Goal: Task Accomplishment & Management: Manage account settings

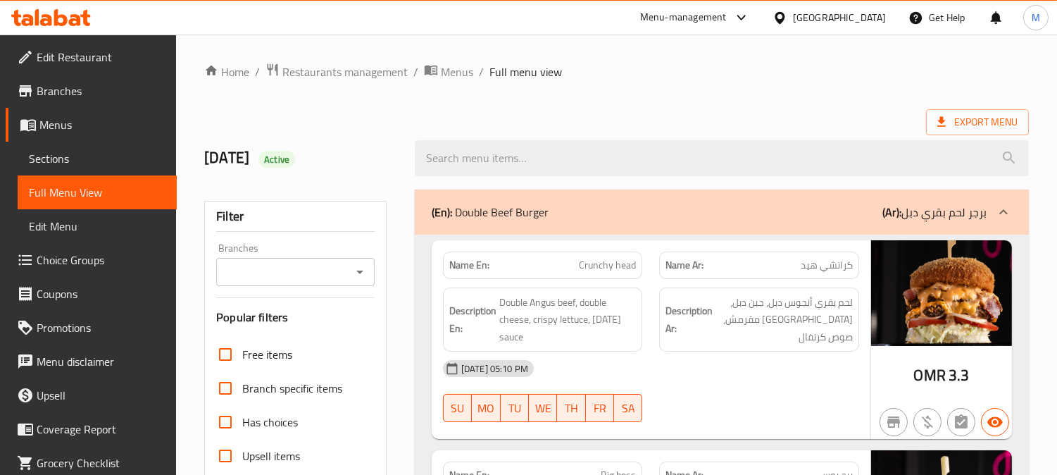
drag, startPoint x: 877, startPoint y: 4, endPoint x: 874, endPoint y: 11, distance: 8.2
click at [877, 3] on div "Oman" at bounding box center [829, 18] width 136 height 34
click at [874, 11] on div "Oman" at bounding box center [839, 17] width 93 height 15
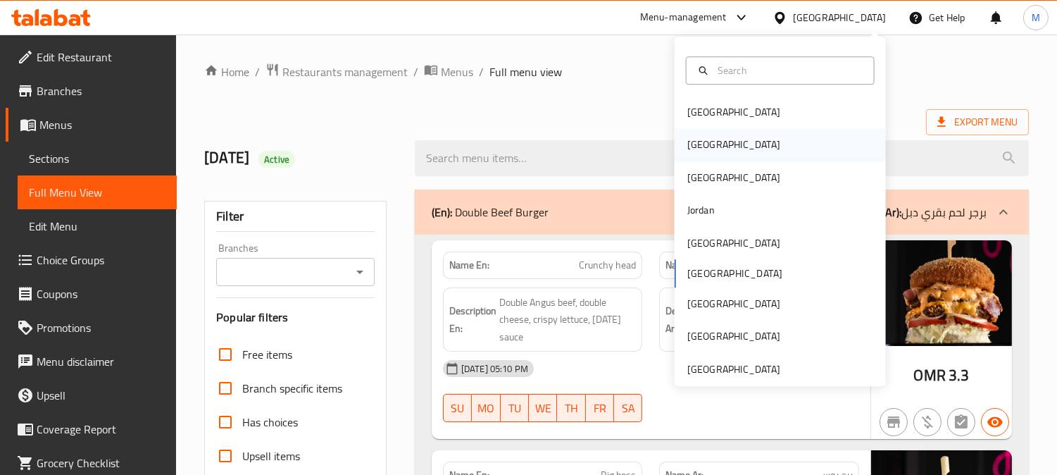
click at [707, 144] on div "[GEOGRAPHIC_DATA]" at bounding box center [733, 145] width 115 height 32
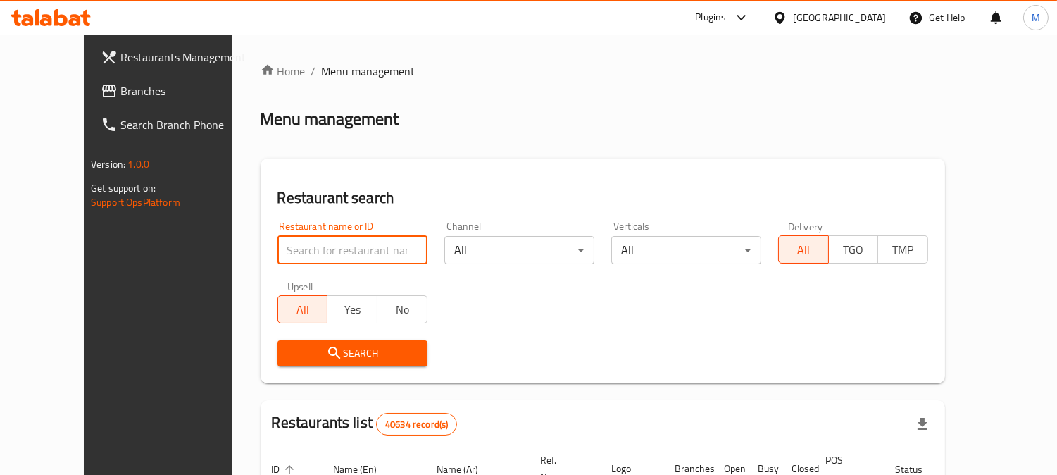
click at [324, 247] on input "search" at bounding box center [352, 250] width 150 height 28
paste input "Sushi Family"
type input "Sushi Family"
click button "Search" at bounding box center [352, 353] width 150 height 26
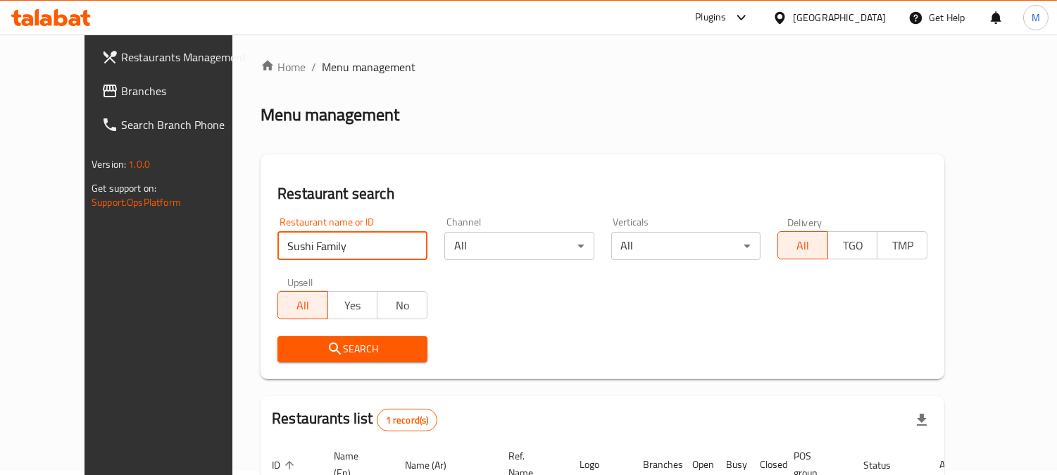
scroll to position [125, 0]
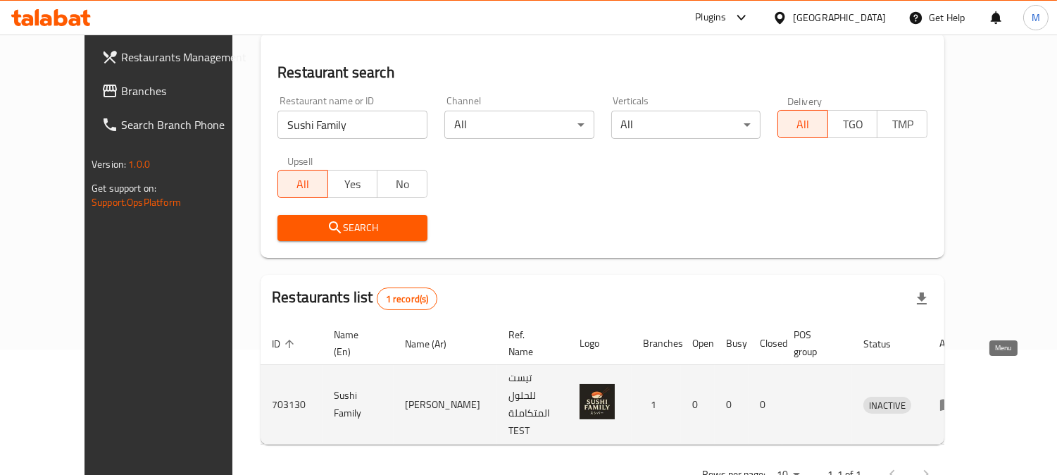
click at [956, 399] on icon "enhanced table" at bounding box center [947, 405] width 15 height 12
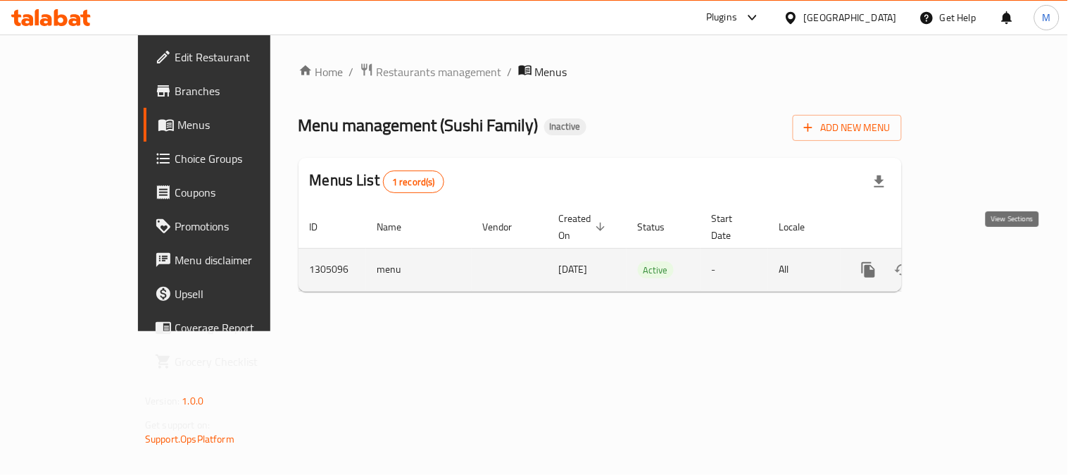
click at [979, 261] on icon "enhanced table" at bounding box center [970, 269] width 17 height 17
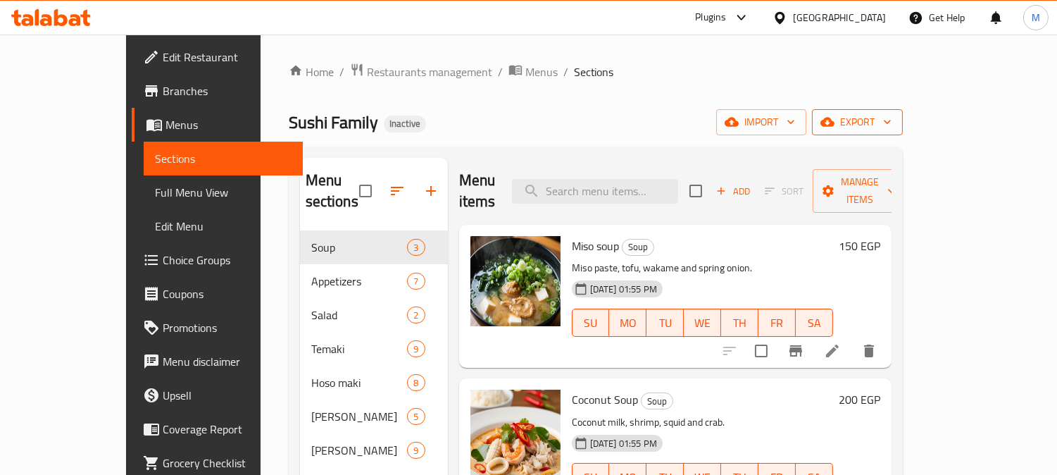
click at [892, 120] on span "export" at bounding box center [857, 122] width 68 height 18
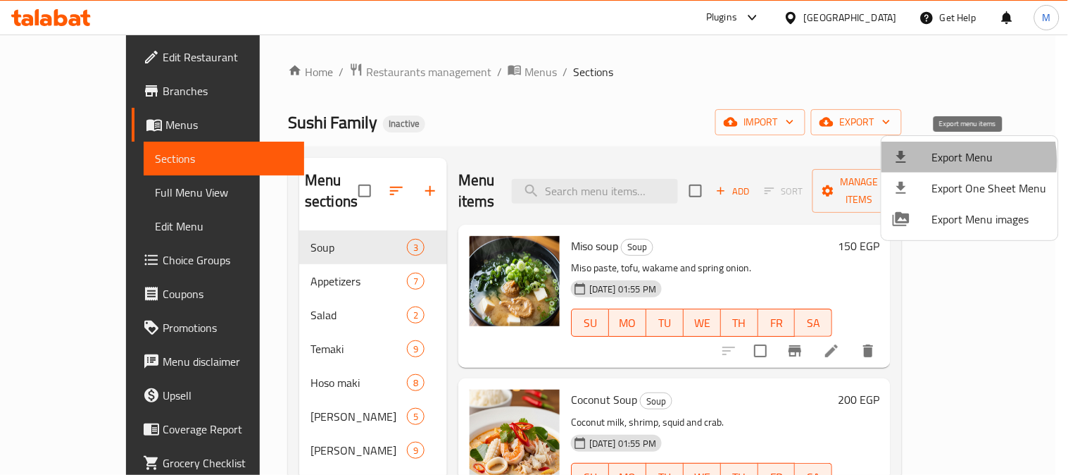
click at [941, 161] on span "Export Menu" at bounding box center [989, 157] width 115 height 17
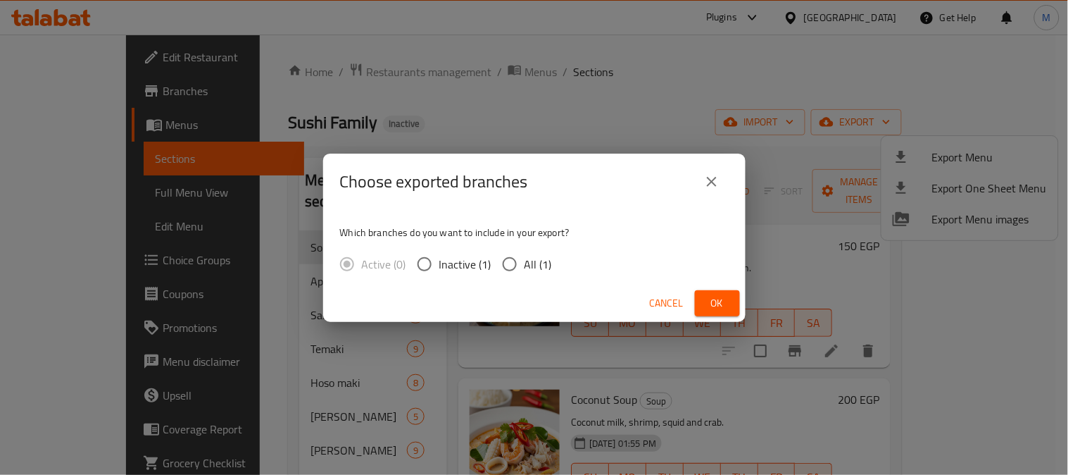
click at [537, 265] on span "All (1)" at bounding box center [538, 264] width 27 height 17
click at [525, 265] on input "All (1)" at bounding box center [510, 264] width 30 height 30
radio input "true"
click at [727, 306] on span "Ok" at bounding box center [717, 303] width 23 height 18
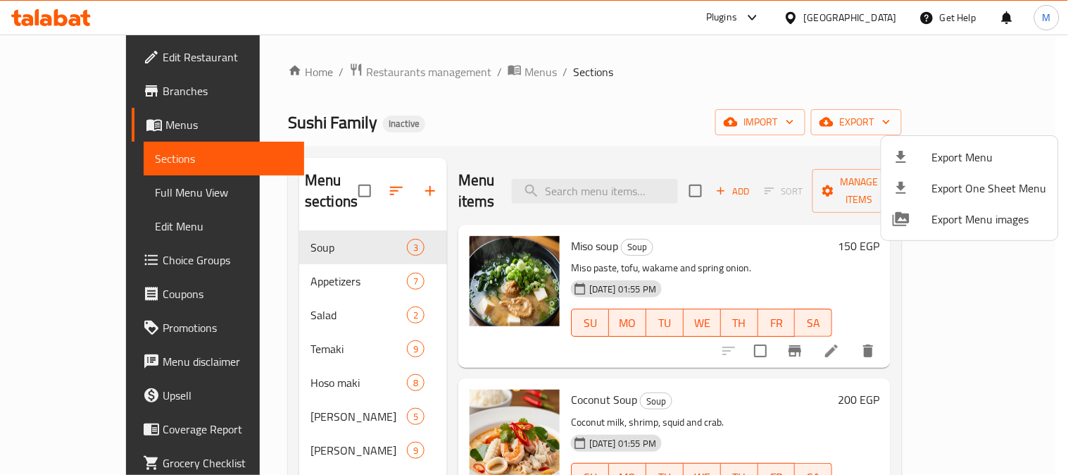
click at [86, 185] on div at bounding box center [534, 237] width 1068 height 475
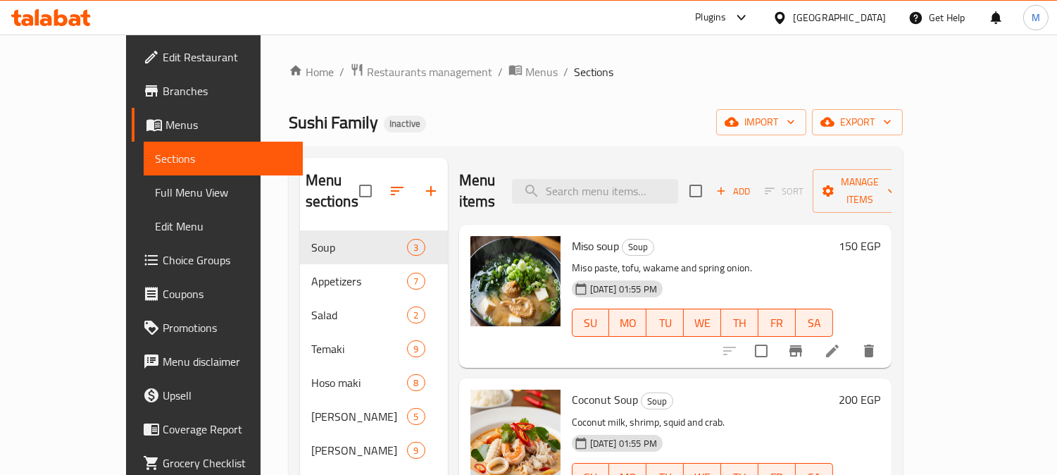
click at [155, 187] on span "Full Menu View" at bounding box center [223, 192] width 137 height 17
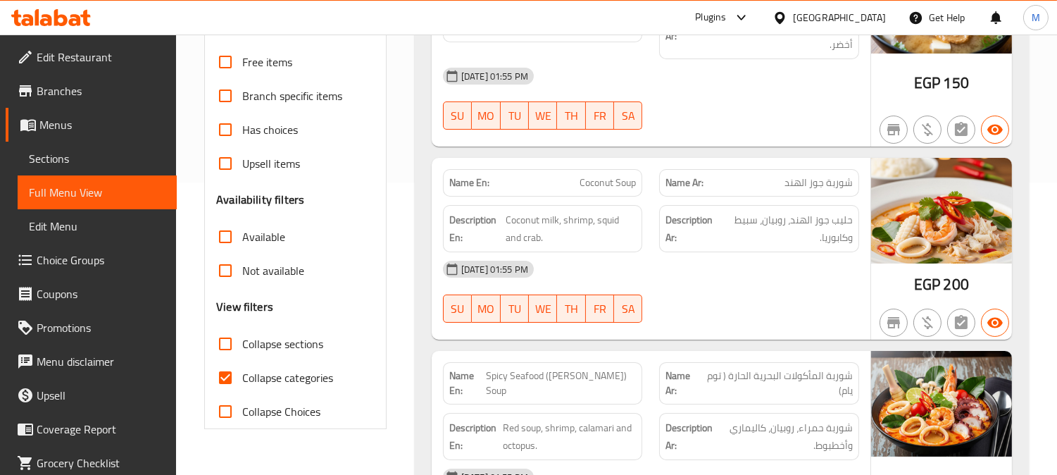
scroll to position [391, 0]
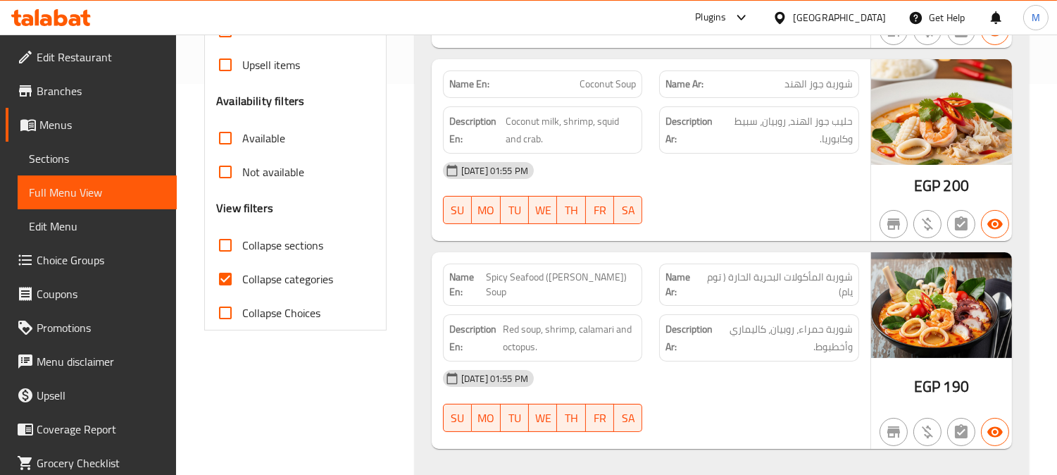
click at [227, 282] on input "Collapse categories" at bounding box center [225, 279] width 34 height 34
checkbox input "false"
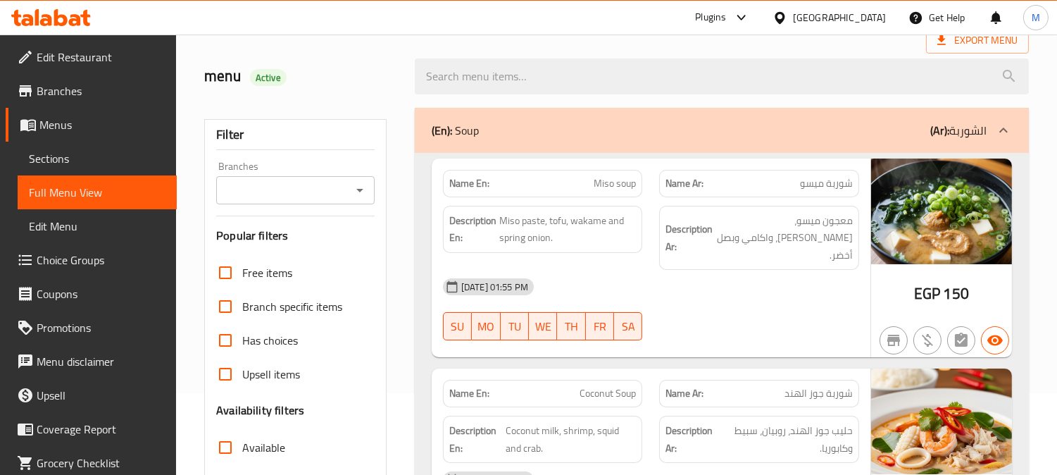
scroll to position [156, 0]
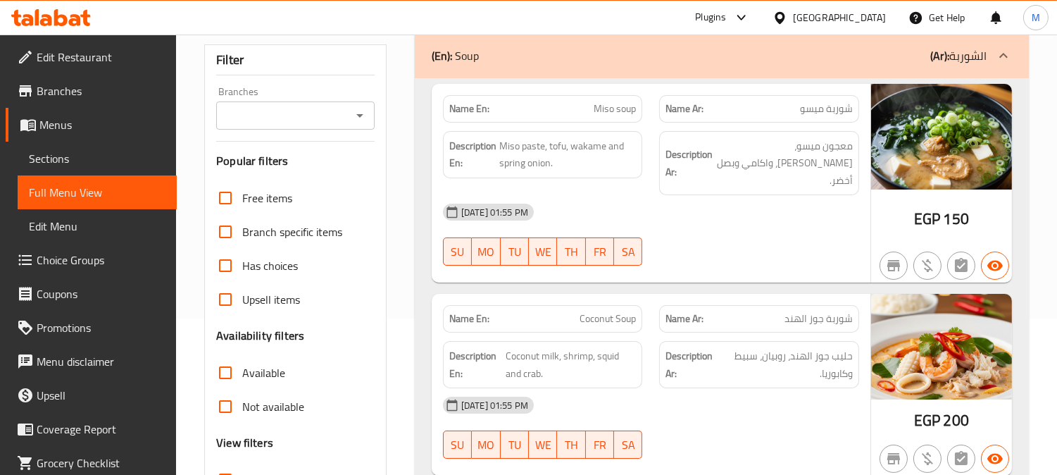
click at [818, 111] on span "شوربة ميسو" at bounding box center [826, 108] width 53 height 15
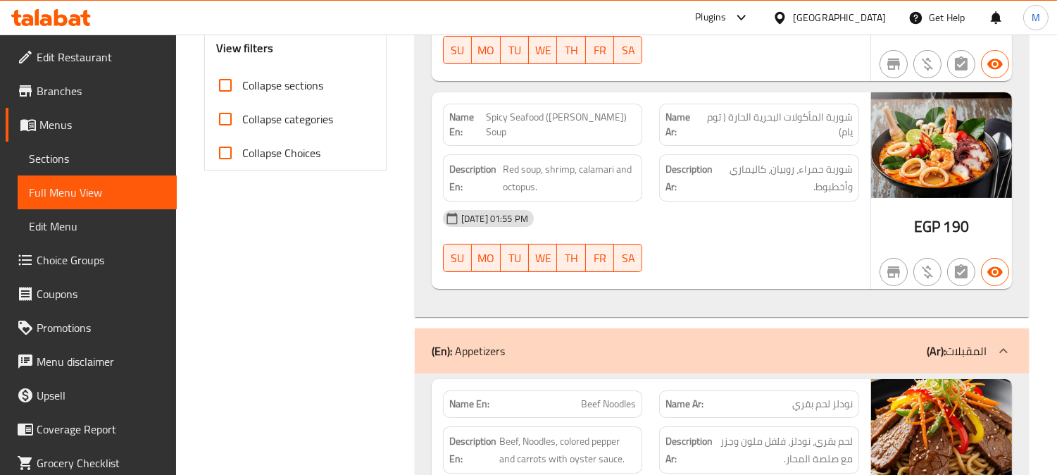
scroll to position [547, 0]
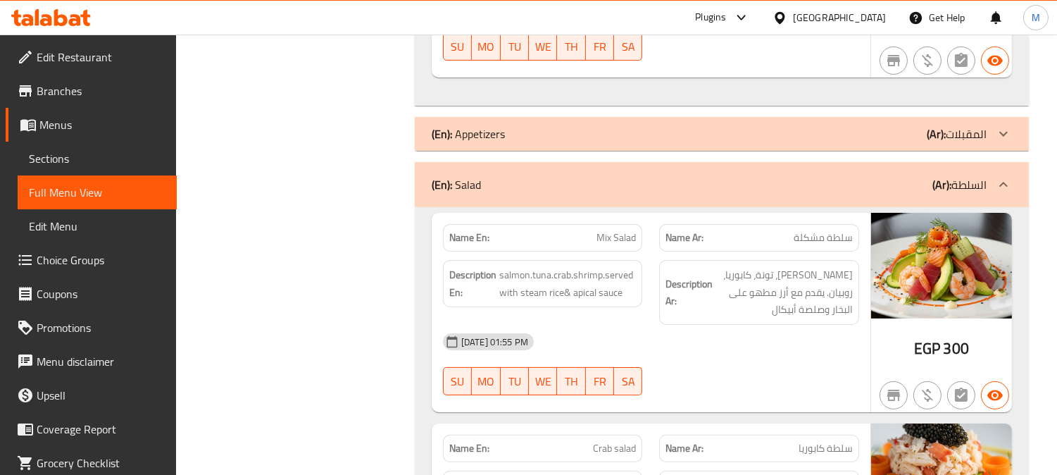
scroll to position [861, 0]
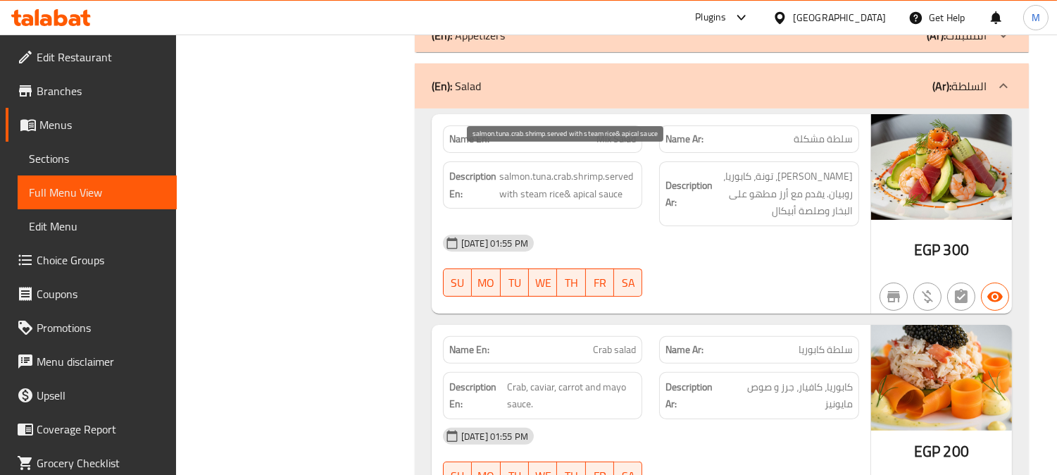
click at [580, 179] on span "salmon.tuna.crab.shrimp.served with steam rice& apical sauce" at bounding box center [567, 185] width 137 height 35
drag, startPoint x: 625, startPoint y: 178, endPoint x: 611, endPoint y: 178, distance: 14.1
click at [599, 178] on span "salmon.tuna.crab.shrimp.served with steam rice& apical sauce" at bounding box center [567, 185] width 137 height 35
click at [623, 179] on span "salmon.tuna.crab.shrimp.served with steam rice& apical sauce" at bounding box center [567, 185] width 137 height 35
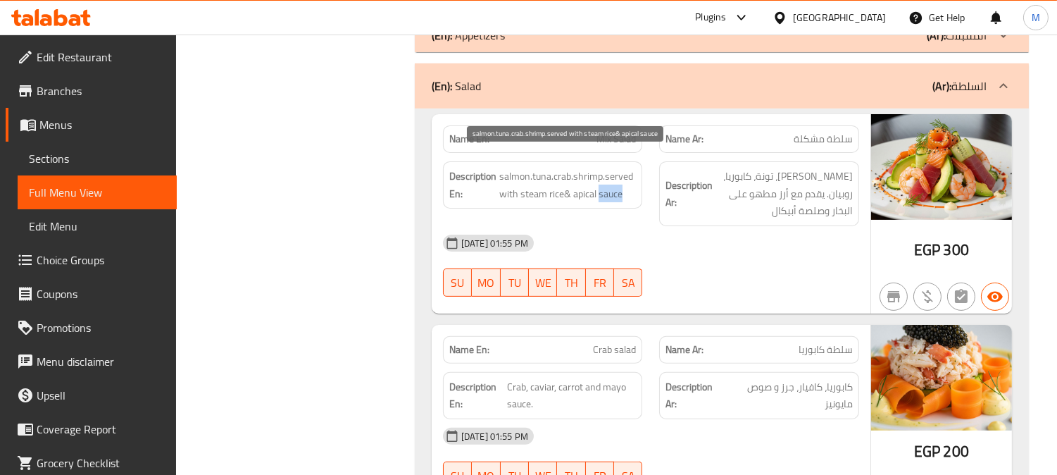
click at [616, 180] on span "salmon.tuna.crab.shrimp.served with steam rice& apical sauce" at bounding box center [567, 185] width 137 height 35
drag, startPoint x: 631, startPoint y: 177, endPoint x: 572, endPoint y: 182, distance: 59.3
click at [572, 182] on span "salmon.tuna.crab.shrimp.served with steam rice& apical sauce" at bounding box center [567, 185] width 137 height 35
copy span "apical sauce"
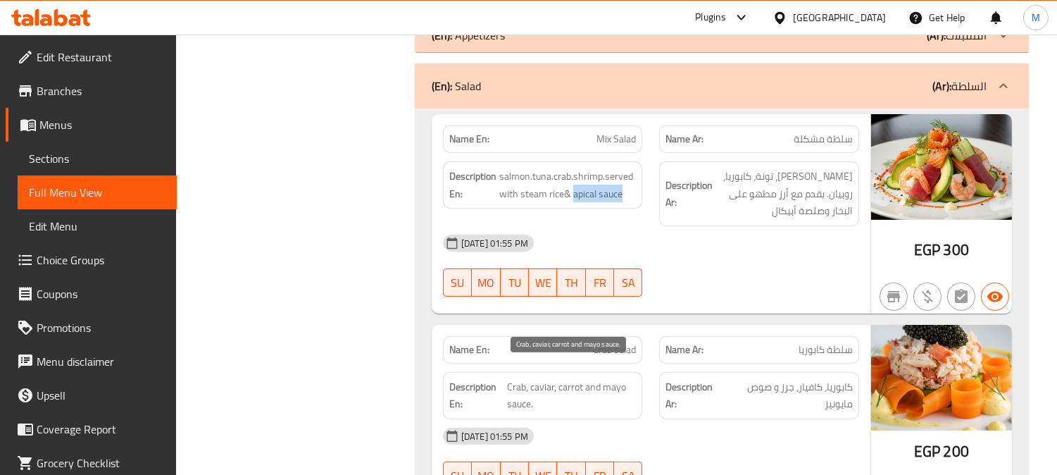
click at [542, 378] on span "Crab, caviar, carrot and mayo sauce." at bounding box center [571, 395] width 129 height 35
click at [604, 378] on span "Crab, caviar, carrot and mayo sauce." at bounding box center [571, 395] width 129 height 35
click at [606, 378] on span "Crab, caviar, carrot and mayo sauce." at bounding box center [571, 395] width 129 height 35
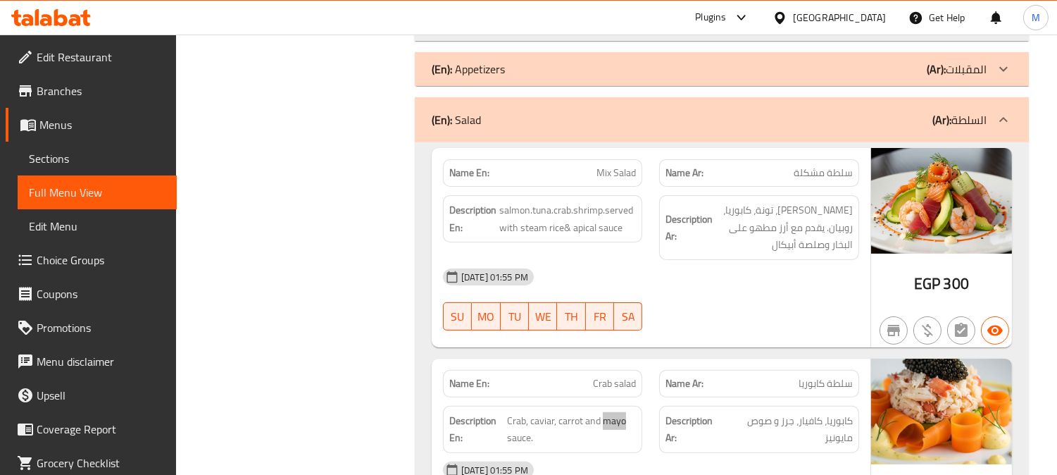
scroll to position [782, 0]
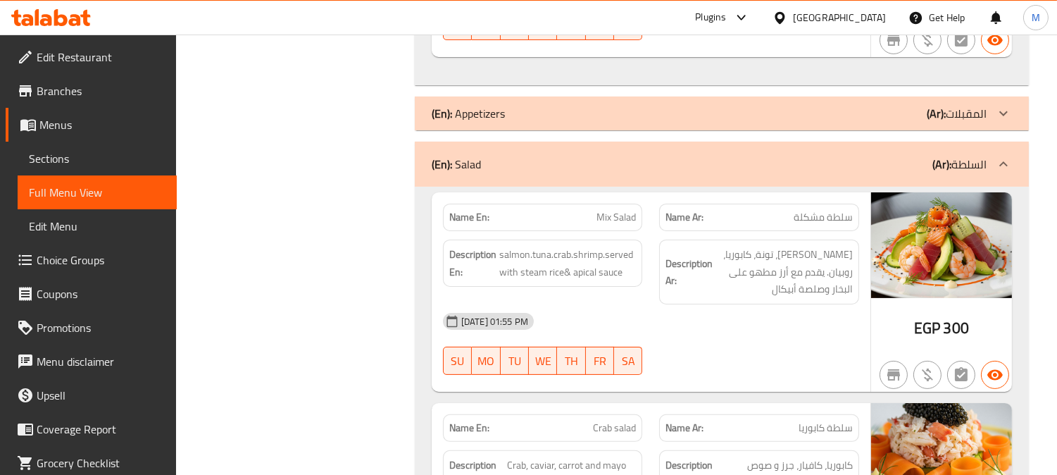
copy span "Salad"
copy span "Mix Salad"
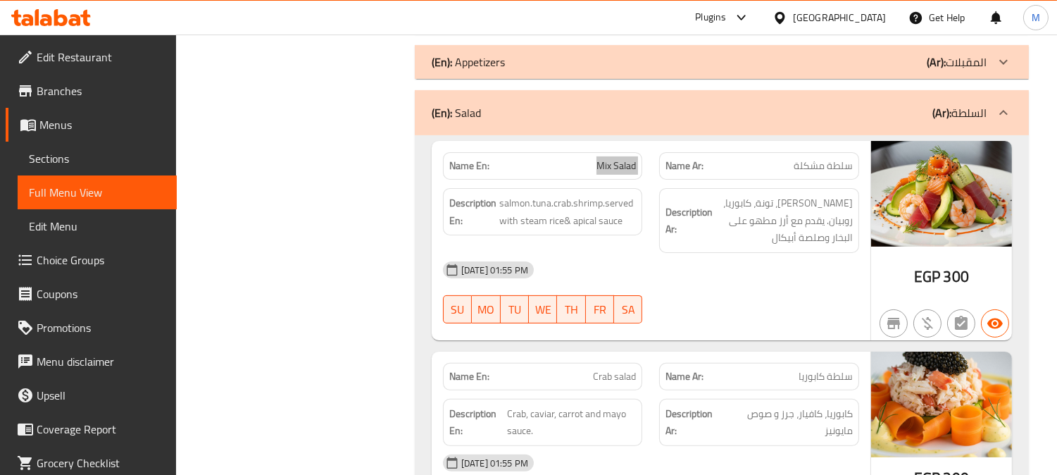
scroll to position [861, 0]
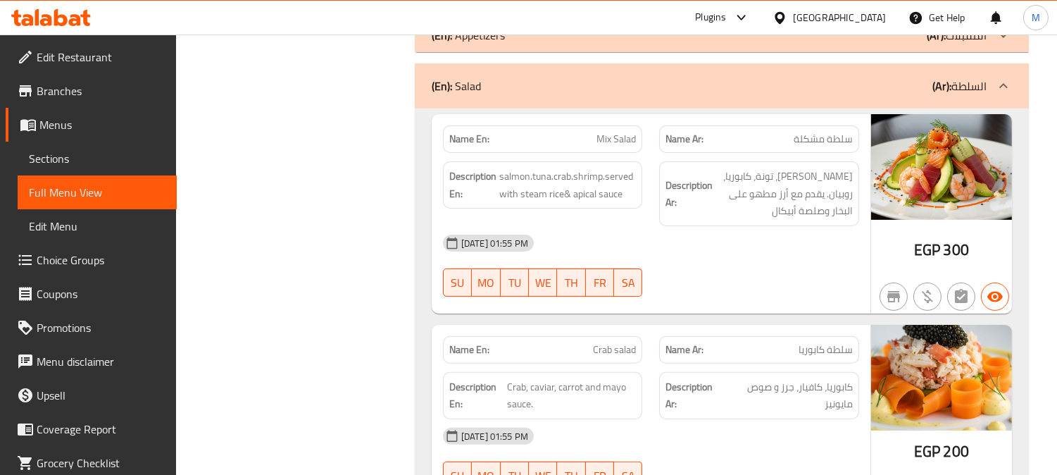
copy span "Crab salad"
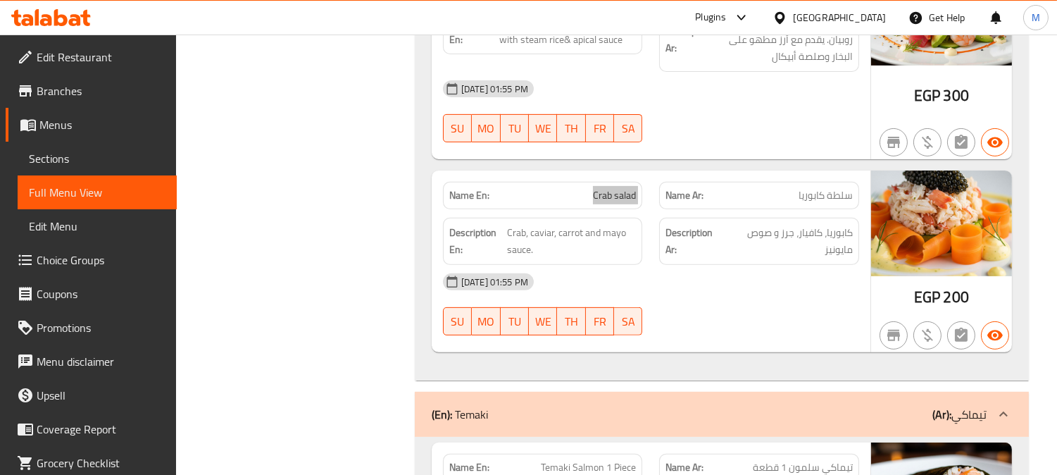
scroll to position [939, 0]
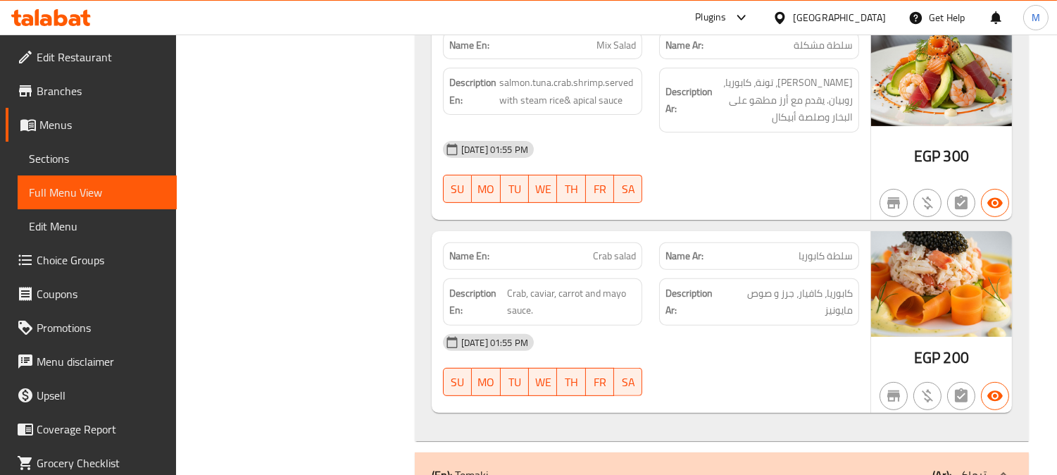
scroll to position [861, 0]
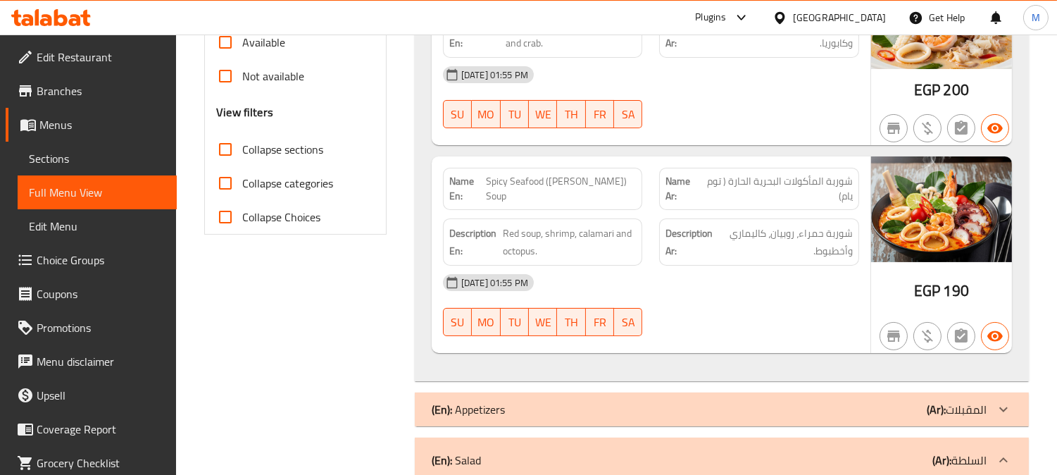
scroll to position [469, 0]
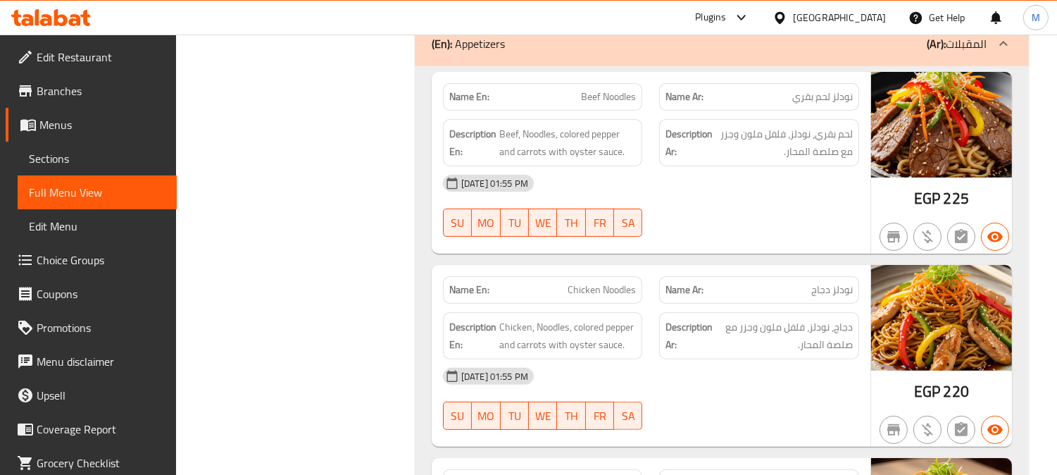
scroll to position [861, 0]
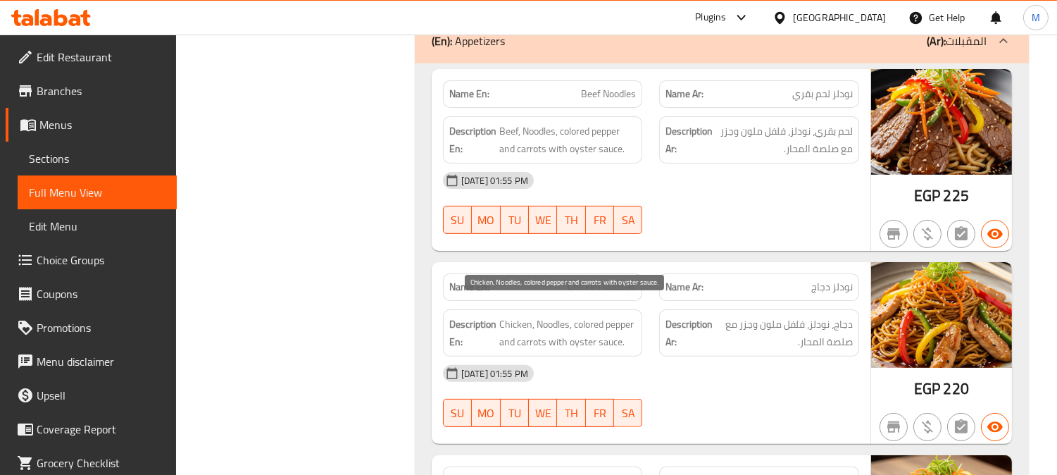
click at [545, 316] on span "Chicken, Noodles, colored pepper and carrots with oyster sauce." at bounding box center [567, 333] width 137 height 35
drag, startPoint x: 545, startPoint y: 307, endPoint x: 522, endPoint y: 308, distance: 23.3
click at [545, 316] on span "Chicken, Noodles, colored pepper and carrots with oyster sauce." at bounding box center [567, 333] width 137 height 35
click at [508, 316] on span "Chicken, Noodles, colored pepper and carrots with oyster sauce." at bounding box center [567, 333] width 137 height 35
click at [541, 316] on span "Chicken, Noodles, colored pepper and carrots with oyster sauce." at bounding box center [567, 333] width 137 height 35
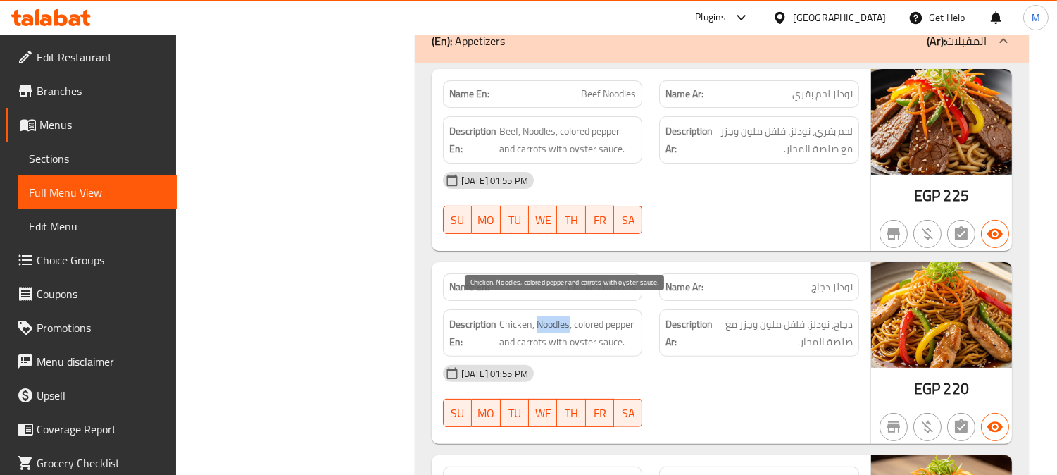
click at [541, 316] on span "Chicken, Noodles, colored pepper and carrots with oyster sauce." at bounding box center [567, 333] width 137 height 35
click at [580, 316] on span "Chicken, Noodles, colored pepper and carrots with oyster sauce." at bounding box center [567, 333] width 137 height 35
click at [529, 325] on span "Chicken, Noodles, colored pepper and carrots with oyster sauce." at bounding box center [567, 333] width 137 height 35
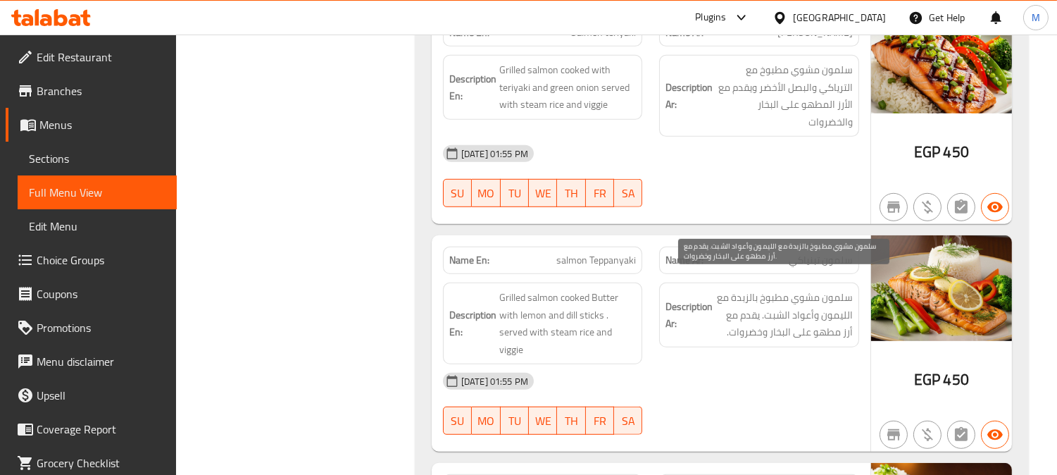
scroll to position [1721, 0]
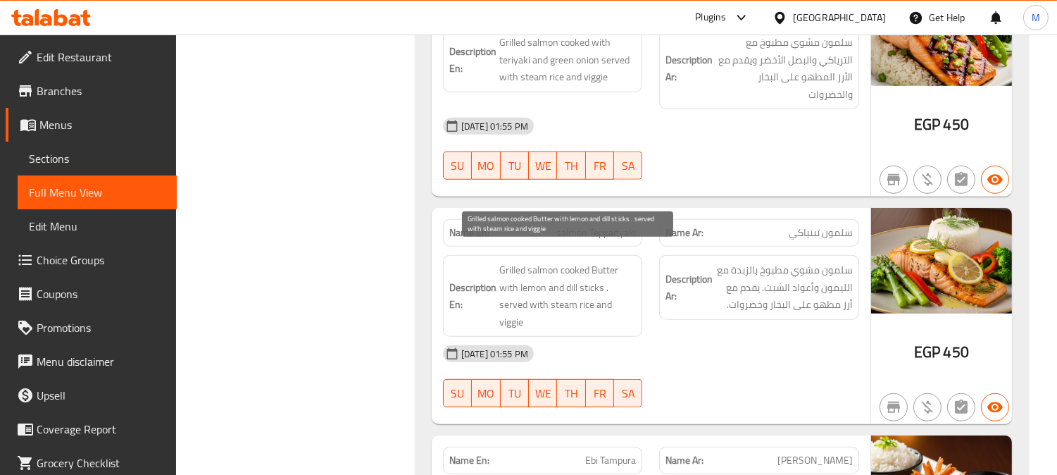
click at [571, 272] on span "Grilled salmon cooked Butter with lemon and dill sticks . served with steam ric…" at bounding box center [567, 295] width 137 height 69
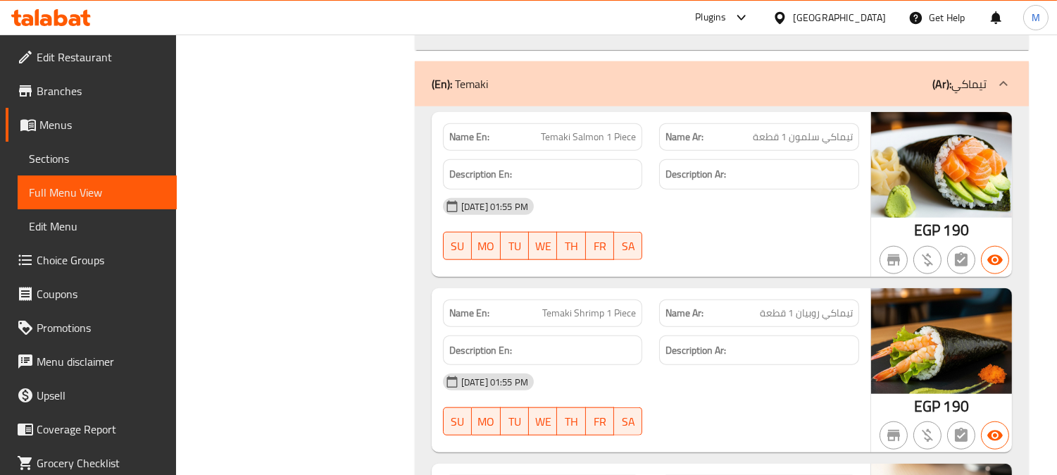
scroll to position [2817, 0]
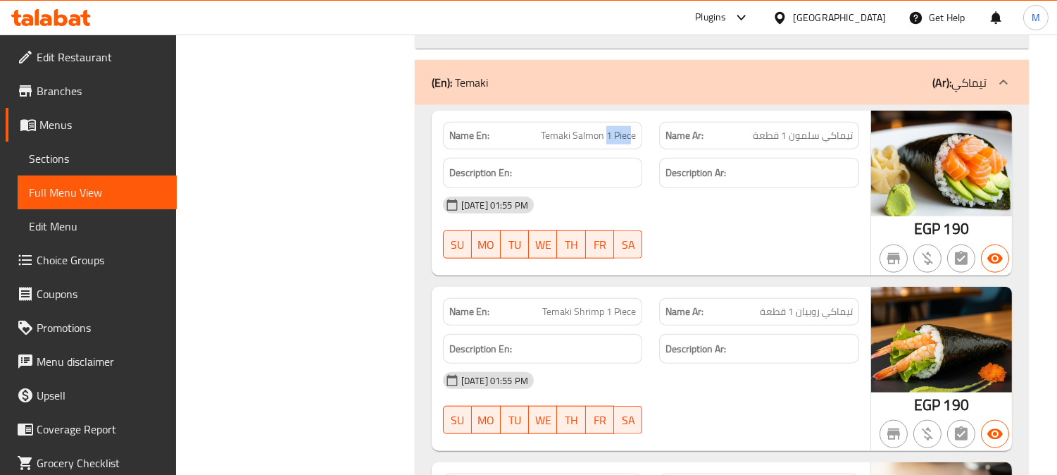
drag, startPoint x: 608, startPoint y: 121, endPoint x: 630, endPoint y: 120, distance: 21.8
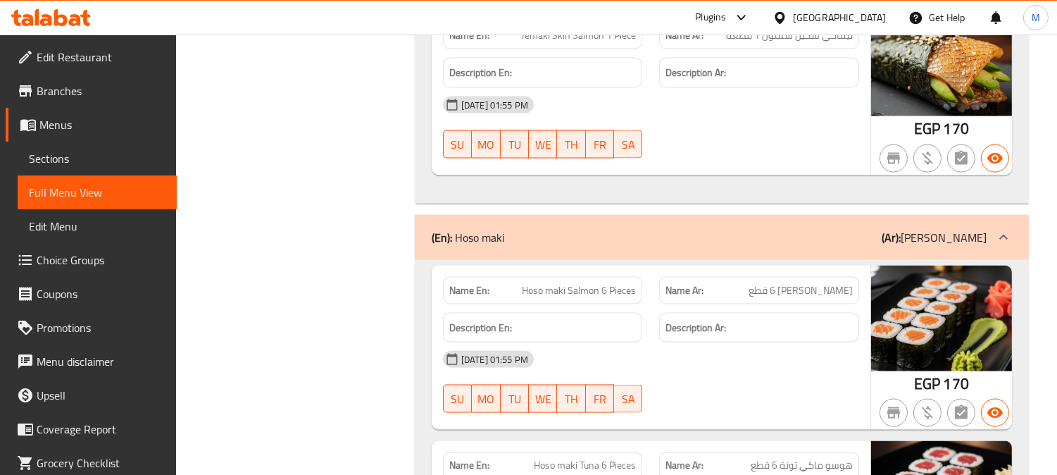
scroll to position [4460, 0]
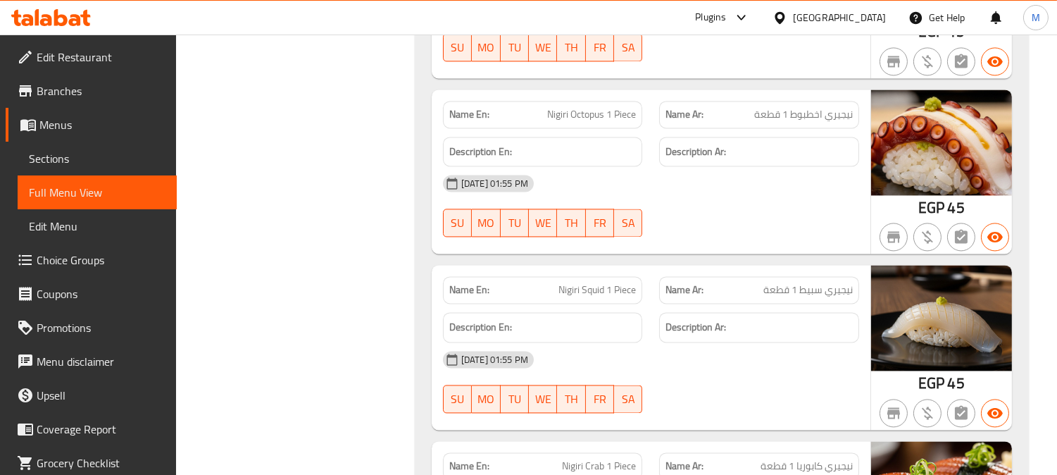
scroll to position [5321, 0]
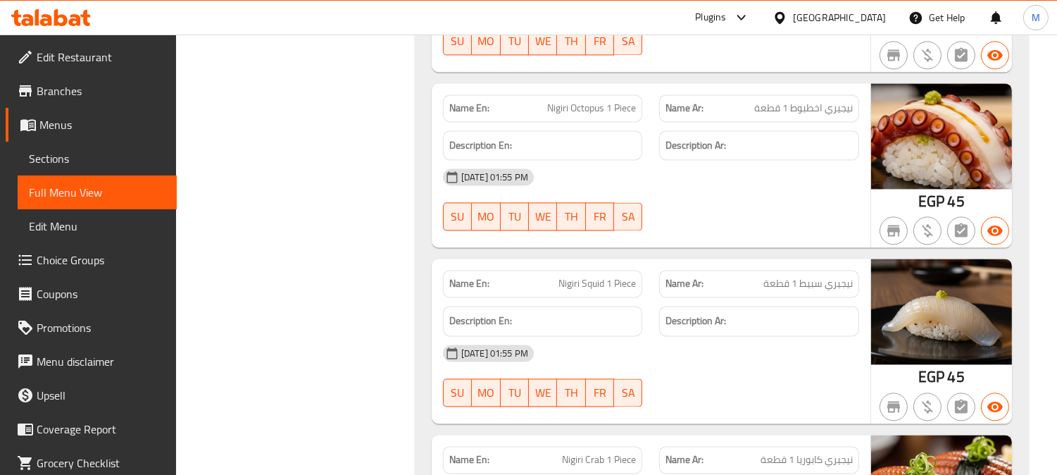
drag, startPoint x: 801, startPoint y: 268, endPoint x: 808, endPoint y: 268, distance: 7.8
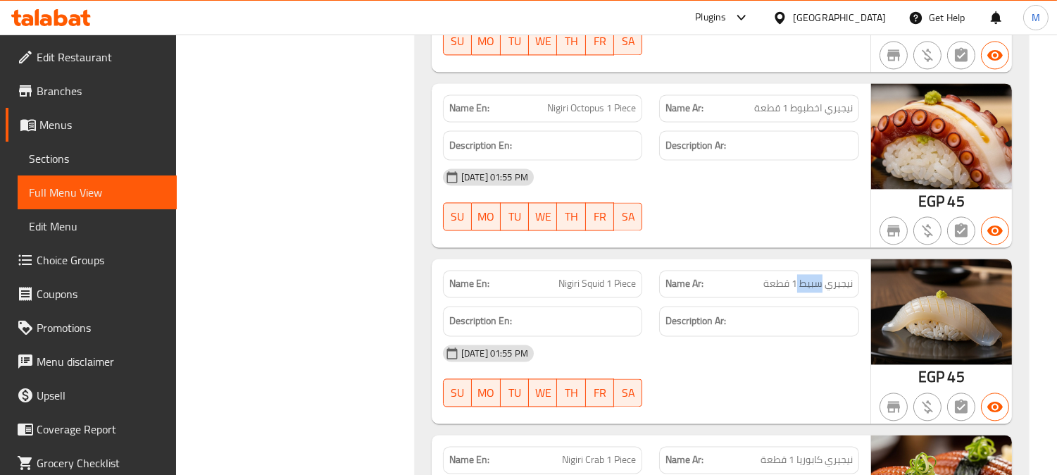
copy span "سبيط"
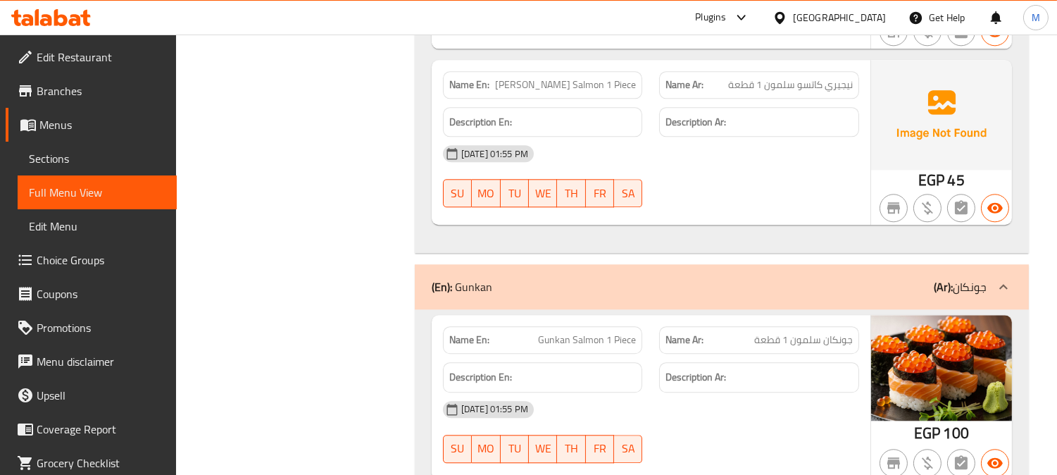
scroll to position [6416, 0]
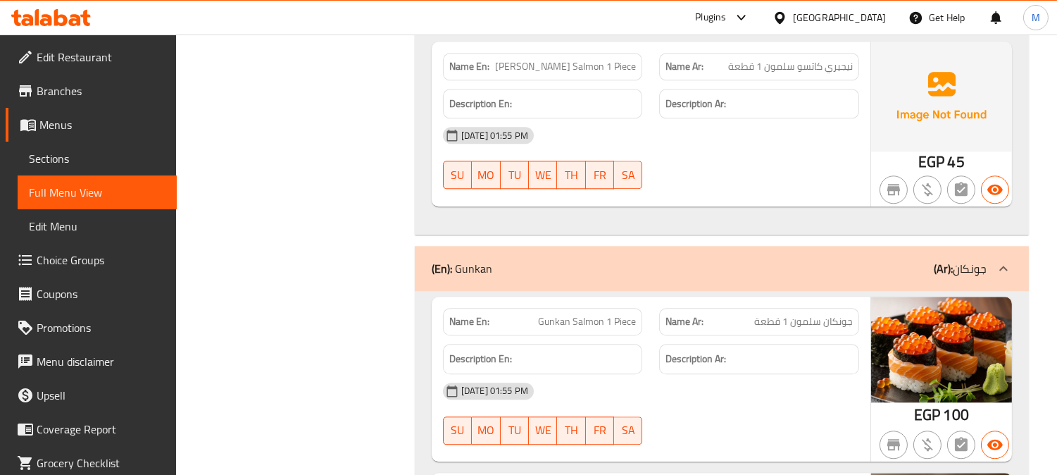
drag, startPoint x: 956, startPoint y: 271, endPoint x: 1054, endPoint y: 265, distance: 98.1
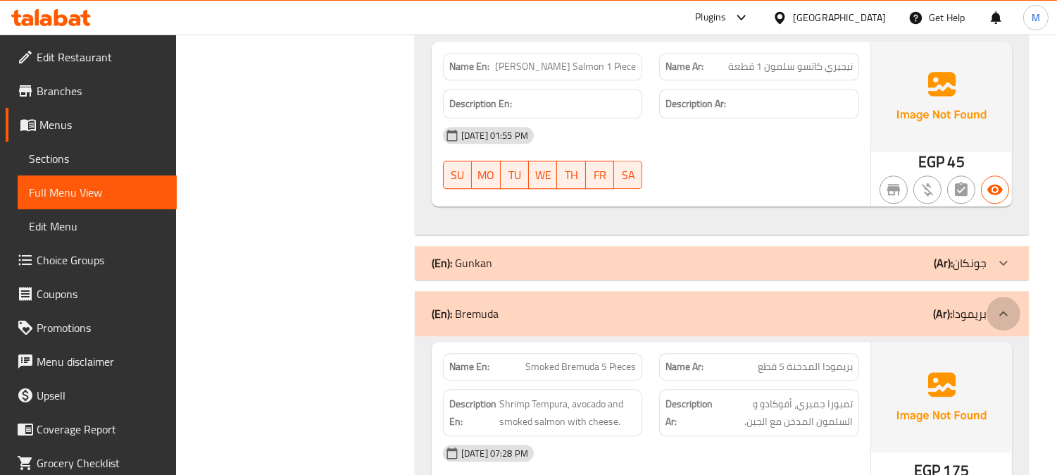
drag, startPoint x: 996, startPoint y: 307, endPoint x: 1008, endPoint y: 306, distance: 12.0
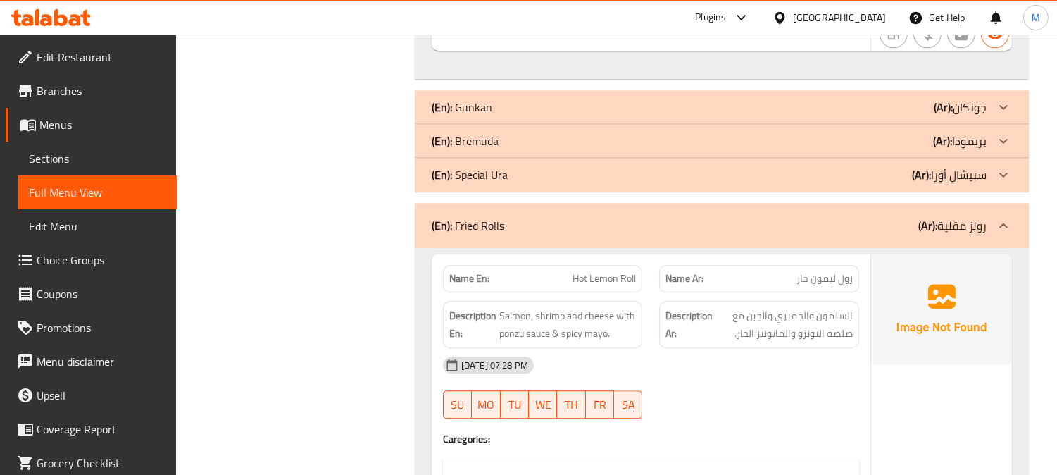
scroll to position [6573, 0]
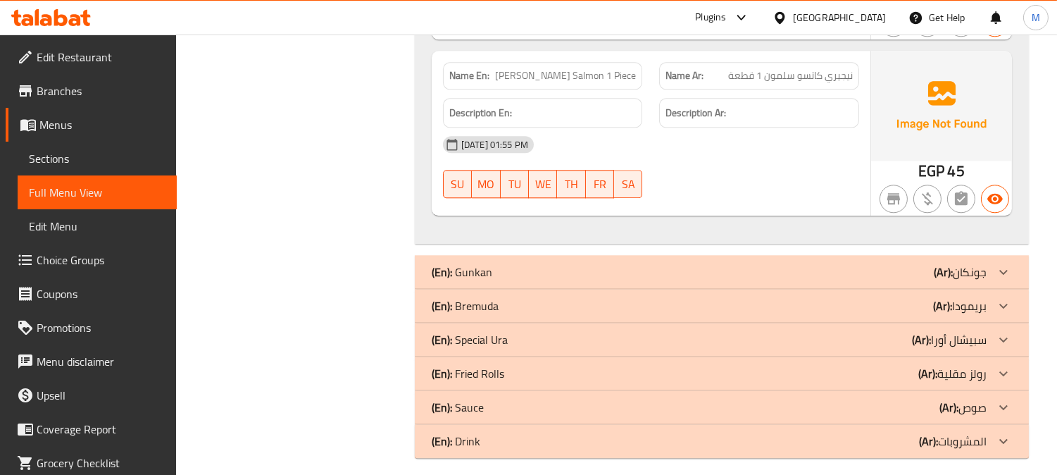
scroll to position [6095, 0]
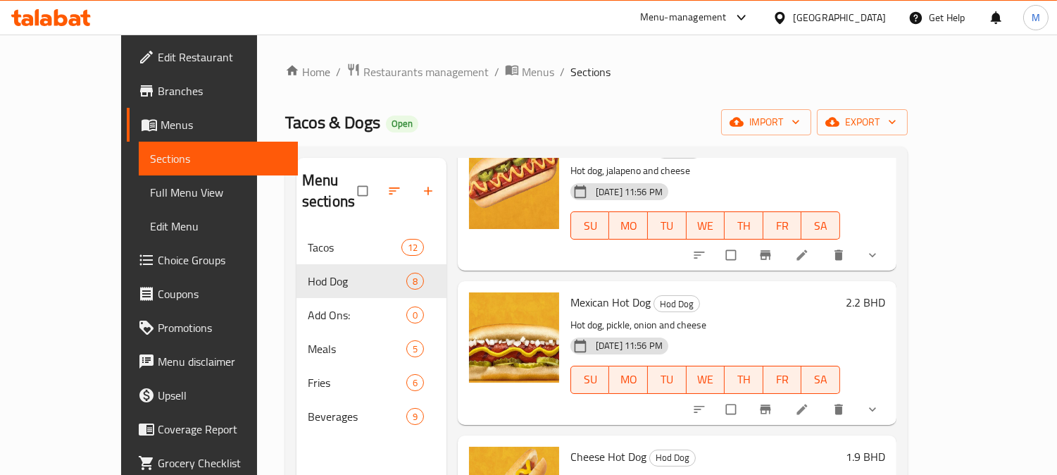
scroll to position [790, 0]
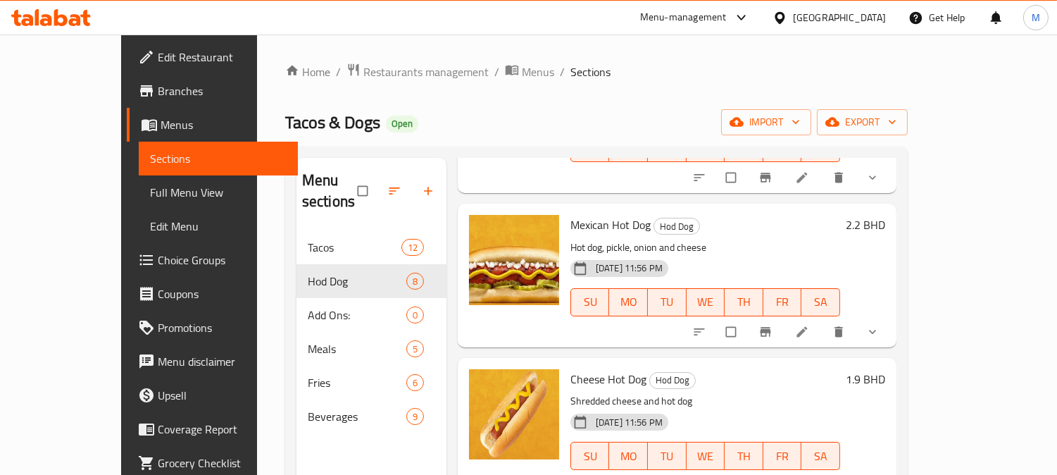
click at [150, 184] on span "Full Menu View" at bounding box center [218, 192] width 137 height 17
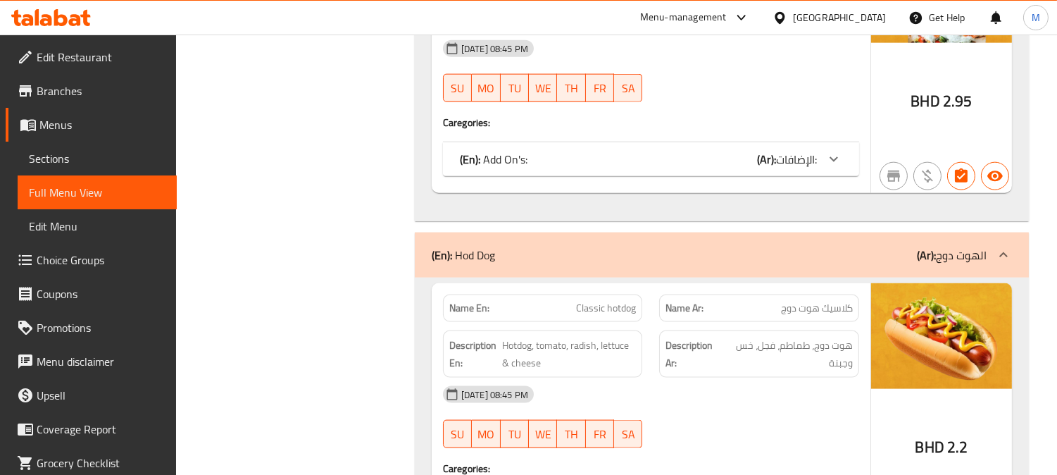
scroll to position [3483, 0]
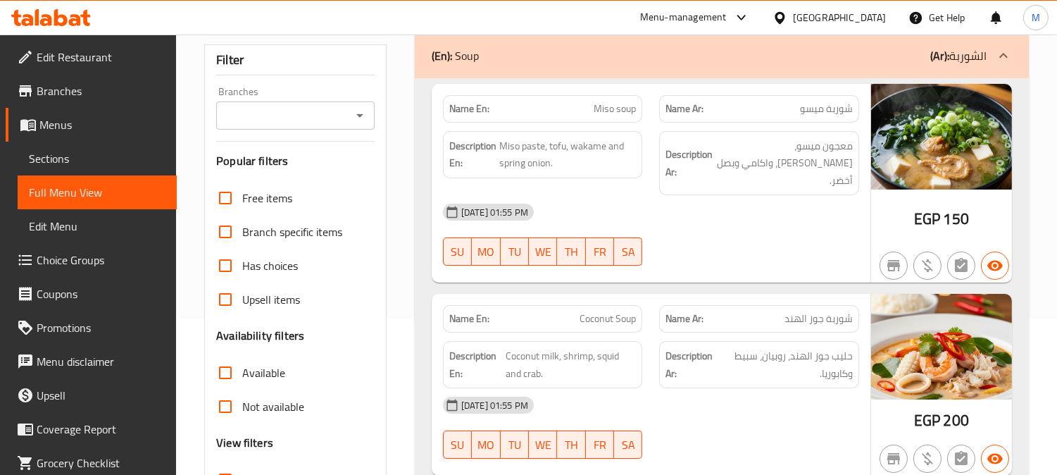
scroll to position [391, 0]
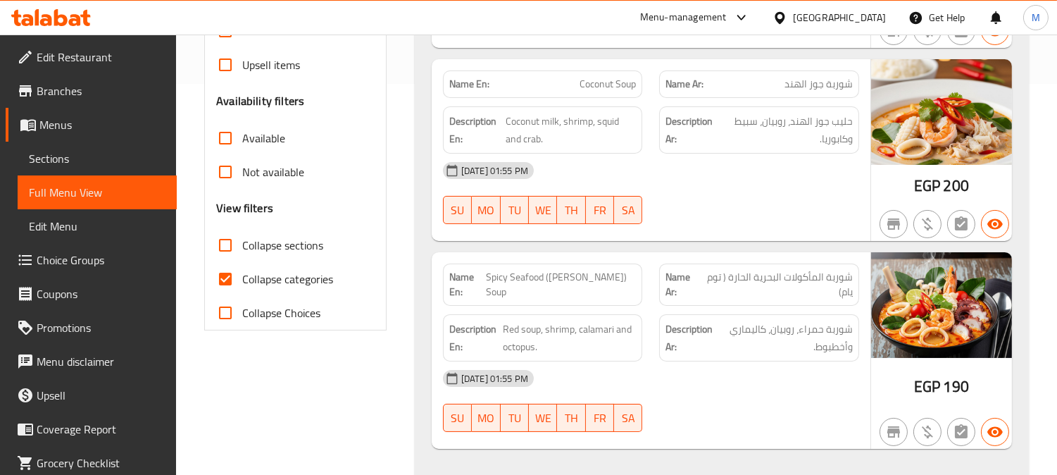
click at [245, 238] on span "Collapse sections" at bounding box center [282, 245] width 81 height 17
click at [242, 238] on input "Collapse sections" at bounding box center [225, 245] width 34 height 34
checkbox input "true"
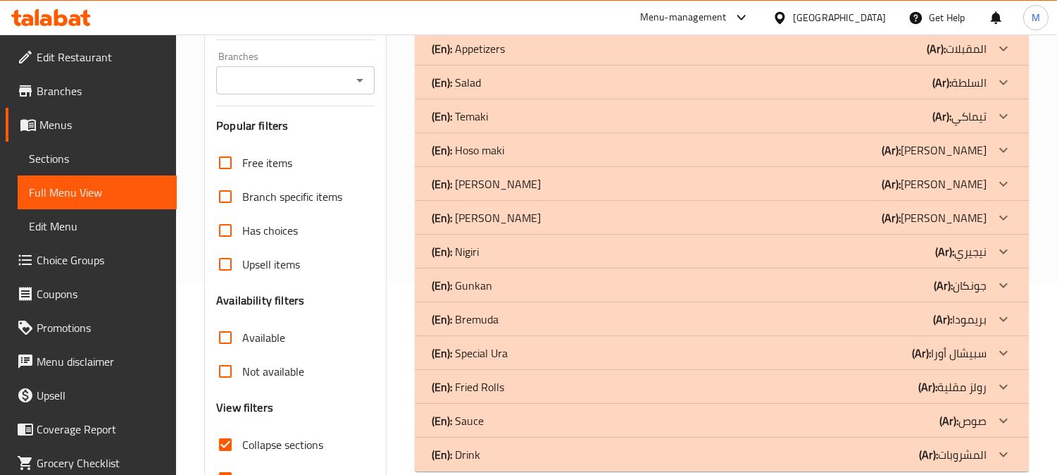
scroll to position [39, 0]
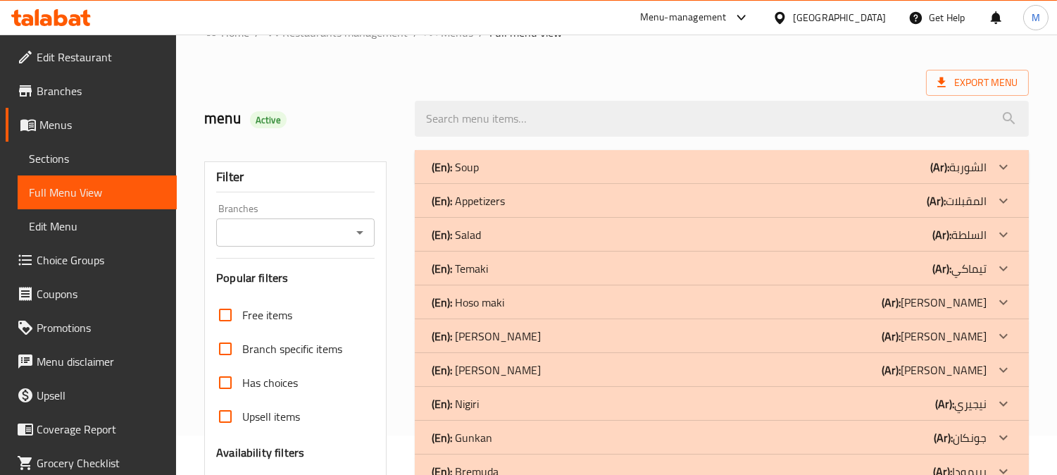
click at [980, 175] on p "(Ar): هوسو ماكي" at bounding box center [958, 166] width 56 height 17
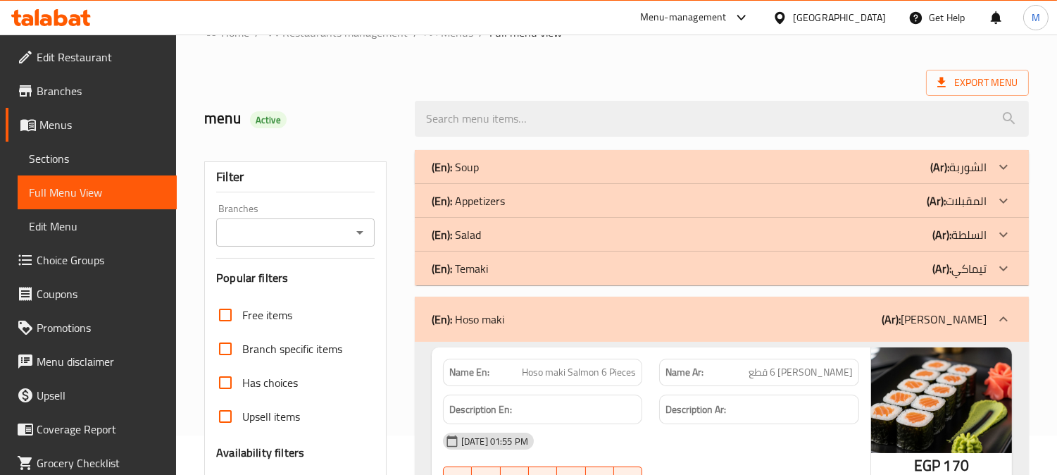
scroll to position [275, 0]
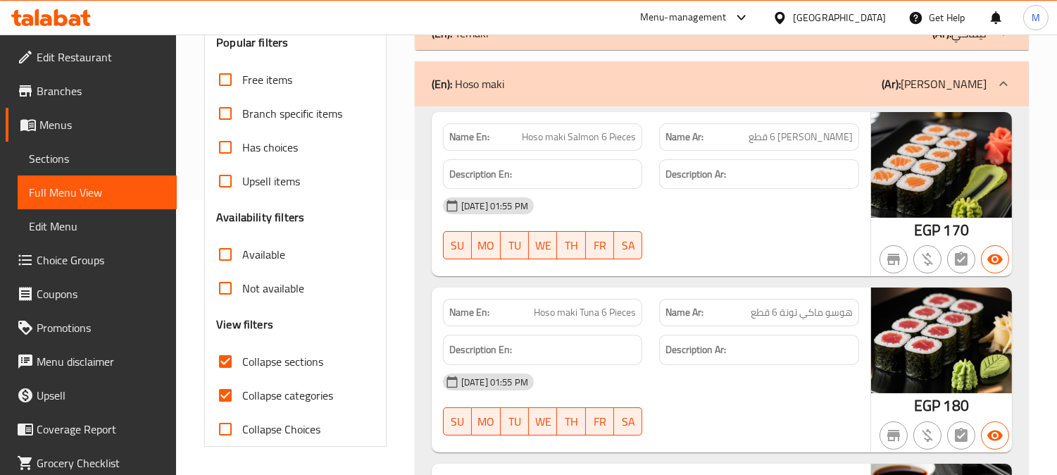
click at [223, 382] on input "Collapse categories" at bounding box center [225, 395] width 34 height 34
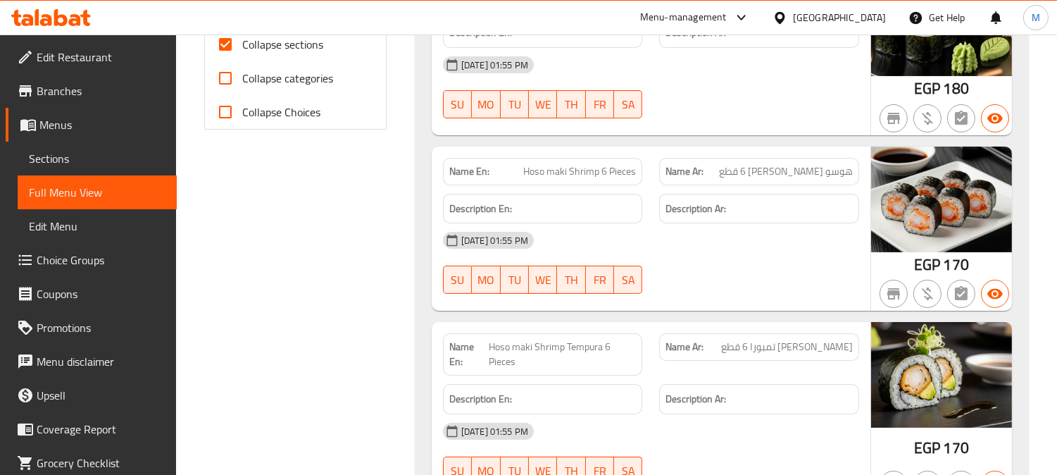
scroll to position [666, 0]
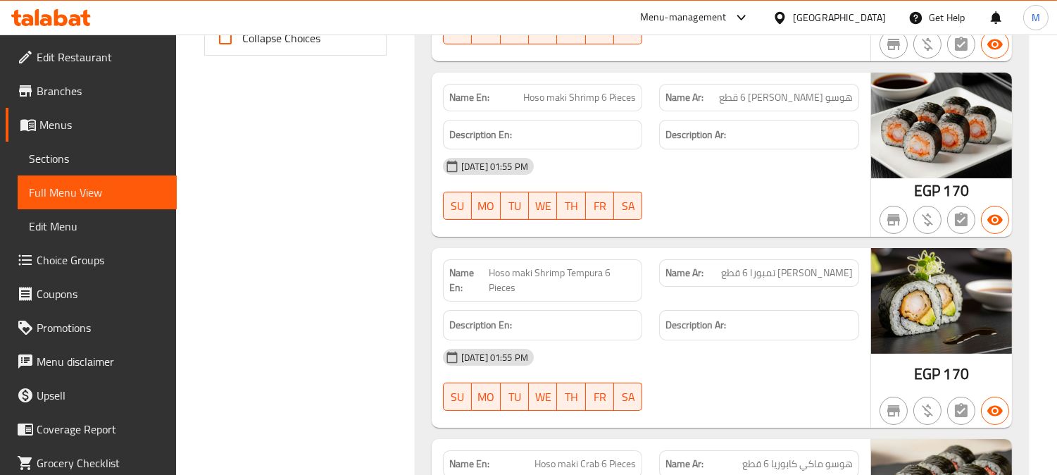
click at [841, 265] on span "[PERSON_NAME] تمبورا 6 قطع" at bounding box center [787, 272] width 132 height 15
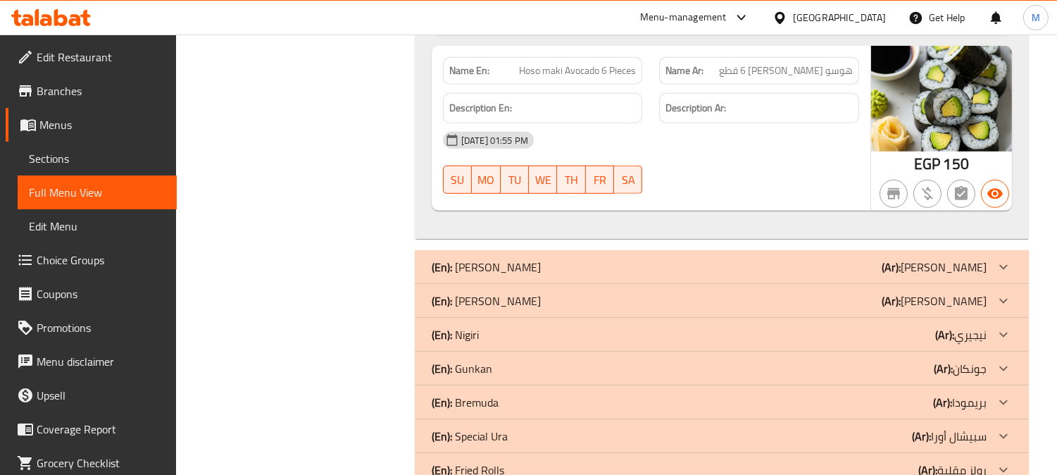
scroll to position [1683, 0]
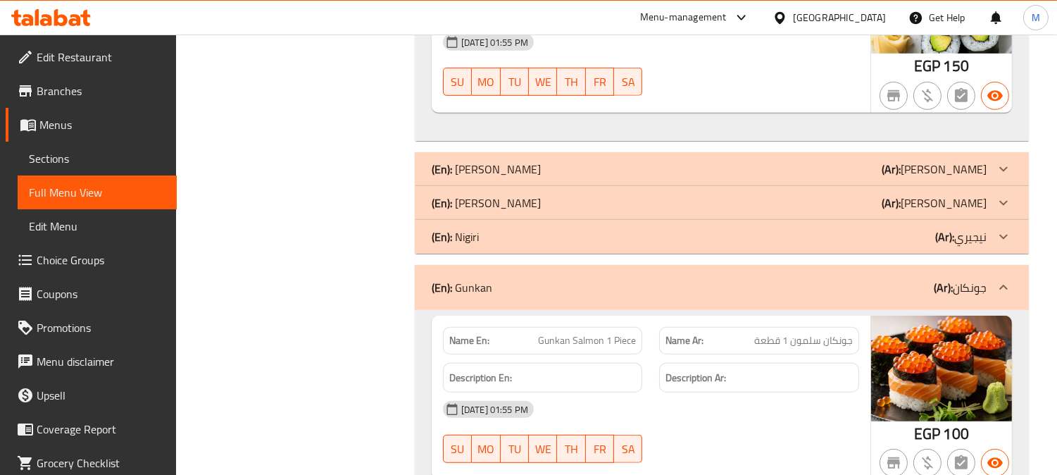
scroll to position [1918, 0]
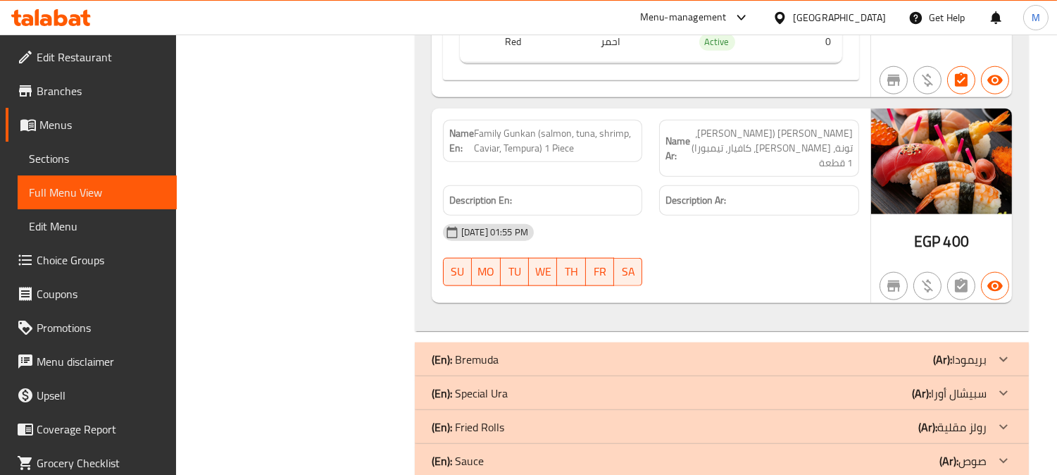
scroll to position [3243, 0]
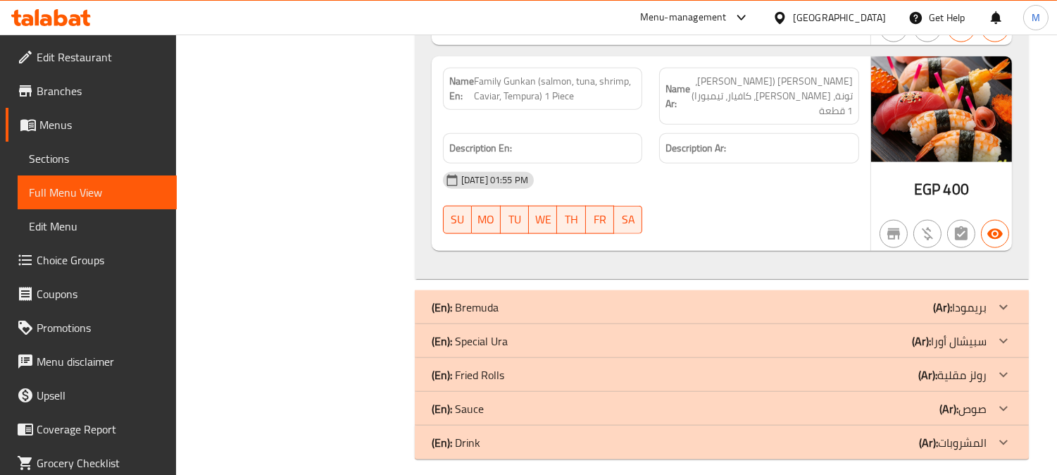
copy span "Family Gunkan (salmon, tuna, shrimp, Caviar, Tempura) 1 Piece"
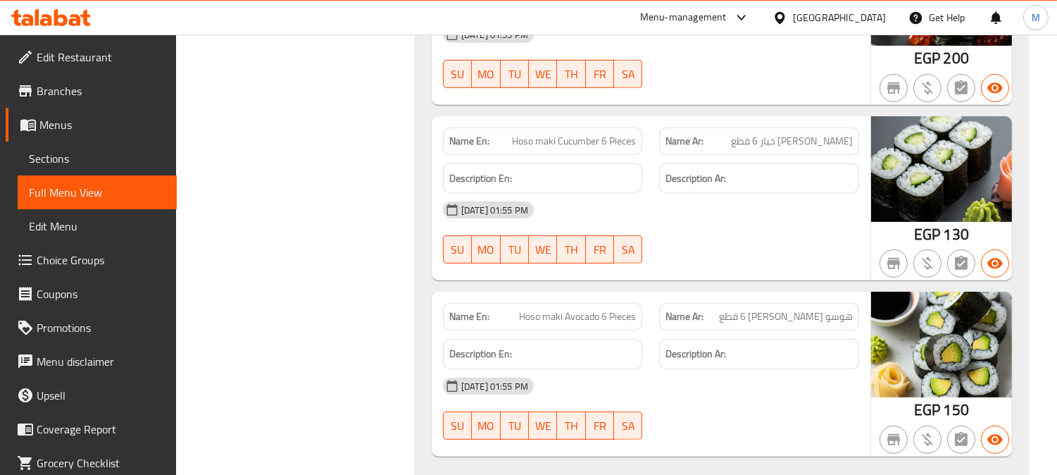
scroll to position [1600, 0]
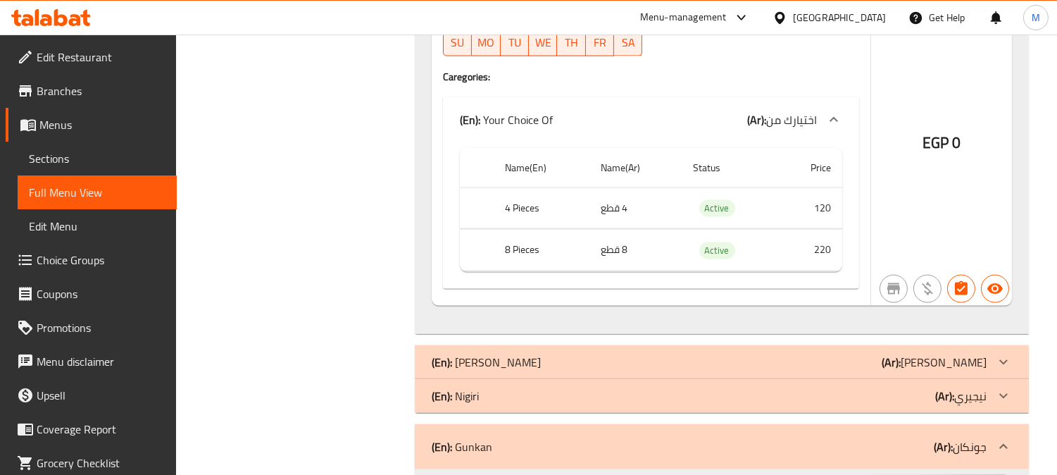
scroll to position [3635, 0]
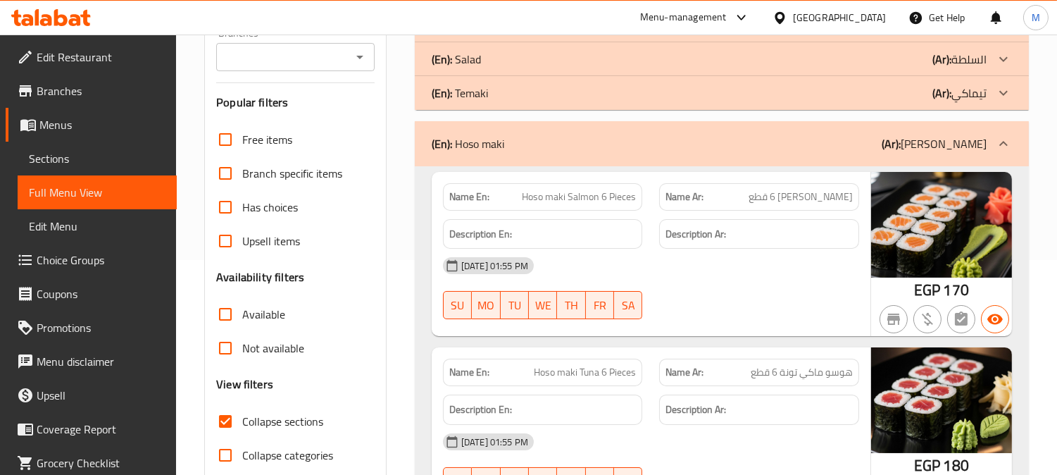
scroll to position [283, 0]
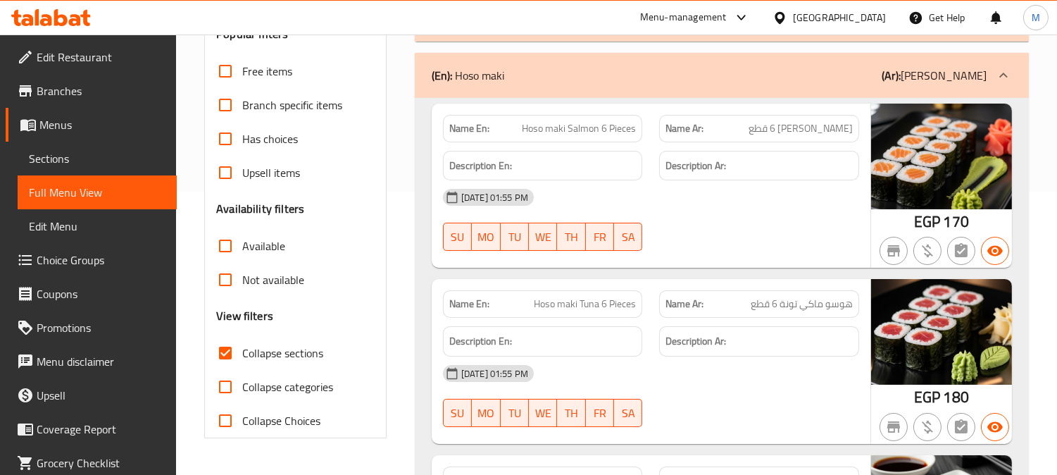
click at [223, 385] on input "Collapse categories" at bounding box center [225, 387] width 34 height 34
checkbox input "true"
click at [227, 355] on input "Collapse sections" at bounding box center [225, 353] width 34 height 34
checkbox input "false"
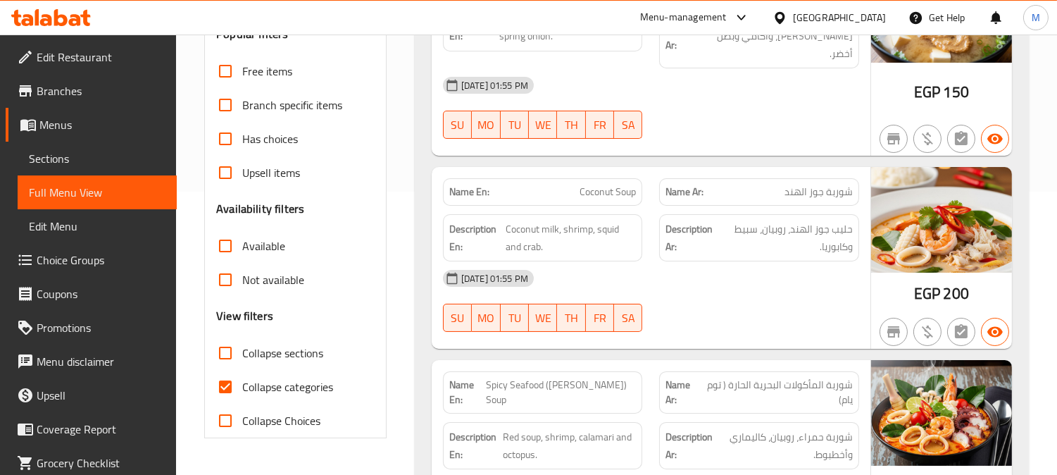
click at [223, 388] on input "Collapse categories" at bounding box center [225, 387] width 34 height 34
checkbox input "false"
click at [227, 351] on input "Collapse sections" at bounding box center [225, 353] width 34 height 34
checkbox input "true"
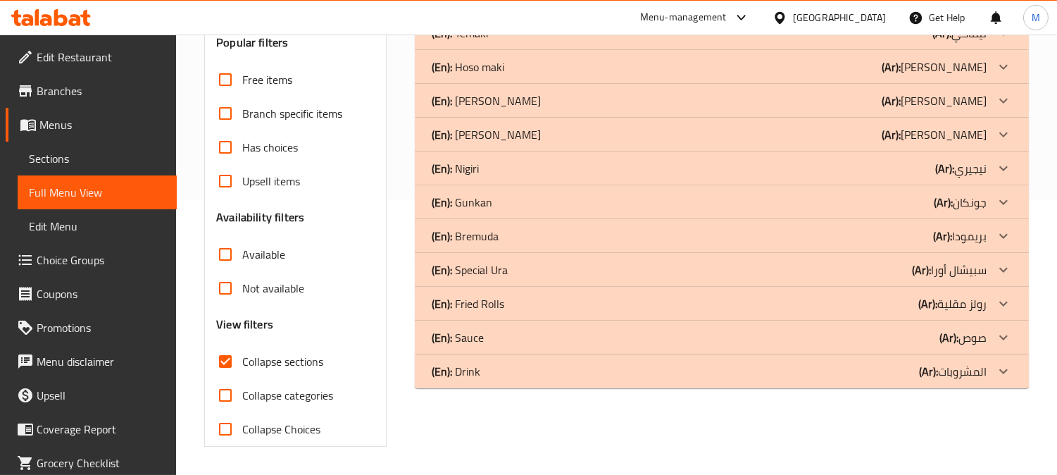
scroll to position [275, 0]
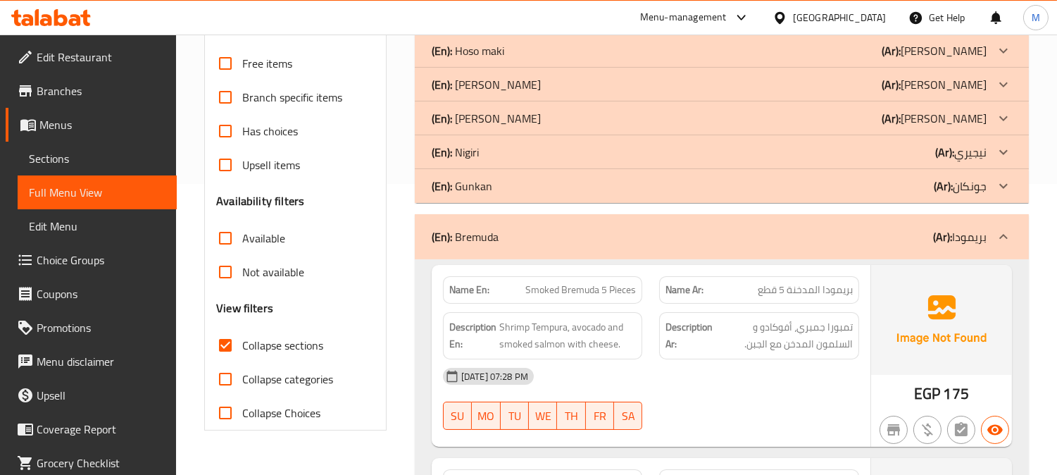
scroll to position [369, 0]
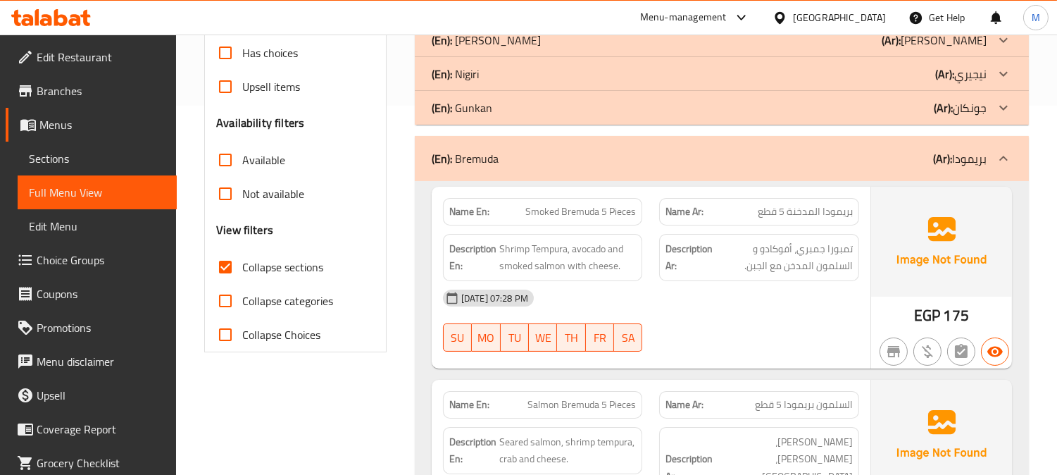
click at [839, 211] on span "بريمودا المدخنة 5 قطع" at bounding box center [805, 211] width 95 height 15
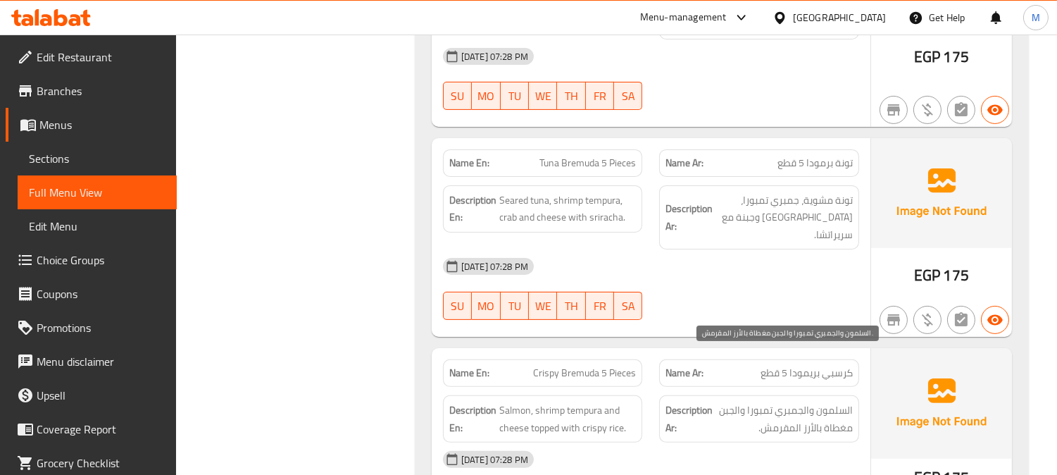
scroll to position [839, 0]
click at [811, 365] on span "كرسبي بريمودا 5 قطع" at bounding box center [807, 372] width 92 height 15
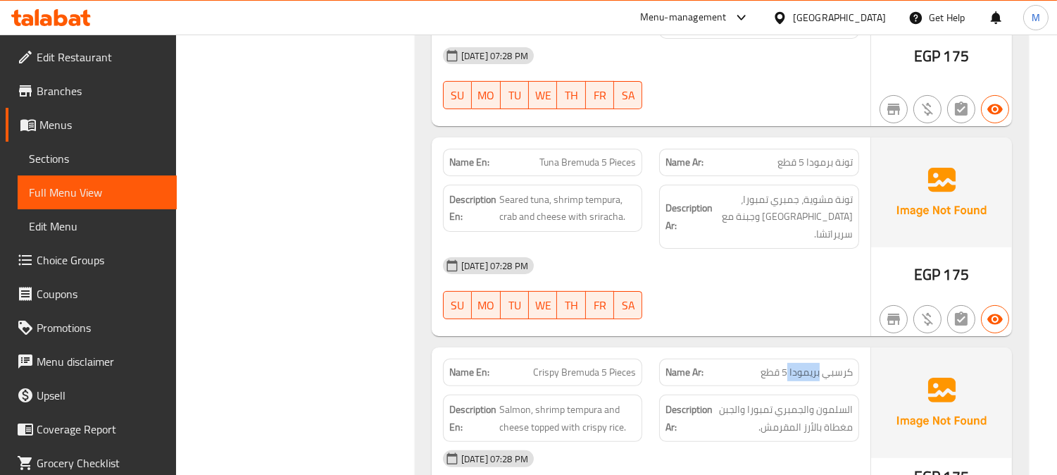
click at [811, 365] on span "كرسبي بريمودا 5 قطع" at bounding box center [807, 372] width 92 height 15
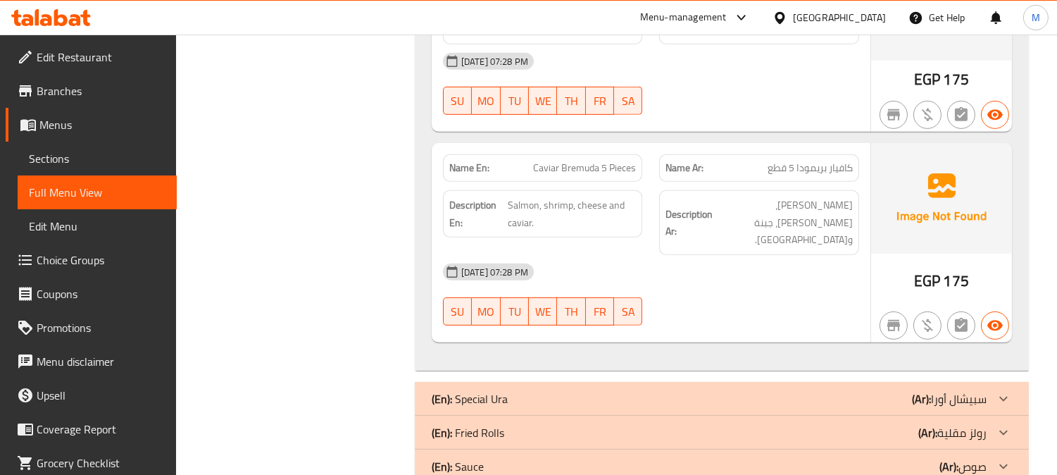
scroll to position [1237, 0]
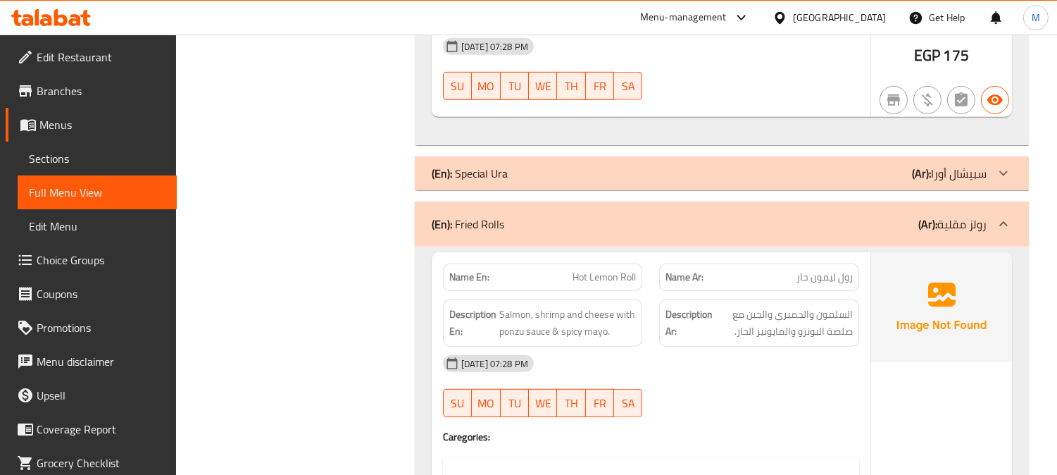
scroll to position [1551, 0]
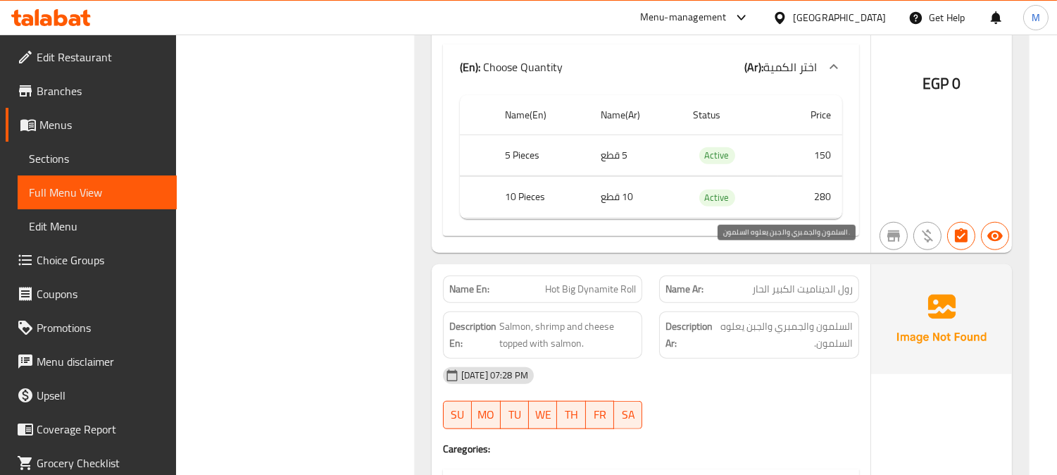
scroll to position [2803, 0]
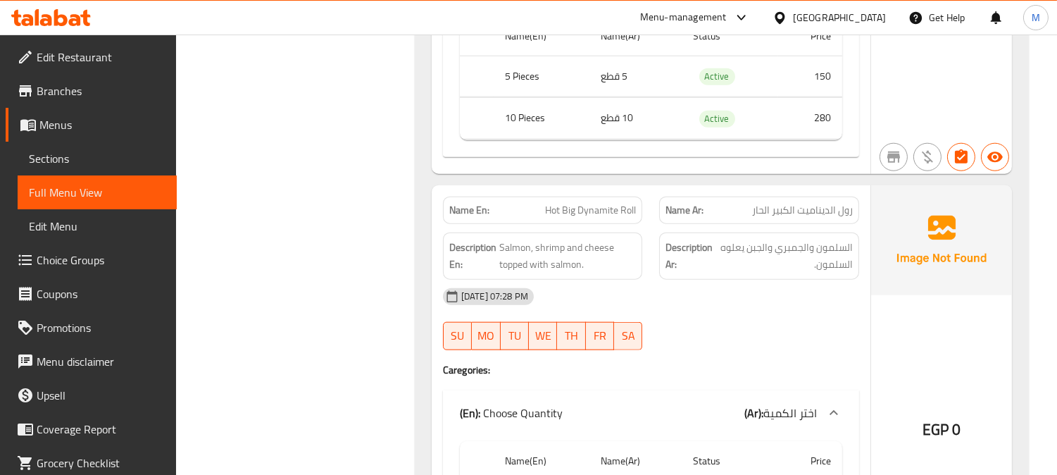
copy span "Hot Big Dynamite Roll"
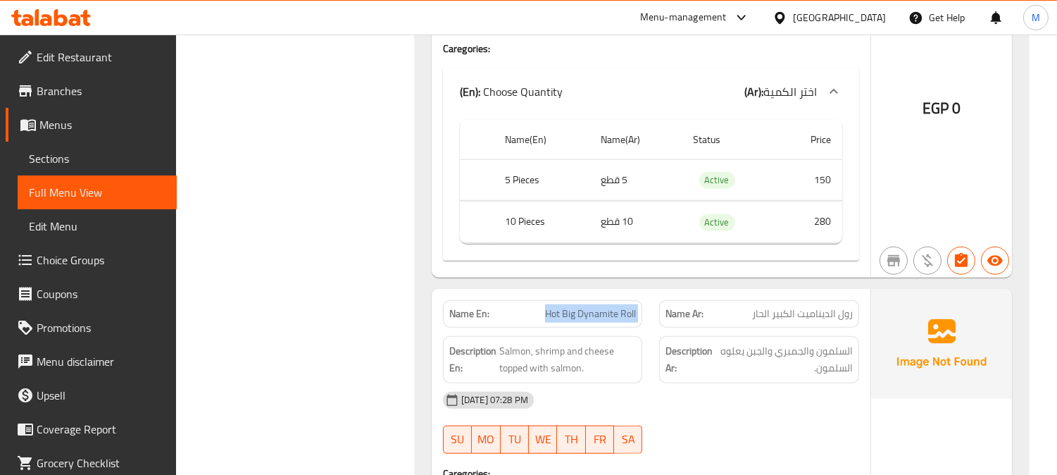
scroll to position [2724, 0]
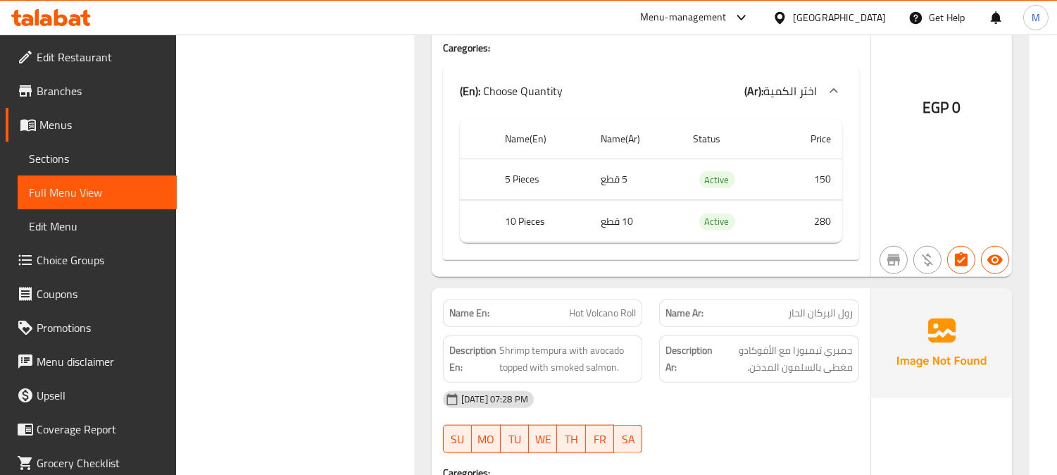
scroll to position [3116, 0]
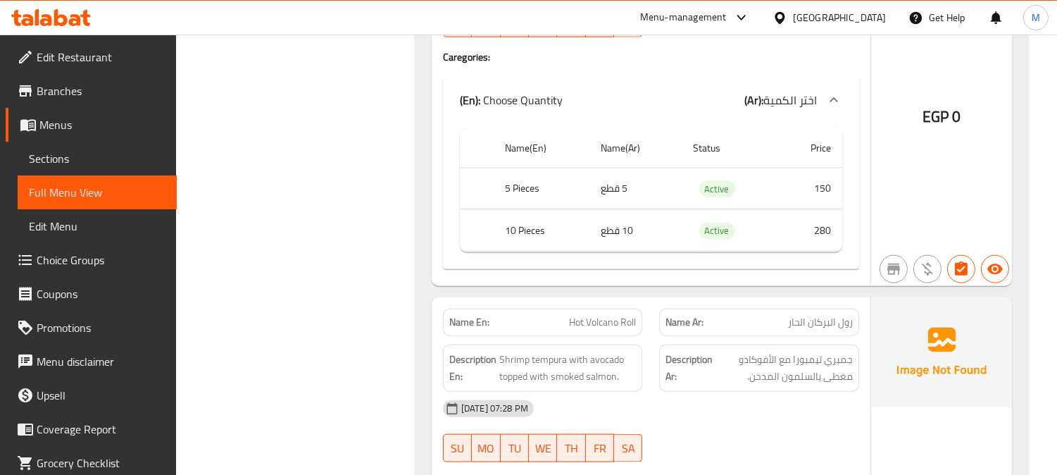
copy span "Hot Volcano Roll"
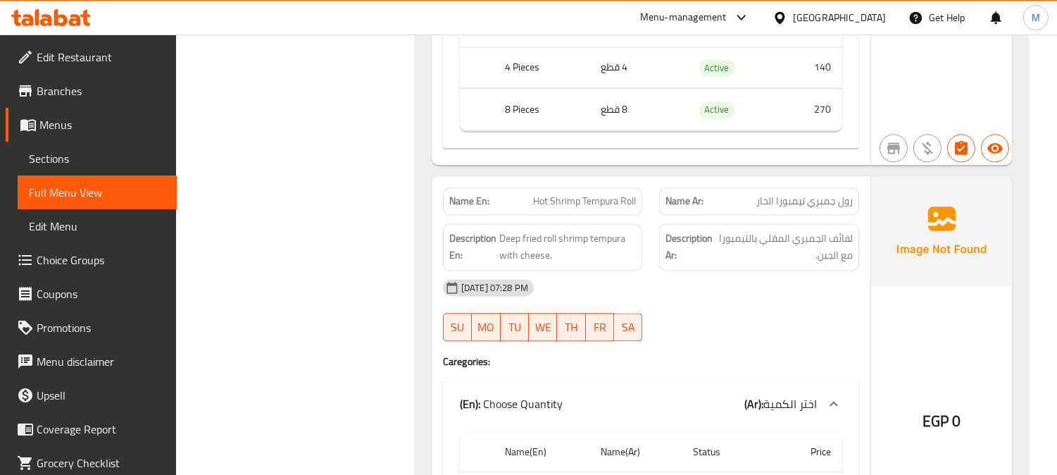
scroll to position [5698, 0]
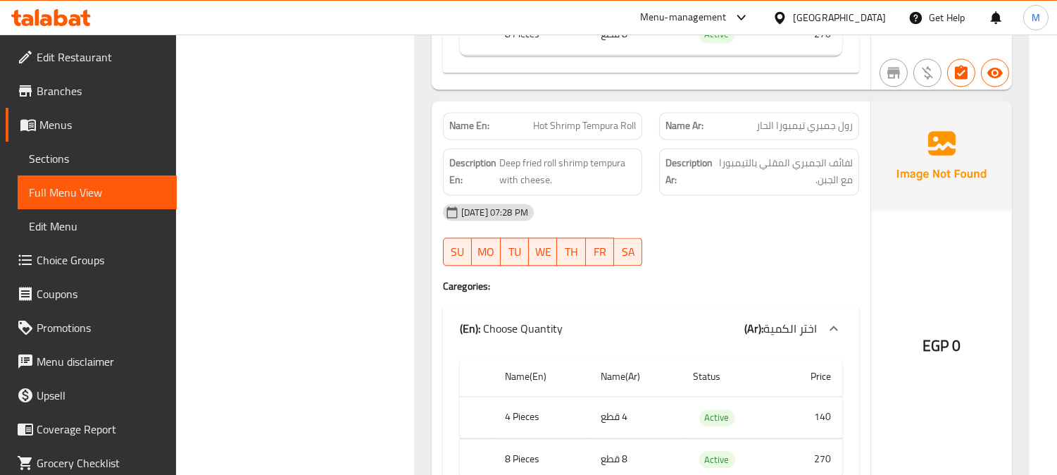
click at [587, 118] on span "Hot Shrimp Tempura Roll" at bounding box center [584, 125] width 103 height 15
copy span "Tempura"
click at [587, 118] on span "Hot Shrimp Tempura Roll" at bounding box center [584, 125] width 103 height 15
copy span "Hot Shrimp Tempura Roll"
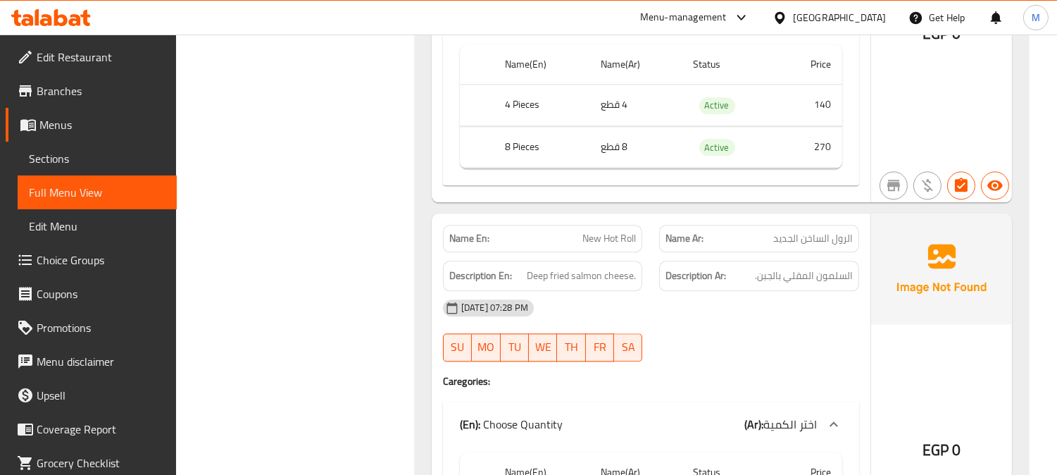
scroll to position [6011, 0]
click at [603, 230] on span "New Hot Roll" at bounding box center [609, 237] width 54 height 15
copy span "New Hot Roll"
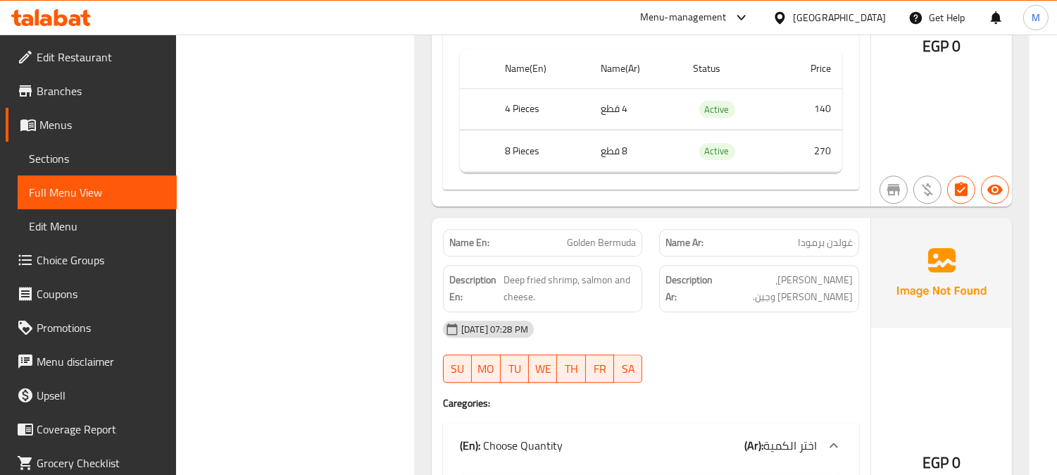
scroll to position [6480, 0]
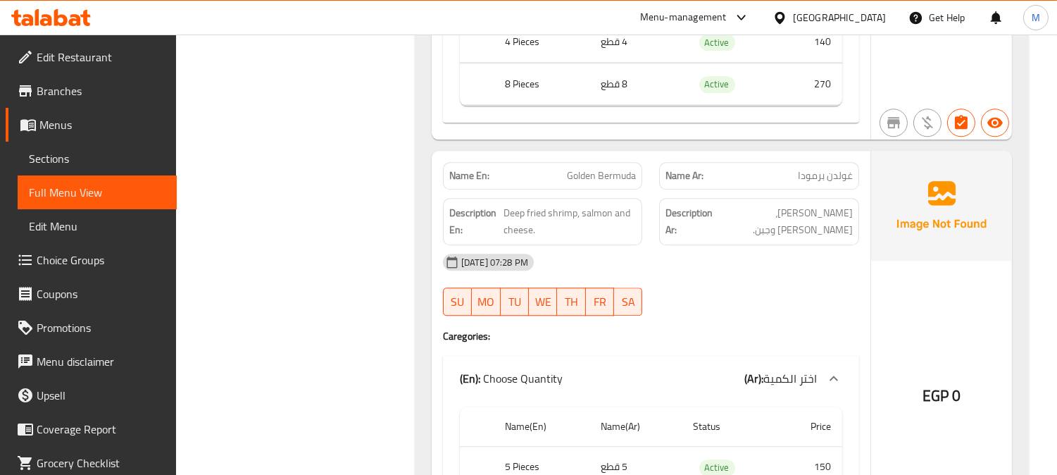
click at [614, 168] on span "Golden Bermuda" at bounding box center [601, 175] width 69 height 15
copy span "Golden Bermuda"
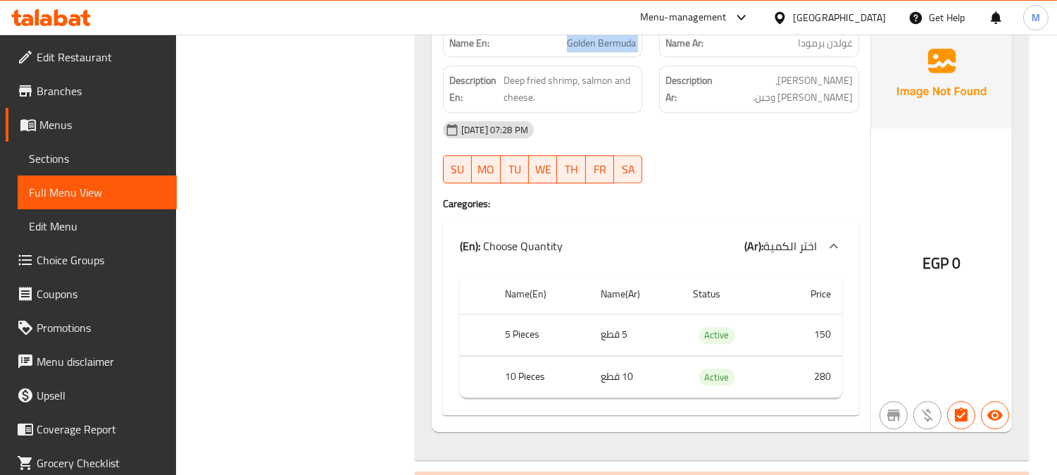
scroll to position [6637, 0]
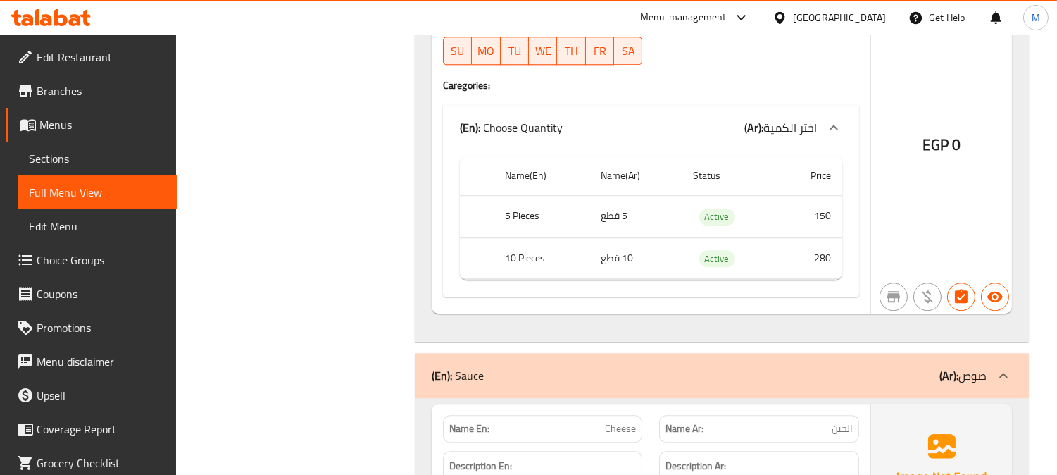
scroll to position [6871, 0]
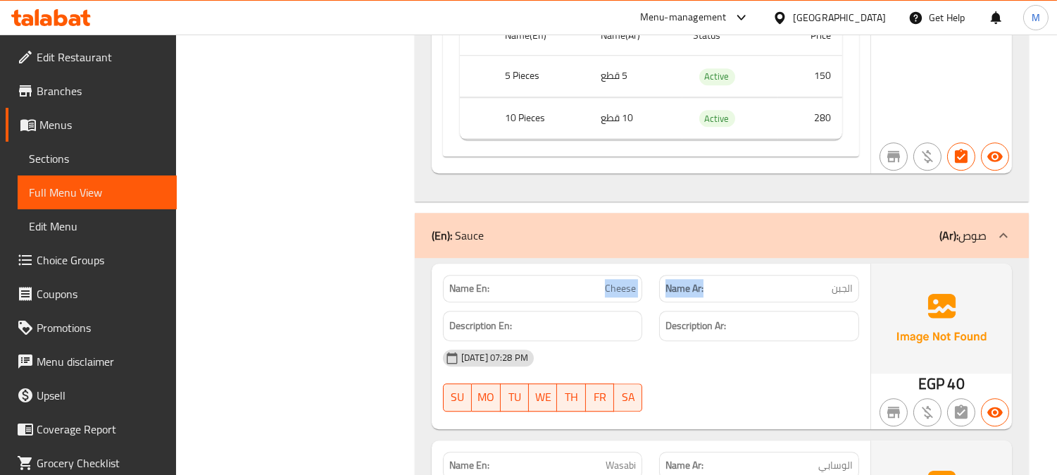
drag, startPoint x: 587, startPoint y: 215, endPoint x: 720, endPoint y: 219, distance: 133.1
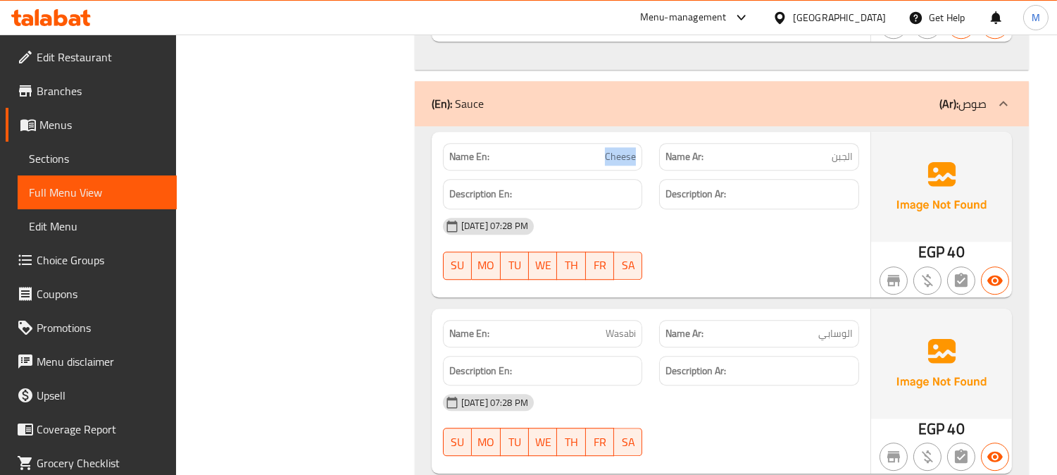
scroll to position [7028, 0]
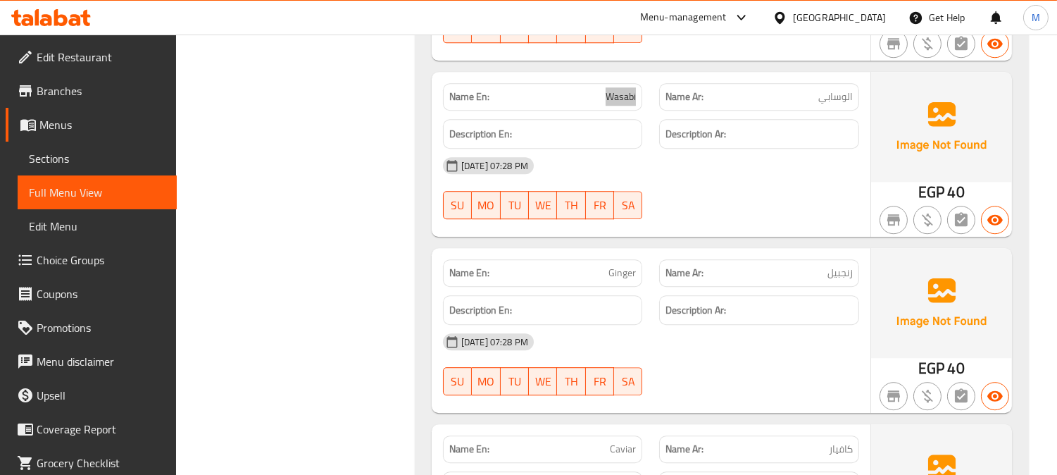
scroll to position [7341, 0]
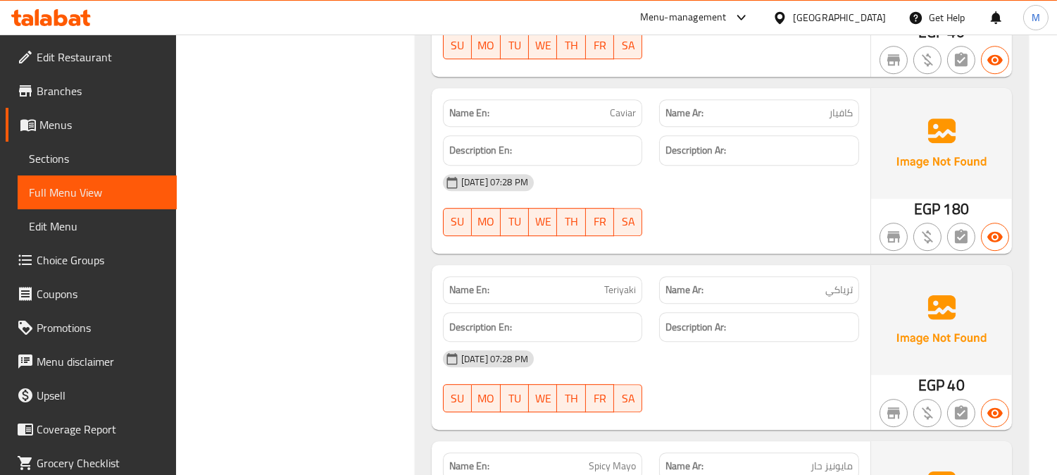
scroll to position [7733, 0]
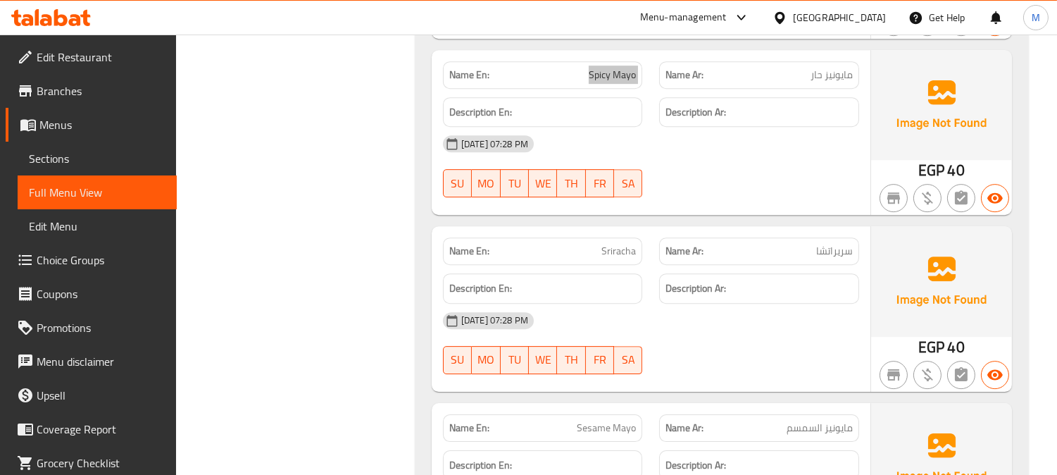
scroll to position [8093, 0]
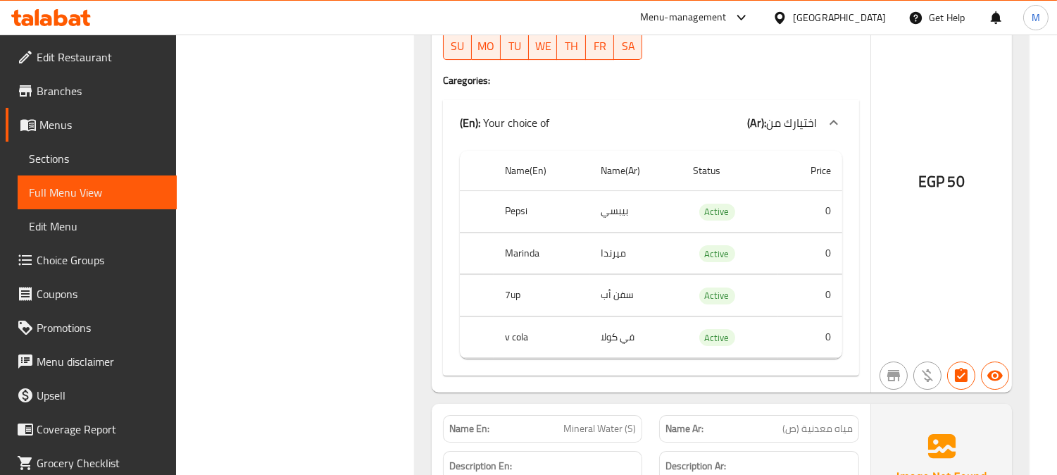
scroll to position [8878, 0]
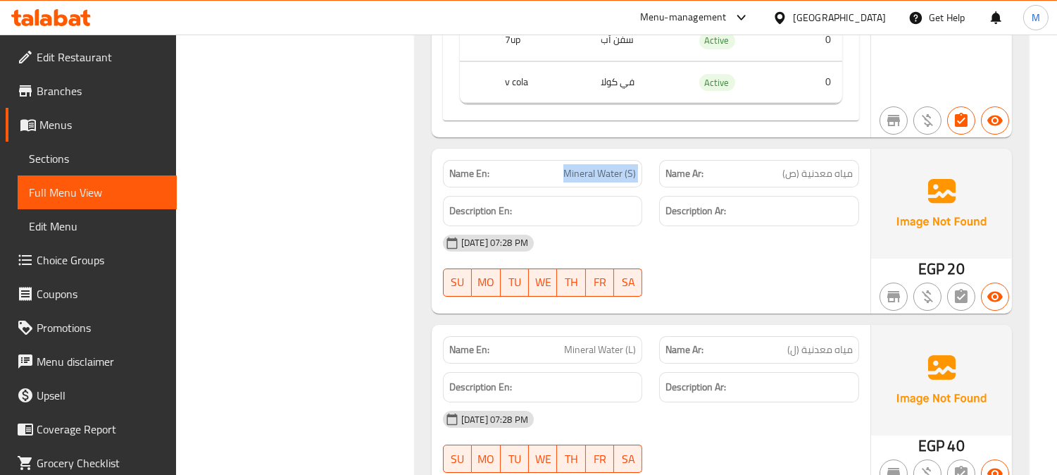
scroll to position [8988, 0]
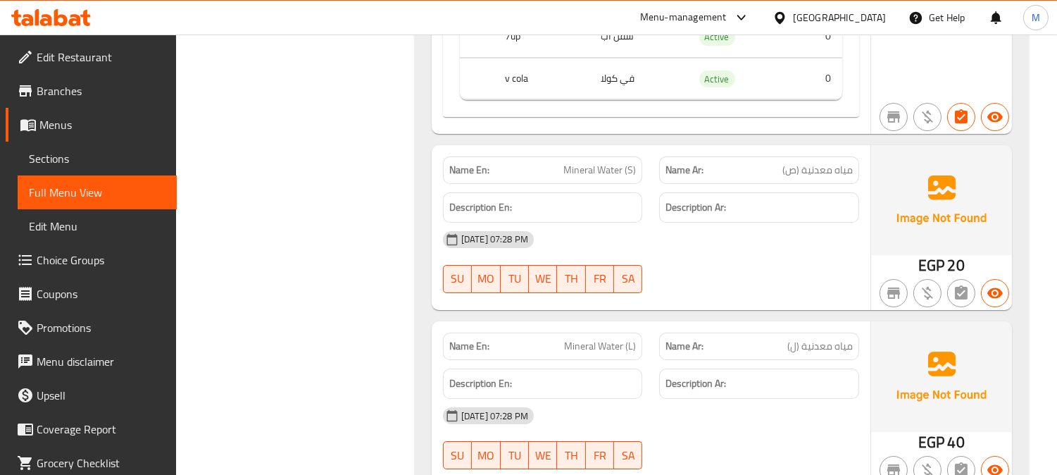
copy span "Mineral Water (L)"
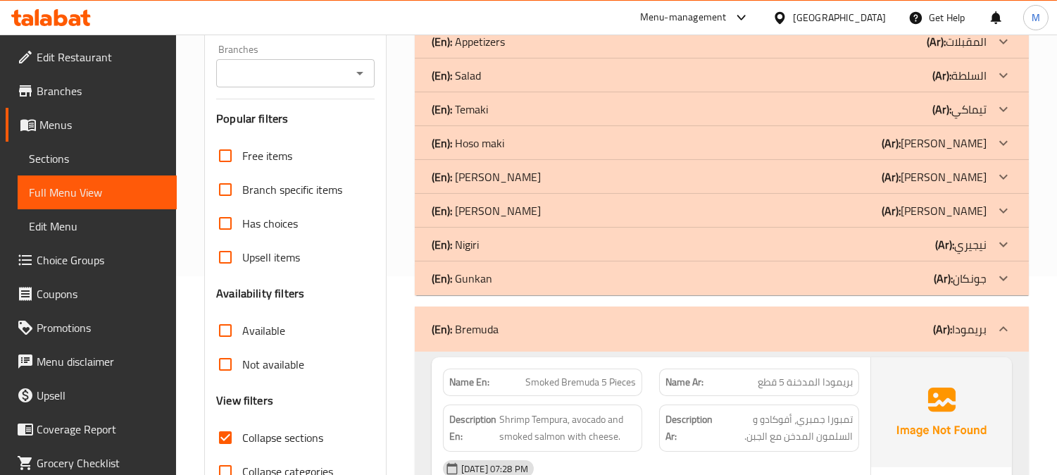
scroll to position [99, 0]
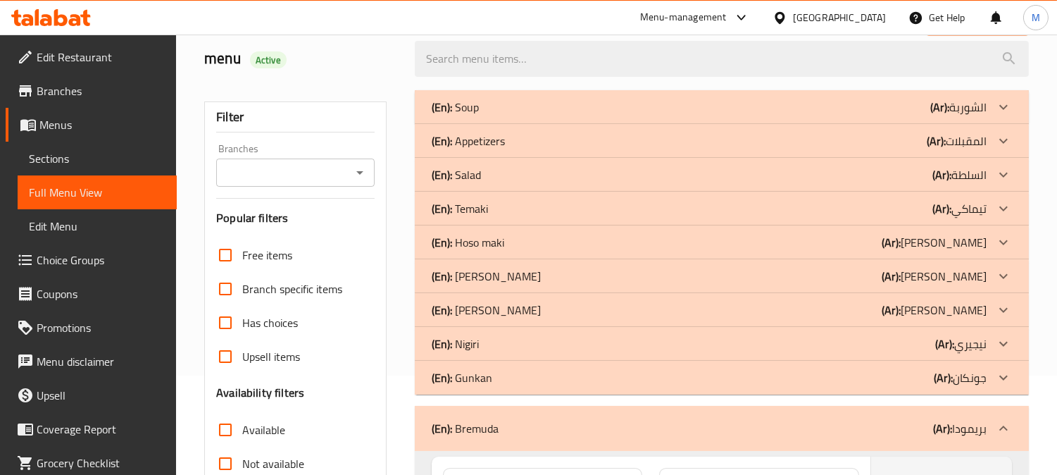
click at [999, 446] on div "(En): Bremuda (Ar): بريمودا" at bounding box center [722, 428] width 614 height 45
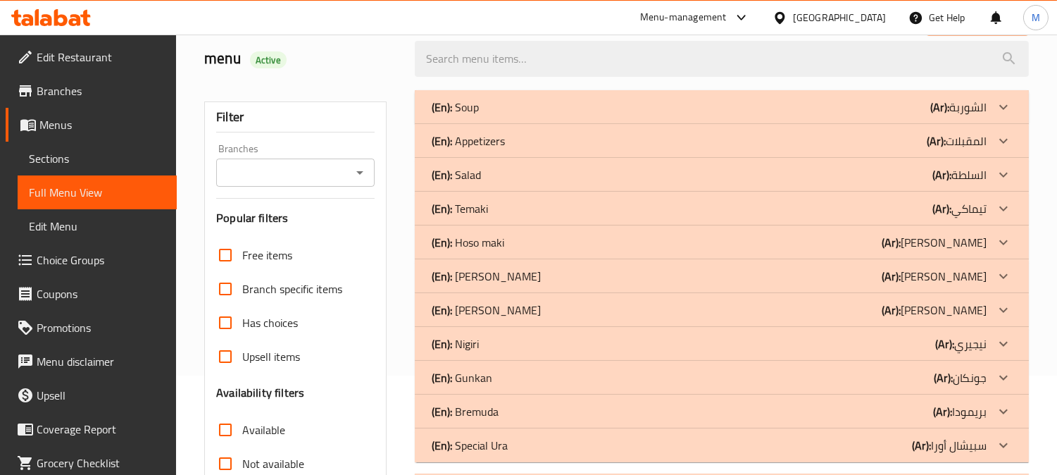
scroll to position [334, 0]
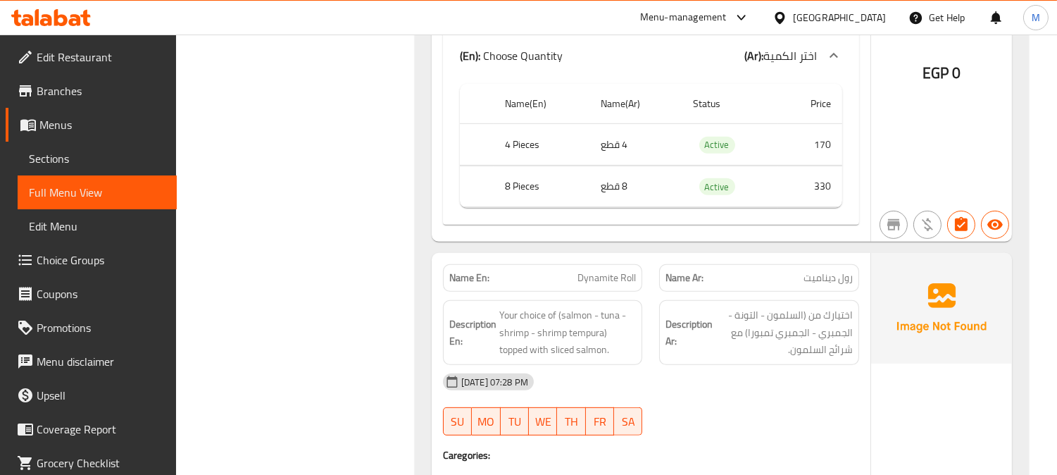
scroll to position [1273, 0]
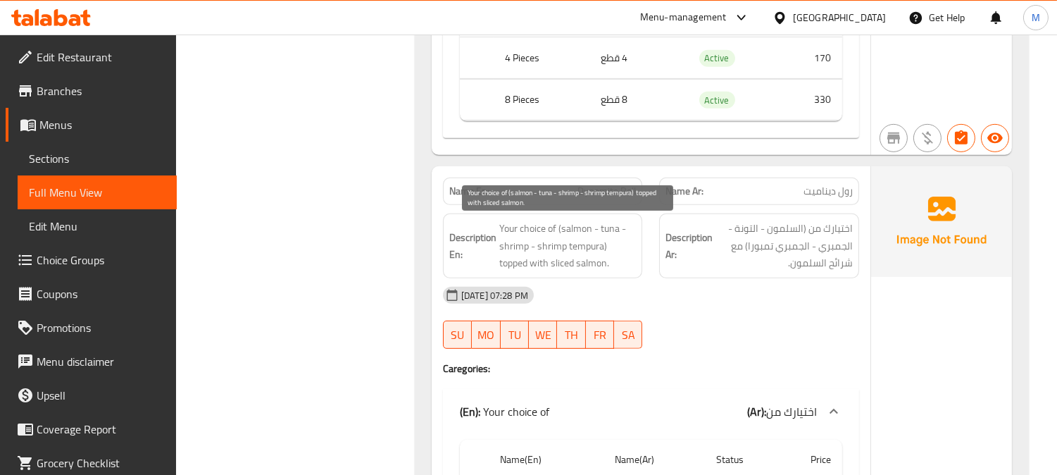
click at [608, 224] on span "Your choice of (salmon - tuna - shrimp - shrimp tempura) topped with sliced sal…" at bounding box center [567, 246] width 137 height 52
click at [507, 244] on span "Your choice of (salmon - tuna - shrimp - shrimp tempura) topped with sliced sal…" at bounding box center [567, 246] width 137 height 52
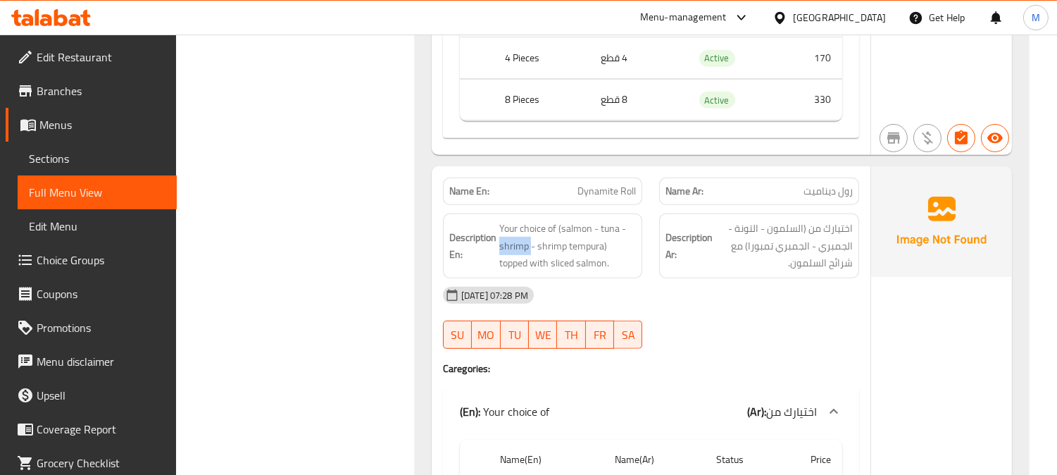
scroll to position [1351, 0]
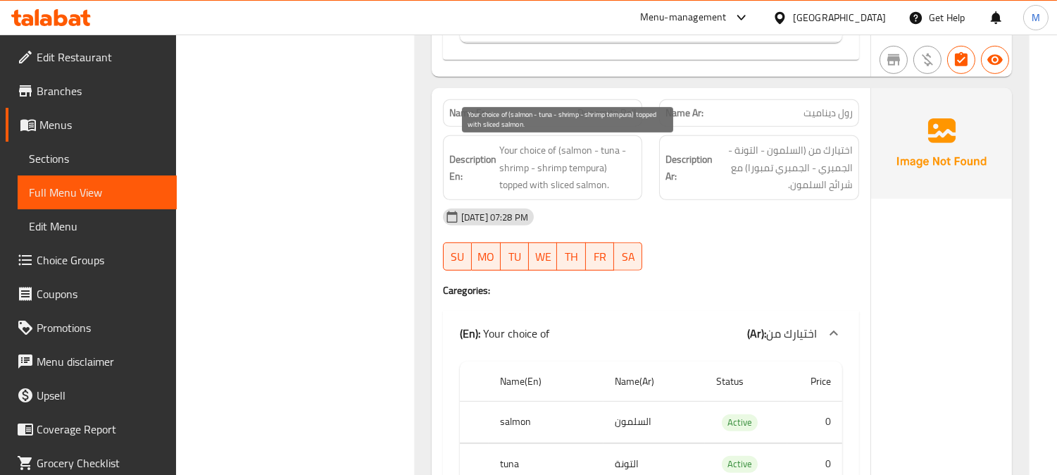
click at [580, 146] on span "Your choice of (salmon - tuna - shrimp - shrimp tempura) topped with sliced sal…" at bounding box center [567, 168] width 137 height 52
click at [616, 153] on span "Your choice of (salmon - tuna - shrimp - shrimp tempura) topped with sliced sal…" at bounding box center [567, 168] width 137 height 52
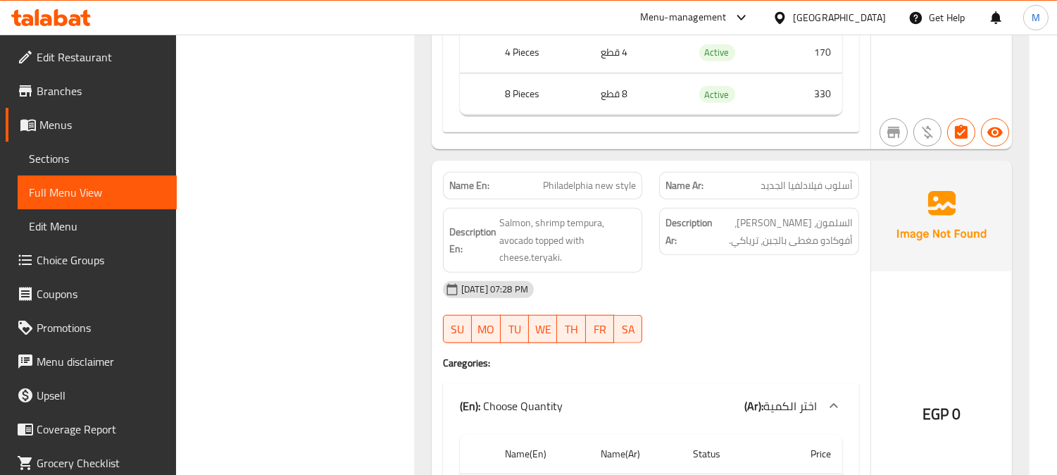
scroll to position [2447, 0]
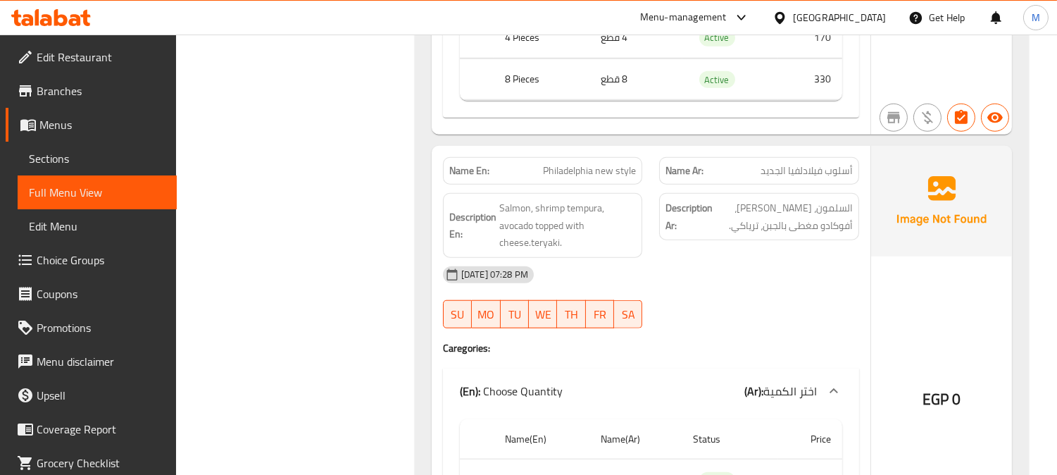
click at [617, 173] on span "Philadelphia new style" at bounding box center [589, 170] width 93 height 15
copy span "Philadelphia new style"
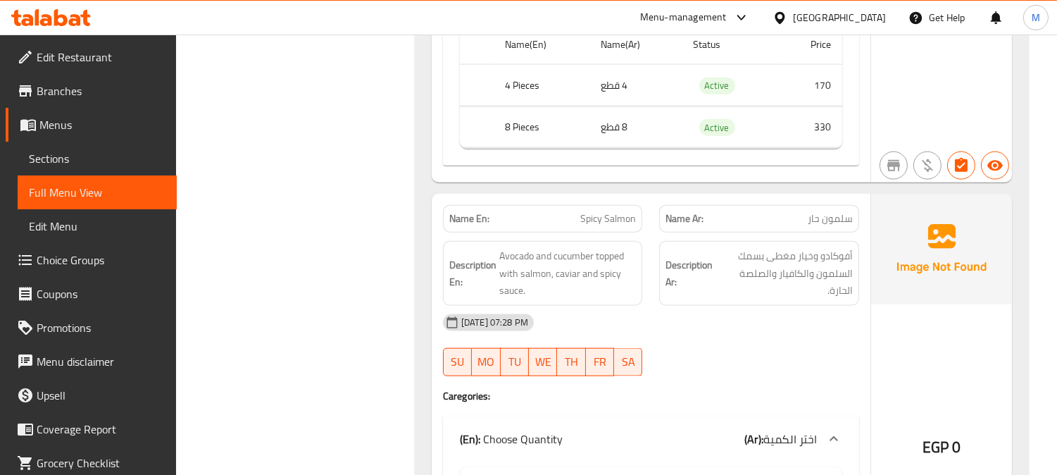
scroll to position [3307, 0]
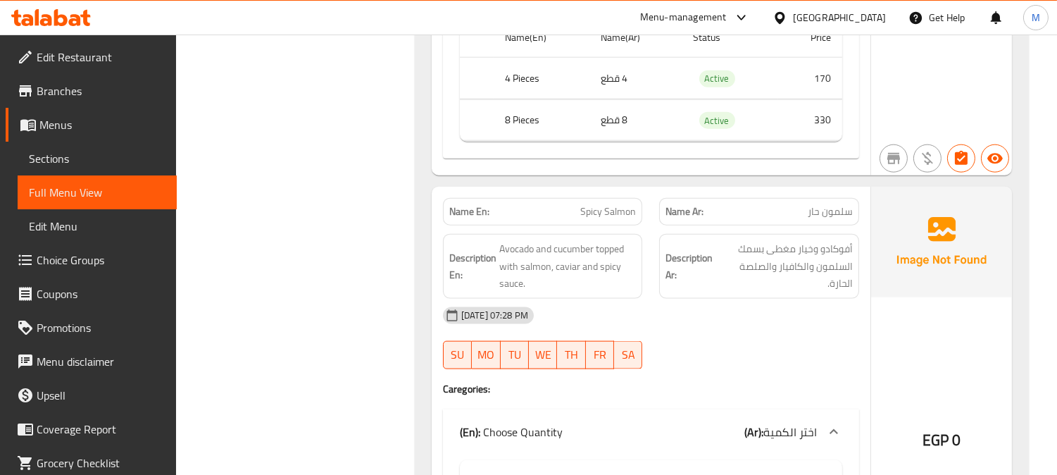
click at [596, 204] on span "Spicy Salmon" at bounding box center [608, 211] width 56 height 15
copy span "Spicy Salmon"
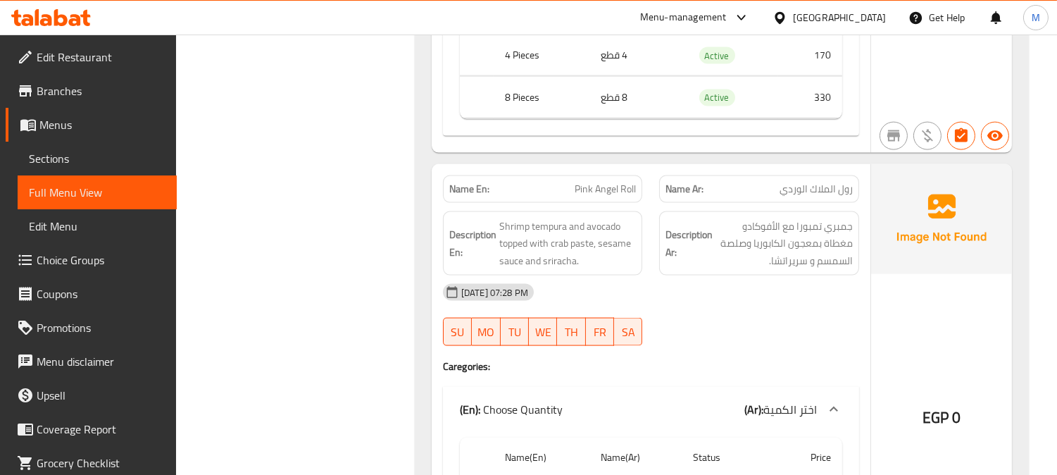
scroll to position [3777, 0]
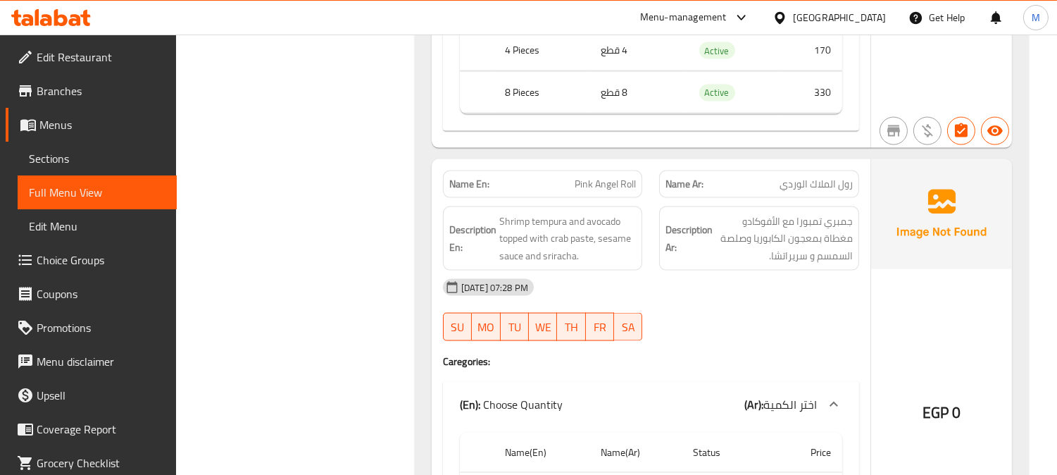
click at [602, 177] on span "Pink Angel Roll" at bounding box center [605, 184] width 61 height 15
click at [603, 177] on span "Pink Angel Roll" at bounding box center [605, 184] width 61 height 15
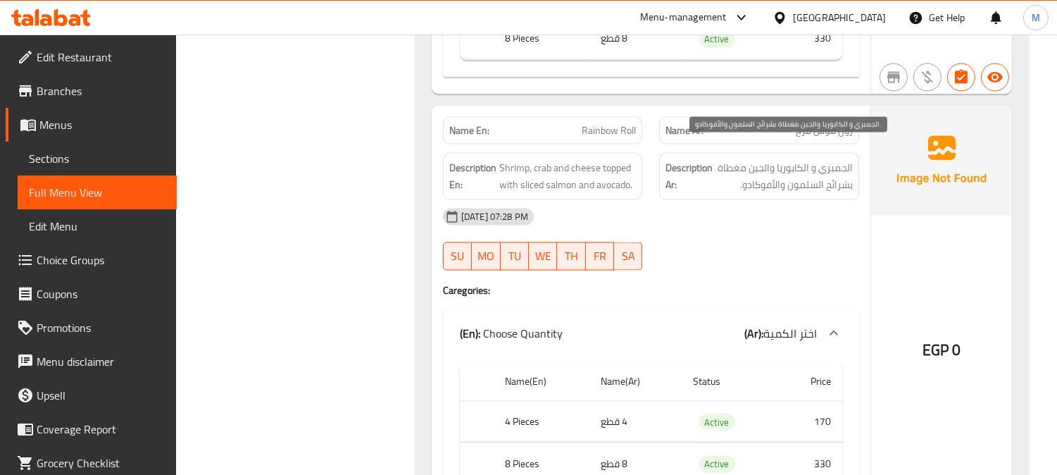
scroll to position [4247, 0]
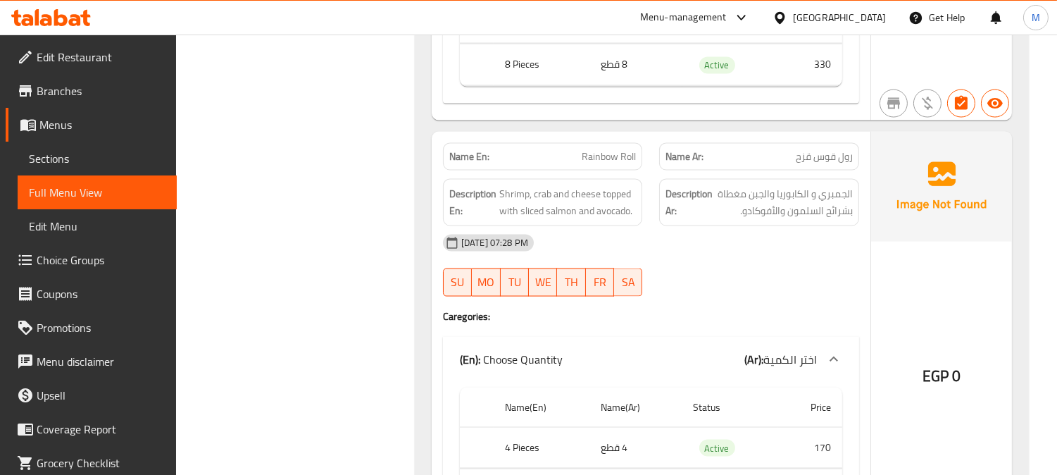
click at [622, 149] on span "Rainbow Roll" at bounding box center [609, 156] width 54 height 15
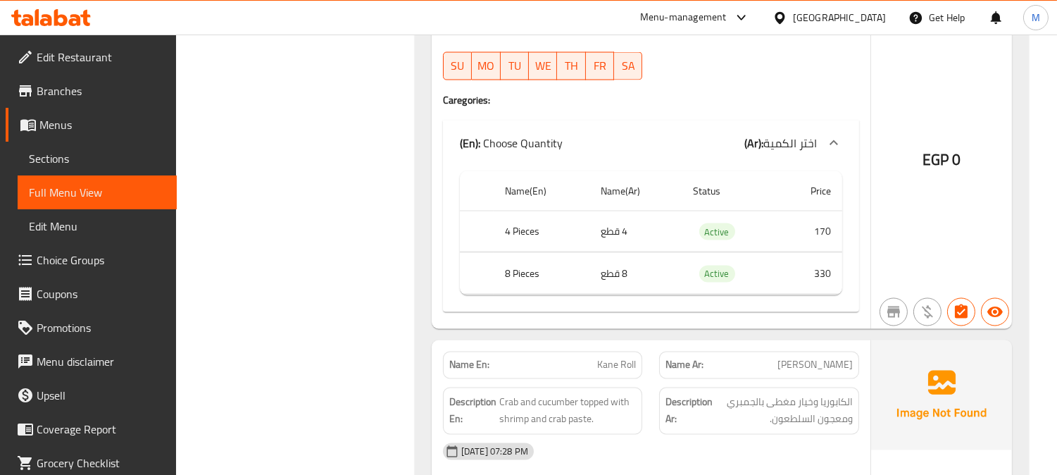
scroll to position [4559, 0]
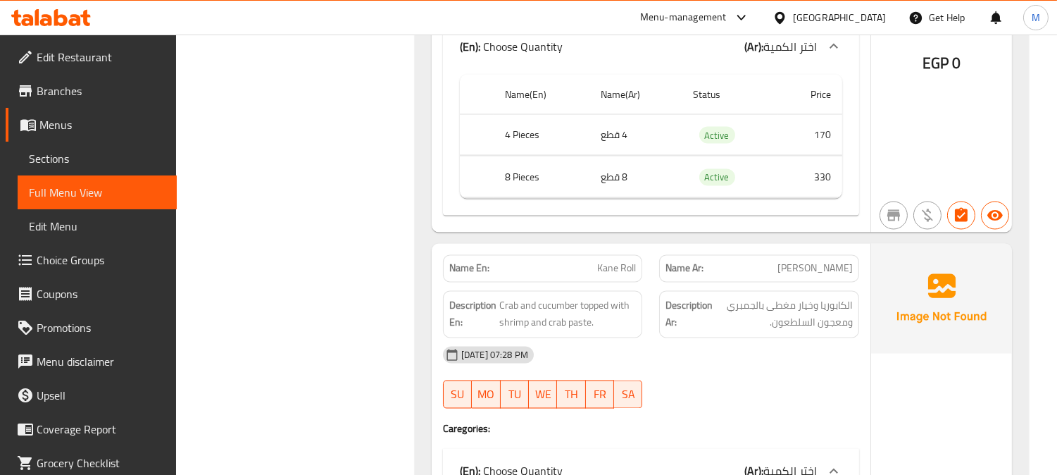
click at [596, 255] on div "Name En: Kane Roll" at bounding box center [543, 268] width 200 height 27
click at [600, 261] on span "Kane Roll" at bounding box center [616, 268] width 39 height 15
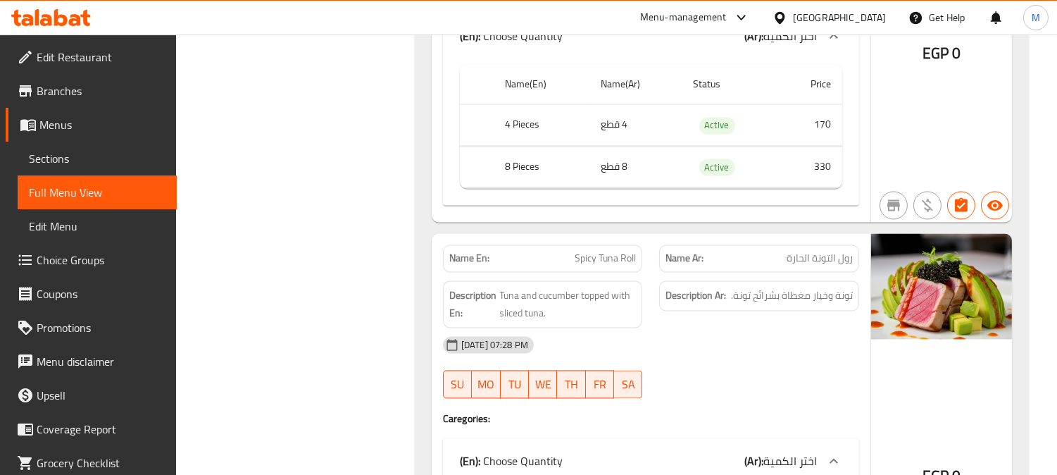
scroll to position [5029, 0]
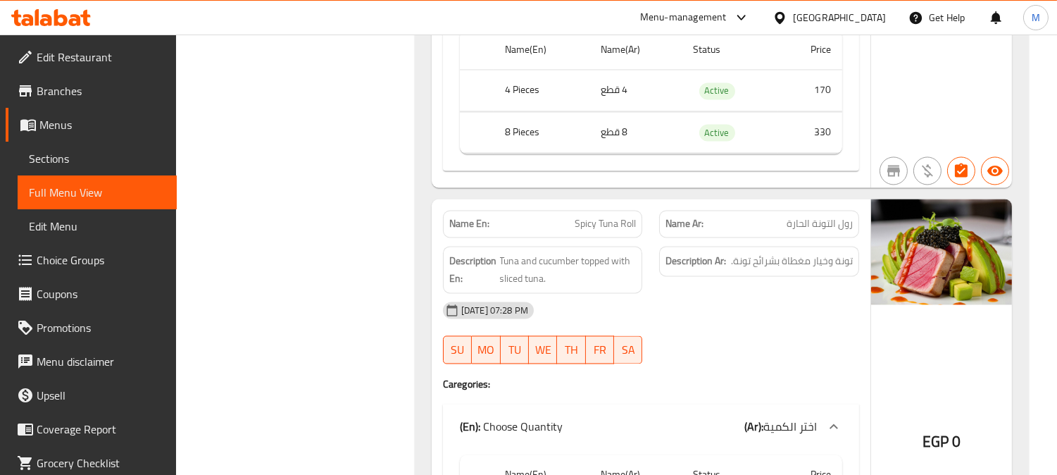
click at [825, 216] on span "رول التونة الحارة" at bounding box center [820, 223] width 66 height 15
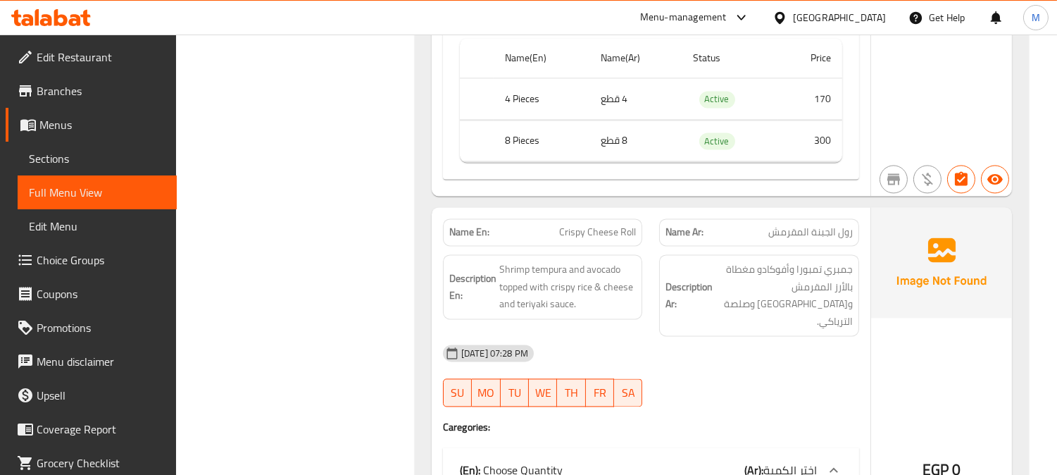
scroll to position [5498, 0]
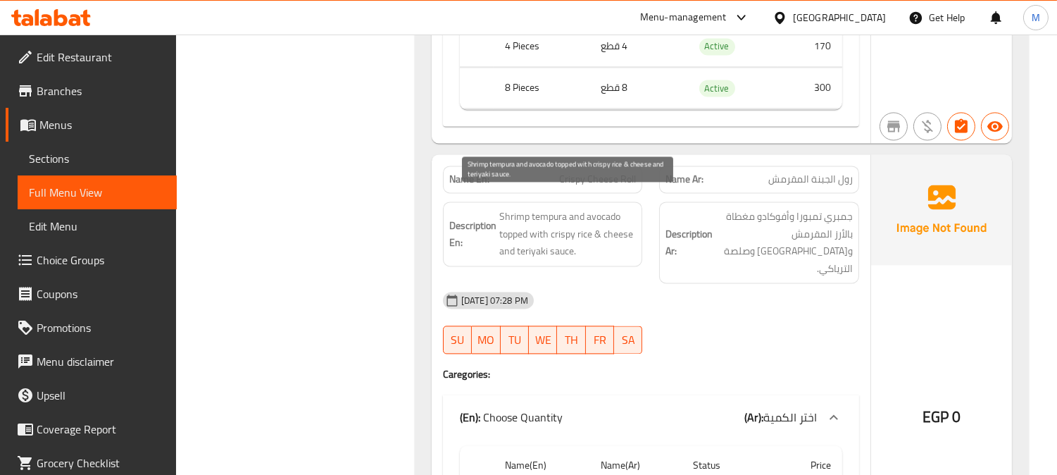
click at [558, 214] on span "Shrimp tempura and avocado topped with crispy rice & cheese and teriyaki sauce." at bounding box center [567, 234] width 137 height 52
click at [628, 215] on span "Shrimp tempura and avocado topped with crispy rice & cheese and teriyaki sauce." at bounding box center [567, 234] width 137 height 52
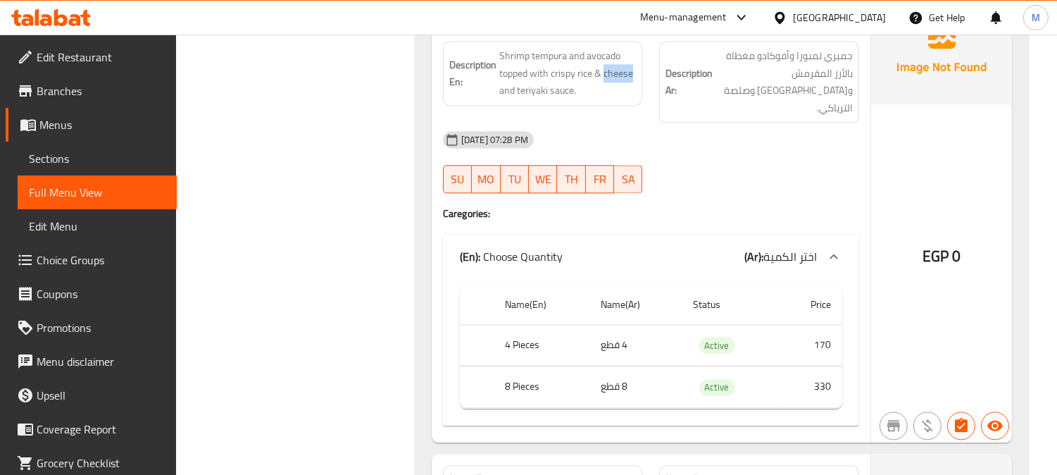
scroll to position [5733, 0]
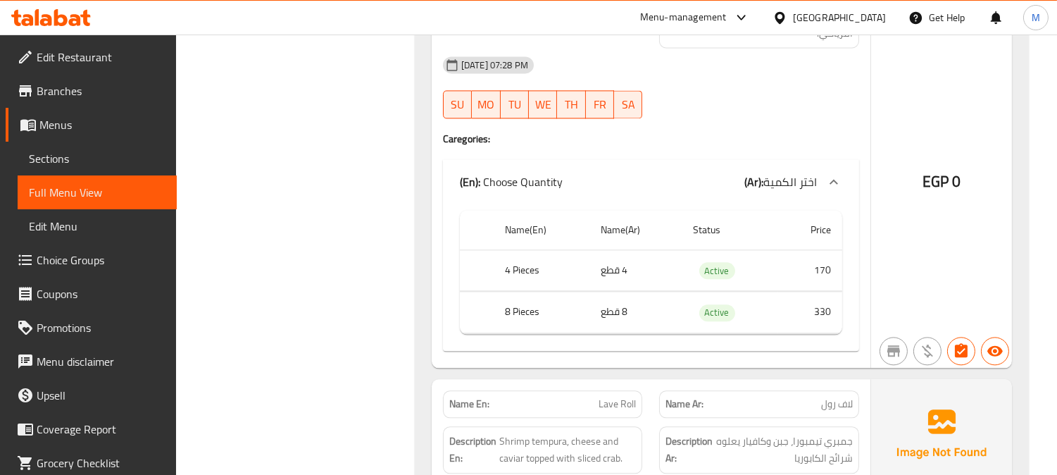
click at [613, 396] on span "Lave Roll" at bounding box center [617, 403] width 37 height 15
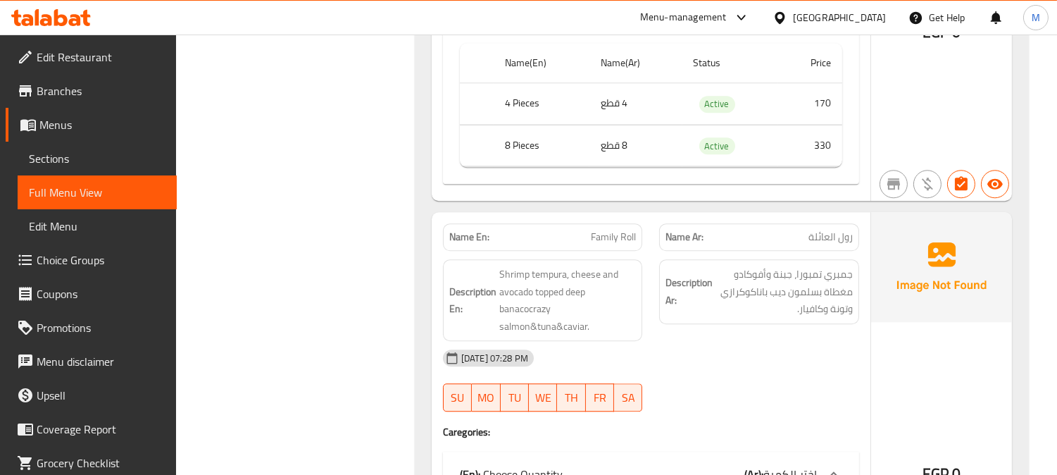
scroll to position [6750, 0]
click at [635, 229] on span "Family Roll" at bounding box center [613, 236] width 45 height 15
click at [634, 229] on span "Family Roll" at bounding box center [613, 236] width 45 height 15
click at [610, 229] on span "Family Roll" at bounding box center [613, 236] width 45 height 15
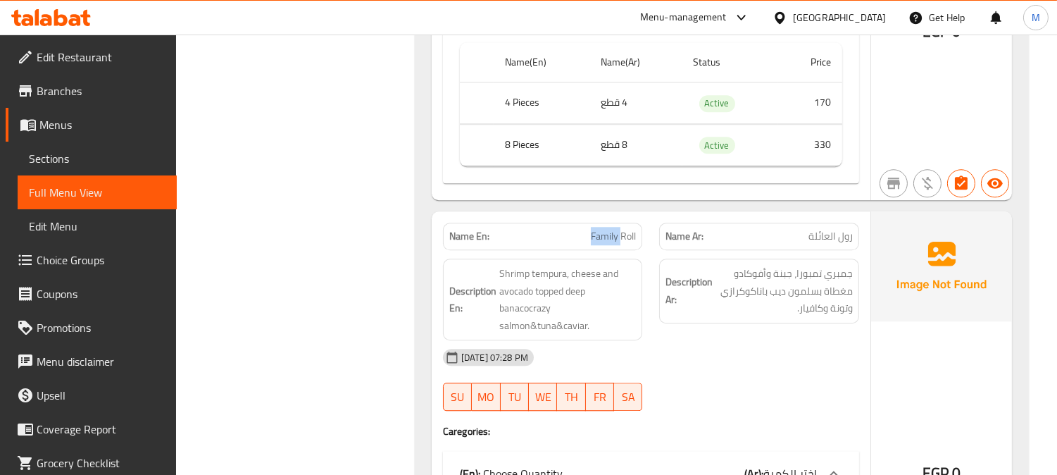
click at [610, 229] on span "Family Roll" at bounding box center [613, 236] width 45 height 15
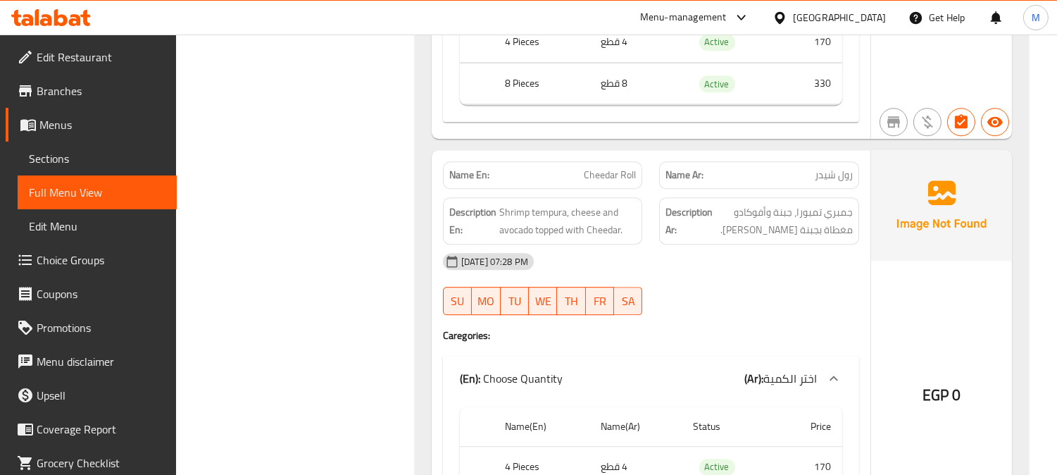
scroll to position [7298, 0]
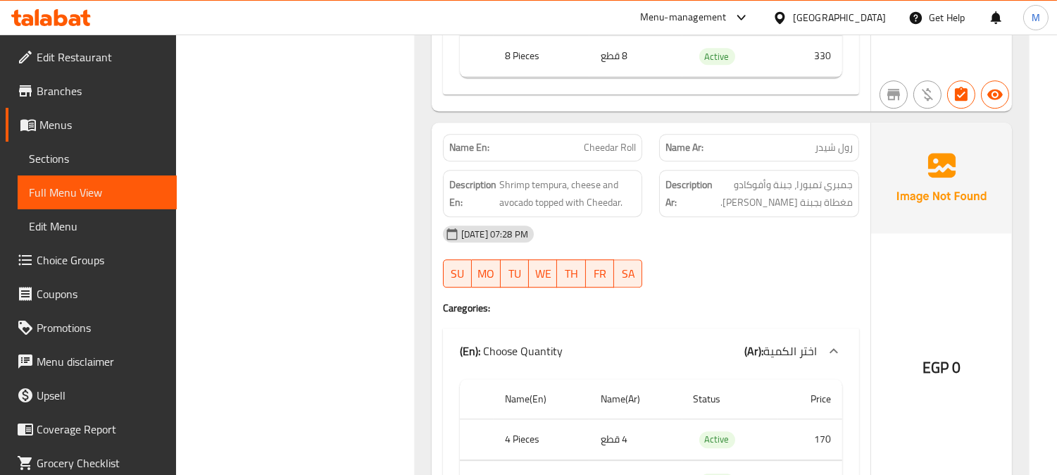
click at [635, 140] on span "Cheedar Roll" at bounding box center [610, 147] width 52 height 15
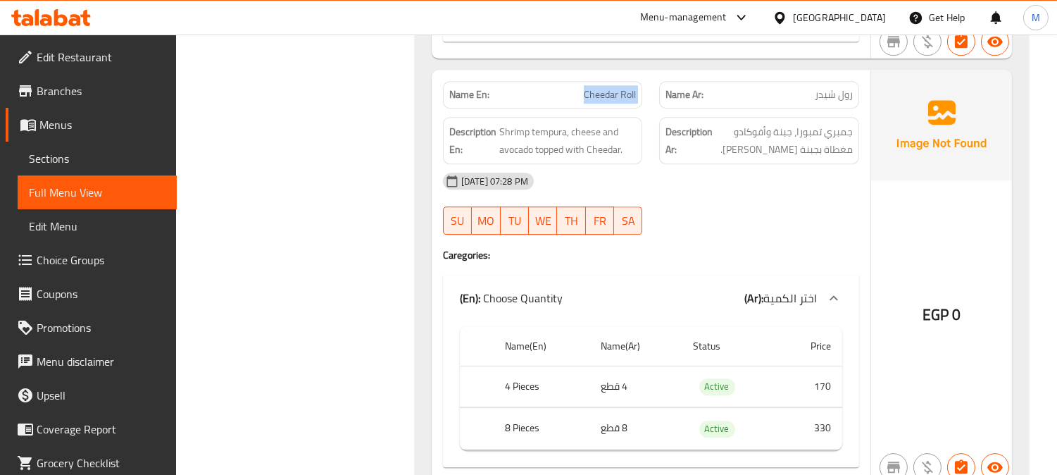
scroll to position [7454, 0]
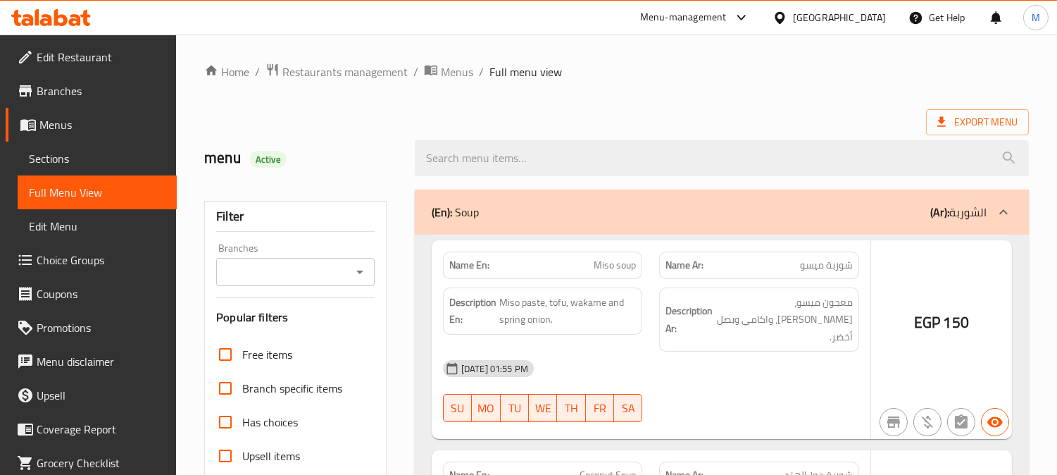
click at [43, 159] on div at bounding box center [528, 237] width 1057 height 475
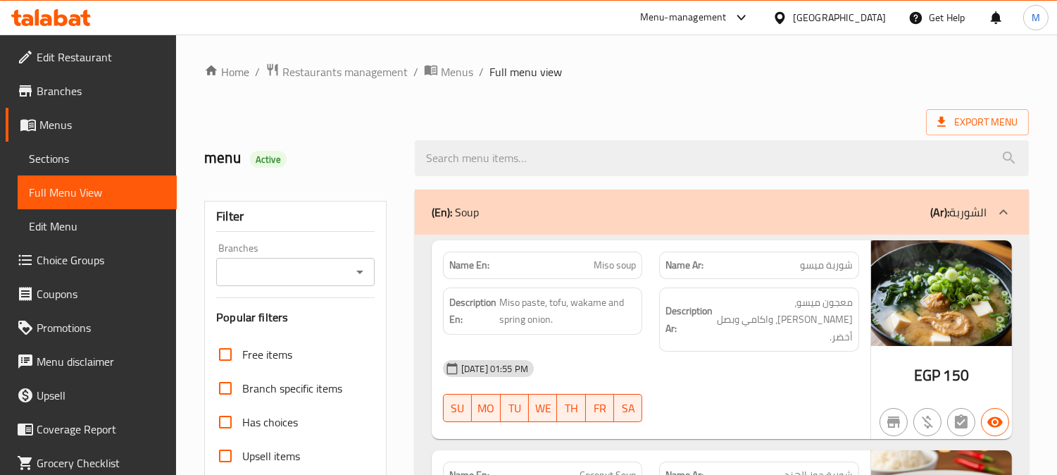
click at [68, 158] on span "Sections" at bounding box center [97, 158] width 137 height 17
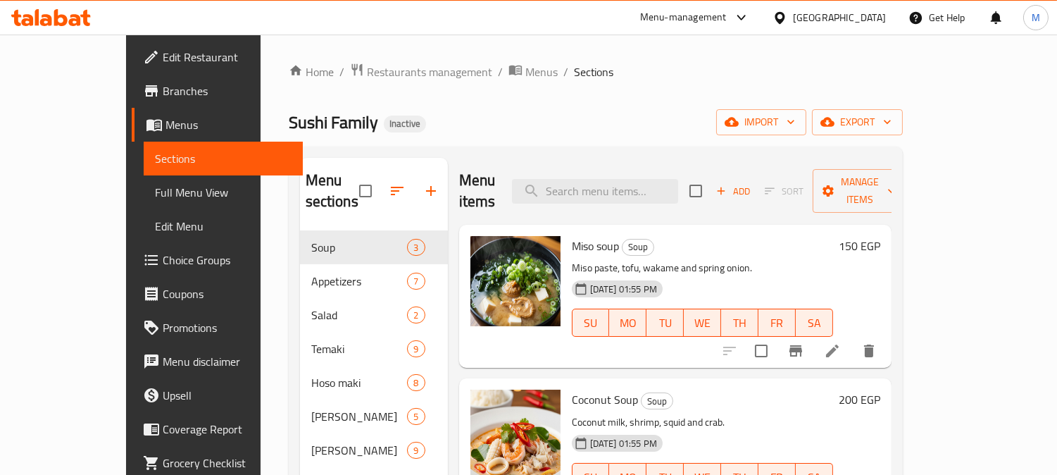
click at [573, 198] on div "Menu items Add Sort Manage items" at bounding box center [675, 191] width 432 height 67
click at [593, 182] on input "search" at bounding box center [595, 191] width 166 height 25
paste input "Family Gunkan (salmon, tuna, shrimp, Caviar, Tempura) 1 Piece"
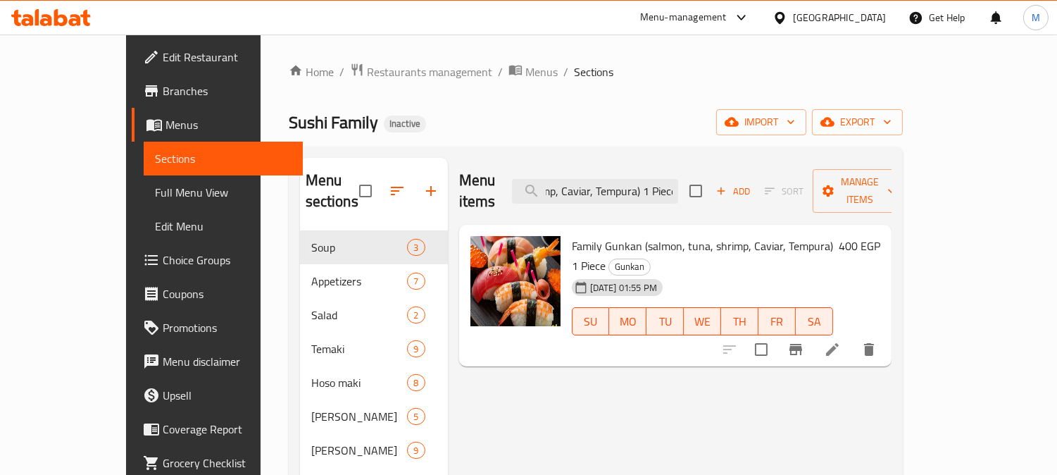
type input "Family Gunkan (salmon, tuna, shrimp, Caviar, Tempura) 1 Piece"
click at [841, 341] on icon at bounding box center [832, 349] width 17 height 17
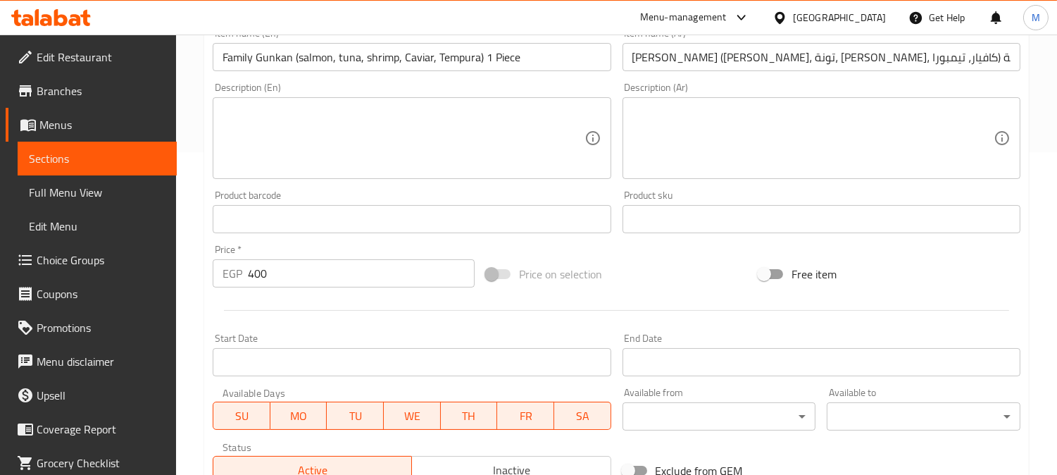
scroll to position [235, 0]
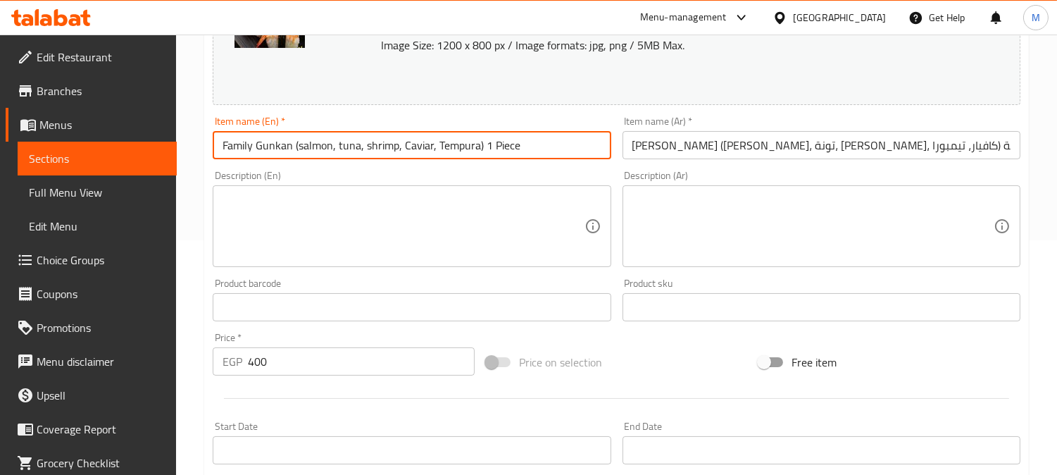
drag, startPoint x: 293, startPoint y: 142, endPoint x: 643, endPoint y: 146, distance: 350.0
click at [643, 146] on div "Change Image Size: 1200 x 800 px / Image formats: jpg, png / 5MB Max. Item name…" at bounding box center [616, 263] width 819 height 627
type input "Family Gunkan"
click at [449, 211] on textarea at bounding box center [403, 226] width 361 height 67
paste textarea "(salmon, tuna, shrimp, Caviar, Tempura) 1 Piece"
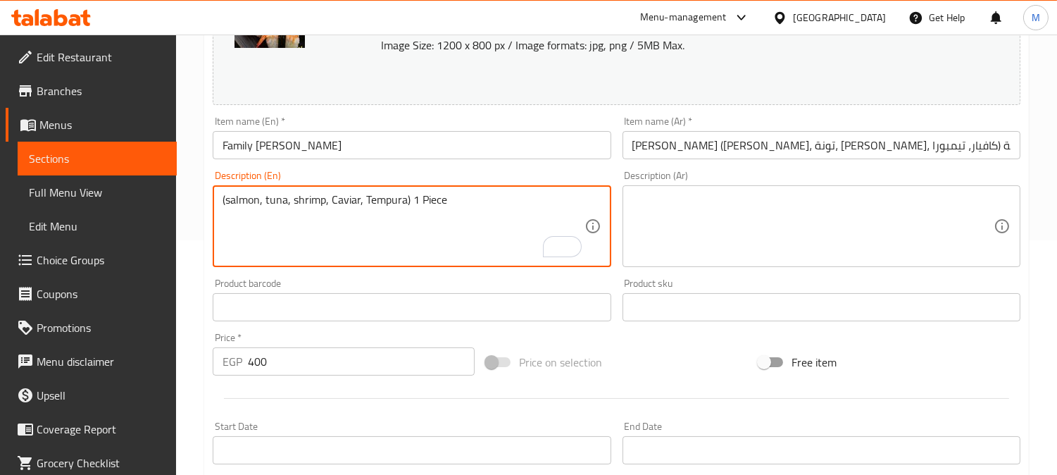
type textarea "(salmon, tuna, shrimp, Caviar, Tempura) 1 Piece"
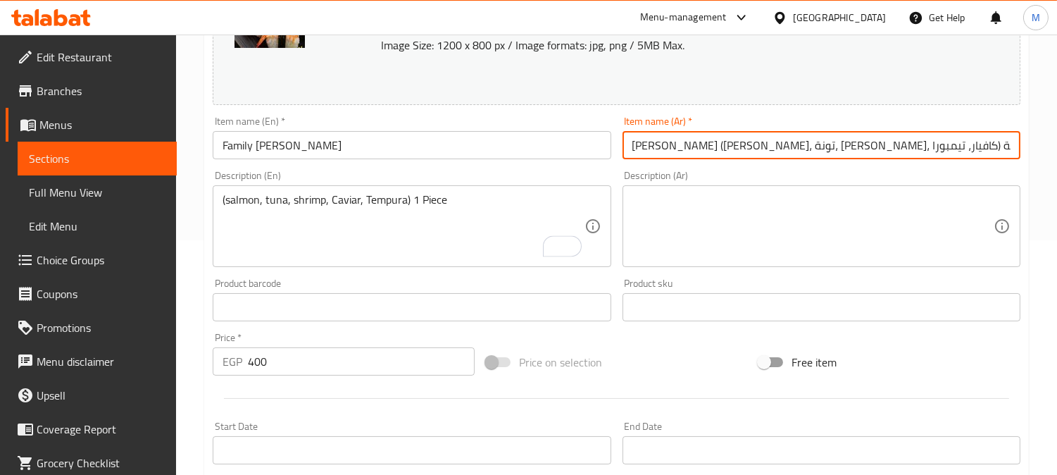
drag, startPoint x: 845, startPoint y: 149, endPoint x: 611, endPoint y: 142, distance: 234.6
click at [611, 142] on div "Change Image Size: 1200 x 800 px / Image formats: jpg, png / 5MB Max. Item name…" at bounding box center [616, 263] width 819 height 627
type input "جونكان عائلي"
click at [756, 234] on textarea at bounding box center [812, 226] width 361 height 67
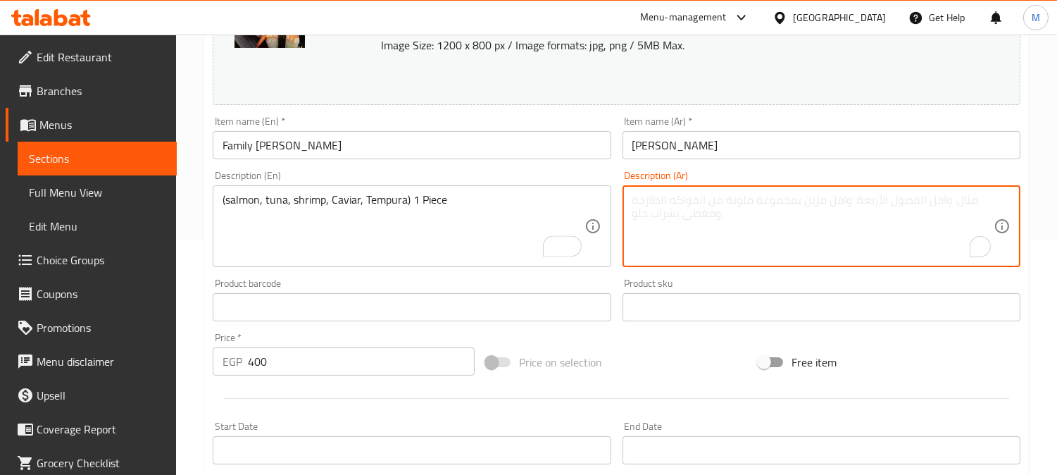
paste textarea "(سلمون، تونة، روبيان، كافيار، تيمبورا) 1 قطعة"
type textarea "(سلمون، تونة، روبيان، كافيار، تيمبورا) 1 قطعة"
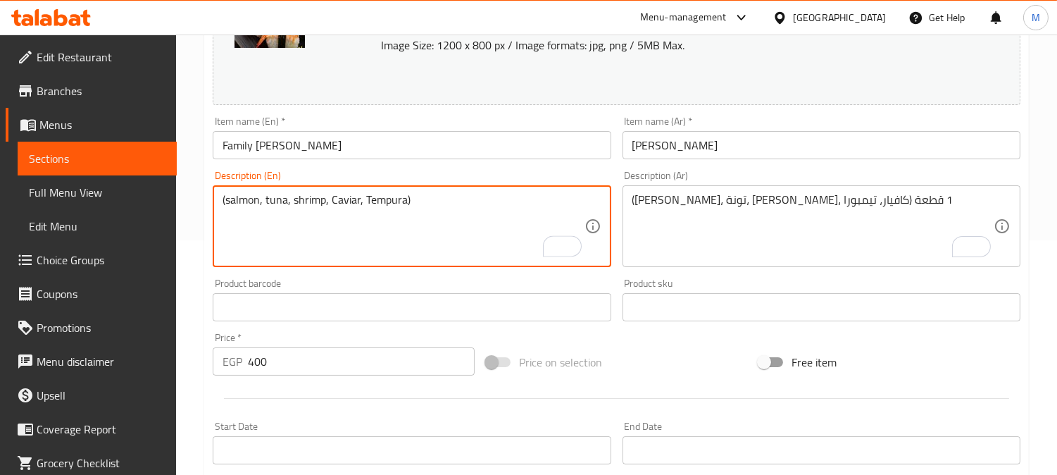
type textarea "(salmon, tuna, shrimp, Caviar, Tempura)"
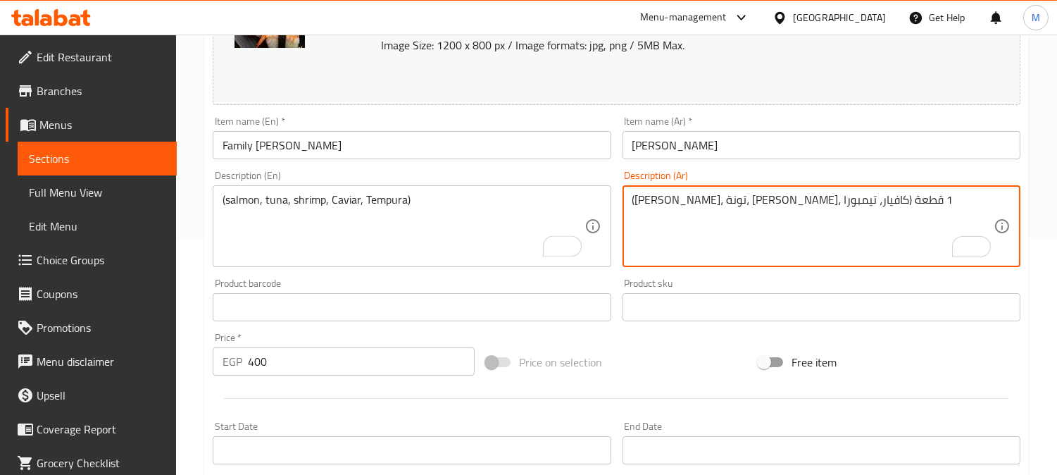
drag, startPoint x: 838, startPoint y: 198, endPoint x: 813, endPoint y: 200, distance: 25.4
click at [806, 199] on textarea "(سلمون، تونة، روبيان، كافيار، تيمبورا) 1 قطعة" at bounding box center [812, 226] width 361 height 67
click at [842, 199] on textarea "(سلمون، تونة، روبيان، كافيار، تيمبورا) 1 قطعة" at bounding box center [812, 226] width 361 height 67
click at [842, 201] on textarea "(سلمون، تونة، روبيان، كافيار، تيمبورا) 1 قطعة" at bounding box center [812, 226] width 361 height 67
drag, startPoint x: 855, startPoint y: 199, endPoint x: 813, endPoint y: 198, distance: 42.3
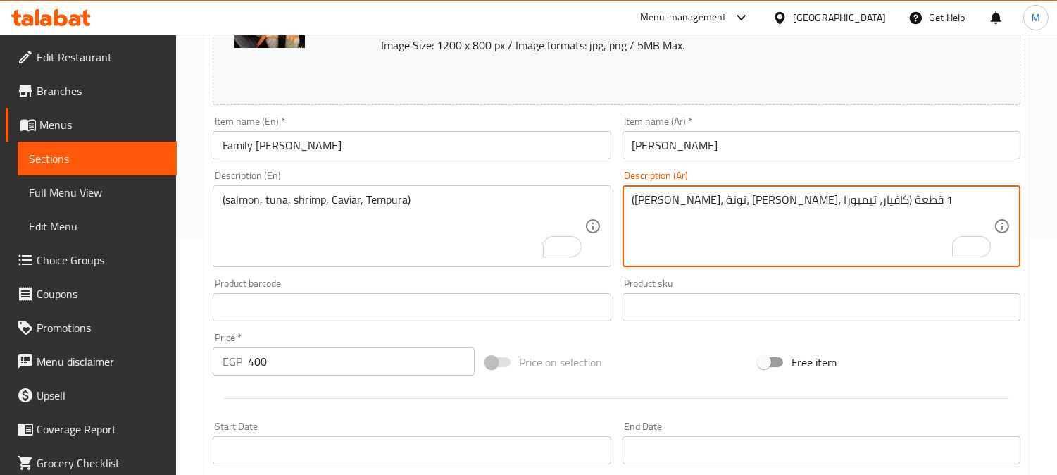
click at [813, 198] on textarea "(سلمون، تونة، روبيان، كافيار، تيمبورا) 1 قطعة" at bounding box center [812, 226] width 361 height 67
click at [813, 196] on textarea "(سلمون، تونة، روبيان، كافيار، تيمبورا) 1 قطعة" at bounding box center [812, 226] width 361 height 67
drag, startPoint x: 812, startPoint y: 199, endPoint x: 800, endPoint y: 199, distance: 12.0
click at [799, 199] on textarea "(سلمون، تونة، روبيان، كافيار، تيمبورا) 1" at bounding box center [812, 226] width 361 height 67
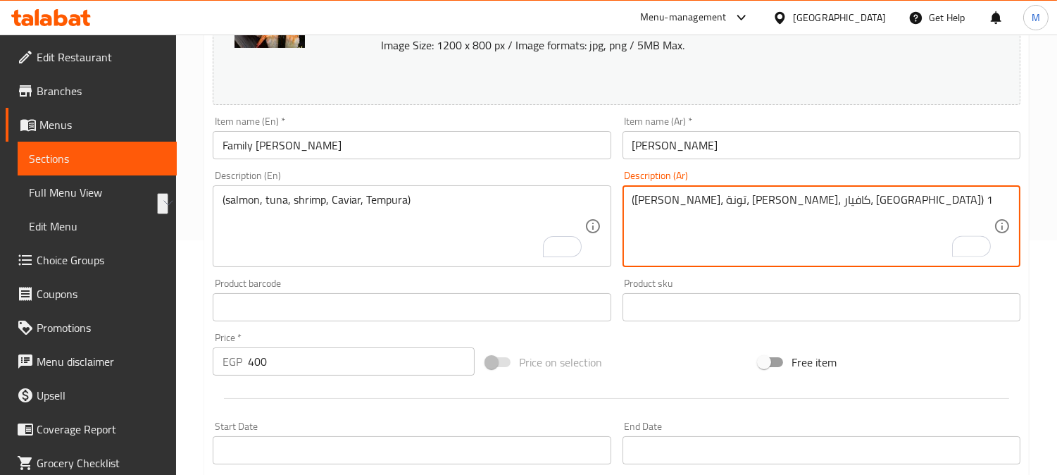
click at [800, 199] on textarea "(سلمون، تونة، روبيان، كافيار، تيمبورا) 1" at bounding box center [812, 226] width 361 height 67
click at [806, 194] on textarea "(سلمون، تونة، روبيان، كافيار، تيمبورا) 1" at bounding box center [812, 226] width 361 height 67
type textarea "(سلمون، تونة، روبيان، كافيار، تيمبورا)"
click at [746, 149] on input "جونكان عائلي" at bounding box center [822, 145] width 398 height 28
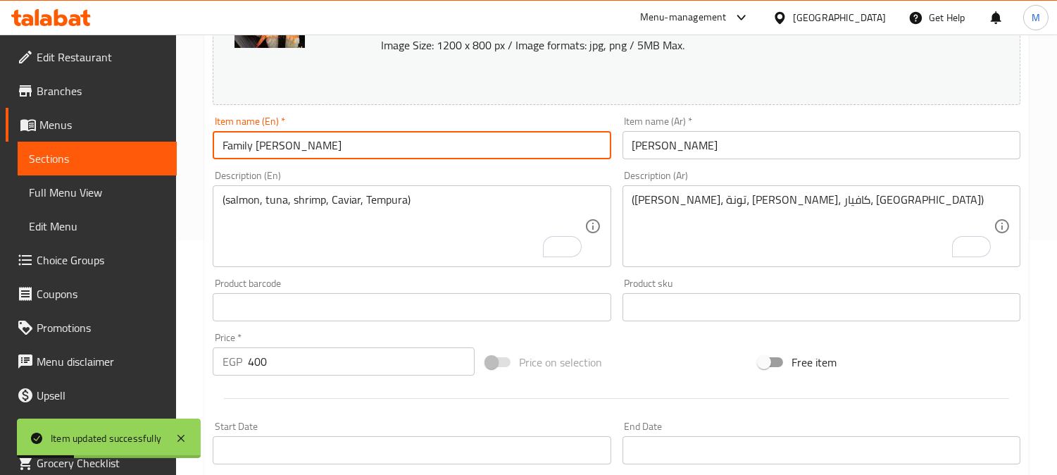
click at [287, 151] on input "Family Gunkan" at bounding box center [412, 145] width 398 height 28
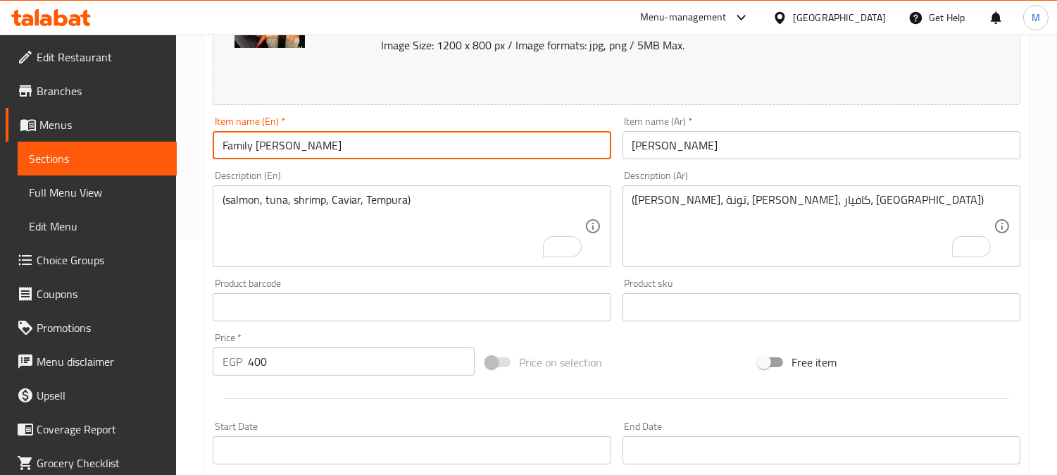
click at [465, 146] on input "Family Gunkan" at bounding box center [412, 145] width 398 height 28
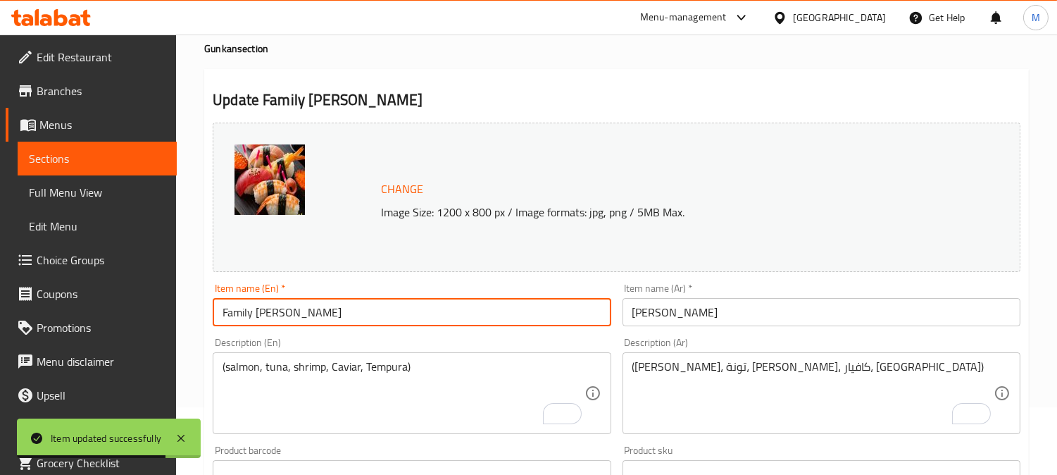
scroll to position [0, 0]
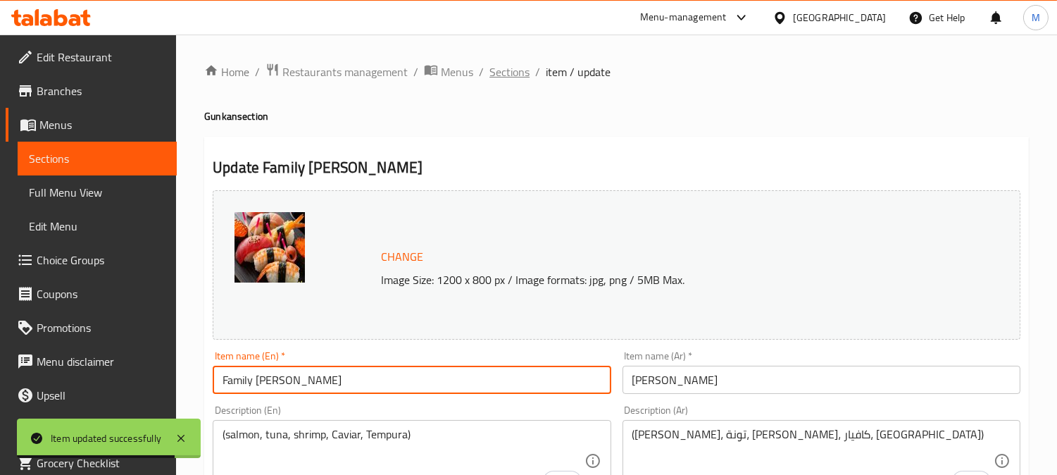
click at [504, 63] on span "Sections" at bounding box center [509, 71] width 40 height 17
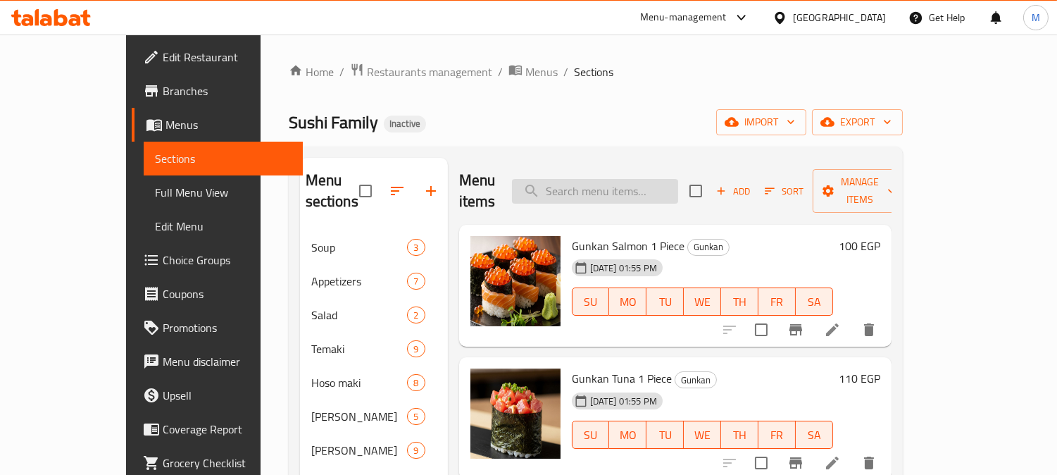
drag, startPoint x: 616, startPoint y: 172, endPoint x: 646, endPoint y: 157, distance: 33.1
click at [618, 179] on input "search" at bounding box center [595, 191] width 166 height 25
paste input "Hot Big Dynamite Roll"
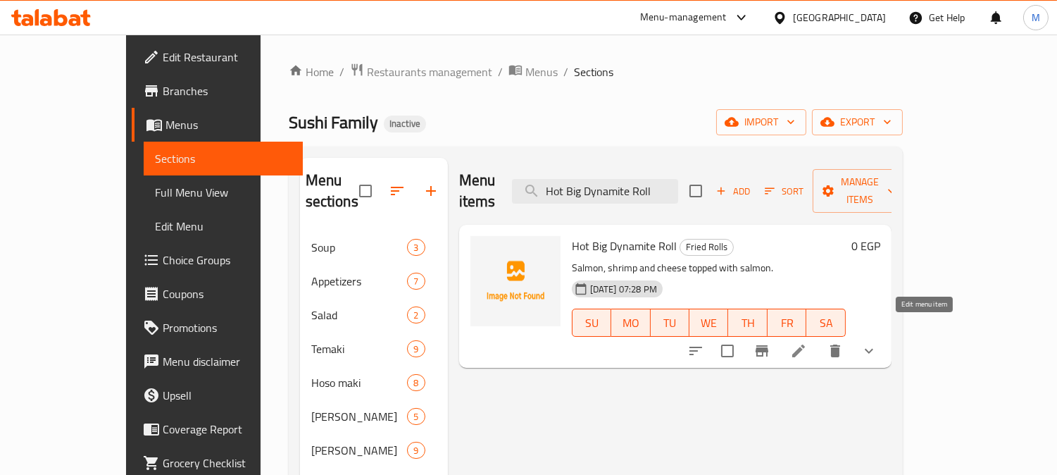
type input "Hot Big Dynamite Roll"
click at [807, 342] on icon at bounding box center [798, 350] width 17 height 17
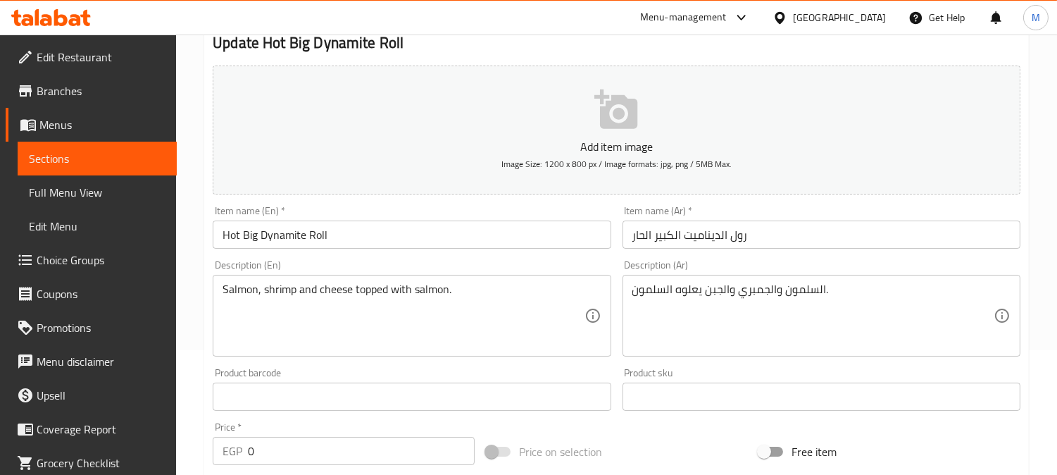
scroll to position [156, 0]
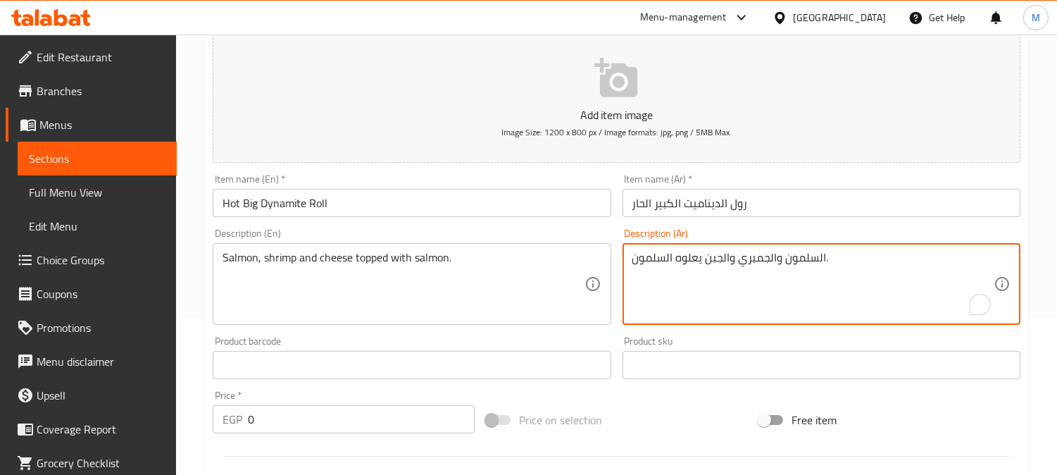
click at [686, 263] on textarea "السلمون والجمبري والجبن يعلوه السلمون." at bounding box center [812, 284] width 361 height 67
type textarea "السلمون والجمبري والجبن مغطي بالسلمون."
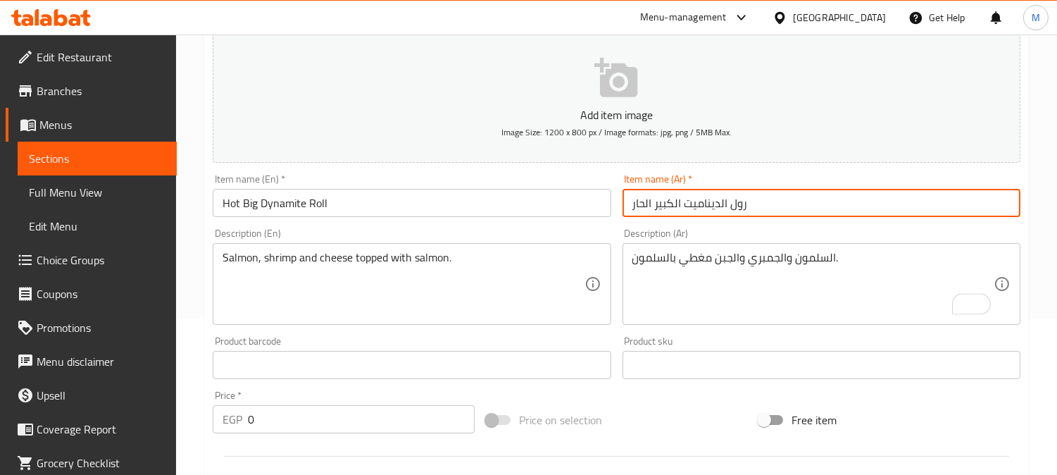
click at [793, 212] on input "رول الديناميت الكبير الحار" at bounding box center [822, 203] width 398 height 28
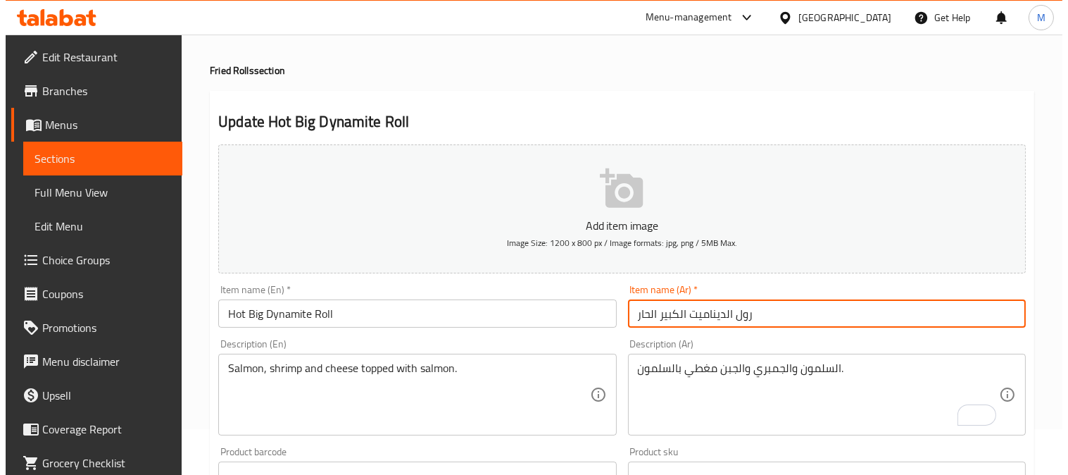
scroll to position [0, 0]
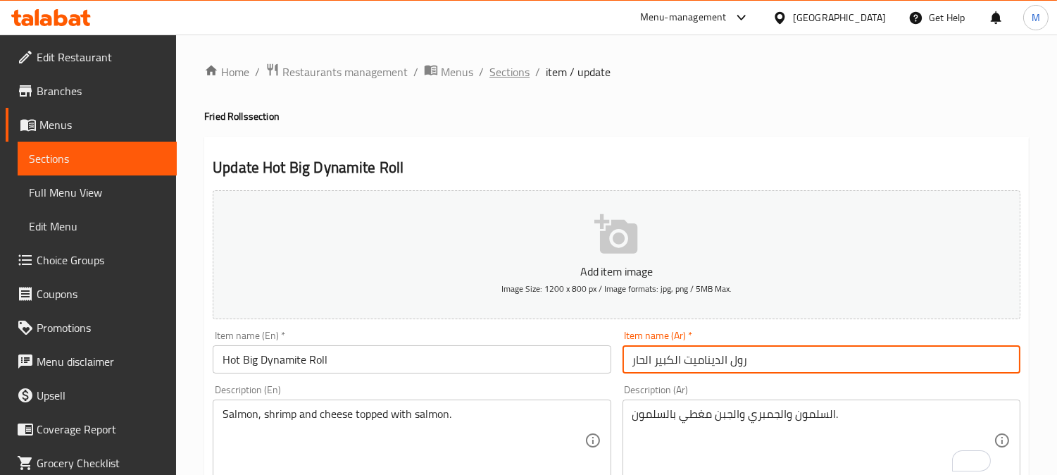
click at [511, 79] on span "Sections" at bounding box center [509, 71] width 40 height 17
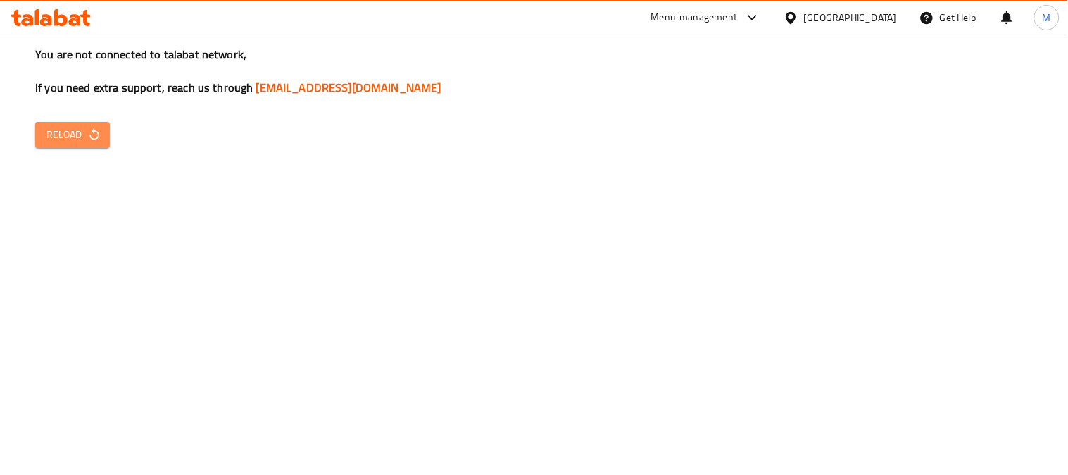
click at [82, 126] on span "Reload" at bounding box center [72, 135] width 52 height 18
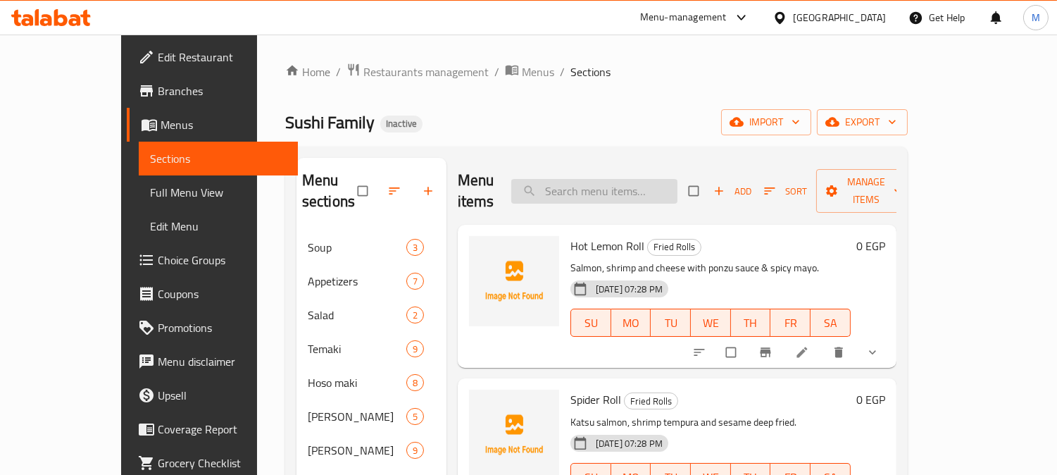
click at [623, 187] on input "search" at bounding box center [594, 191] width 166 height 25
paste input "Hot Volcano Roll"
type input "Hot Volcano Roll"
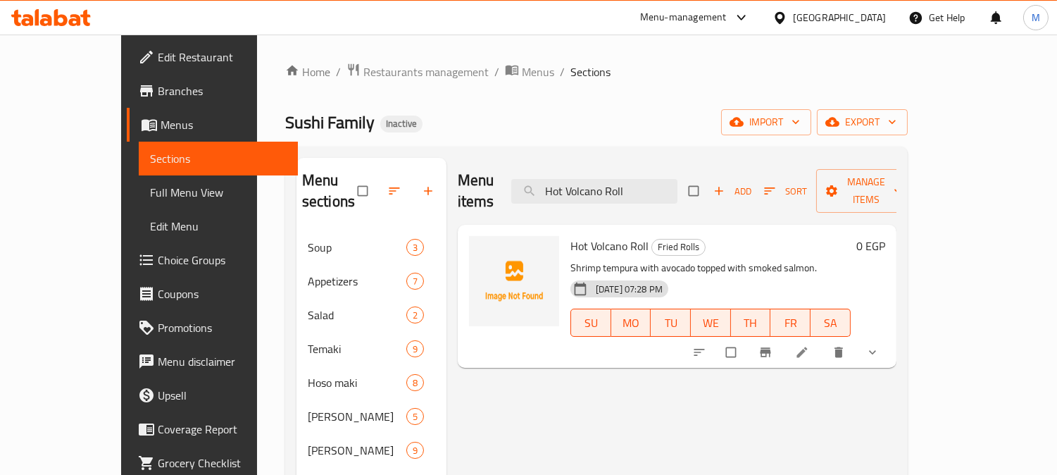
click at [807, 347] on icon at bounding box center [801, 352] width 11 height 11
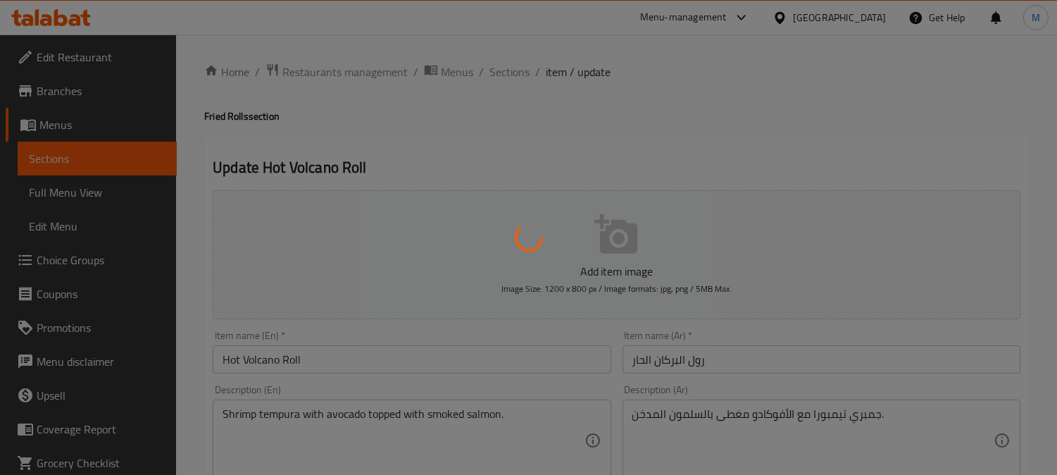
click at [671, 364] on div at bounding box center [528, 237] width 1057 height 475
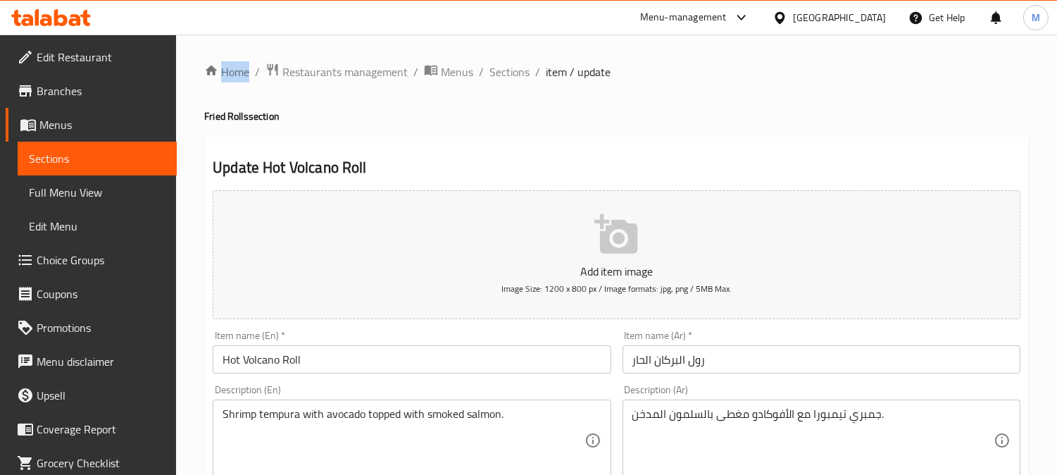
click at [671, 363] on input "رول البركان الحار" at bounding box center [822, 359] width 398 height 28
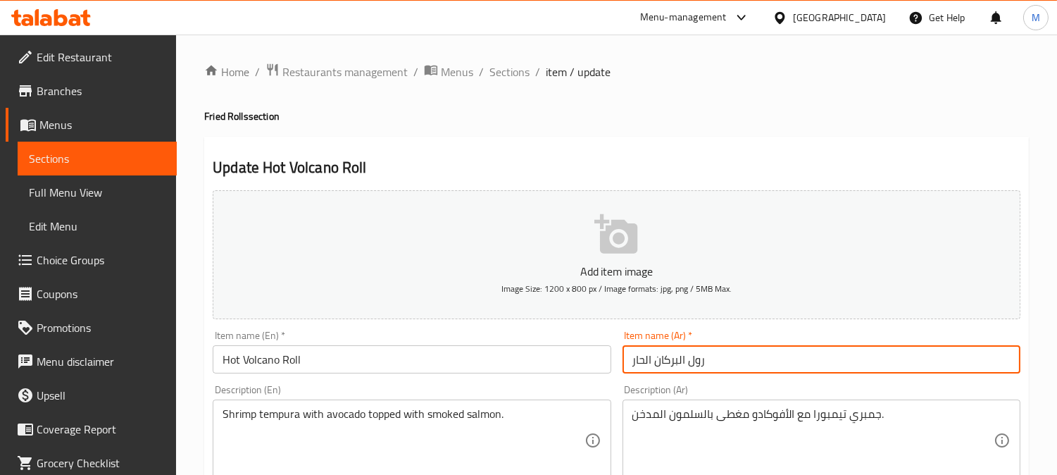
click at [671, 363] on input "رول البركان الحار" at bounding box center [822, 359] width 398 height 28
type input "رول فولكانو الحار"
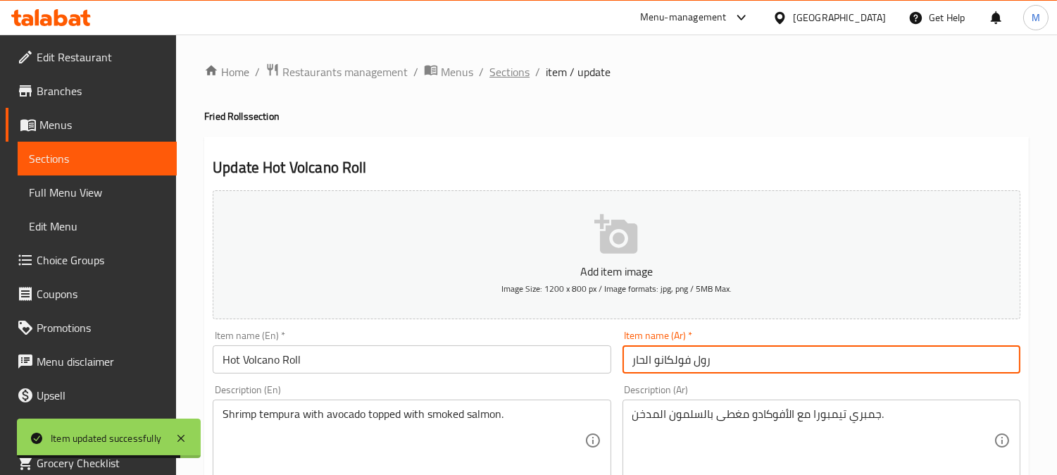
click at [507, 73] on span "Sections" at bounding box center [509, 71] width 40 height 17
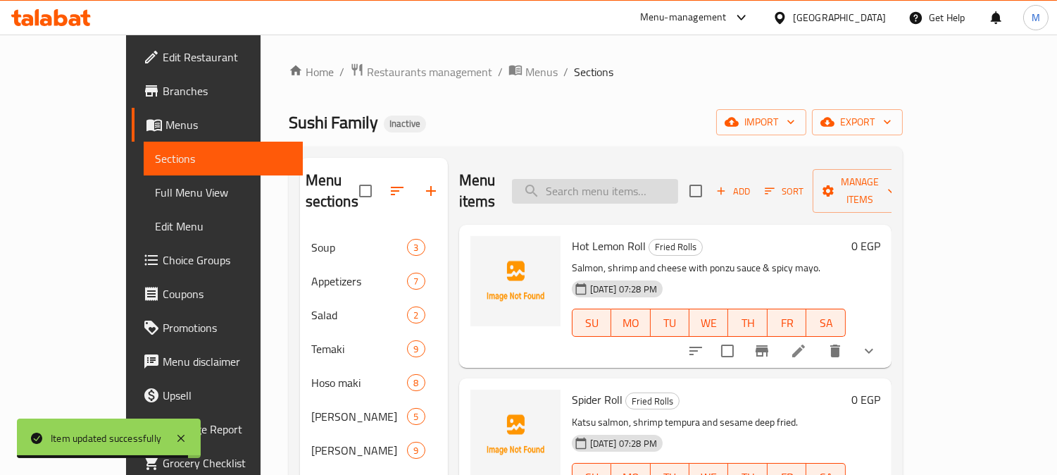
paste input "Hot Shrimp Tempura Roll"
click at [644, 179] on input "search" at bounding box center [595, 191] width 166 height 25
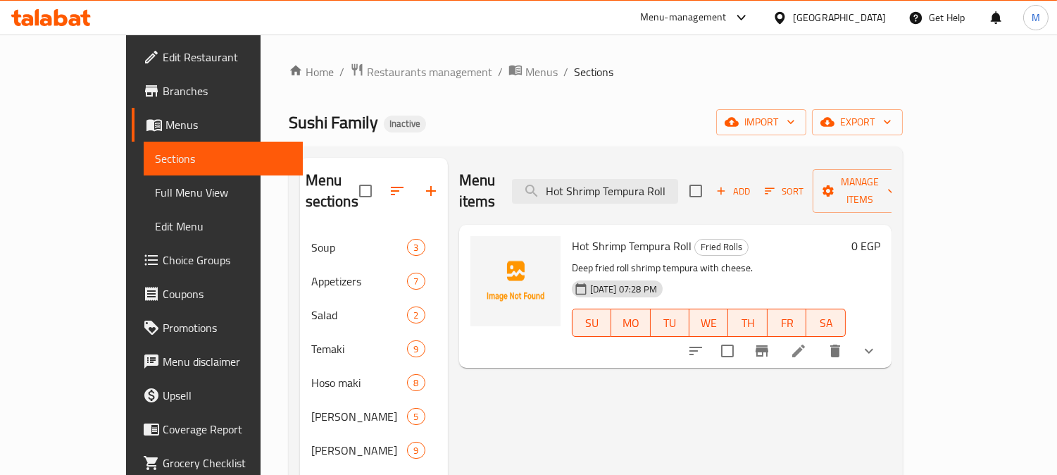
type input "Hot Shrimp Tempura Roll"
click at [818, 338] on li at bounding box center [798, 350] width 39 height 25
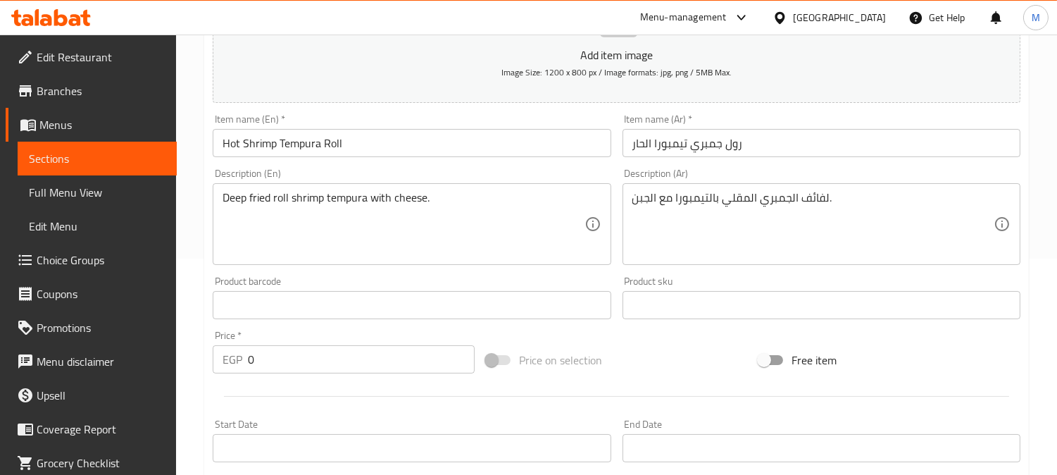
scroll to position [235, 0]
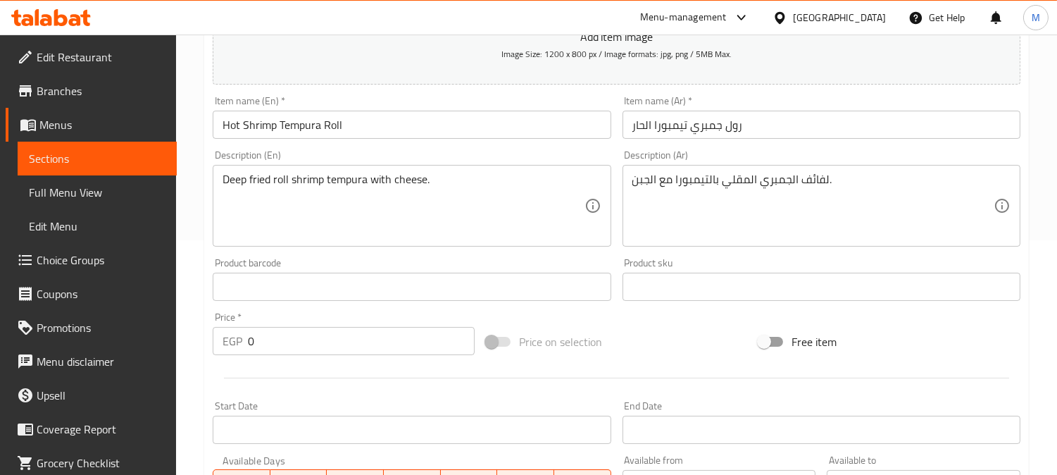
click at [735, 130] on input "رول جمبري تيمبورا الحار" at bounding box center [822, 125] width 398 height 28
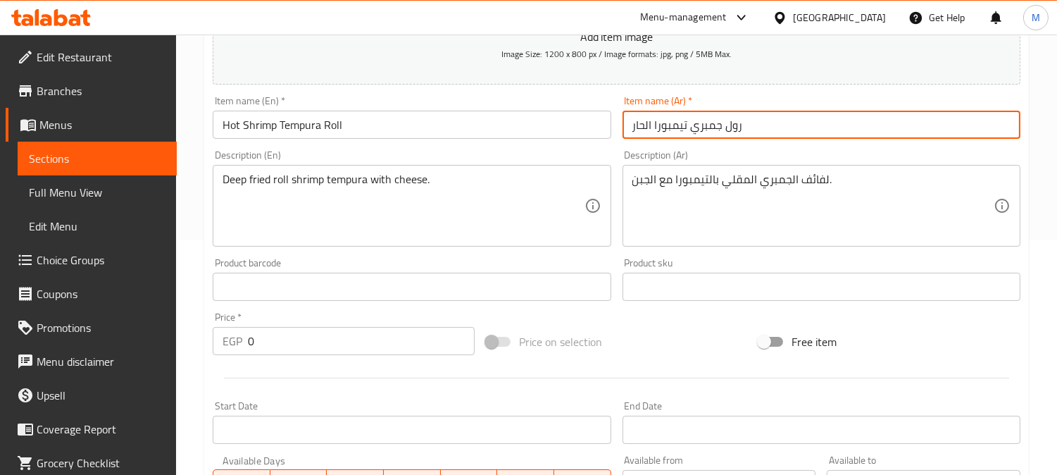
click at [826, 185] on textarea "لفائف الجمبري المقلي بالتيمبورا مع الجبن." at bounding box center [812, 206] width 361 height 67
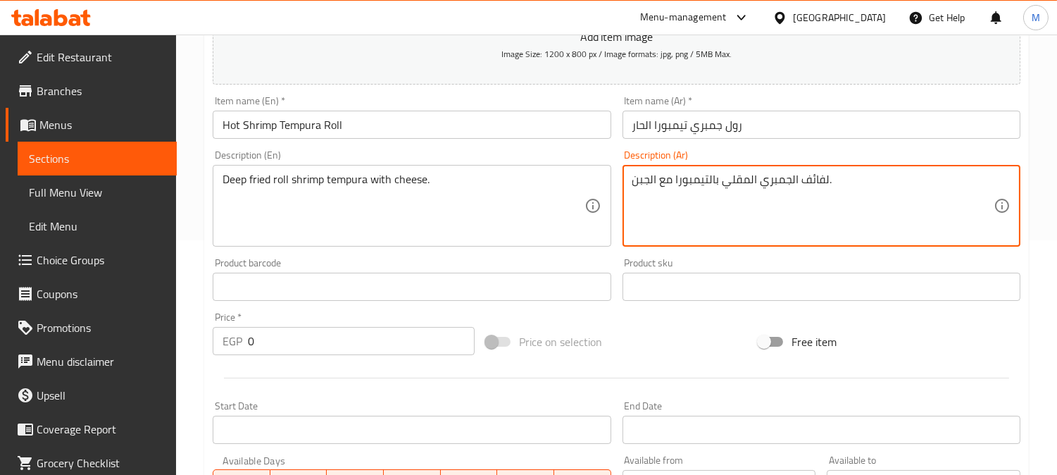
click at [820, 178] on textarea "لفائف الجمبري المقلي بالتيمبورا مع الجبن." at bounding box center [812, 206] width 361 height 67
paste textarea "رول"
type textarea "رول الجمبري المقلي بالتيمبورا مع الجبن."
click at [808, 124] on input "رول جمبري تيمبورا الحار" at bounding box center [822, 125] width 398 height 28
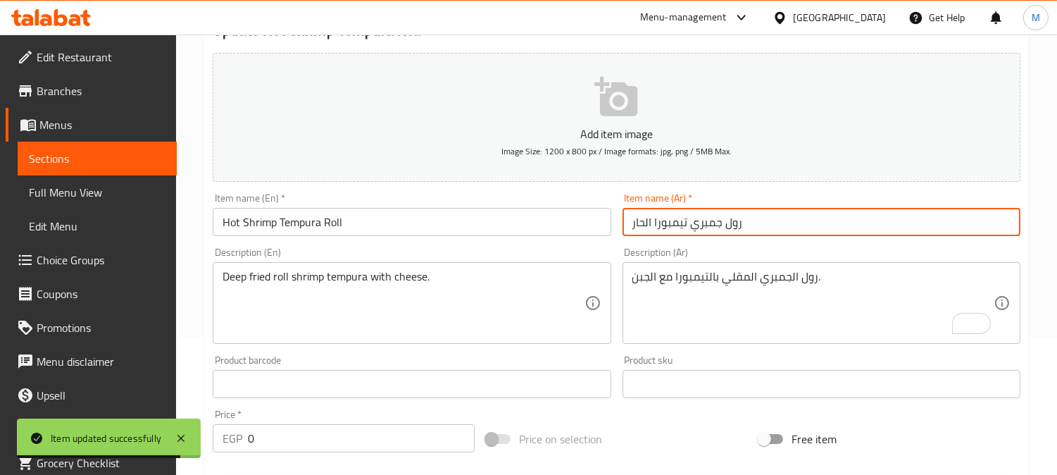
scroll to position [0, 0]
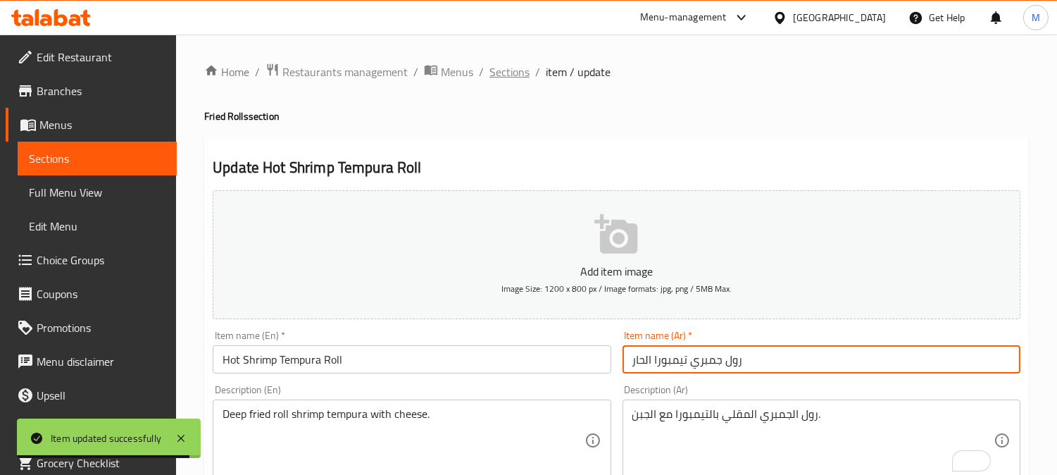
click at [508, 74] on span "Sections" at bounding box center [509, 71] width 40 height 17
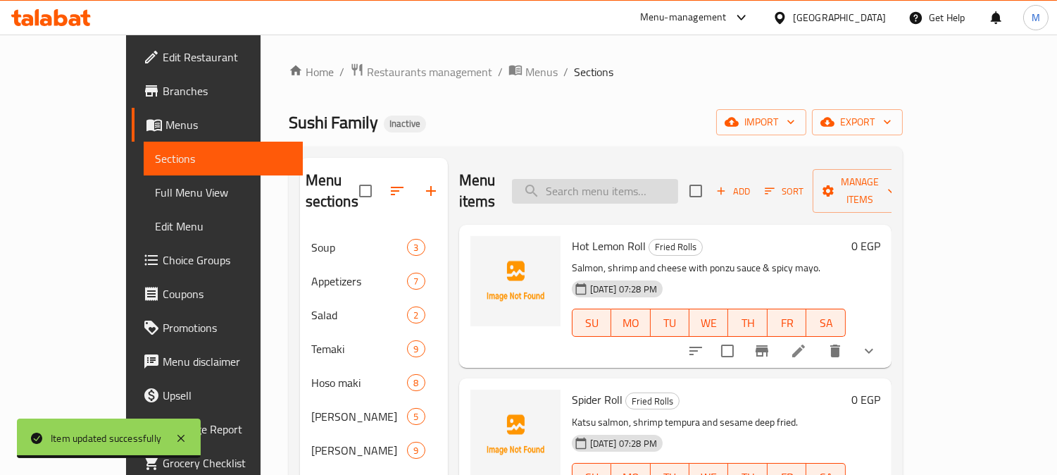
click at [611, 180] on input "search" at bounding box center [595, 191] width 166 height 25
paste input "New Hot Roll"
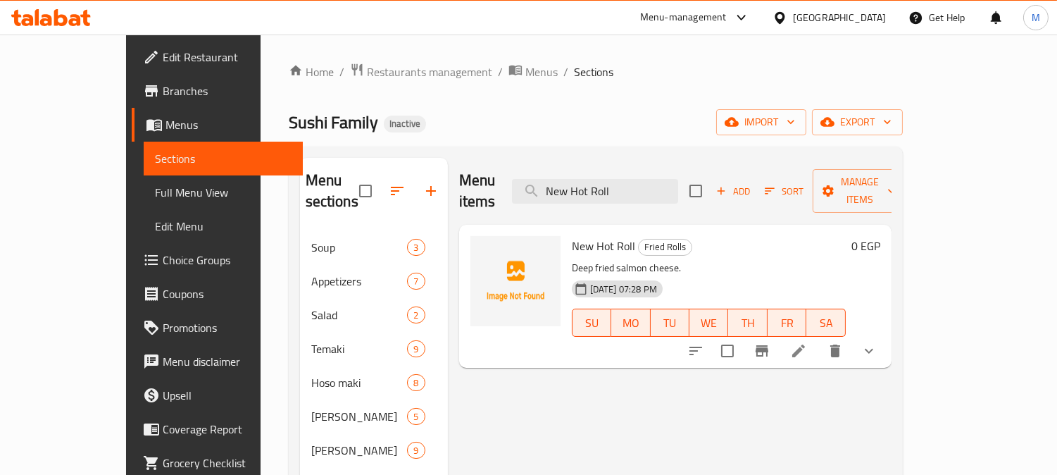
type input "New Hot Roll"
click at [807, 342] on icon at bounding box center [798, 350] width 17 height 17
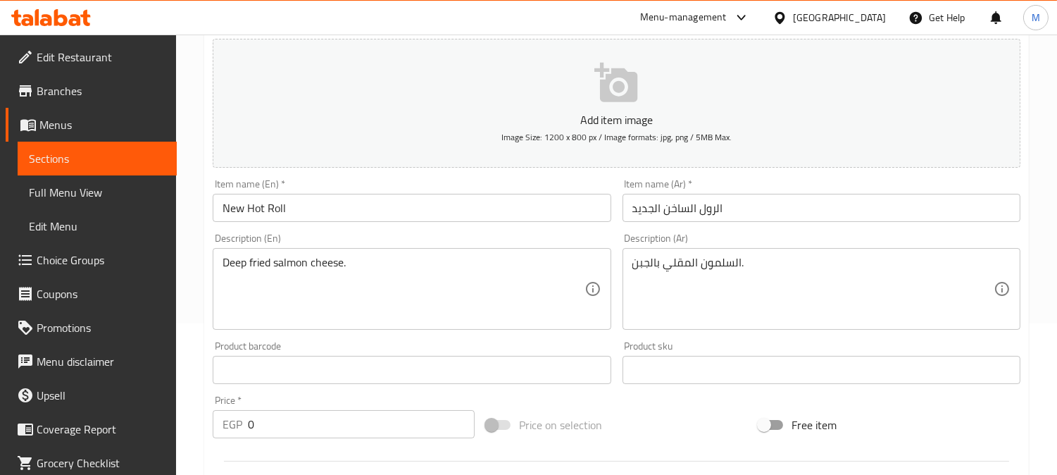
scroll to position [235, 0]
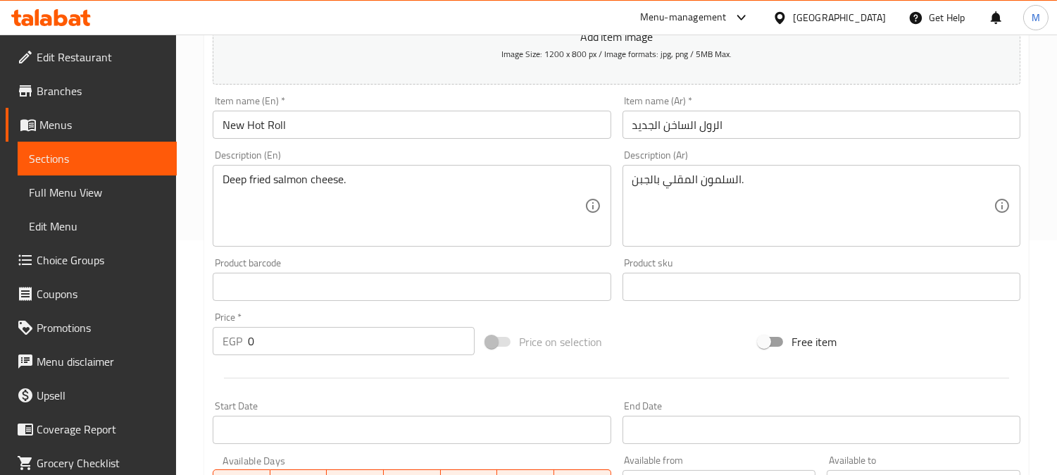
click at [698, 122] on input "الرول الساخن الجديد" at bounding box center [822, 125] width 398 height 28
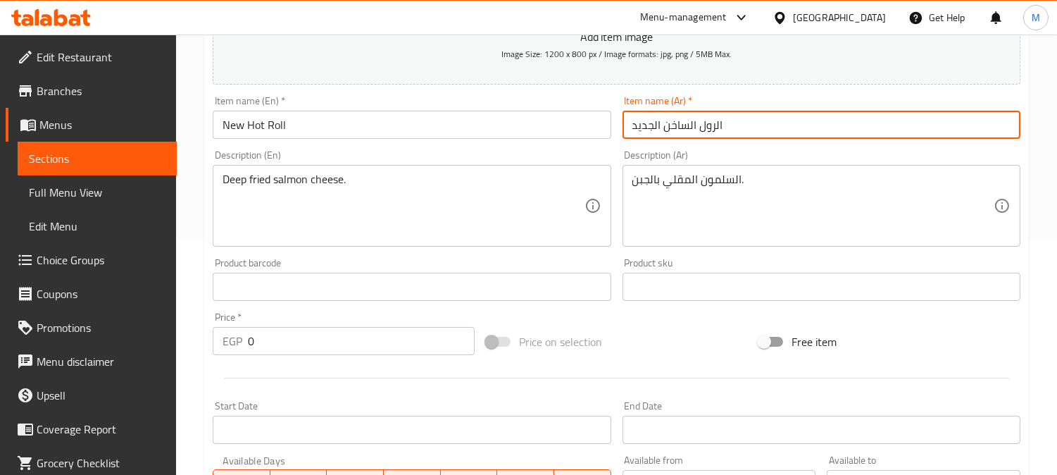
click at [698, 122] on input "الرول الساخن الجديد" at bounding box center [822, 125] width 398 height 28
type input "نيو هوت رول"
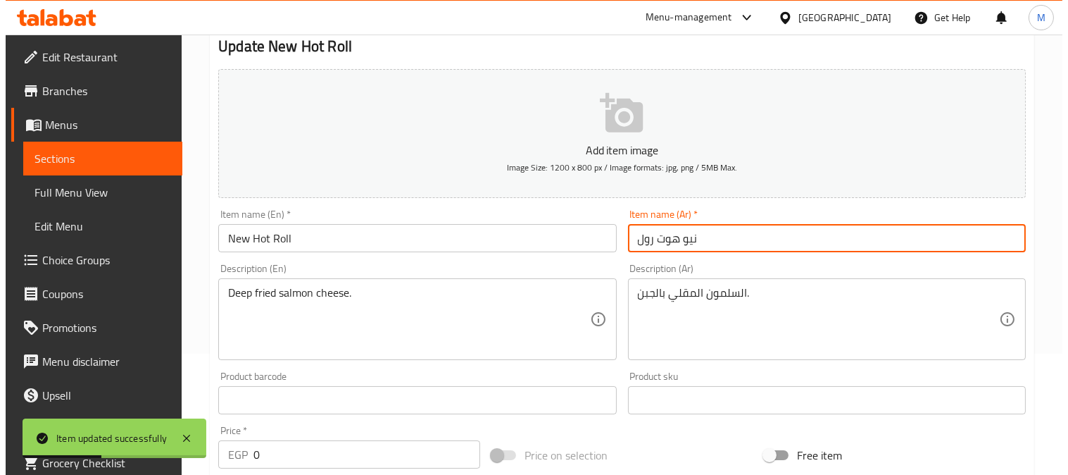
scroll to position [0, 0]
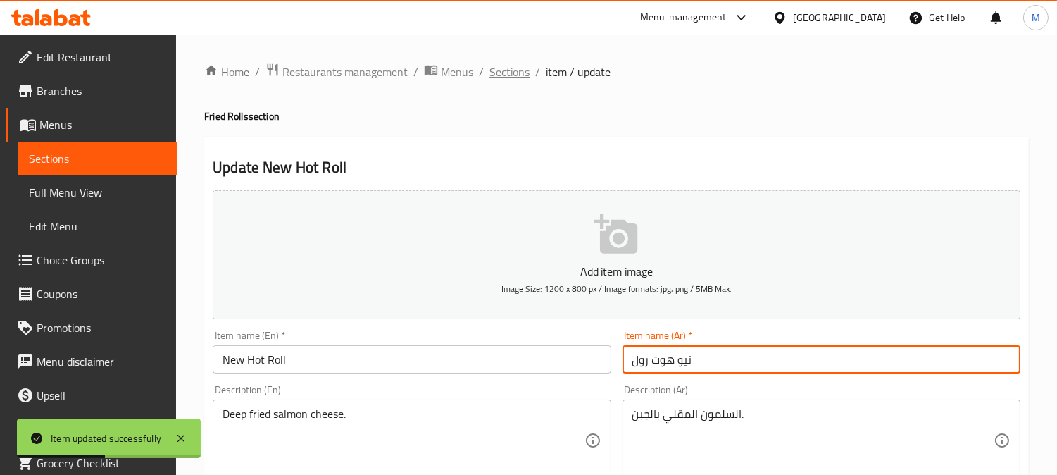
click at [525, 70] on span "Sections" at bounding box center [509, 71] width 40 height 17
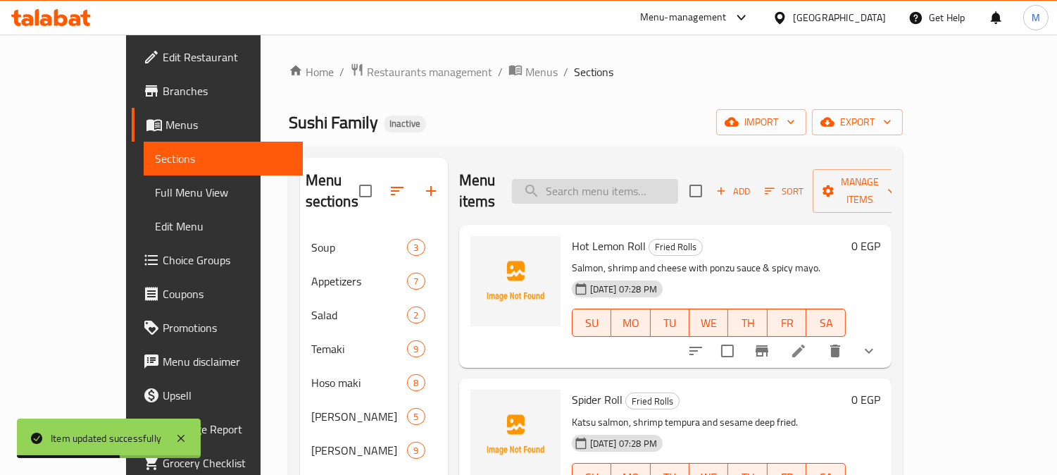
click at [636, 179] on input "search" at bounding box center [595, 191] width 166 height 25
paste input "Golden Bermuda"
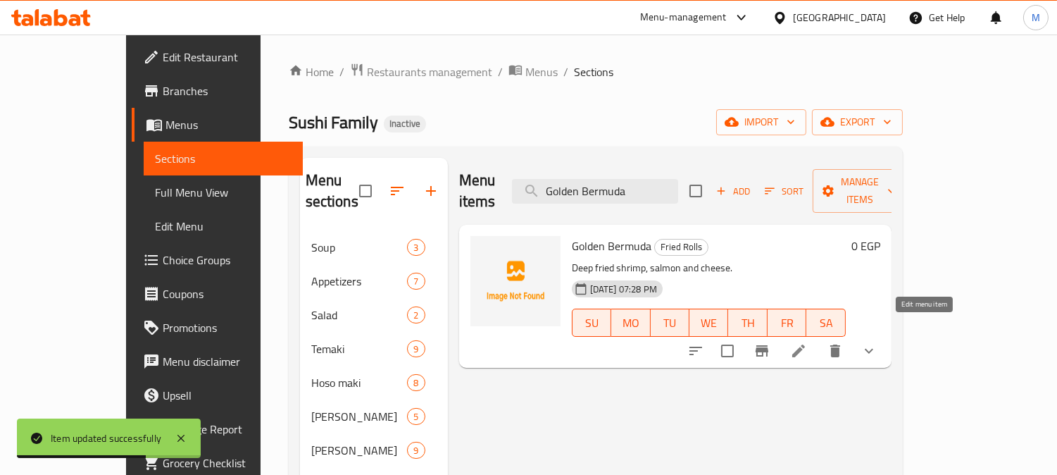
type input "Golden Bermuda"
click at [807, 342] on icon at bounding box center [798, 350] width 17 height 17
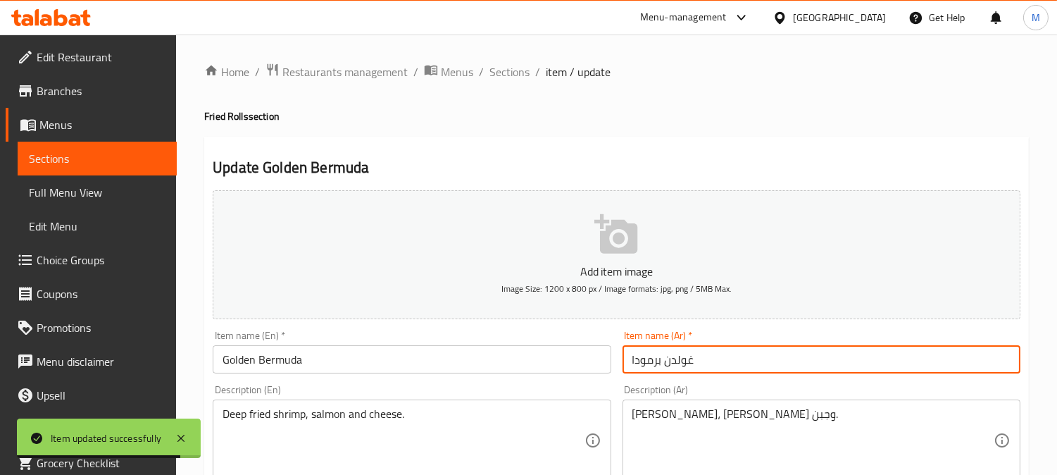
drag, startPoint x: 685, startPoint y: 355, endPoint x: 696, endPoint y: 358, distance: 10.9
click at [696, 358] on input "غولدن برمودا" at bounding box center [822, 359] width 398 height 28
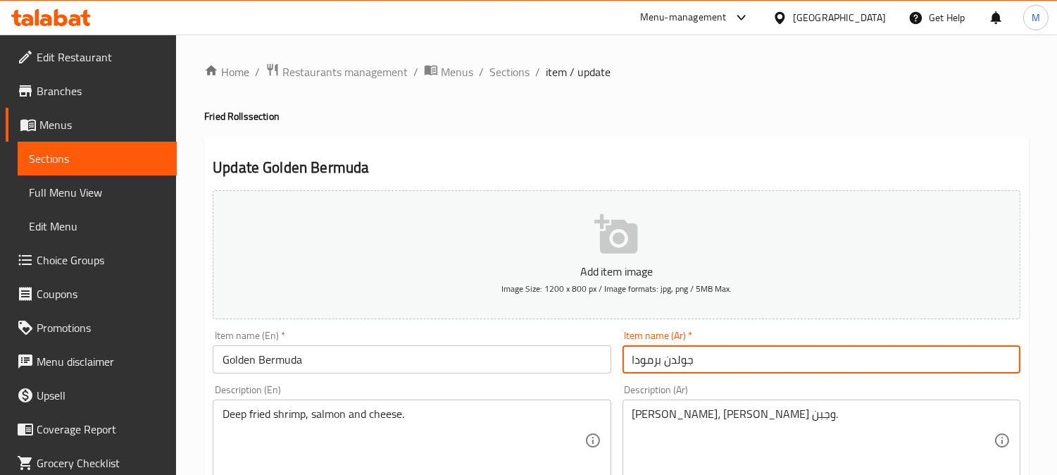
type input "جولدن برمودا"
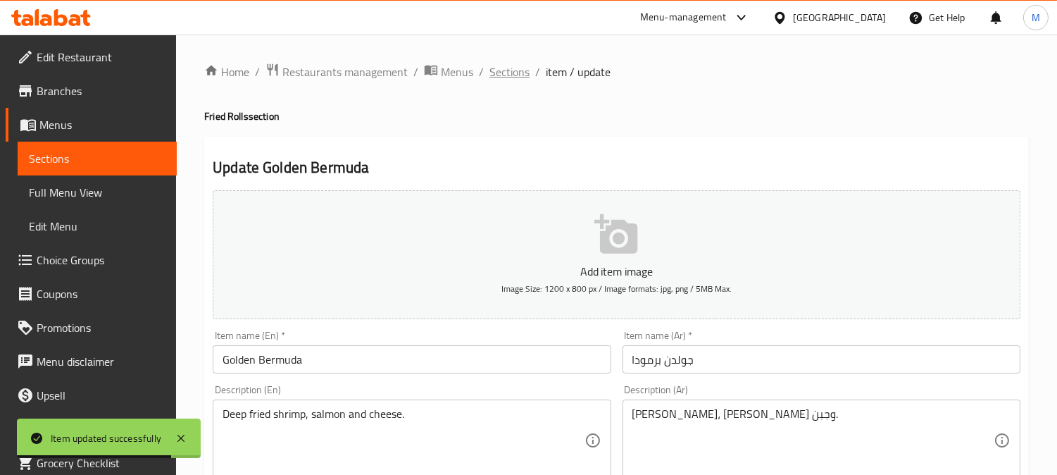
click at [514, 74] on span "Sections" at bounding box center [509, 71] width 40 height 17
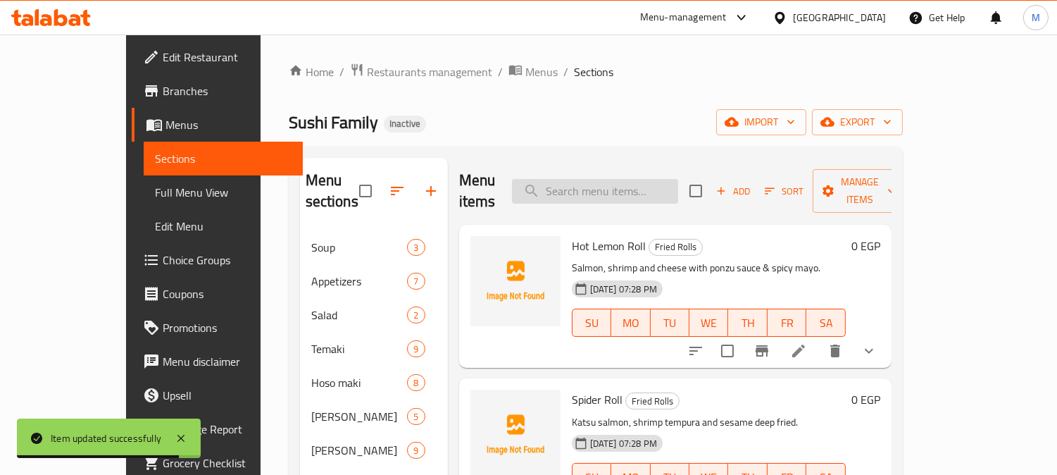
click at [618, 186] on input "search" at bounding box center [595, 191] width 166 height 25
paste input "Mineral Water (L)"
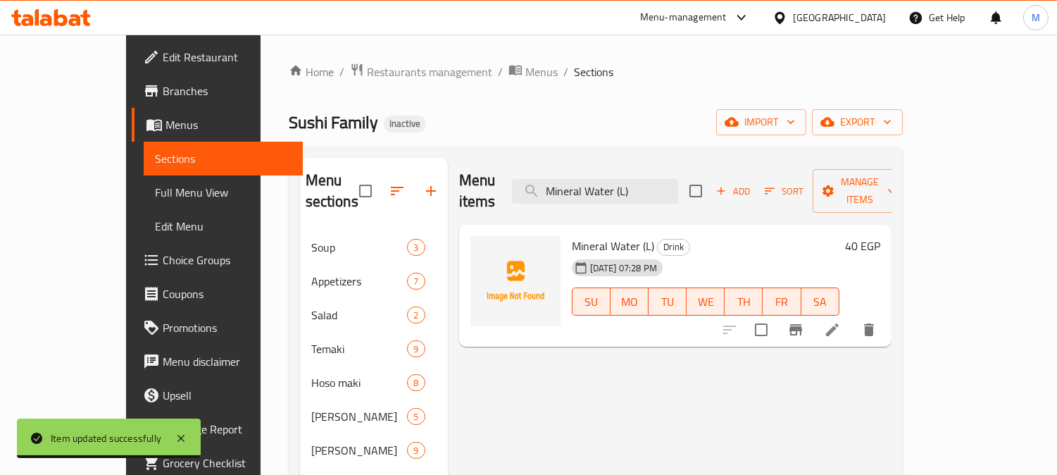
type input "Mineral Water (L)"
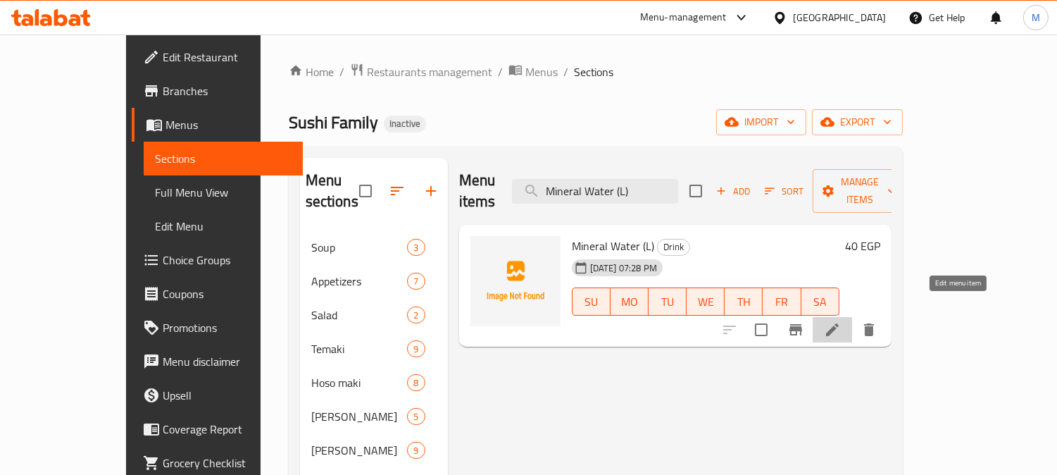
click at [841, 321] on icon at bounding box center [832, 329] width 17 height 17
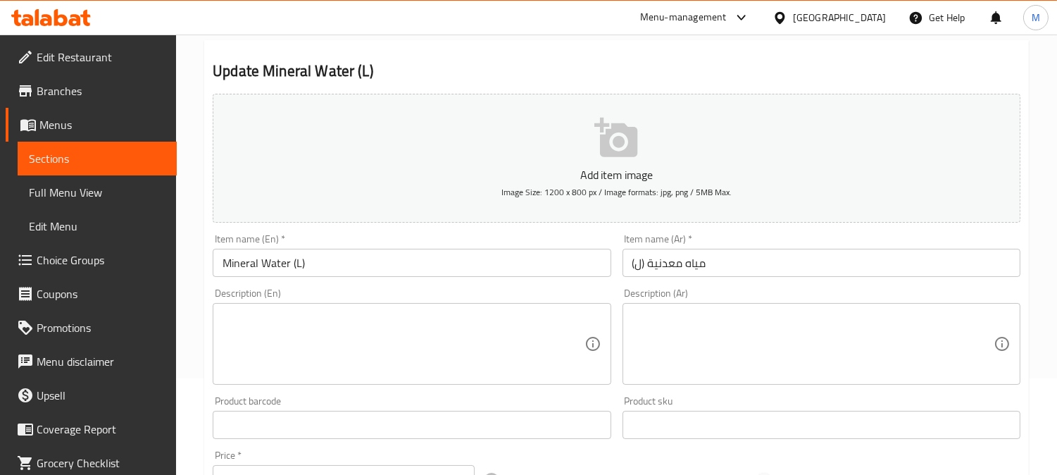
scroll to position [48, 0]
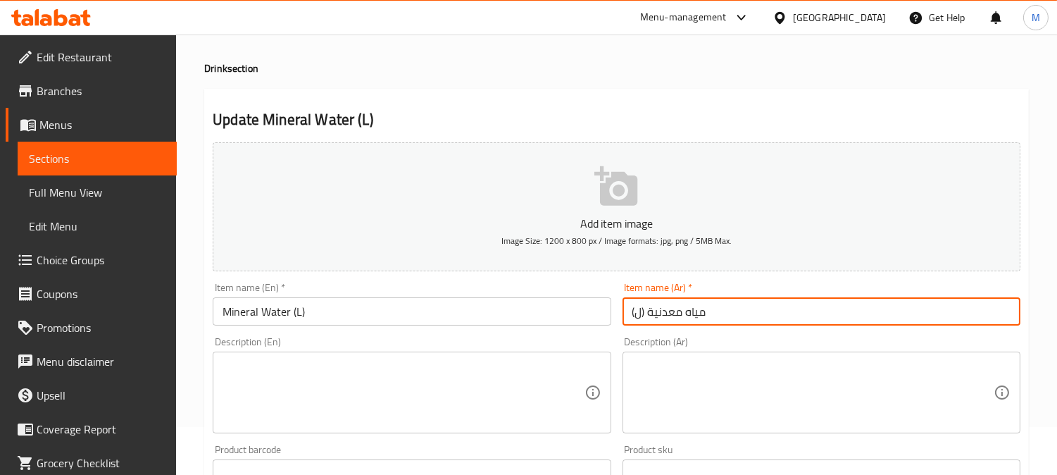
click at [635, 311] on input "مياه معدنية (ل)" at bounding box center [822, 311] width 398 height 28
type input "مياه معدنية (كبير)"
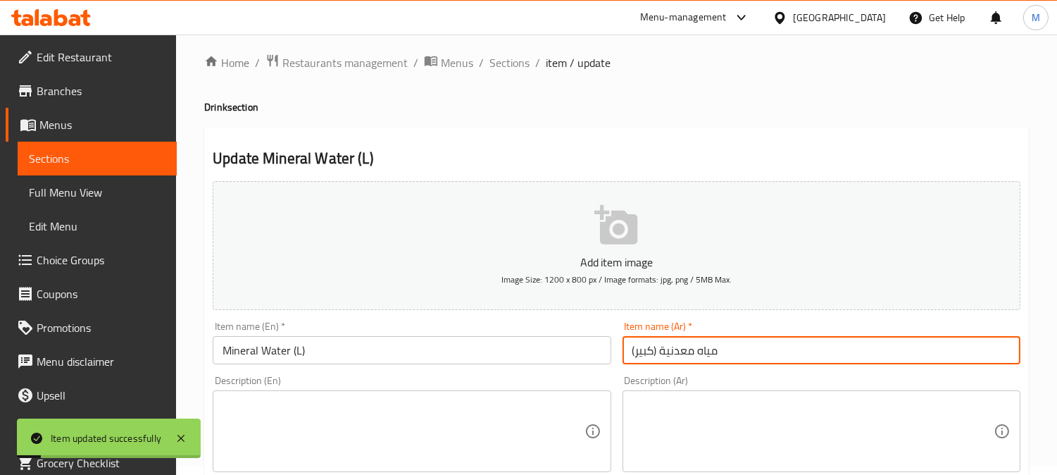
scroll to position [0, 0]
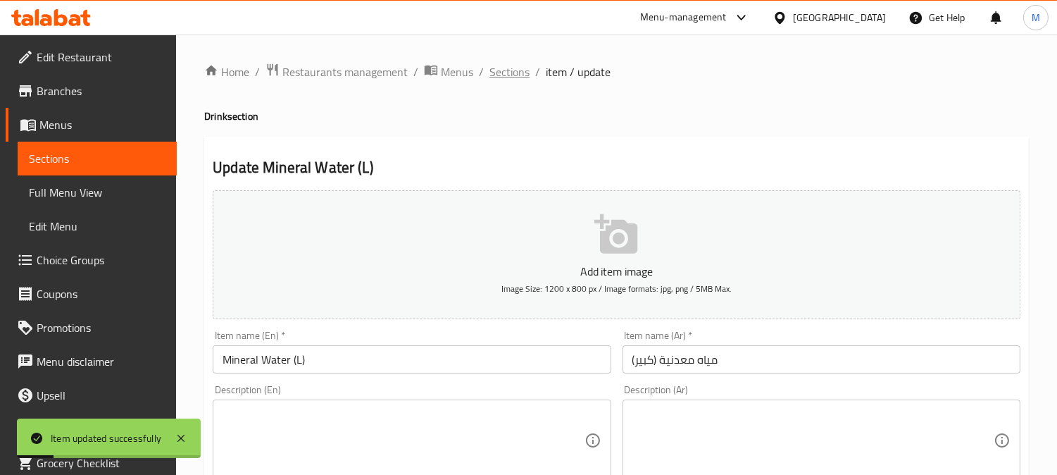
click at [516, 63] on span "Sections" at bounding box center [509, 71] width 40 height 17
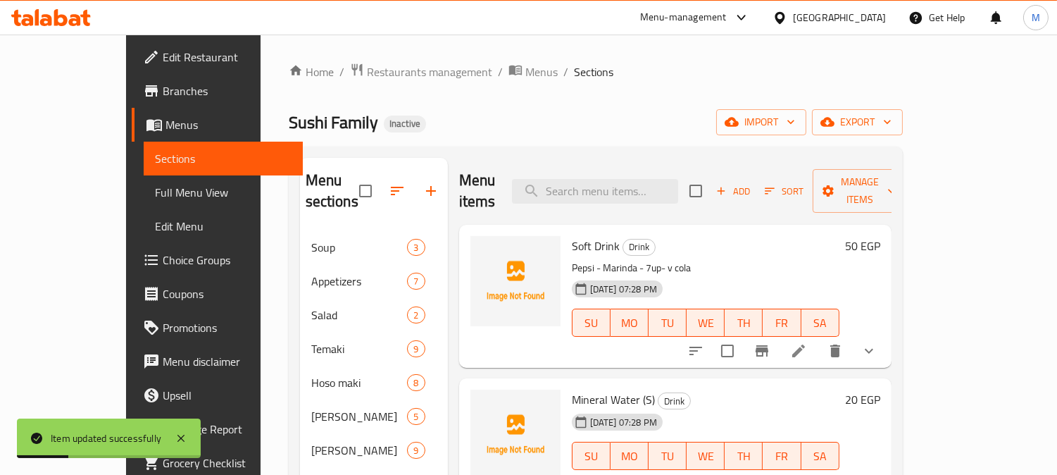
scroll to position [252, 0]
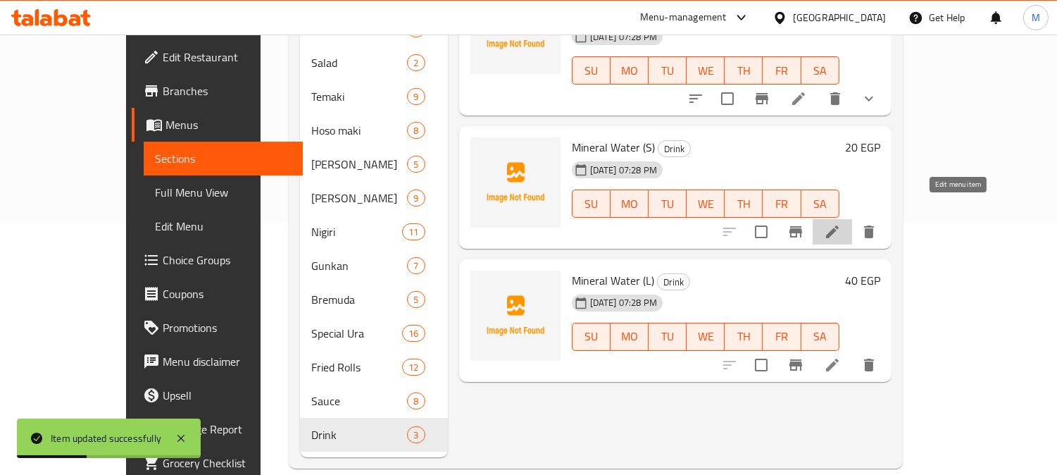
click at [841, 223] on icon at bounding box center [832, 231] width 17 height 17
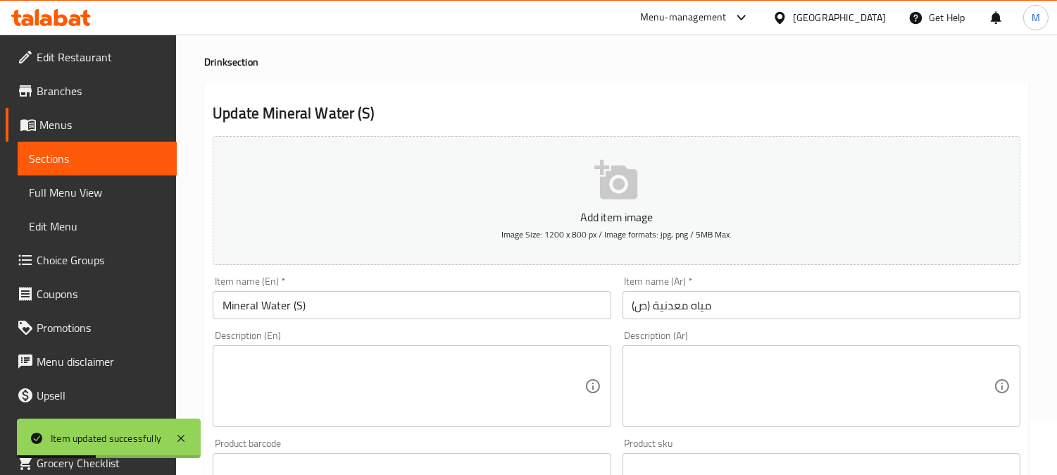
scroll to position [78, 0]
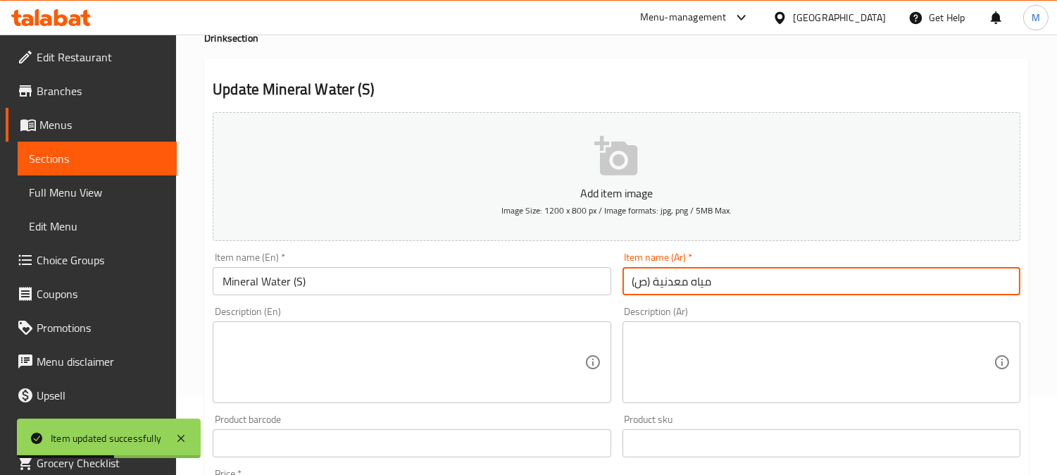
click at [637, 285] on input "مياه معدنية (ص)" at bounding box center [822, 281] width 398 height 28
type input "مياه معدنية (صغير)"
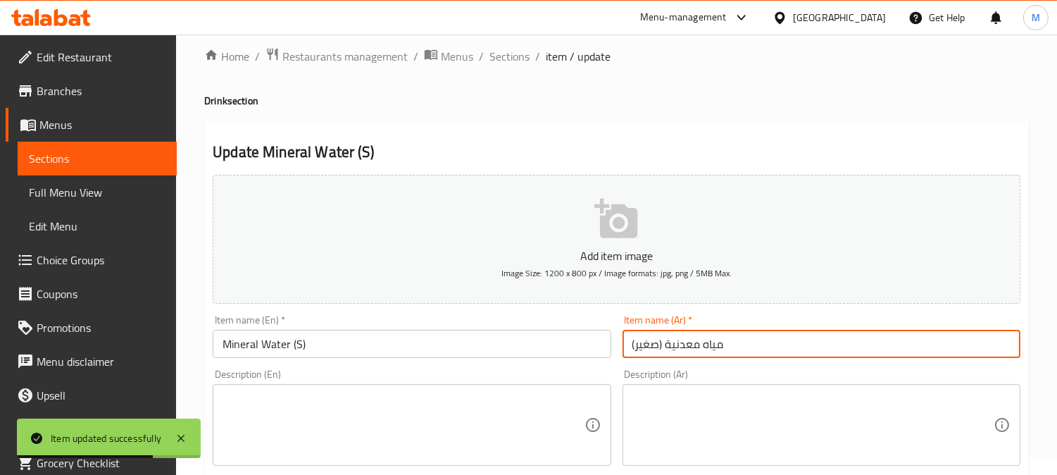
scroll to position [0, 0]
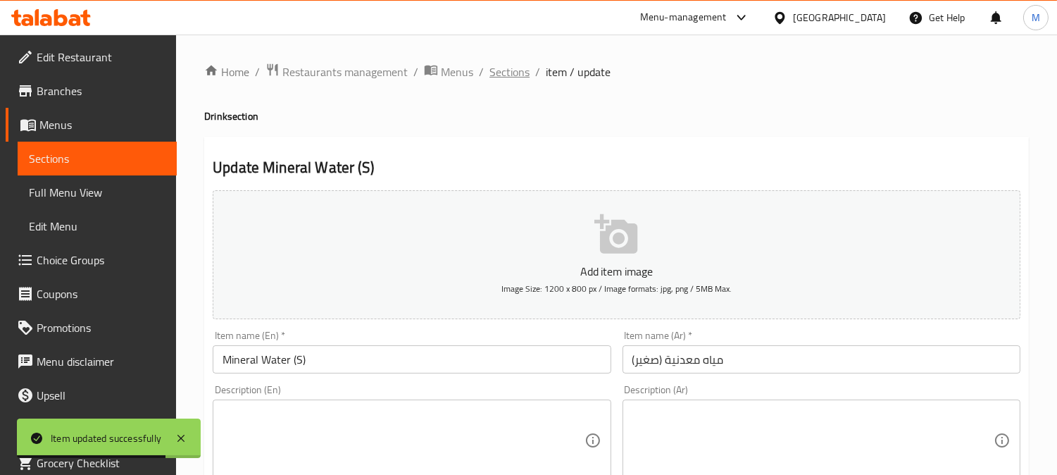
click at [521, 75] on span "Sections" at bounding box center [509, 71] width 40 height 17
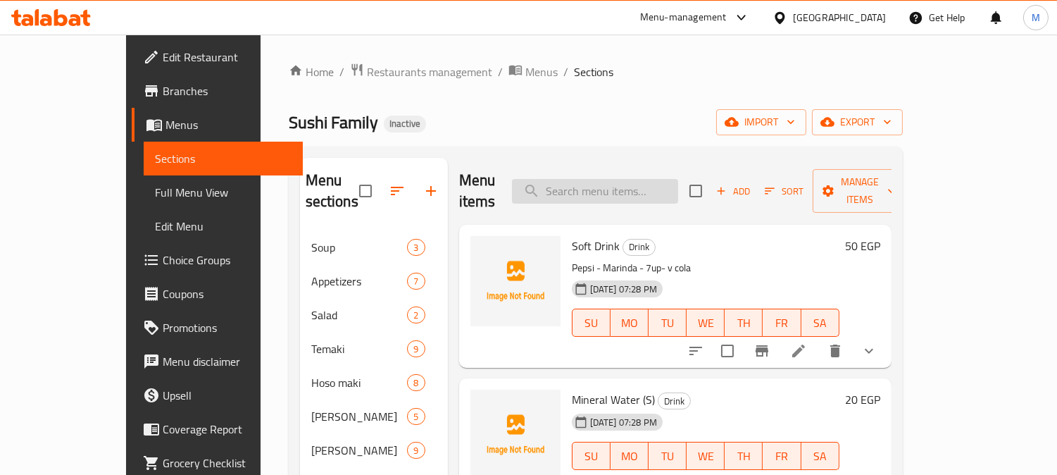
click at [599, 179] on input "search" at bounding box center [595, 191] width 166 height 25
paste input "Philadelphia new style"
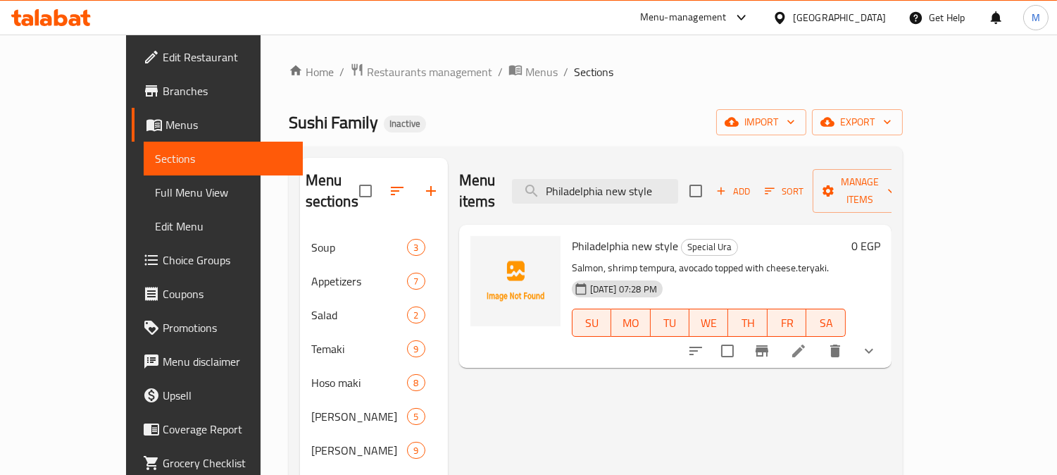
type input "Philadelphia new style"
click at [807, 342] on icon at bounding box center [798, 350] width 17 height 17
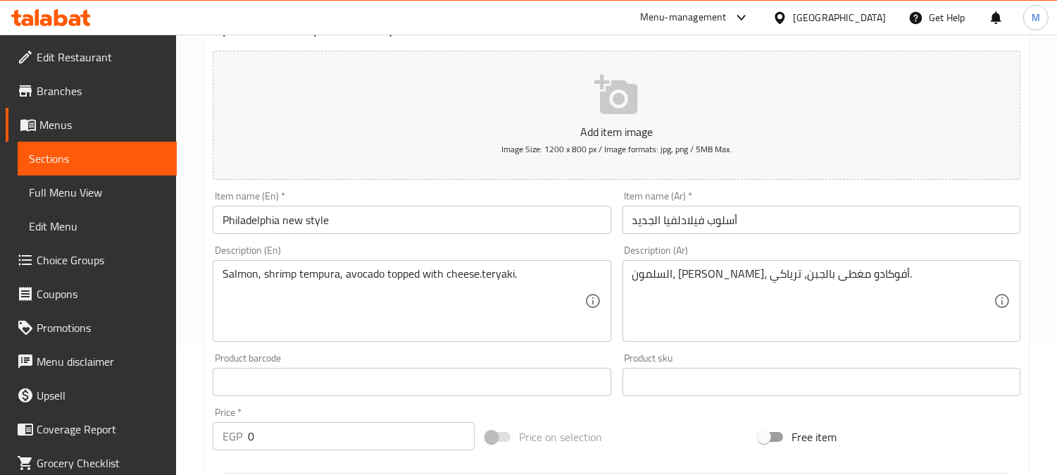
scroll to position [235, 0]
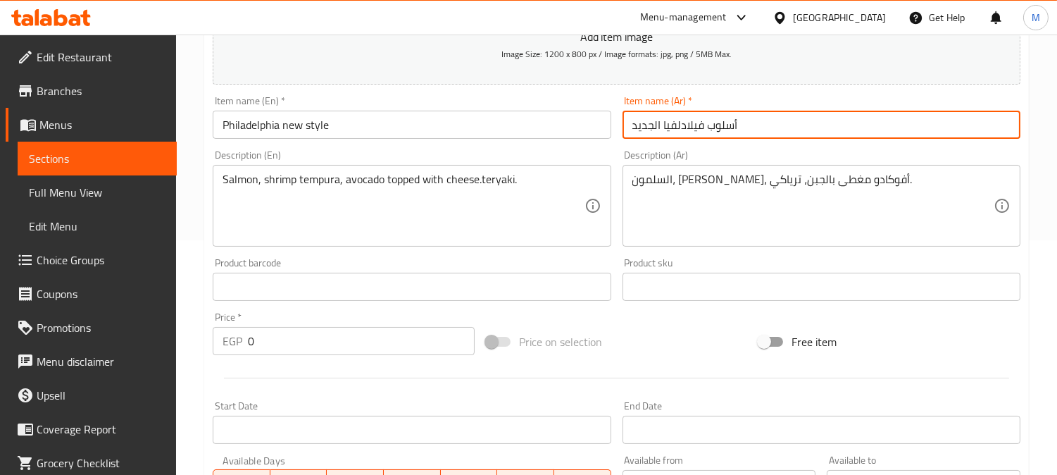
click at [730, 118] on input "أسلوب فيلادلفيا الجديد" at bounding box center [822, 125] width 398 height 28
click at [642, 125] on input "فيلادلفيا الجديد" at bounding box center [822, 125] width 398 height 28
click at [709, 131] on input "فيلادلفيا" at bounding box center [822, 125] width 398 height 28
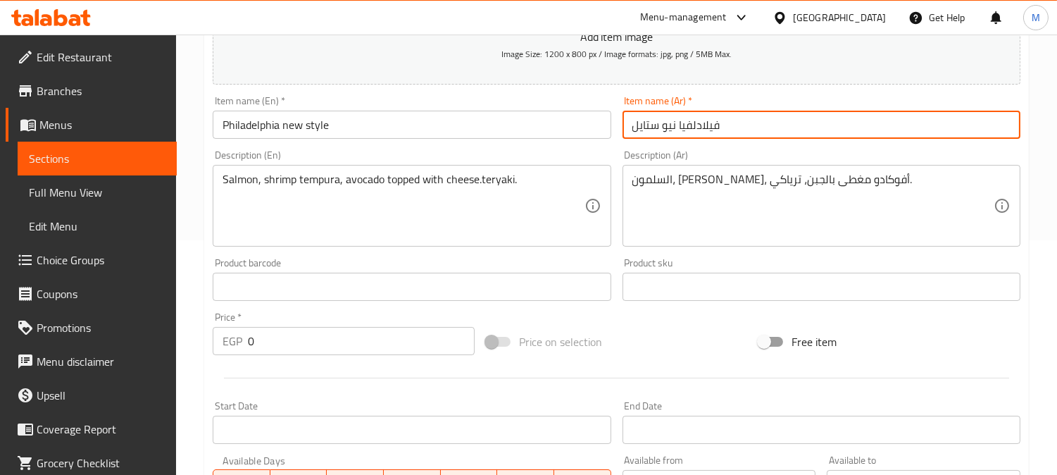
type input "فيلادلفيا نيو ستايل"
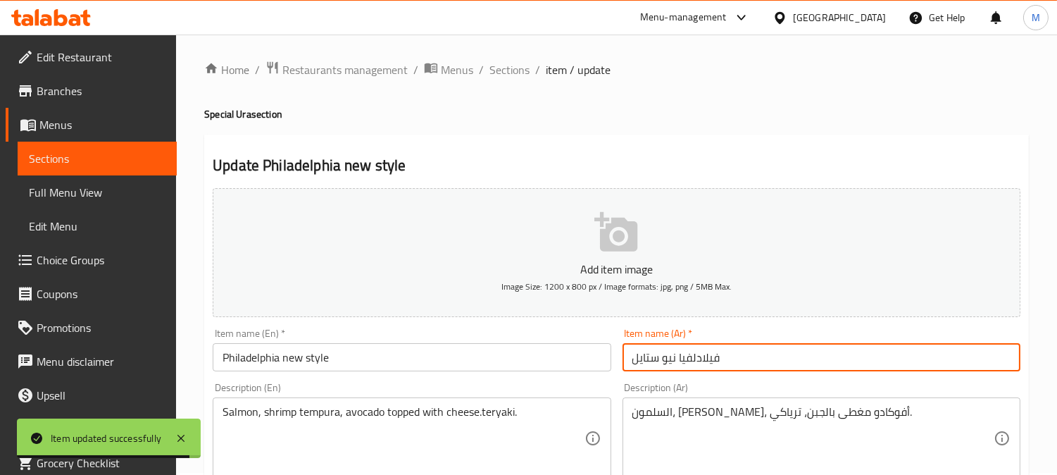
scroll to position [0, 0]
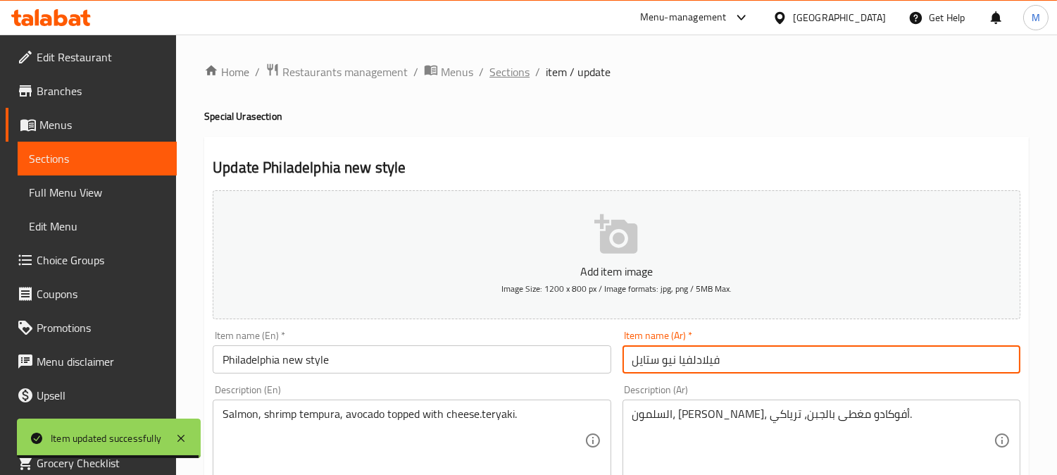
click at [519, 68] on span "Sections" at bounding box center [509, 71] width 40 height 17
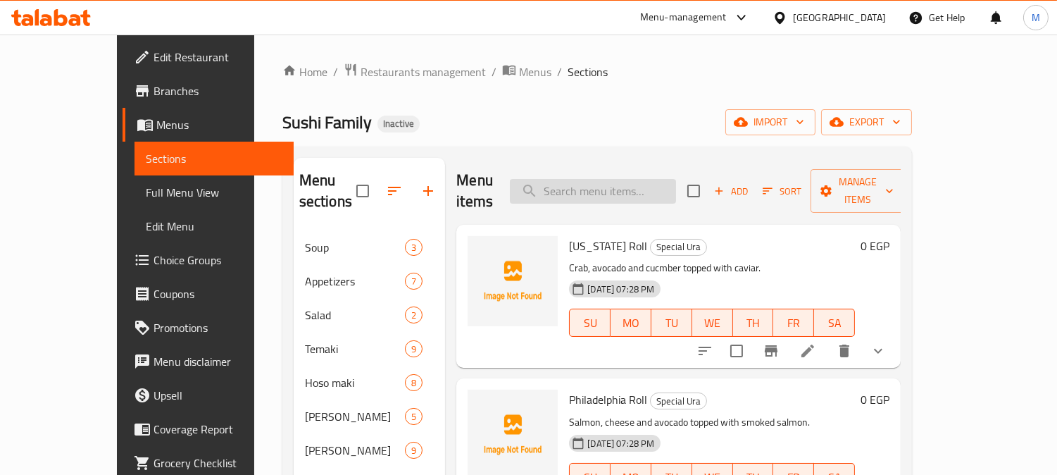
click at [643, 179] on input "search" at bounding box center [593, 191] width 166 height 25
paste input "Spicy Salmon"
type input "Spicy Salmon"
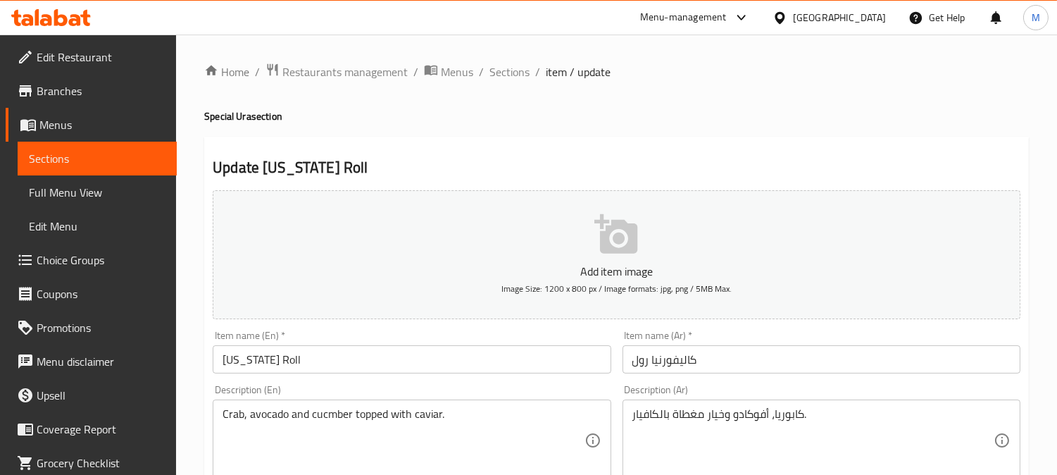
click at [514, 75] on span "Sections" at bounding box center [509, 71] width 40 height 17
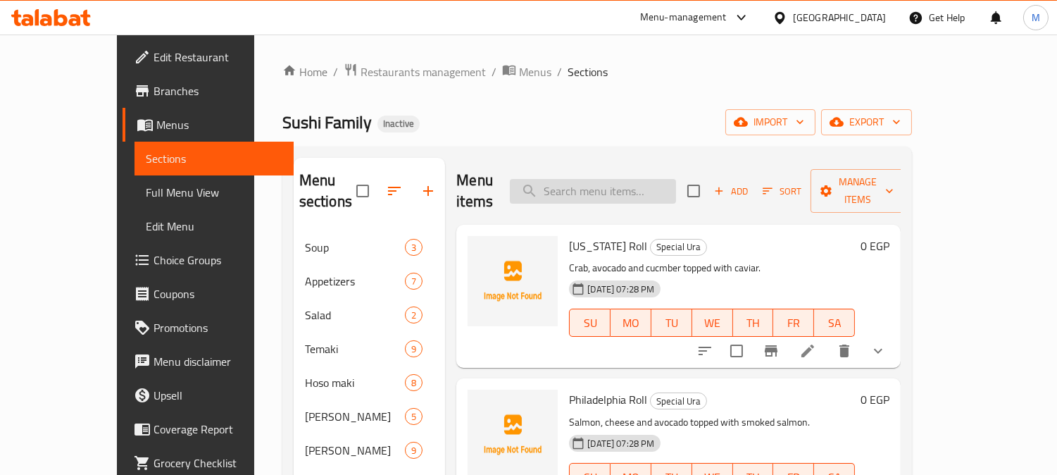
drag, startPoint x: 587, startPoint y: 167, endPoint x: 589, endPoint y: 176, distance: 9.6
click at [589, 176] on div "Menu items Add Sort Manage items" at bounding box center [678, 191] width 444 height 67
paste input "Spicy Salmon"
click at [592, 180] on input "search" at bounding box center [593, 191] width 166 height 25
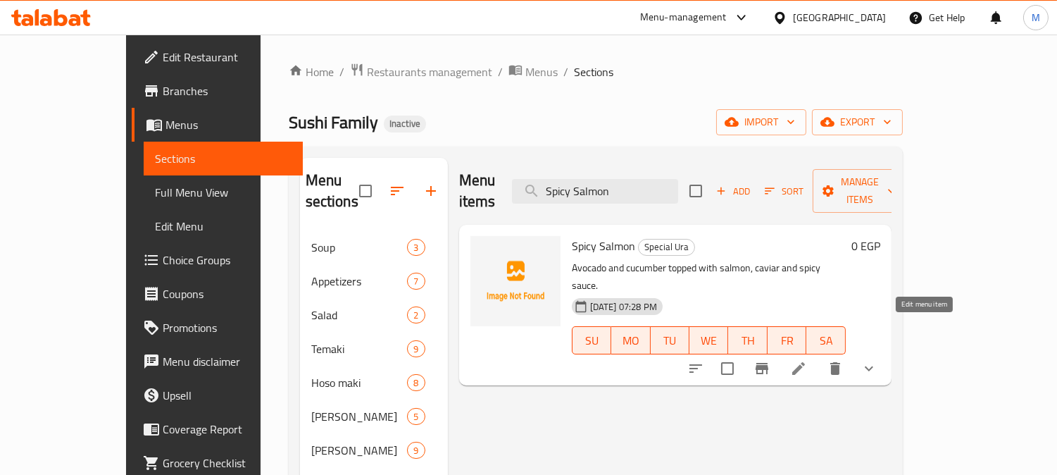
type input "Spicy Salmon"
click at [807, 360] on icon at bounding box center [798, 368] width 17 height 17
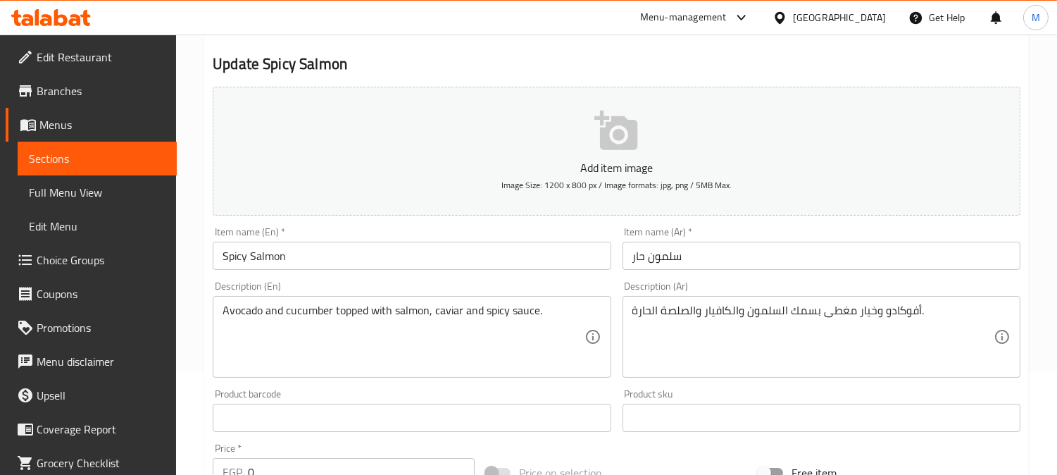
scroll to position [156, 0]
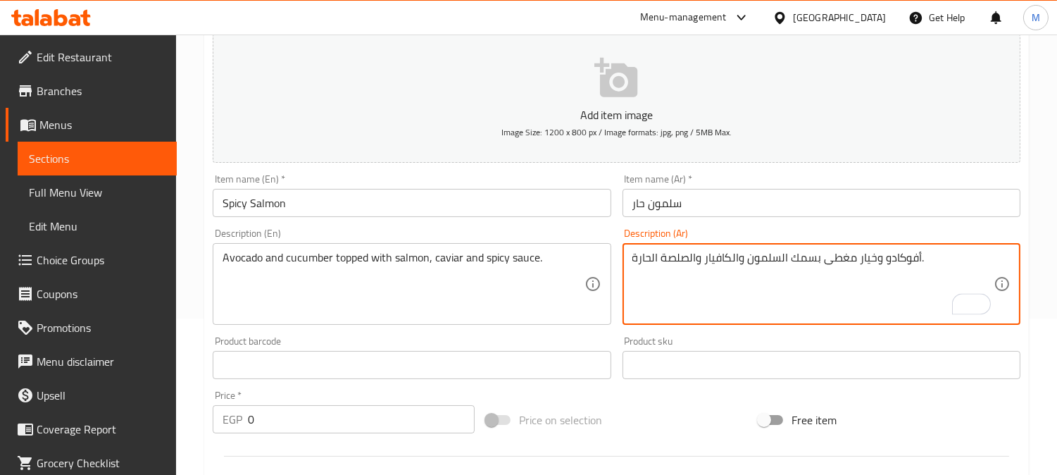
drag, startPoint x: 813, startPoint y: 261, endPoint x: 787, endPoint y: 263, distance: 26.2
type textarea "أفوكادو وخيار مغطى بالسلمون والكافيار والصلصة الحارة."
click at [793, 210] on input "سلمون حار" at bounding box center [822, 203] width 398 height 28
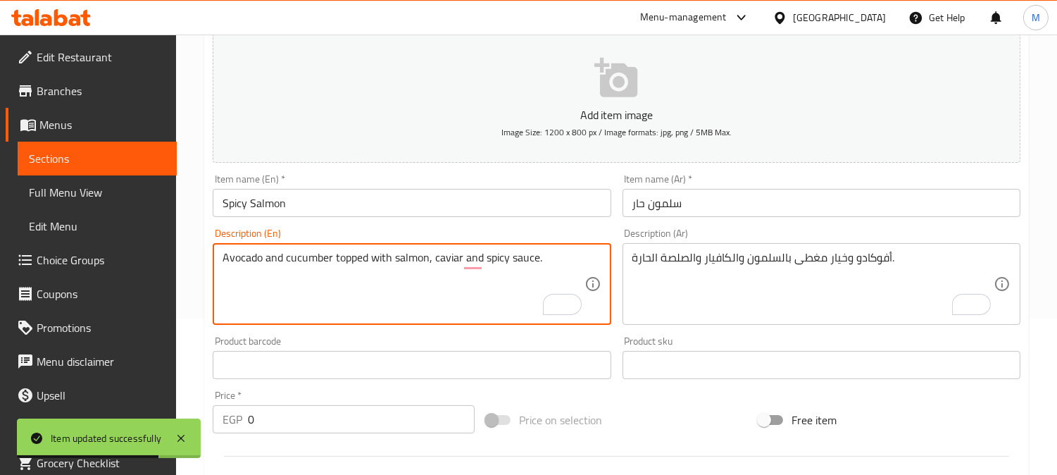
click at [693, 201] on input "سلمون حار" at bounding box center [822, 203] width 398 height 28
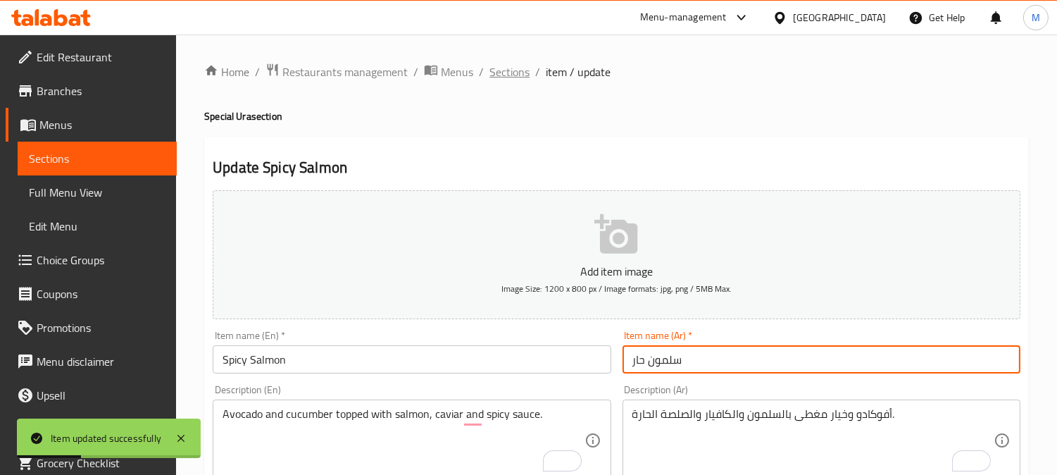
click at [525, 73] on span "Sections" at bounding box center [509, 71] width 40 height 17
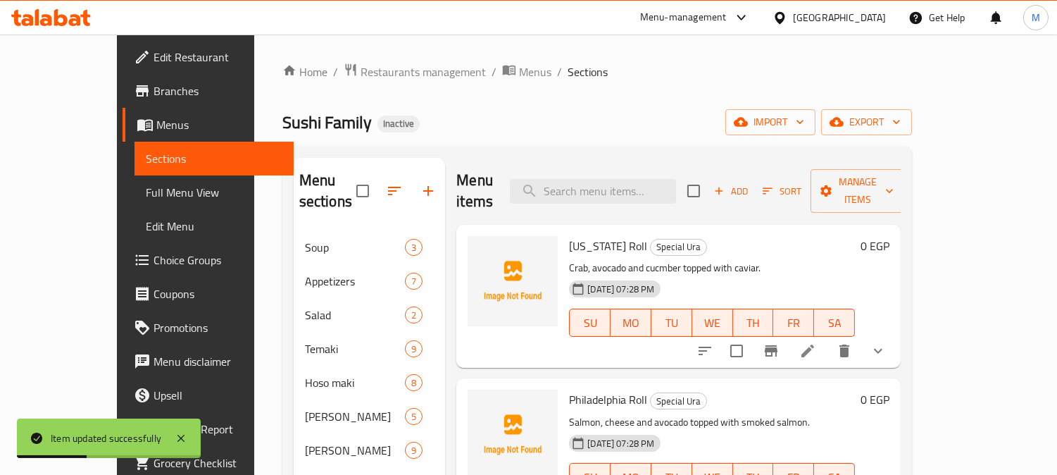
paste input "Pink Angel Roll"
click at [623, 179] on input "search" at bounding box center [593, 191] width 166 height 25
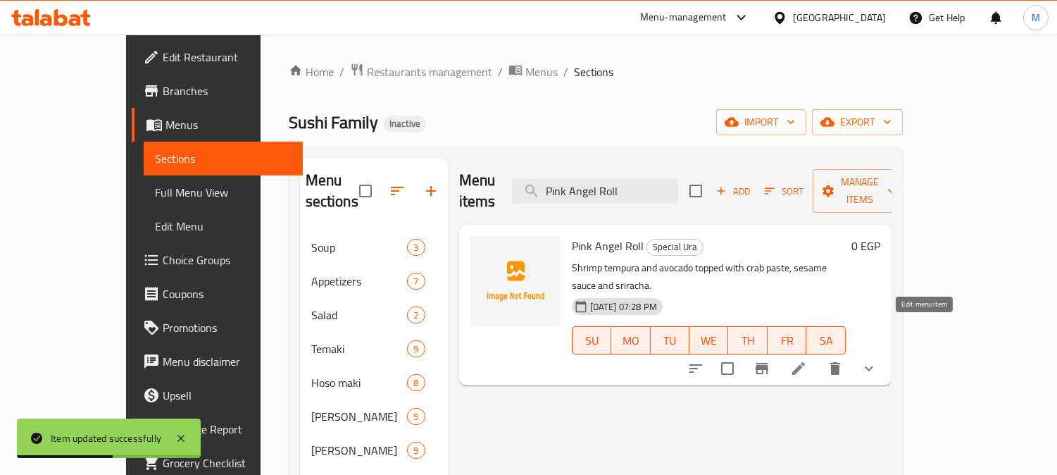
type input "Pink Angel Roll"
click at [807, 360] on icon at bounding box center [798, 368] width 17 height 17
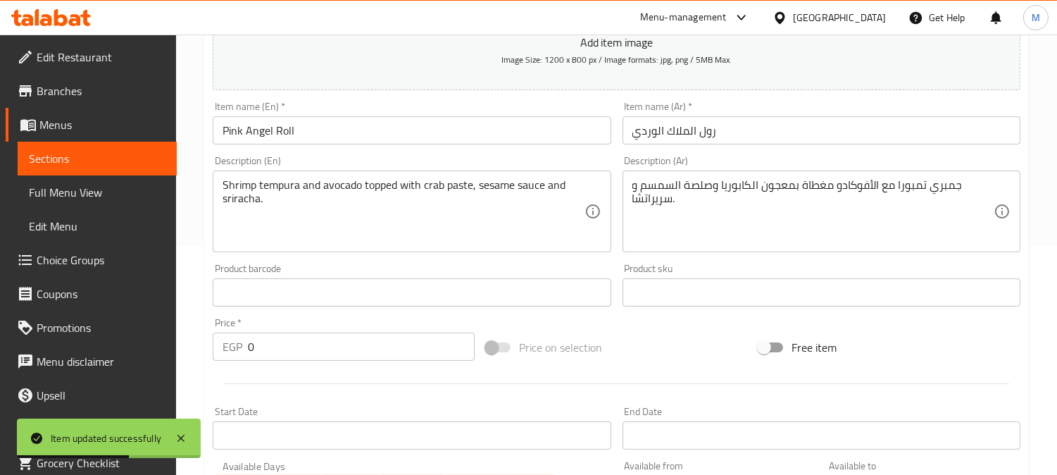
scroll to position [235, 0]
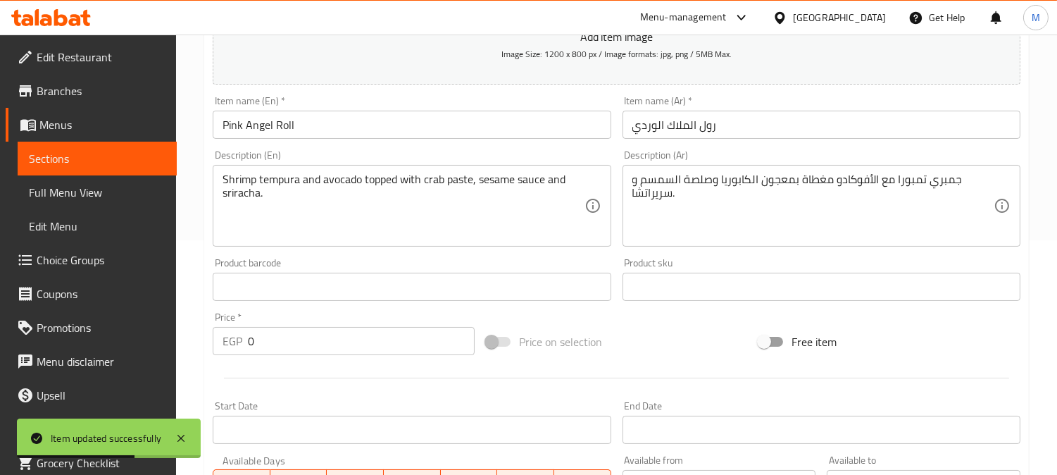
click at [694, 115] on input "رول الملاك الوردي" at bounding box center [822, 125] width 398 height 28
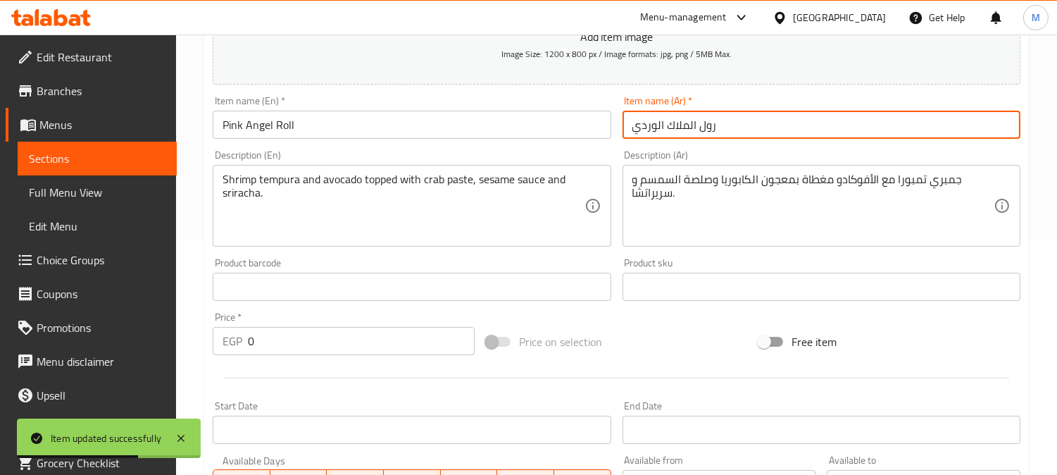
click at [694, 115] on input "رول الملاك الوردي" at bounding box center [822, 125] width 398 height 28
click at [701, 125] on input "رول الملاك الوردي" at bounding box center [822, 125] width 398 height 28
drag, startPoint x: 697, startPoint y: 125, endPoint x: 596, endPoint y: 123, distance: 100.7
click at [596, 123] on div "Add item image Image Size: 1200 x 800 px / Image formats: jpg, png / 5MB Max. I…" at bounding box center [616, 253] width 819 height 607
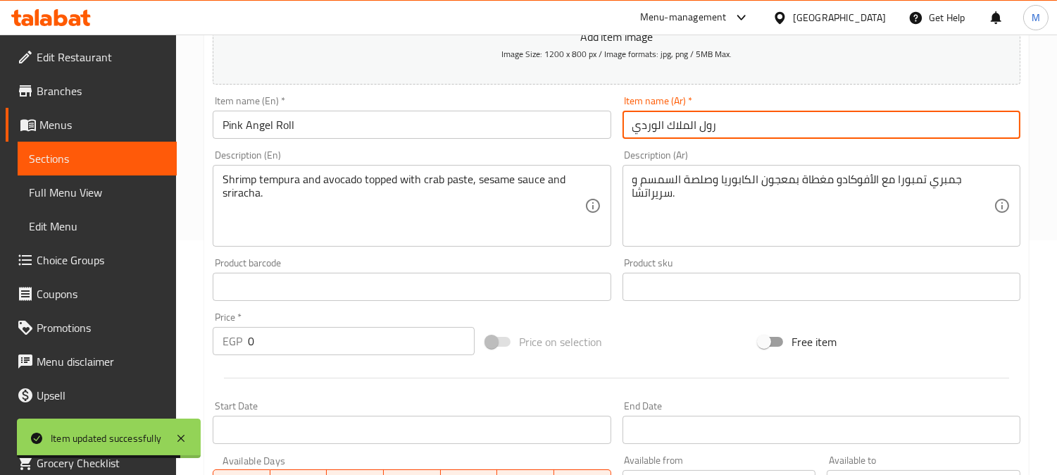
click at [677, 130] on input "رول الملاك الوردي" at bounding box center [822, 125] width 398 height 28
click at [695, 127] on input "رول الملاك الوردي" at bounding box center [822, 125] width 398 height 28
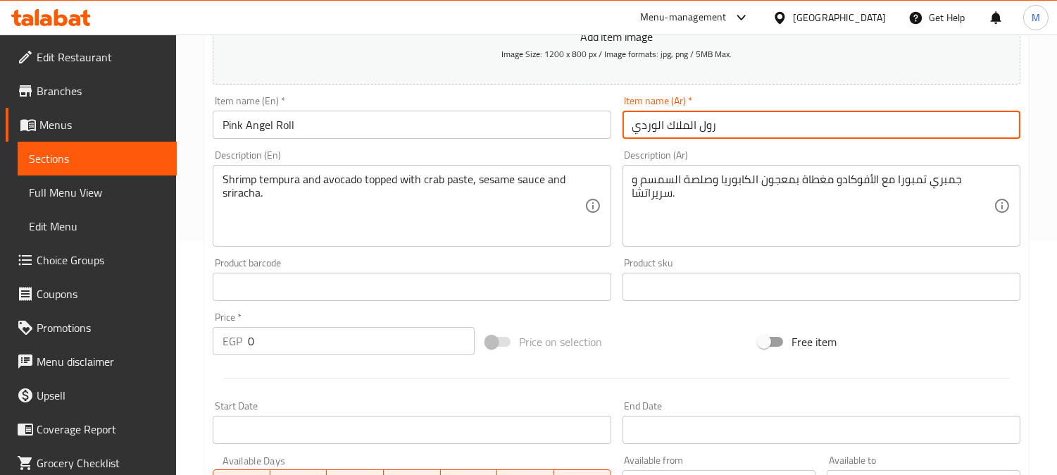
click at [697, 128] on input "رول الملاك الوردي" at bounding box center [822, 125] width 398 height 28
drag, startPoint x: 695, startPoint y: 120, endPoint x: 679, endPoint y: 195, distance: 76.4
click at [606, 123] on div "Add item image Image Size: 1200 x 800 px / Image formats: jpg, png / 5MB Max. I…" at bounding box center [616, 253] width 819 height 607
type input "رول بينك أنجيل"
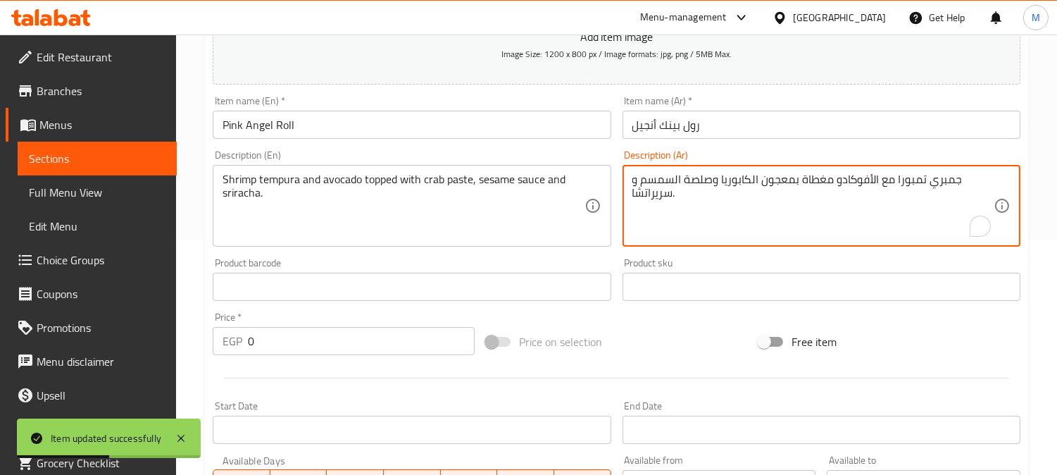
click at [889, 179] on textarea "جمبري تمبورا مع الأفوكادو مغطاة بمعجون الكابوريا وصلصة السمسم و سريراتشا." at bounding box center [812, 206] width 361 height 67
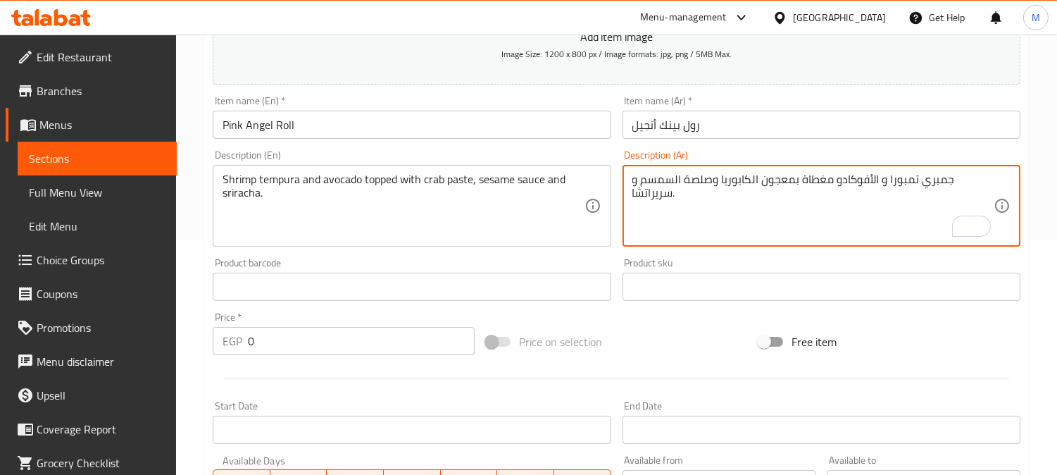
type textarea "جمبري تمبورا و الأفوكادو مغطاة بمعجون الكابوريا وصلصة السمسم و سريراتشا."
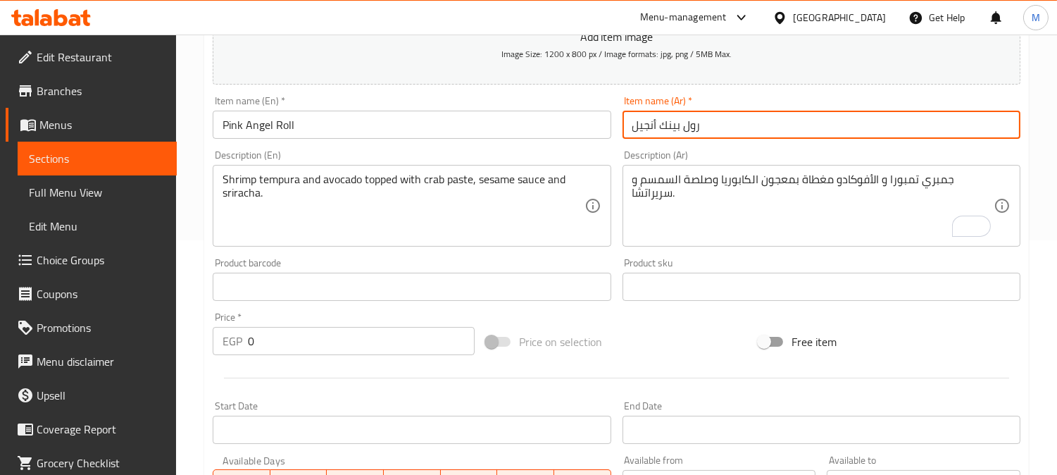
click at [749, 125] on input "رول بينك أنجيل" at bounding box center [822, 125] width 398 height 28
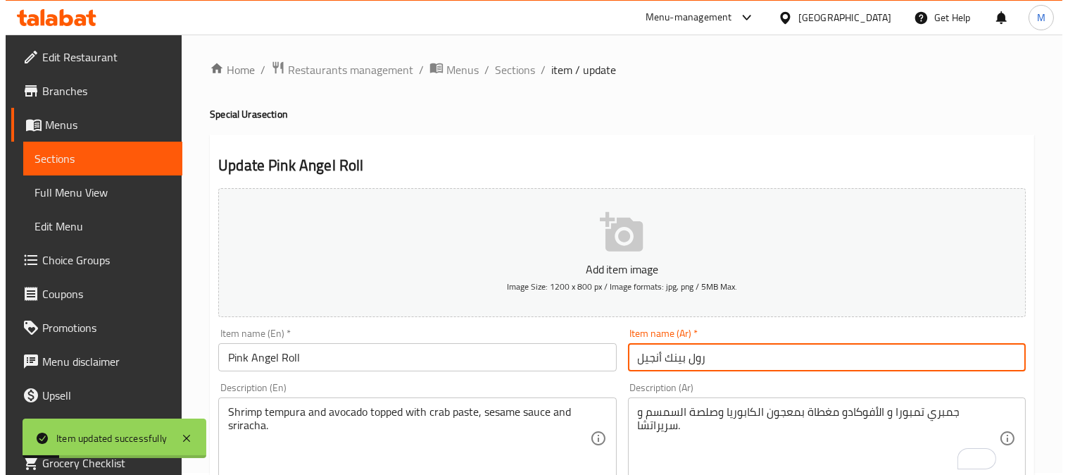
scroll to position [0, 0]
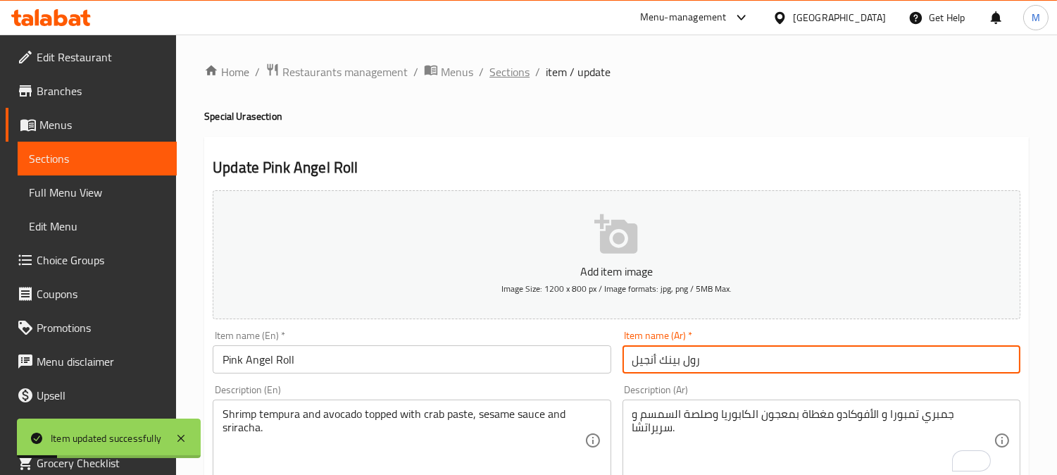
click at [531, 71] on ol "Home / Restaurants management / Menus / Sections / item / update" at bounding box center [616, 72] width 825 height 18
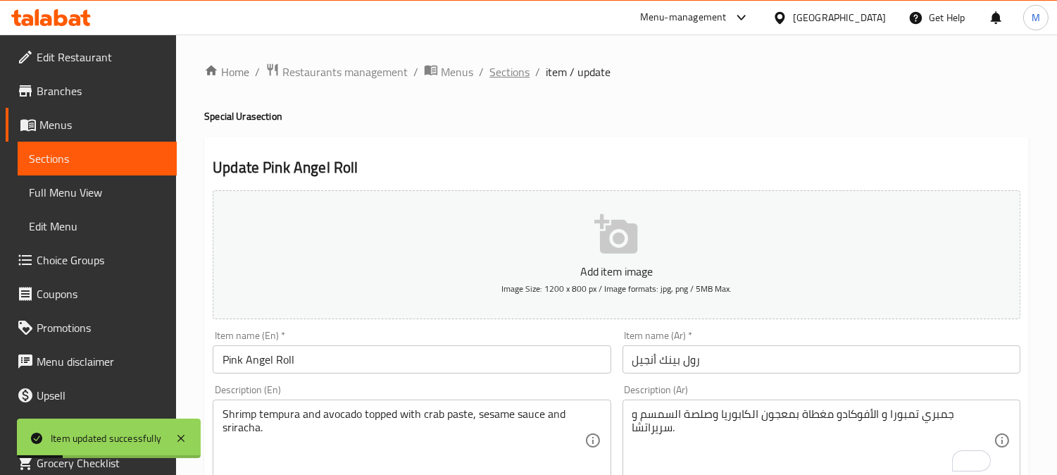
click at [513, 74] on span "Sections" at bounding box center [509, 71] width 40 height 17
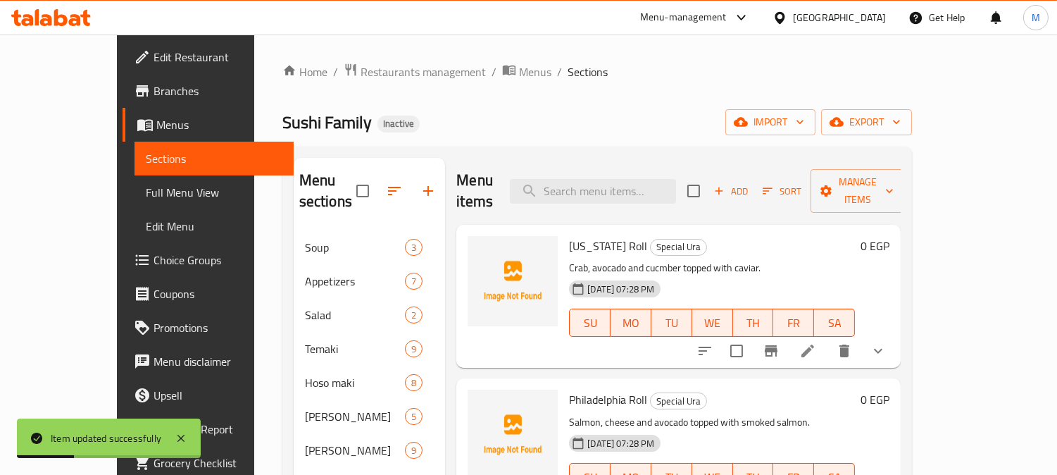
click at [658, 193] on div "Menu items Add Sort Manage items" at bounding box center [678, 191] width 444 height 67
paste input "Rainbow Roll"
click at [657, 186] on input "search" at bounding box center [593, 191] width 166 height 25
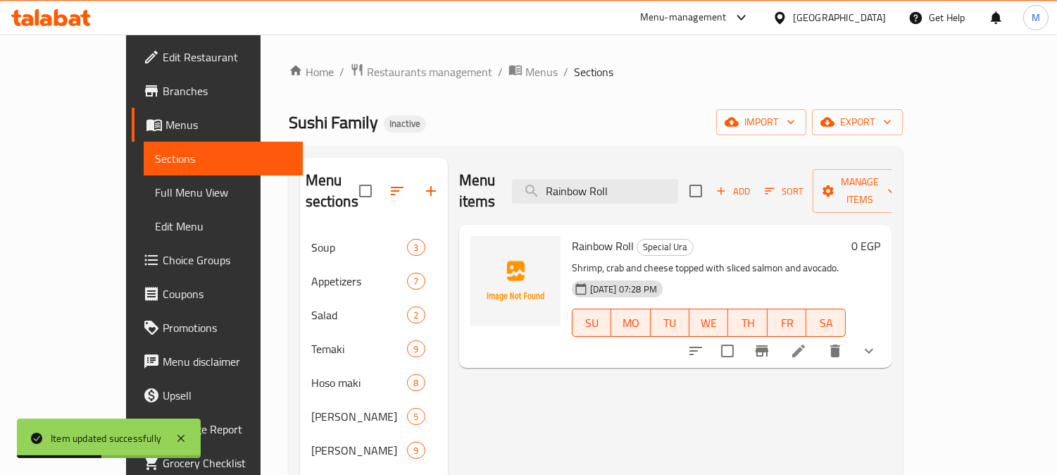
type input "Rainbow Roll"
click at [807, 342] on icon at bounding box center [798, 350] width 17 height 17
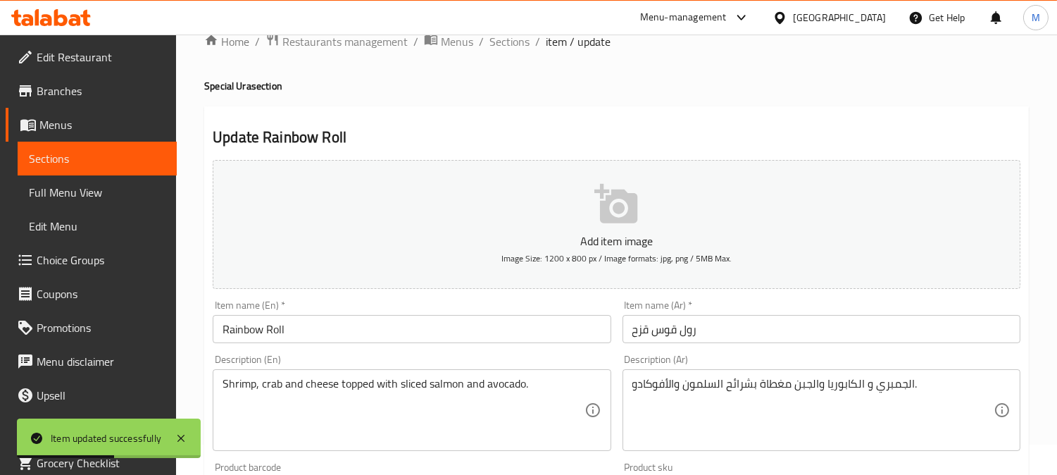
scroll to position [78, 0]
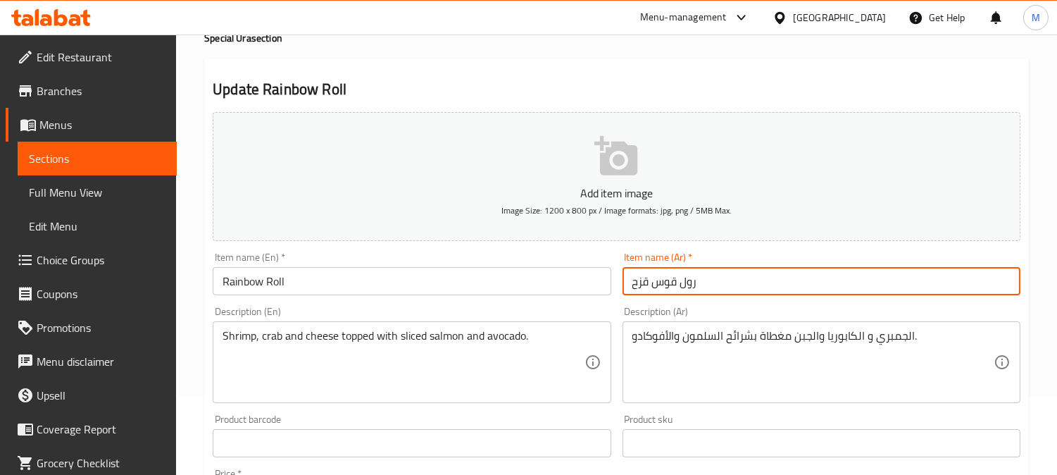
drag, startPoint x: 677, startPoint y: 283, endPoint x: 599, endPoint y: 282, distance: 78.9
click at [599, 282] on div "Add item image Image Size: 1200 x 800 px / Image formats: jpg, png / 5MB Max. I…" at bounding box center [616, 409] width 819 height 607
click at [632, 285] on input "رول" at bounding box center [822, 281] width 398 height 28
type input "رينبو رول"
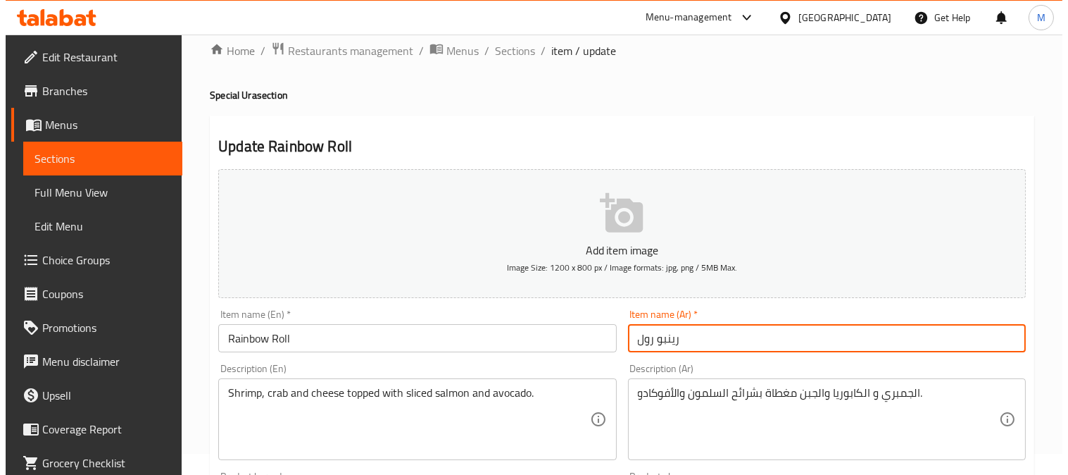
scroll to position [0, 0]
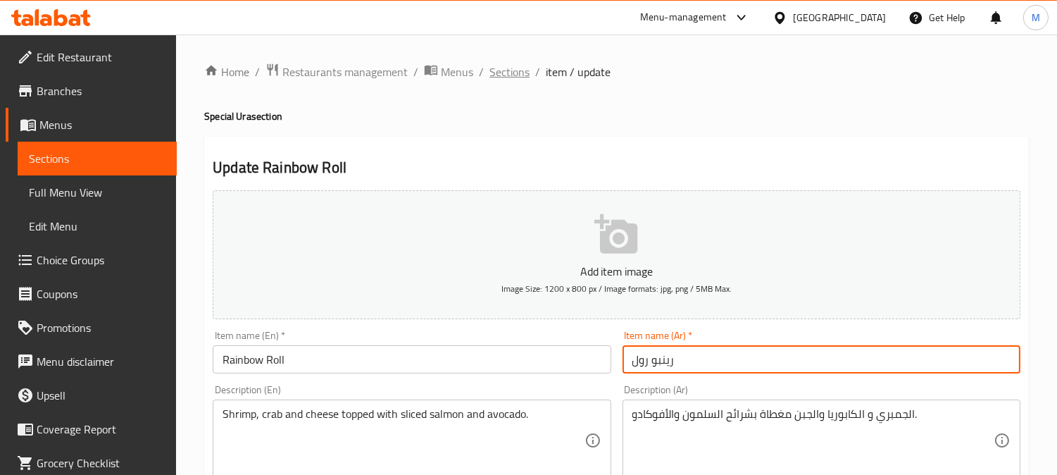
click at [514, 74] on span "Sections" at bounding box center [509, 71] width 40 height 17
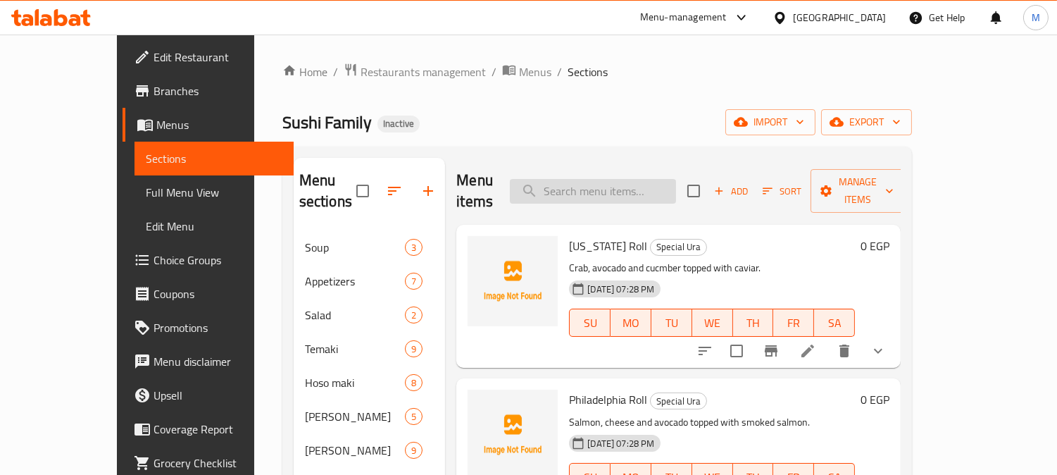
paste input "Lave Roll"
click at [642, 180] on input "Lave Roll" at bounding box center [593, 191] width 166 height 25
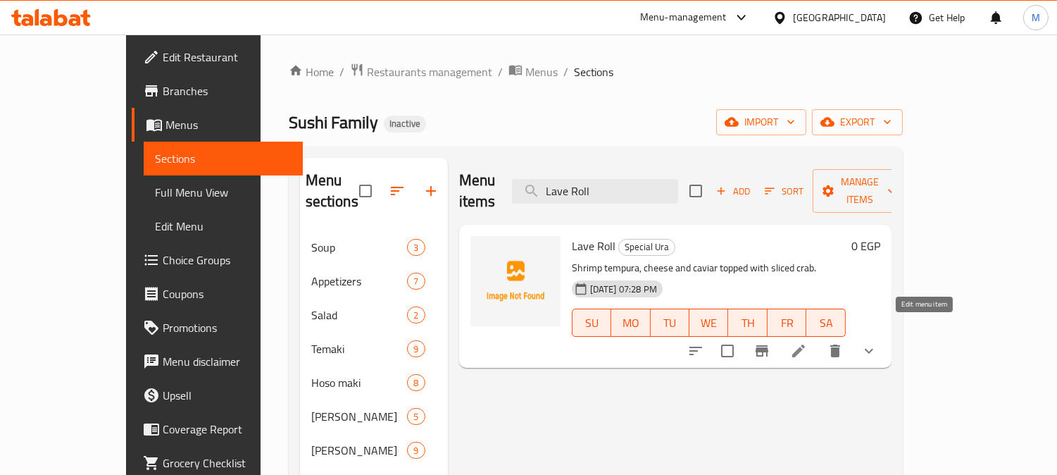
type input "Lave Roll"
click at [807, 342] on icon at bounding box center [798, 350] width 17 height 17
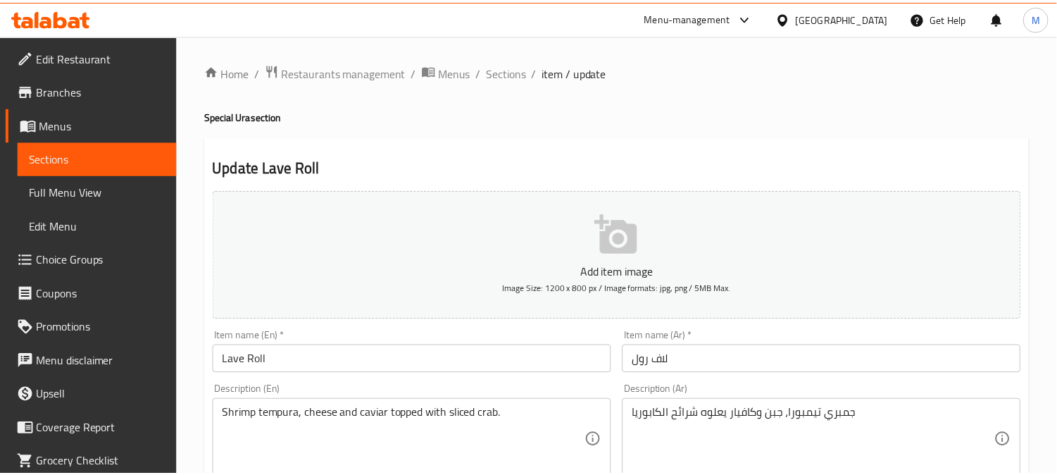
scroll to position [156, 0]
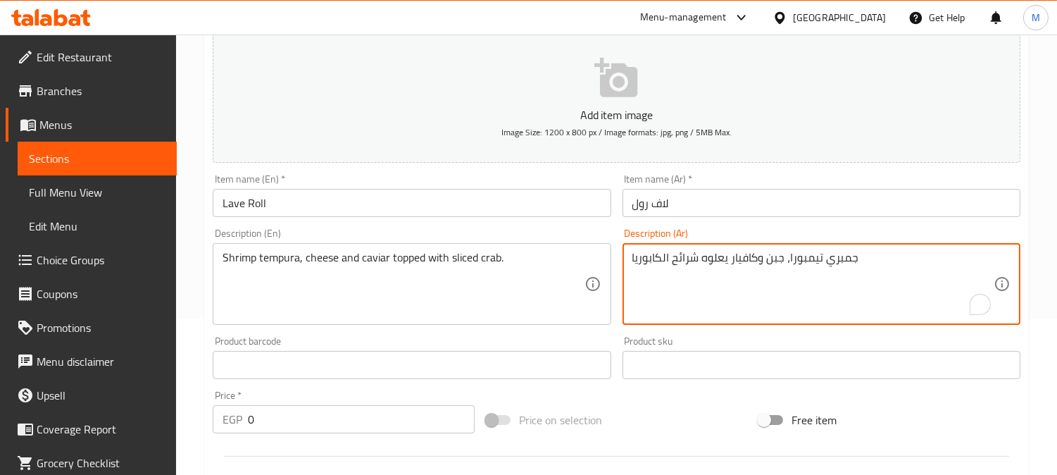
click at [723, 255] on textarea "جمبري تيمبورا، جبن وكافيار يعلوه شرائح الكابوريا" at bounding box center [812, 284] width 361 height 67
type textarea "جمبري تيمبورا، جبن وكافيار مغطي بشرائح الكابوريا"
click at [727, 206] on input "لاف رول" at bounding box center [822, 203] width 398 height 28
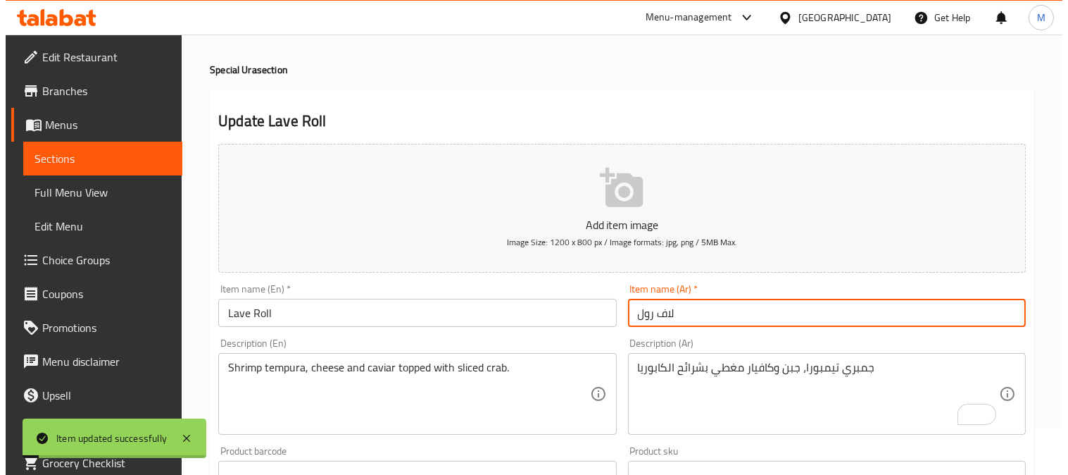
scroll to position [0, 0]
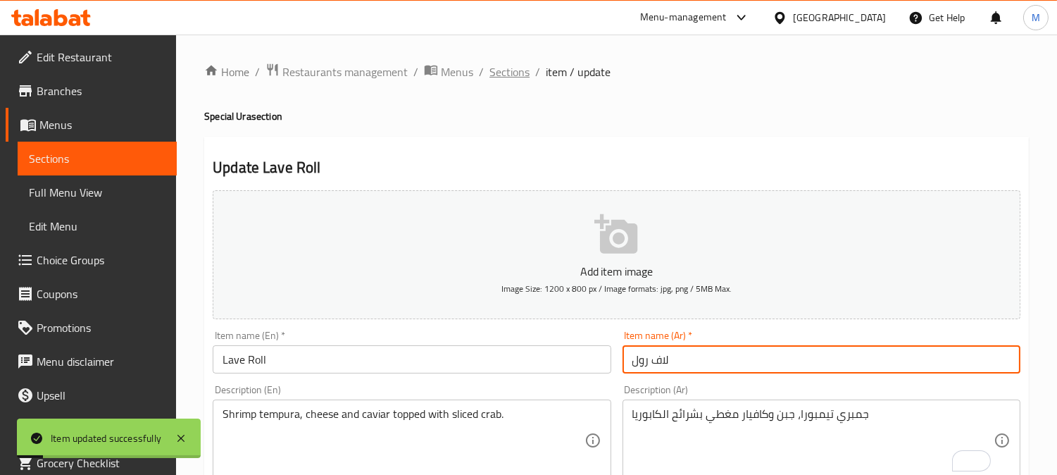
click at [518, 74] on span "Sections" at bounding box center [509, 71] width 40 height 17
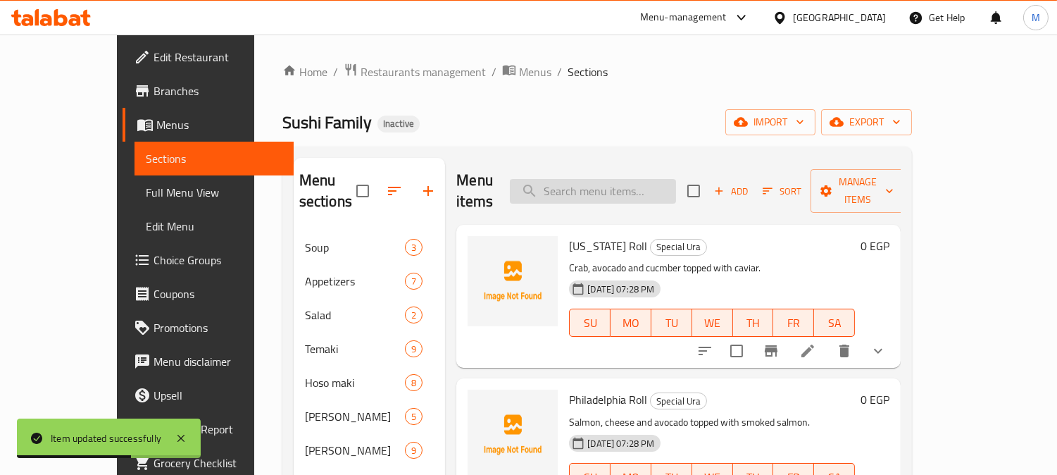
paste input "Family Roll"
click at [638, 180] on input "Family Roll" at bounding box center [593, 191] width 166 height 25
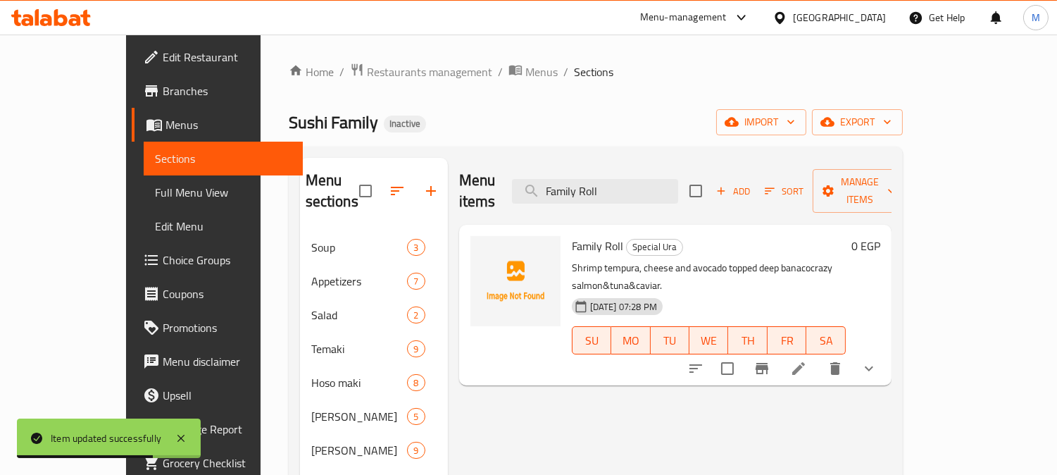
type input "Family Roll"
click at [807, 360] on icon at bounding box center [798, 368] width 17 height 17
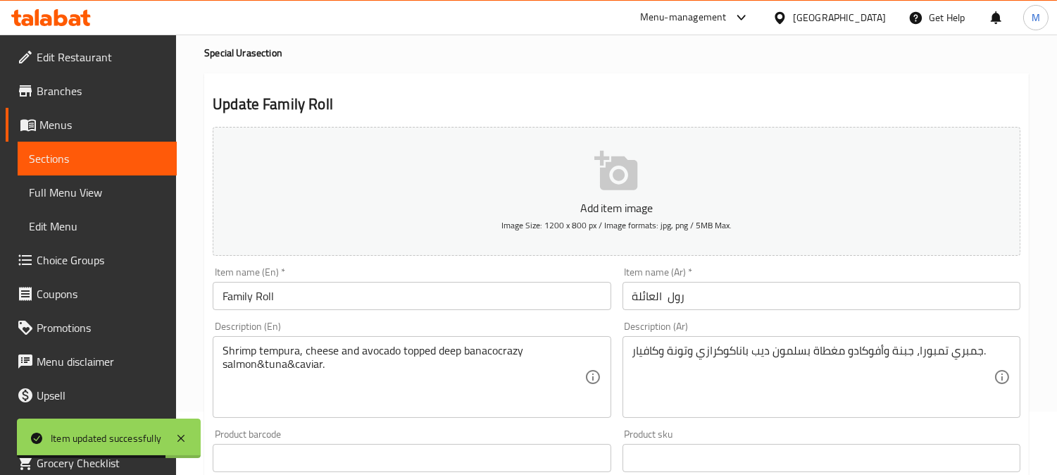
scroll to position [78, 0]
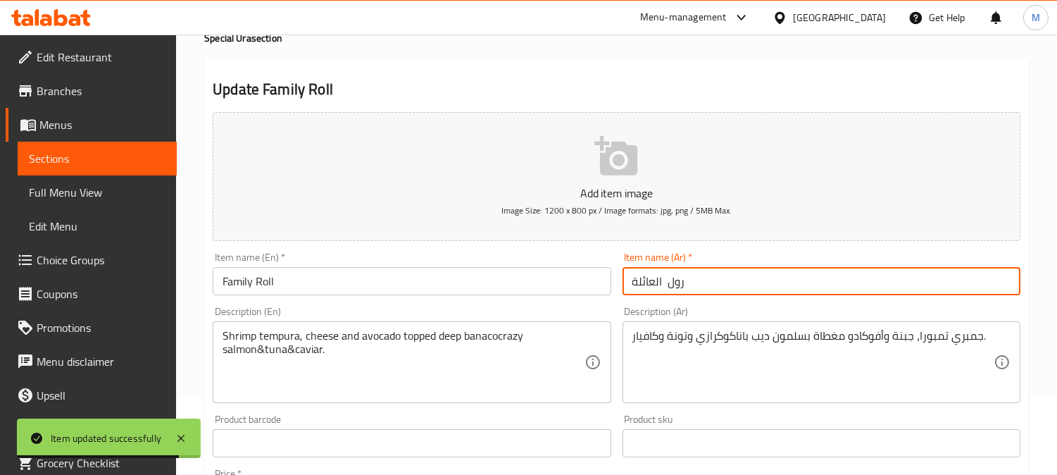
click at [658, 275] on input "رول العائلة" at bounding box center [822, 281] width 398 height 28
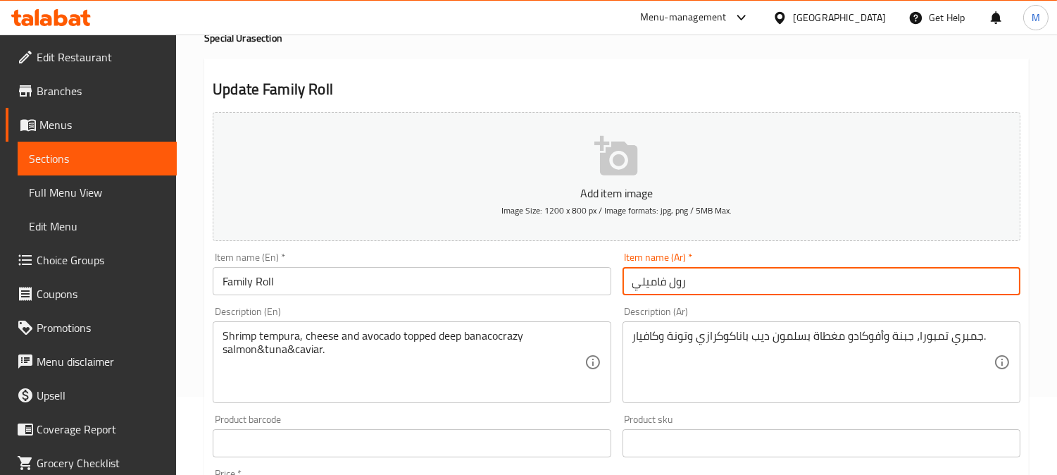
type input "رول فاميلي"
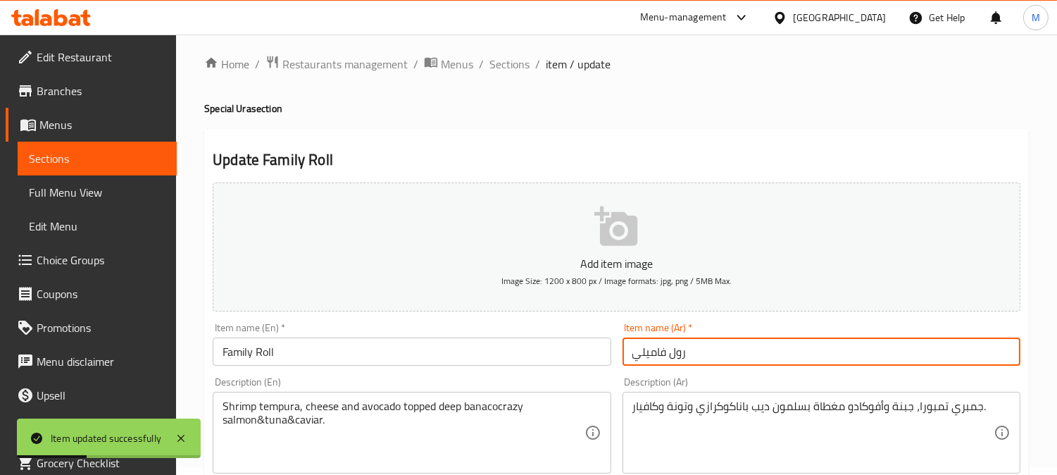
scroll to position [0, 0]
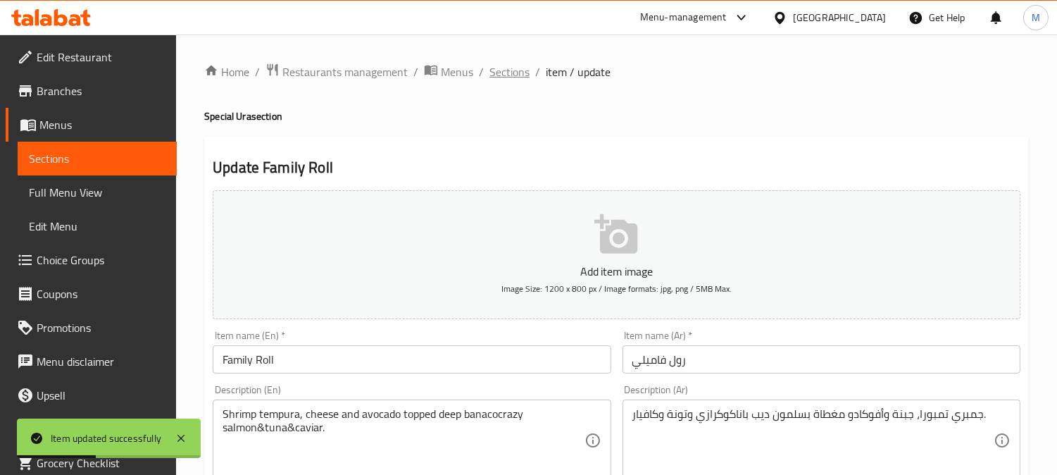
click at [495, 73] on span "Sections" at bounding box center [509, 71] width 40 height 17
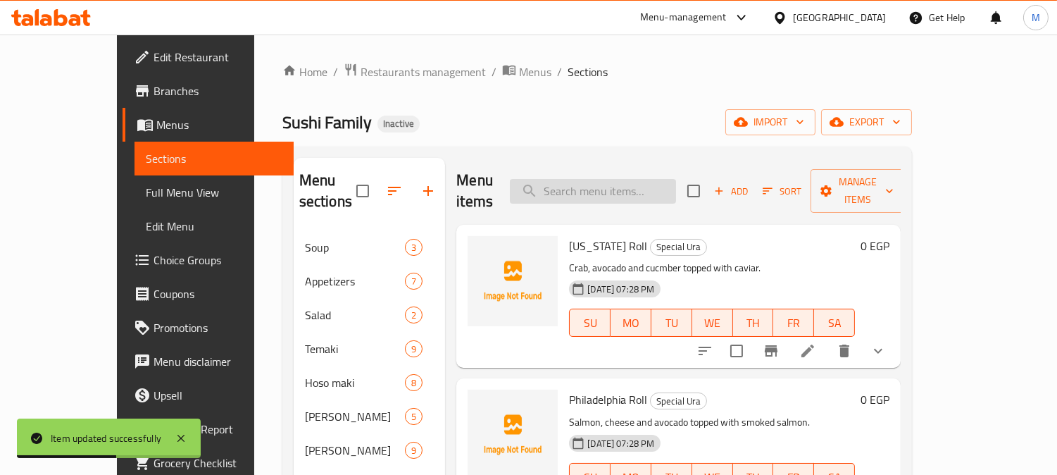
paste input "Family Roll"
click at [676, 185] on input "search" at bounding box center [593, 191] width 166 height 25
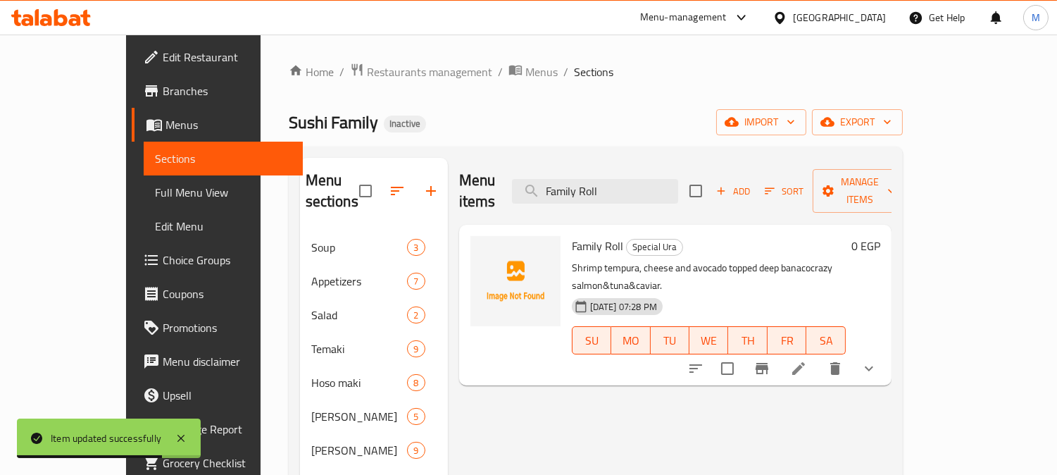
type input "Family Roll"
click at [807, 360] on icon at bounding box center [798, 368] width 17 height 17
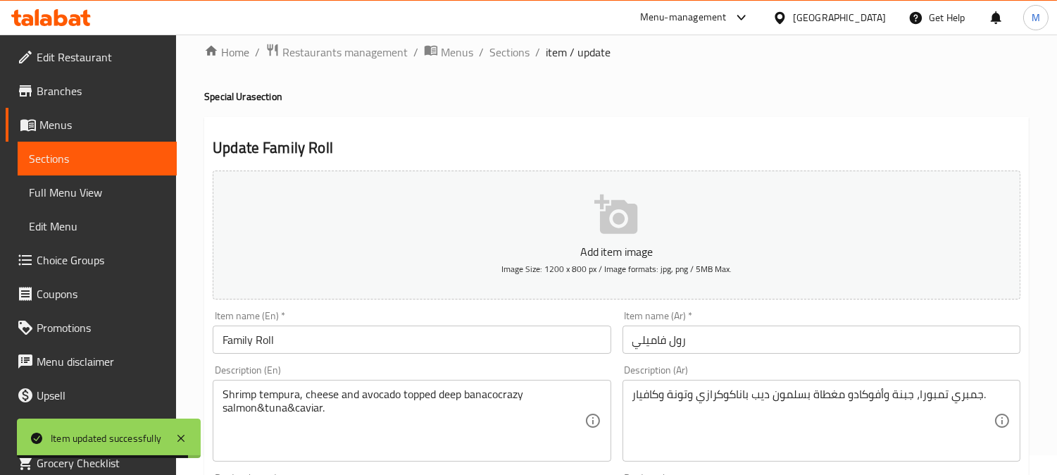
scroll to position [235, 0]
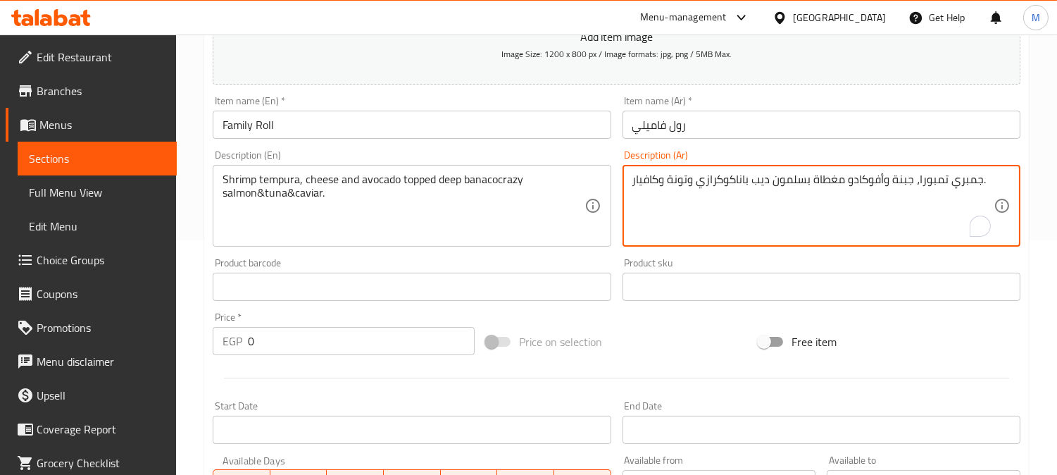
click at [758, 174] on textarea "جمبري تمبورا، جبنة وأفوكادو مغطاة بسلمون ديب باناكوكرازي وتونة وكافيار." at bounding box center [812, 206] width 361 height 67
click at [789, 181] on textarea "جمبري تمبورا، جبنة وأفوكادو مغطاة بسلمون باناكوكرازي وتونة وكافيار." at bounding box center [812, 206] width 361 height 67
paste textarea "يب"
type textarea "جمبري تمبورا، جبنة وأفوكادو مغطاة ديب بسلمون باناكوكرازي وتونة وكافيار."
click at [821, 137] on input "رول فاميلي" at bounding box center [822, 125] width 398 height 28
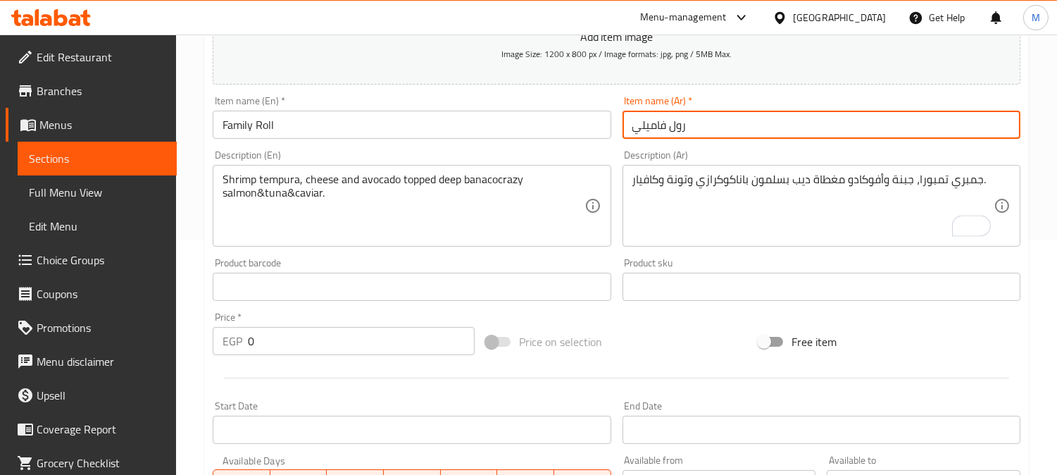
click at [814, 118] on input "رول فاميلي" at bounding box center [822, 125] width 398 height 28
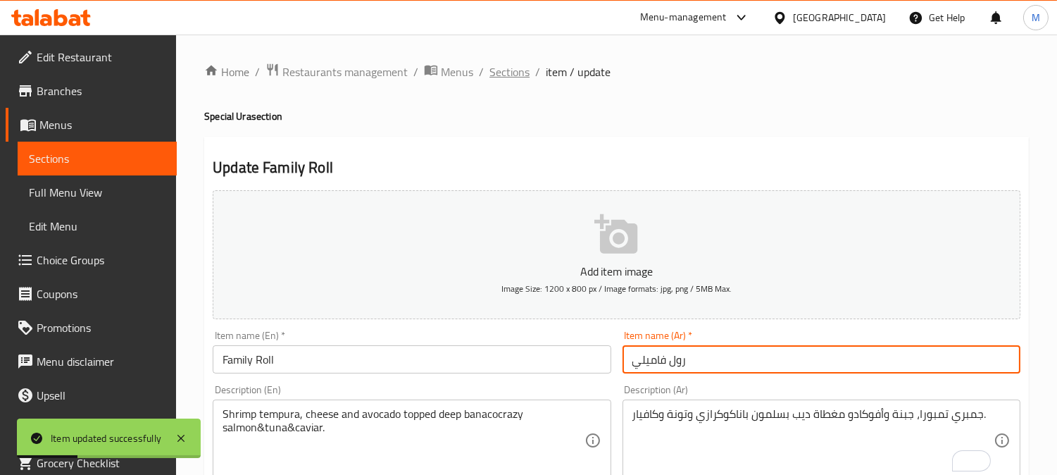
click at [508, 70] on span "Sections" at bounding box center [509, 71] width 40 height 17
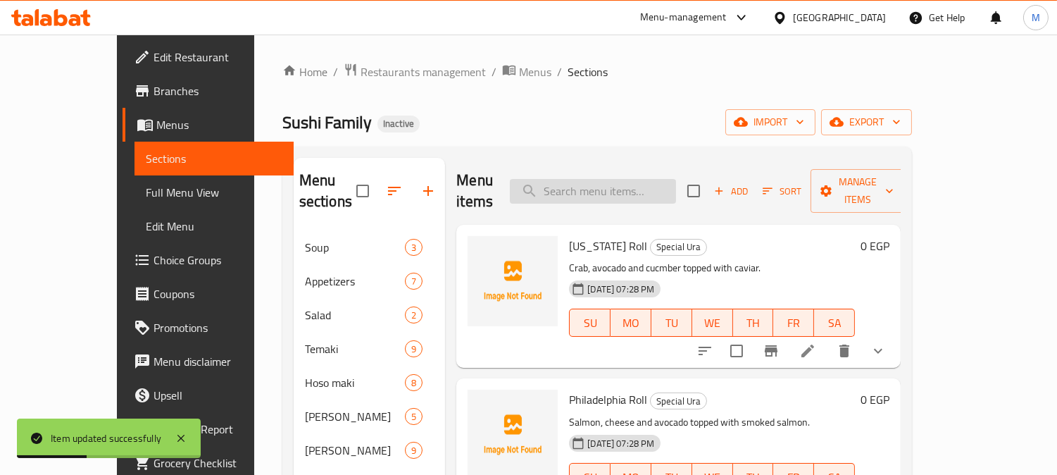
click at [655, 185] on input "search" at bounding box center [593, 191] width 166 height 25
paste input "Cheedar Roll"
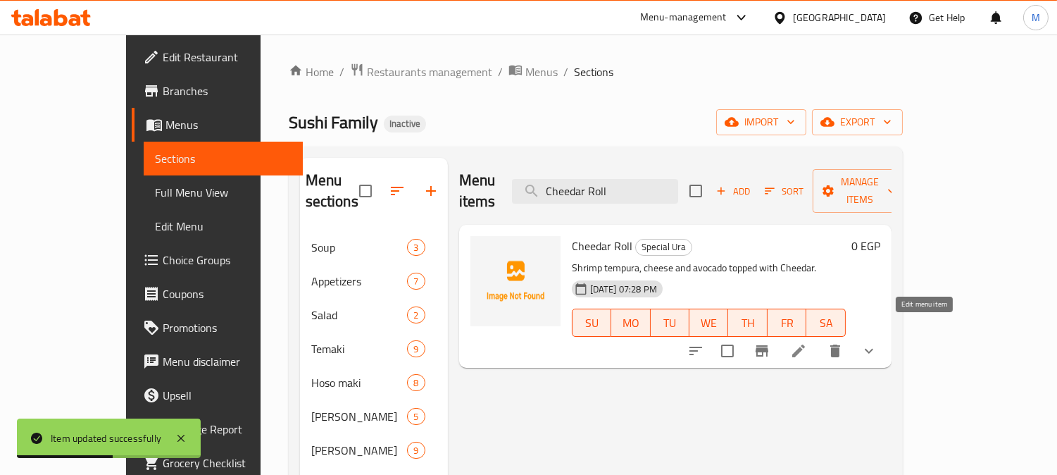
type input "Cheedar Roll"
click at [807, 342] on icon at bounding box center [798, 350] width 17 height 17
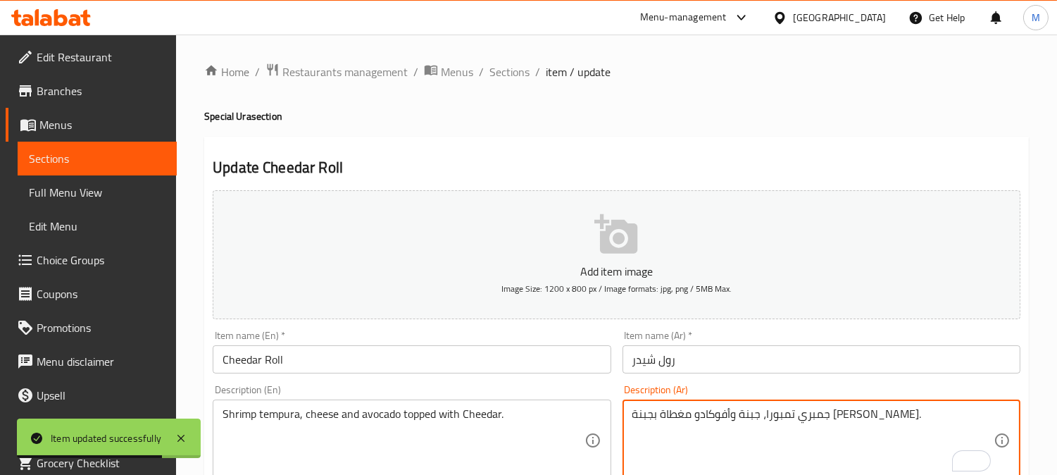
drag, startPoint x: 689, startPoint y: 420, endPoint x: 685, endPoint y: 412, distance: 8.5
click at [685, 412] on textarea "جمبري تمبورا، جبنة وأفوكادو مغطاة بجبنة [PERSON_NAME]." at bounding box center [812, 440] width 361 height 67
drag, startPoint x: 685, startPoint y: 416, endPoint x: 662, endPoint y: 412, distance: 22.8
click at [662, 412] on textarea "جمبري تمبورا، جبنة وأفوكادو مغطاة بجبنة [PERSON_NAME]." at bounding box center [812, 440] width 361 height 67
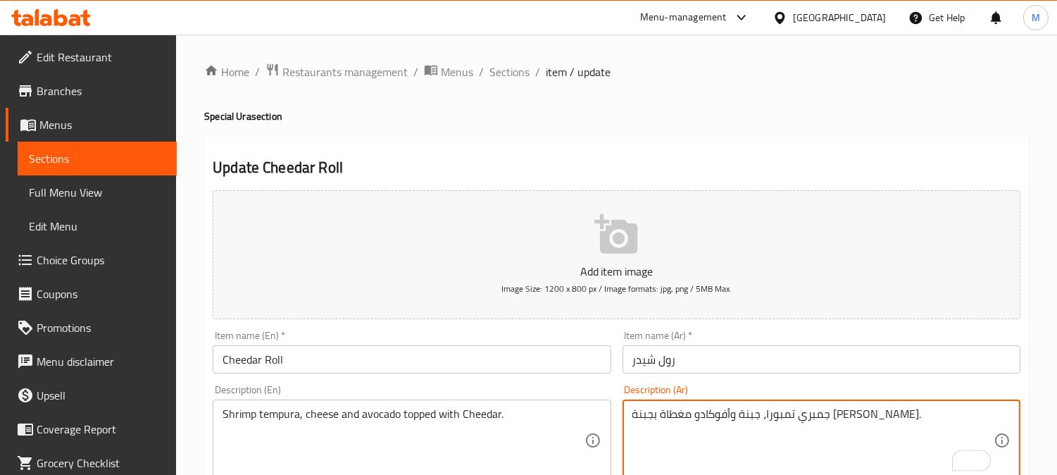
drag, startPoint x: 663, startPoint y: 442, endPoint x: 562, endPoint y: 358, distance: 131.0
click at [562, 358] on input "Cheedar Roll" at bounding box center [412, 359] width 398 height 28
drag, startPoint x: 673, startPoint y: 417, endPoint x: 666, endPoint y: 419, distance: 8.0
click at [663, 416] on textarea "جمبري تمبورا، جبنة وأفوكادو مغطاة [PERSON_NAME]." at bounding box center [812, 440] width 361 height 67
type textarea "جمبري تمبورا، جبنة وأفوكادو مغطاة بالشيدر."
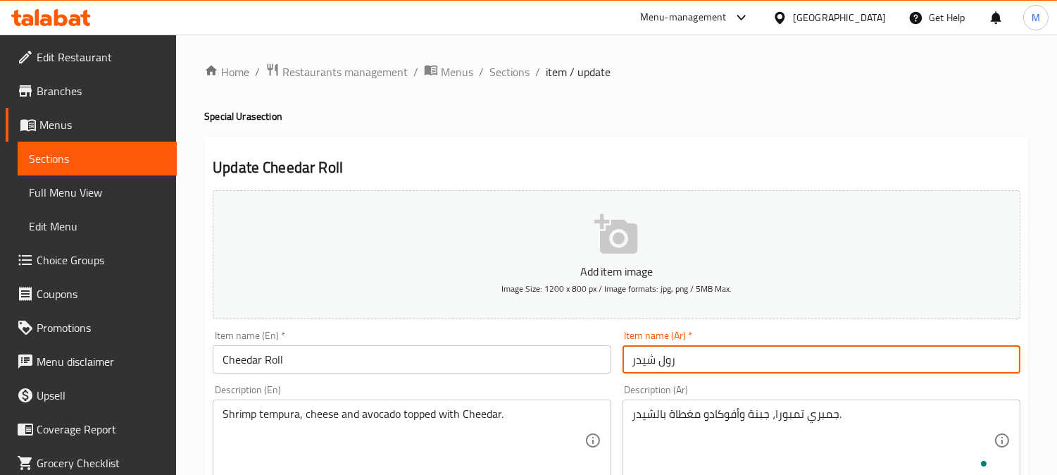
click at [797, 363] on input "رول شيدر" at bounding box center [822, 359] width 398 height 28
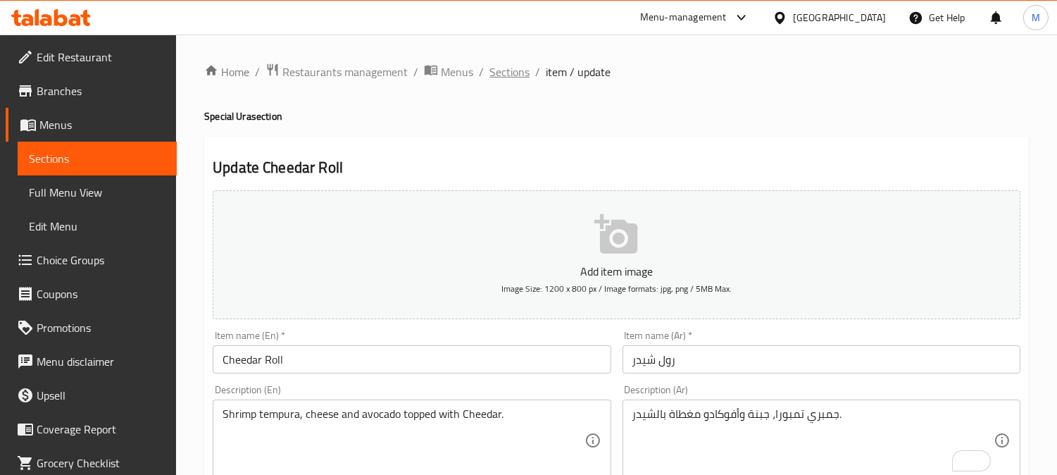
click at [505, 66] on span "Sections" at bounding box center [509, 71] width 40 height 17
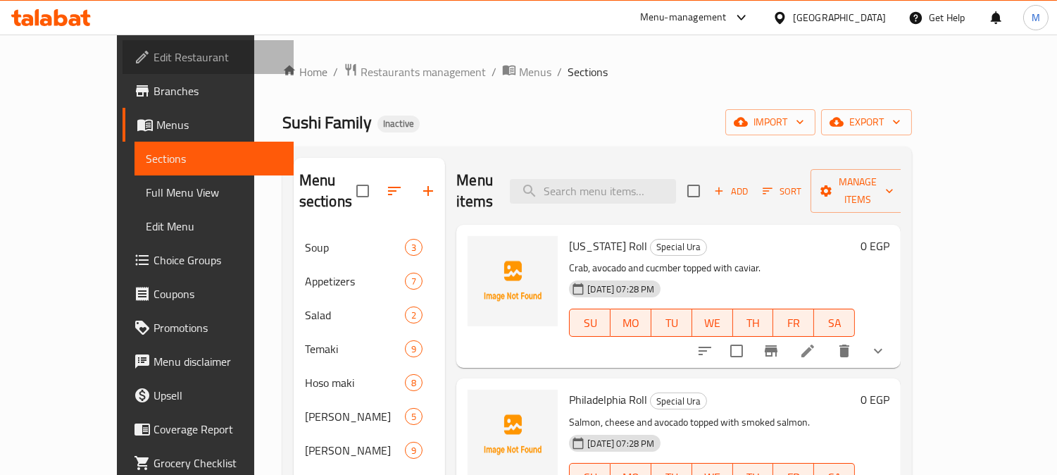
click at [154, 59] on span "Edit Restaurant" at bounding box center [218, 57] width 129 height 17
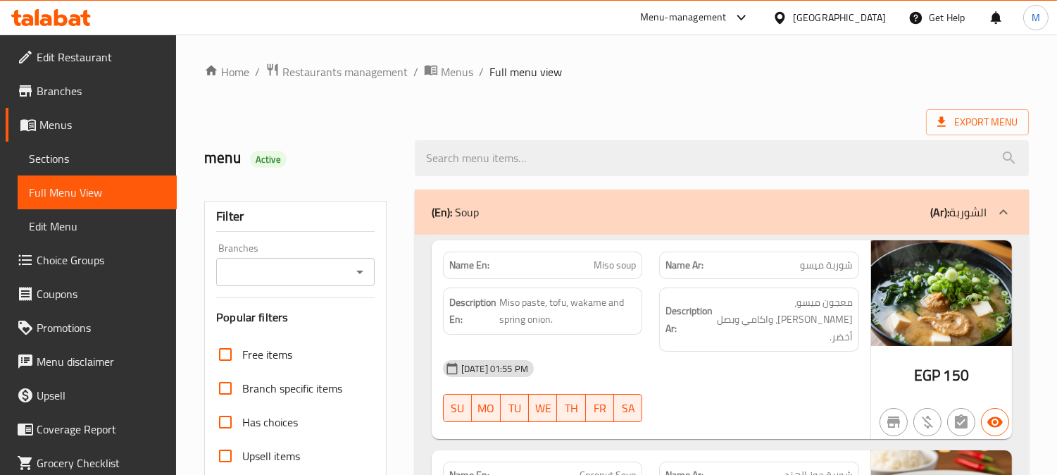
scroll to position [235, 0]
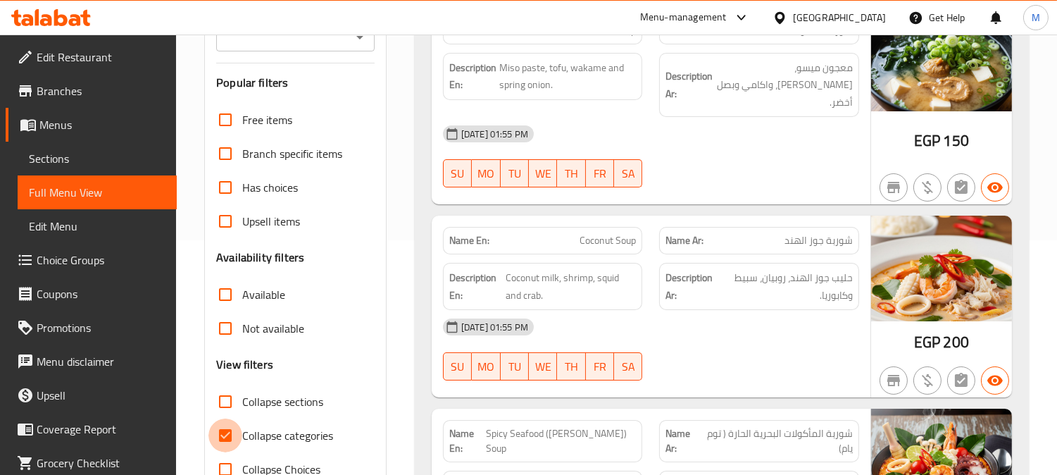
click at [228, 428] on input "Collapse categories" at bounding box center [225, 435] width 34 height 34
checkbox input "false"
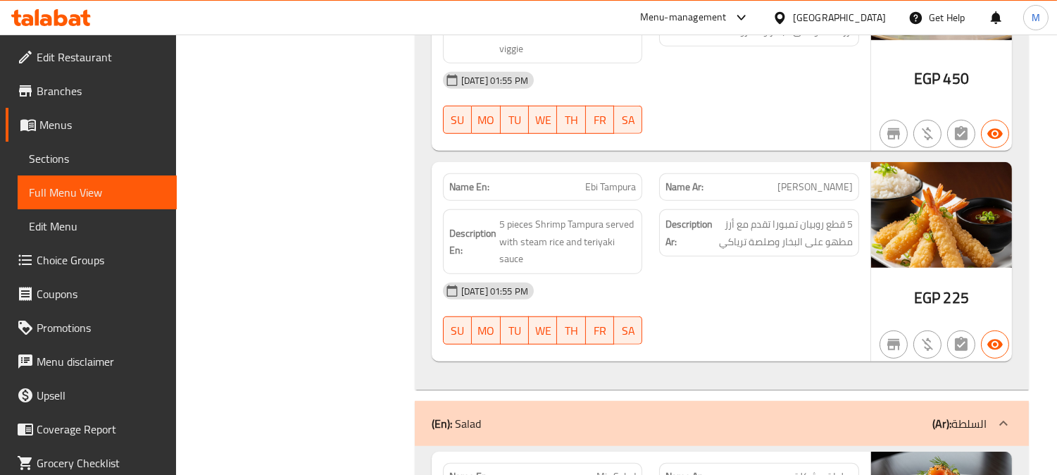
scroll to position [0, 0]
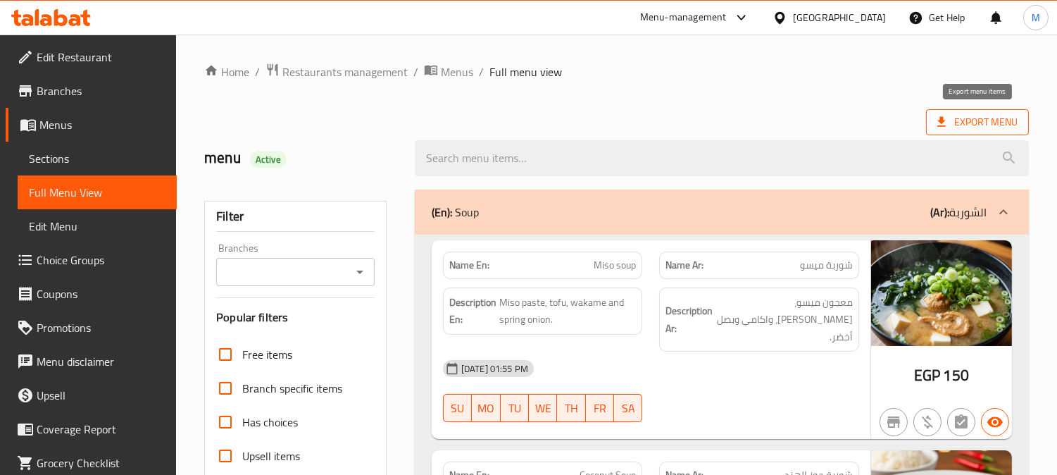
click at [989, 124] on span "Export Menu" at bounding box center [977, 122] width 80 height 18
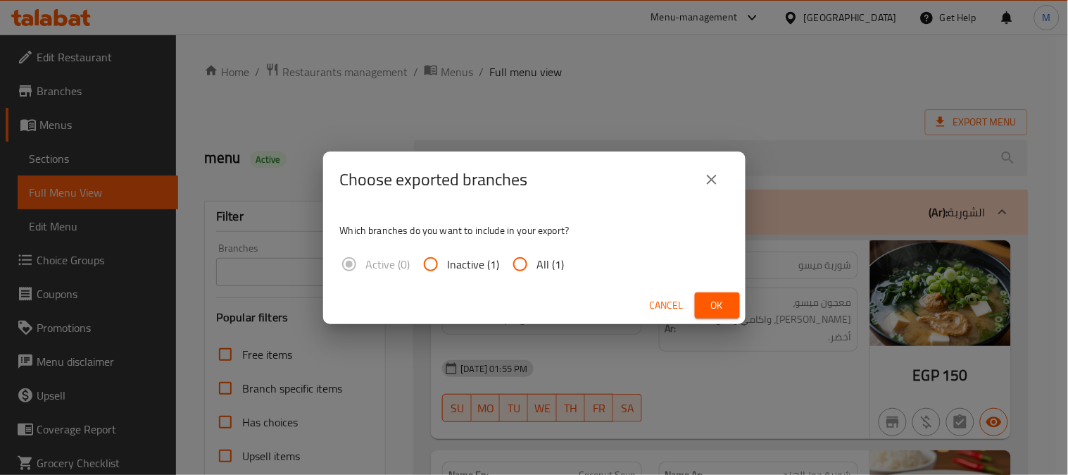
click at [530, 262] on input "All (1)" at bounding box center [521, 264] width 34 height 34
radio input "true"
click at [730, 304] on button "Ok" at bounding box center [717, 305] width 45 height 26
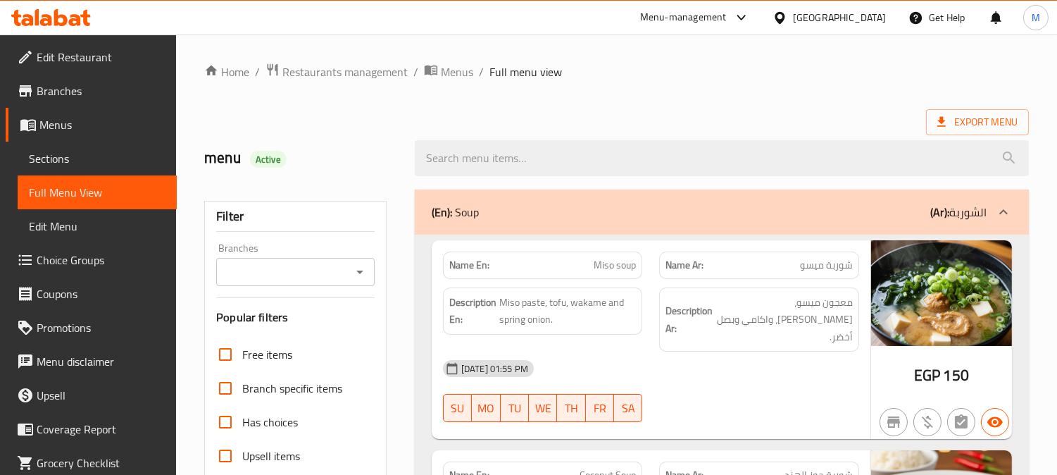
click at [453, 113] on div "Export Menu" at bounding box center [616, 122] width 825 height 26
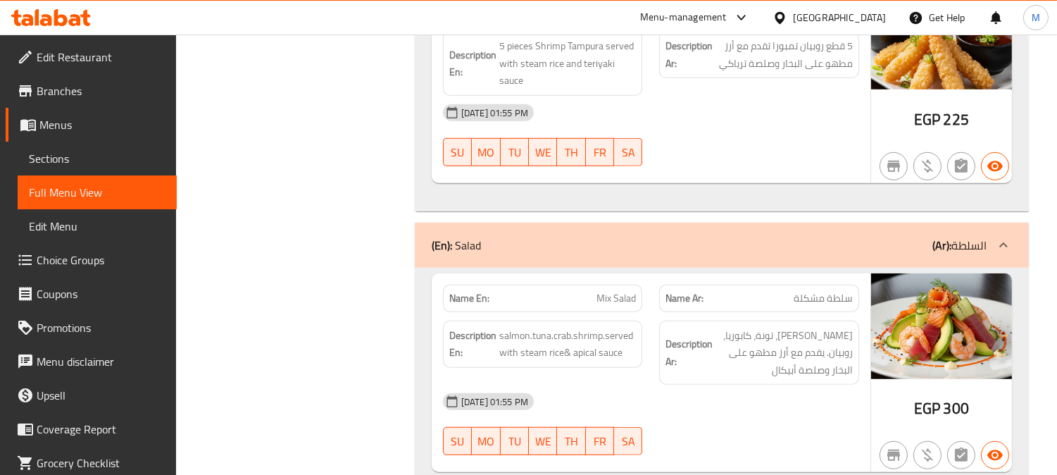
scroll to position [2269, 0]
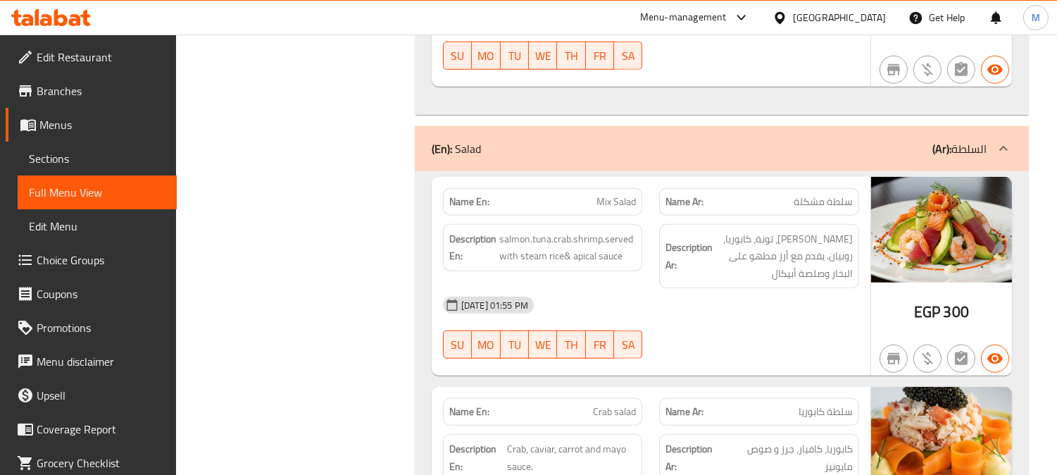
copy span "Mix Salad"
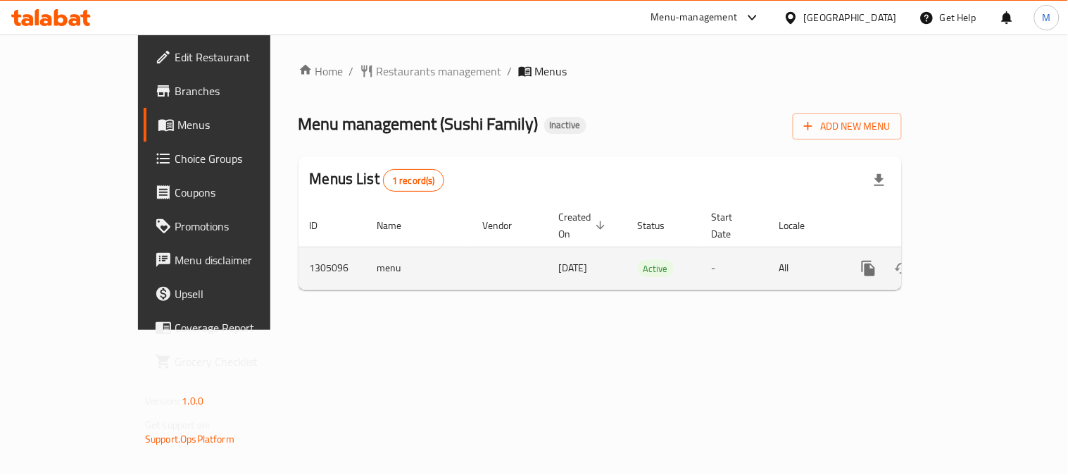
click at [977, 262] on icon "enhanced table" at bounding box center [970, 268] width 13 height 13
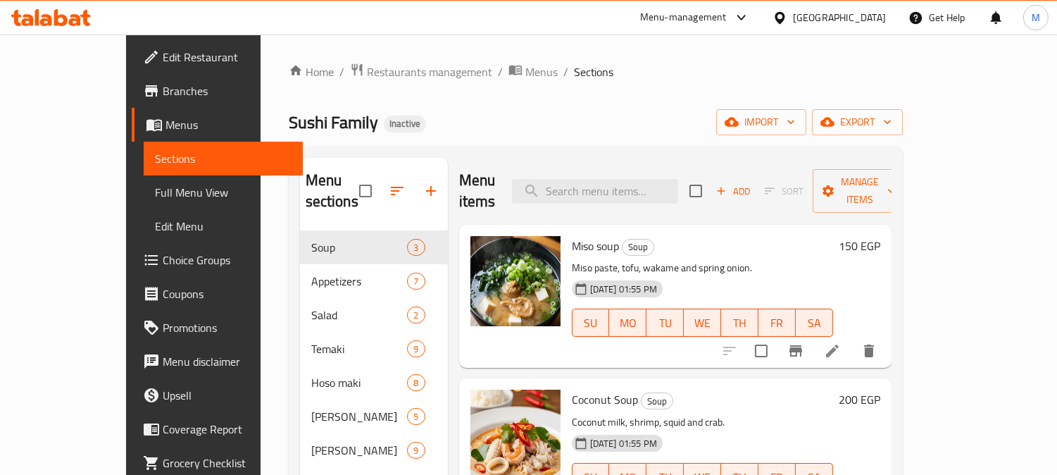
click at [615, 166] on div "Menu items Add Sort Manage items" at bounding box center [675, 191] width 432 height 67
click at [618, 180] on input "search" at bounding box center [595, 191] width 166 height 25
paste input "Mix Salad"
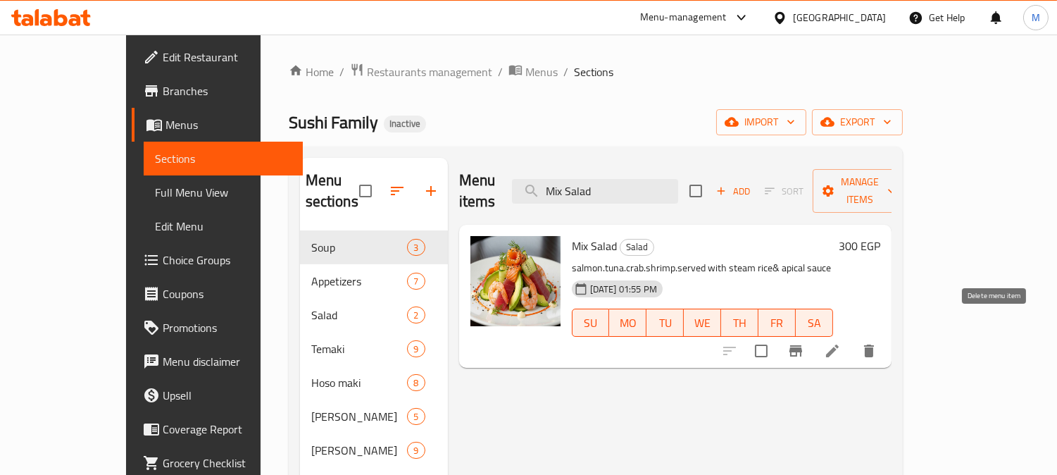
type input "Mix Salad"
click at [874, 344] on icon "delete" at bounding box center [869, 350] width 10 height 13
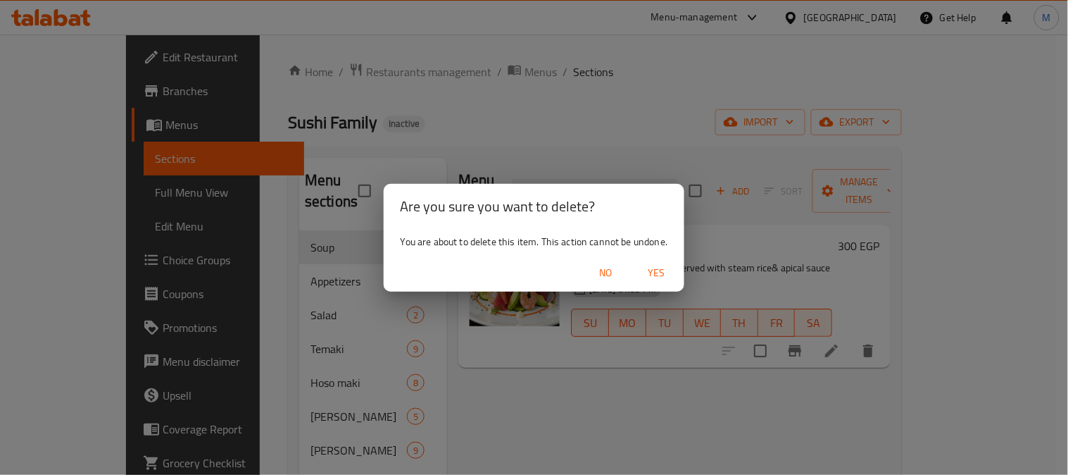
click at [660, 268] on span "Yes" at bounding box center [656, 273] width 34 height 18
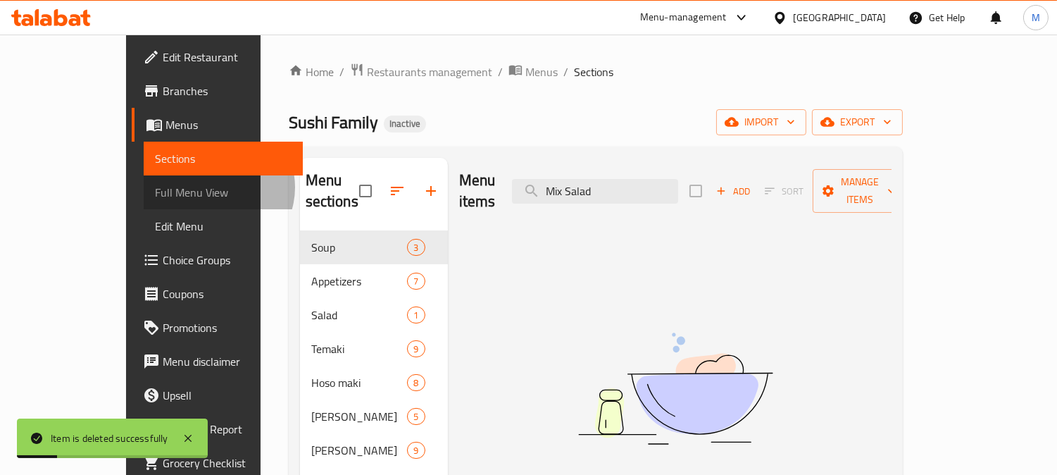
click at [155, 187] on span "Full Menu View" at bounding box center [223, 192] width 137 height 17
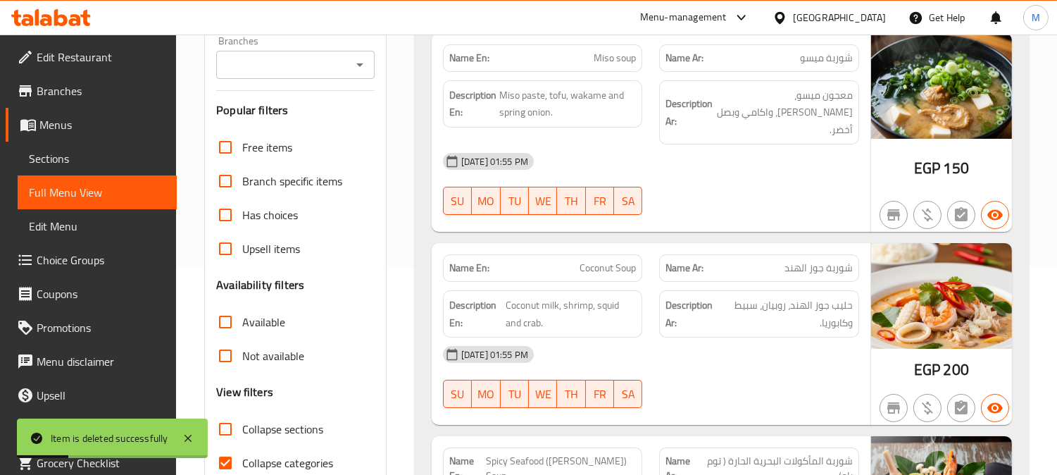
scroll to position [313, 0]
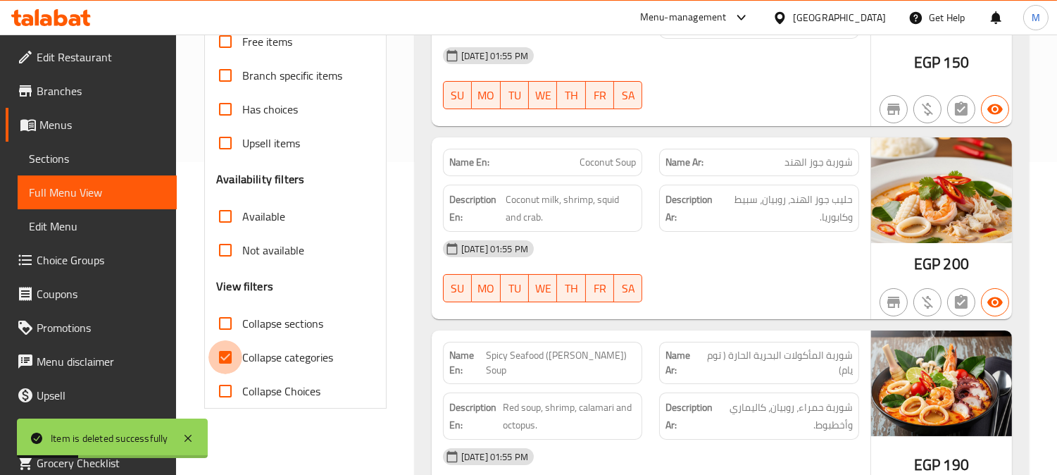
drag, startPoint x: 227, startPoint y: 358, endPoint x: 799, endPoint y: 65, distance: 642.5
click at [228, 358] on input "Collapse categories" at bounding box center [225, 357] width 34 height 34
checkbox input "false"
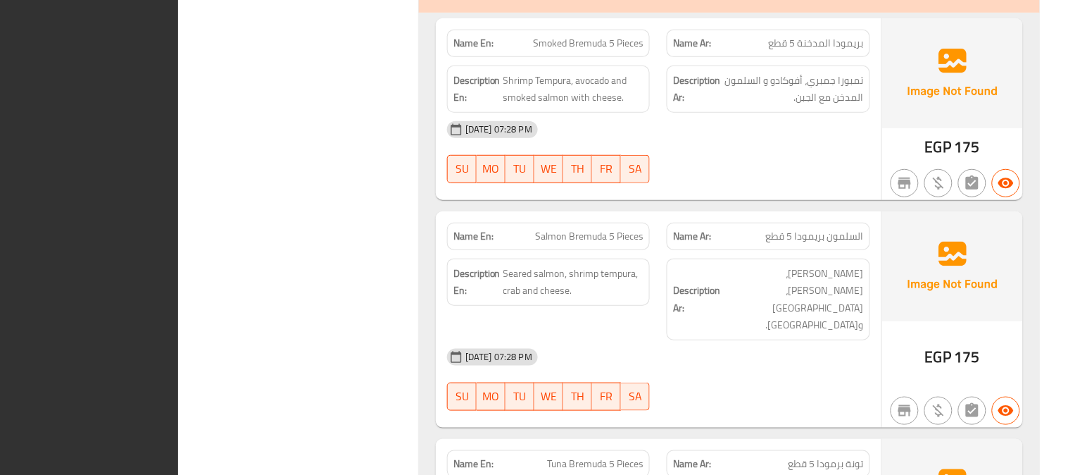
scroll to position [0, 0]
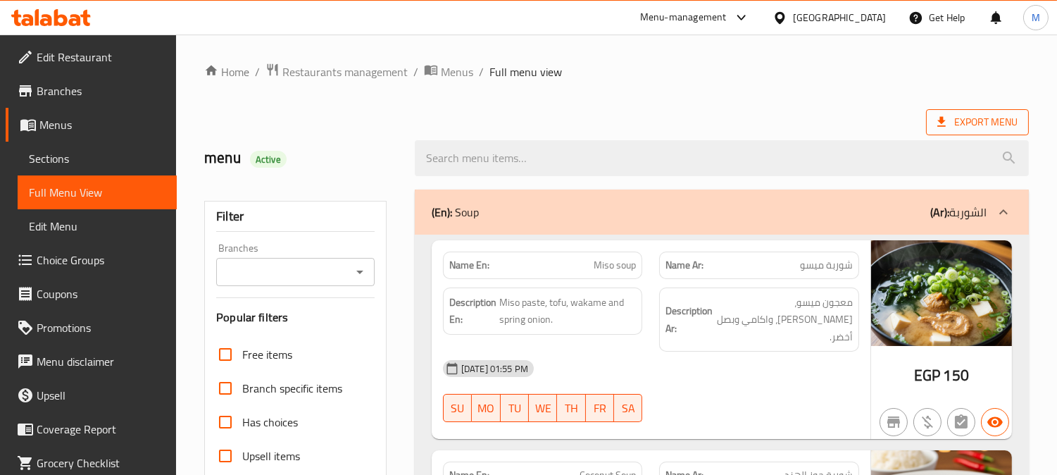
click at [987, 123] on span "Export Menu" at bounding box center [977, 122] width 80 height 18
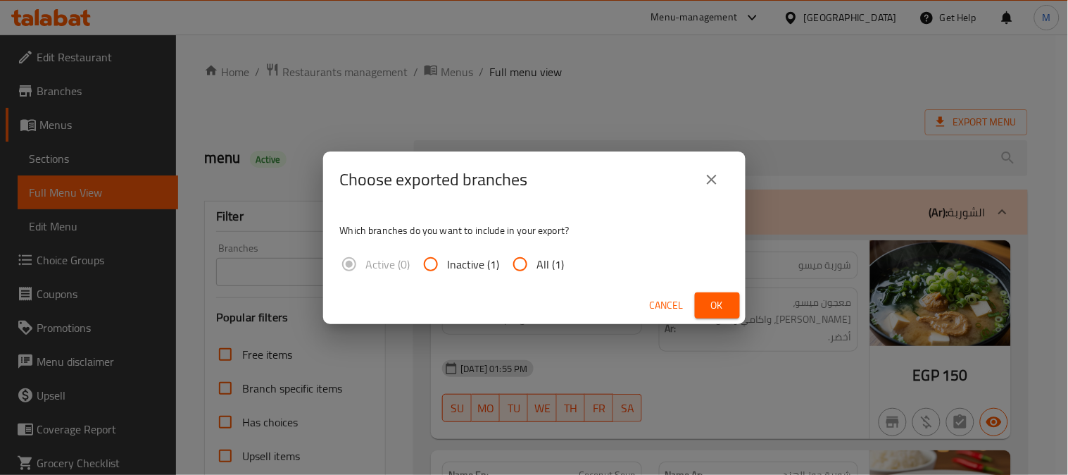
click at [522, 263] on input "All (1)" at bounding box center [521, 264] width 34 height 34
radio input "true"
click at [727, 298] on span "Ok" at bounding box center [717, 305] width 23 height 18
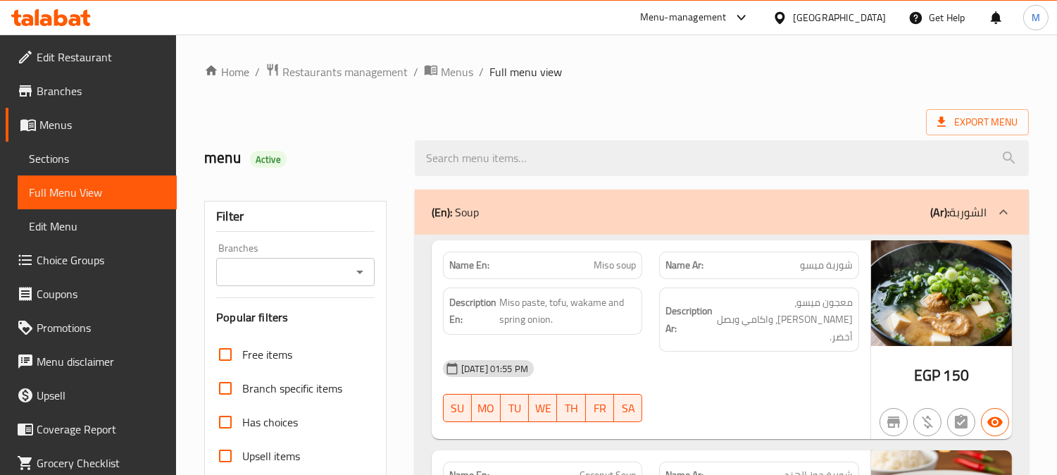
drag, startPoint x: 388, startPoint y: 85, endPoint x: 420, endPoint y: 88, distance: 32.5
click at [81, 152] on span "Sections" at bounding box center [97, 158] width 137 height 17
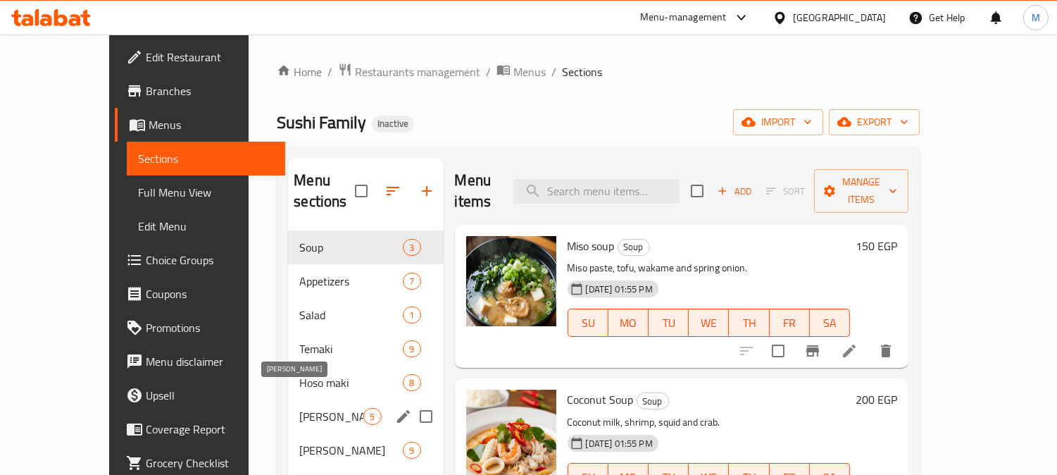
click at [319, 408] on span "Ura Maki" at bounding box center [331, 416] width 64 height 17
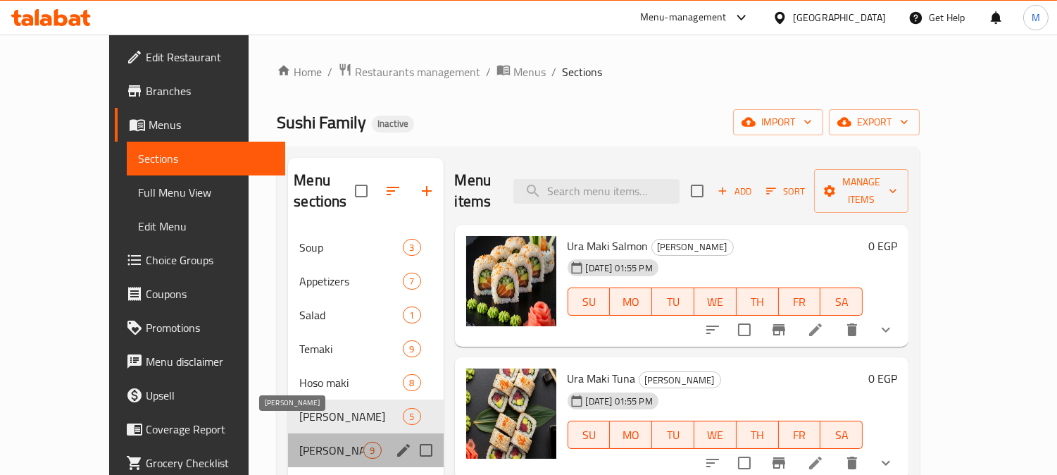
click at [299, 442] on span "Oshi Sushi" at bounding box center [331, 450] width 64 height 17
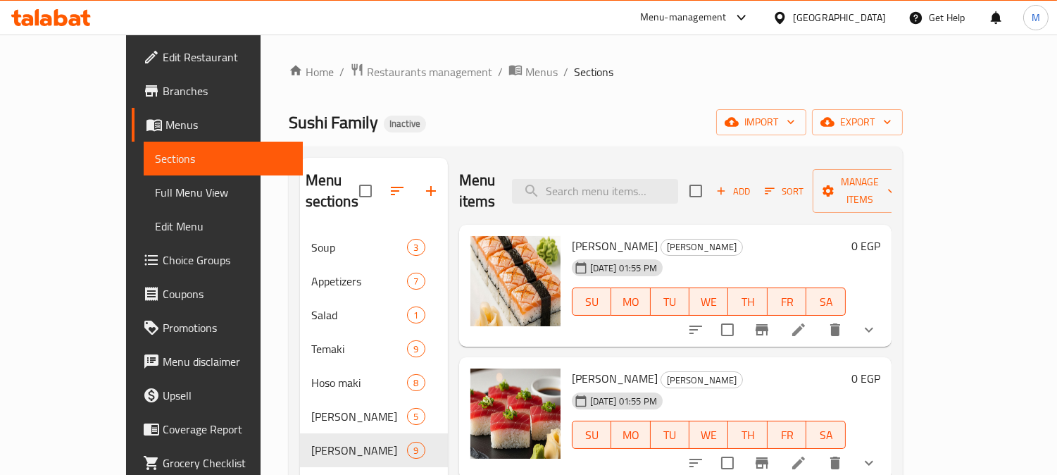
click at [785, 20] on icon at bounding box center [780, 17] width 10 height 12
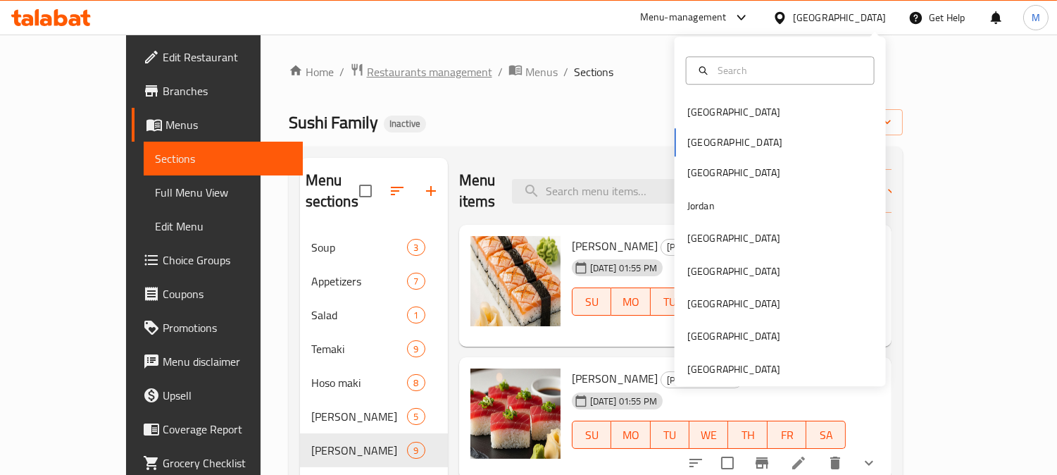
click at [367, 79] on span "Restaurants management" at bounding box center [429, 71] width 125 height 17
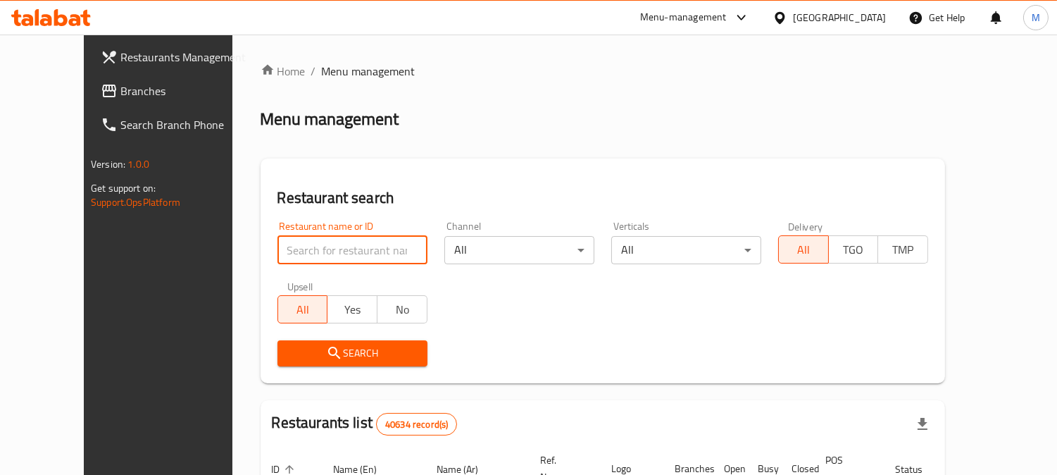
click at [347, 248] on input "search" at bounding box center [352, 250] width 150 height 28
paste input "الاندلس"
type input "الاندلس"
click button "Search" at bounding box center [352, 353] width 150 height 26
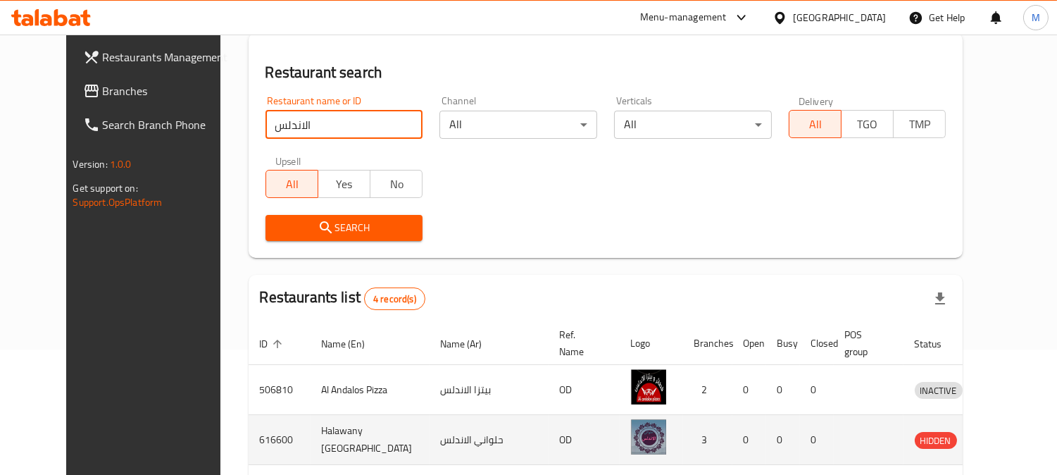
scroll to position [254, 0]
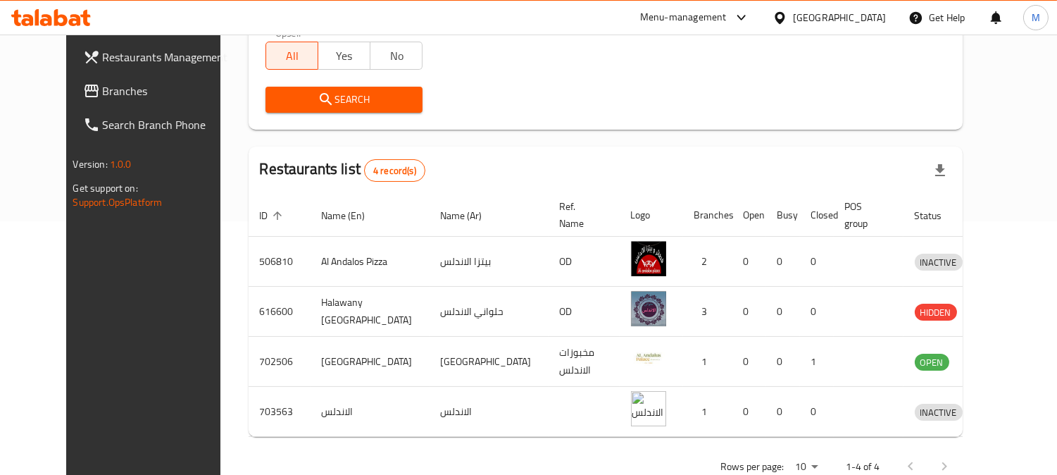
click at [103, 89] on span "Branches" at bounding box center [167, 90] width 129 height 17
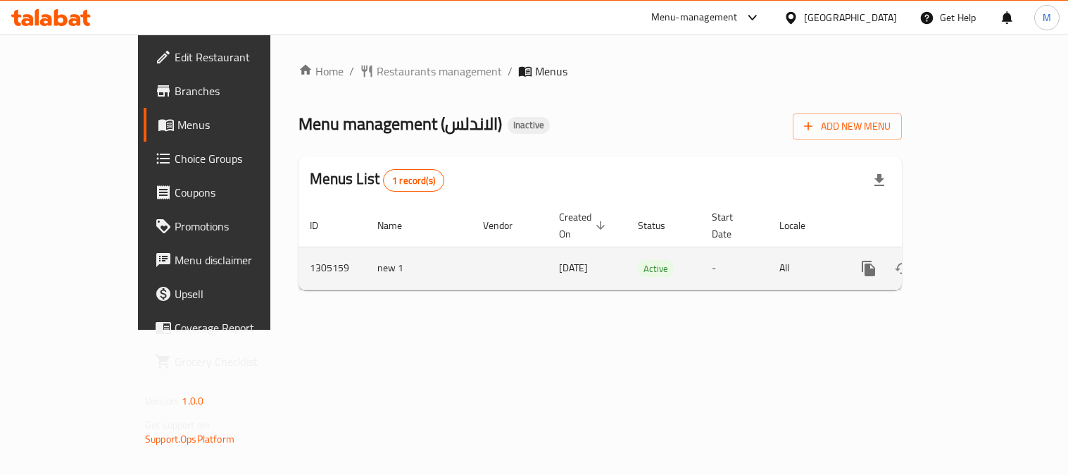
click at [979, 260] on icon "enhanced table" at bounding box center [970, 268] width 17 height 17
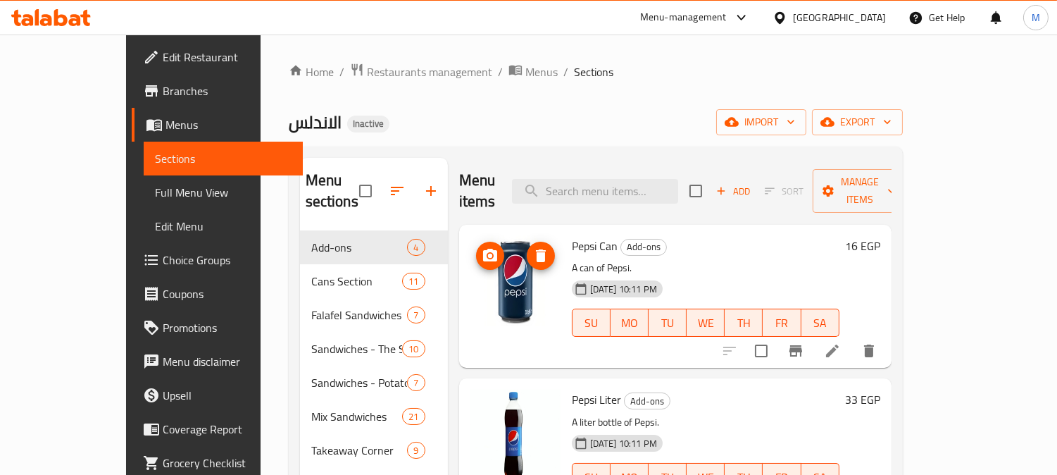
scroll to position [78, 0]
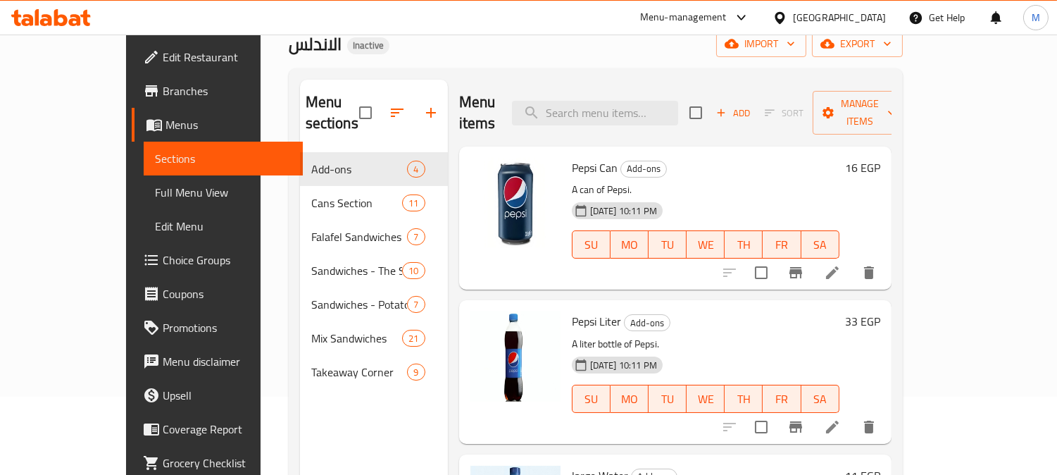
click at [155, 193] on span "Full Menu View" at bounding box center [223, 192] width 137 height 17
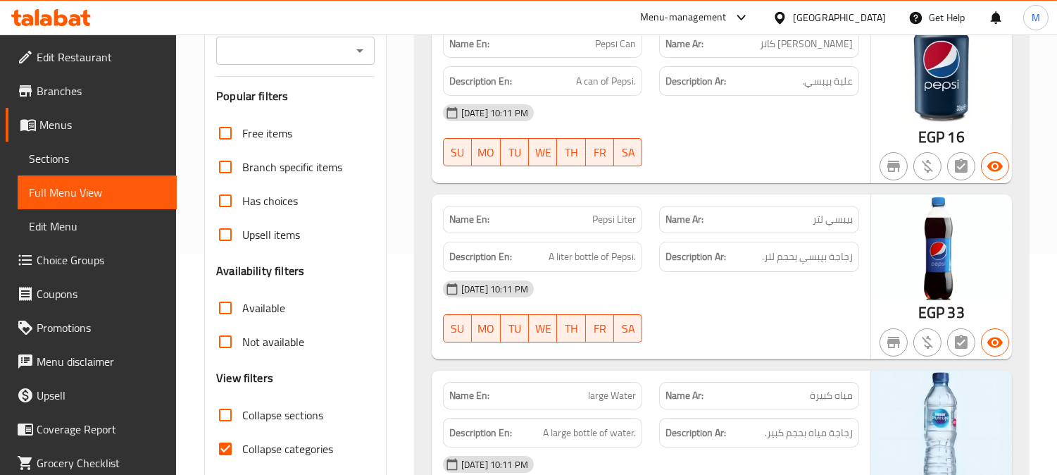
scroll to position [235, 0]
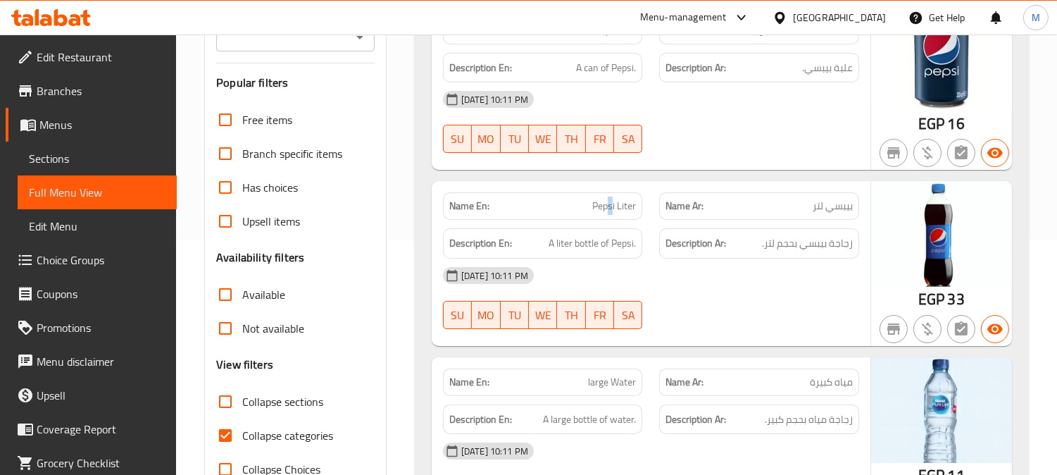
click at [611, 205] on span "Pepsi Liter" at bounding box center [614, 206] width 44 height 15
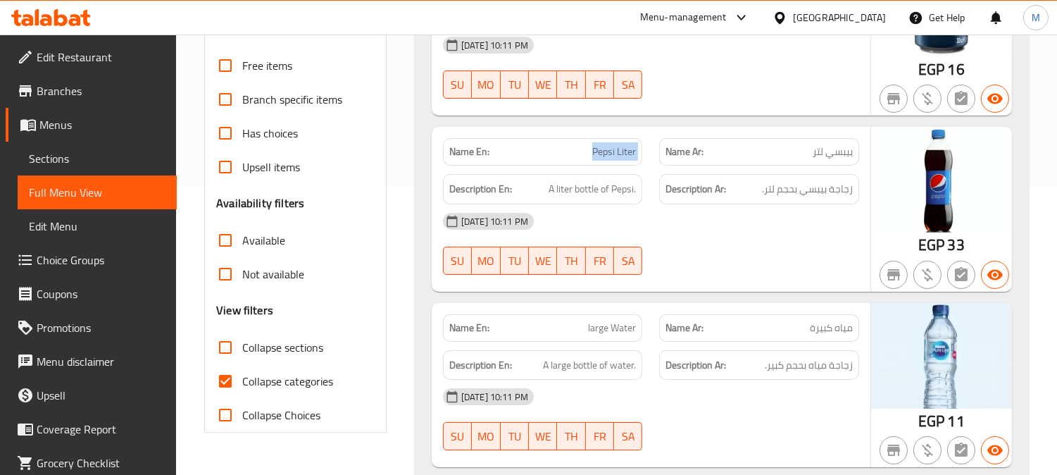
scroll to position [313, 0]
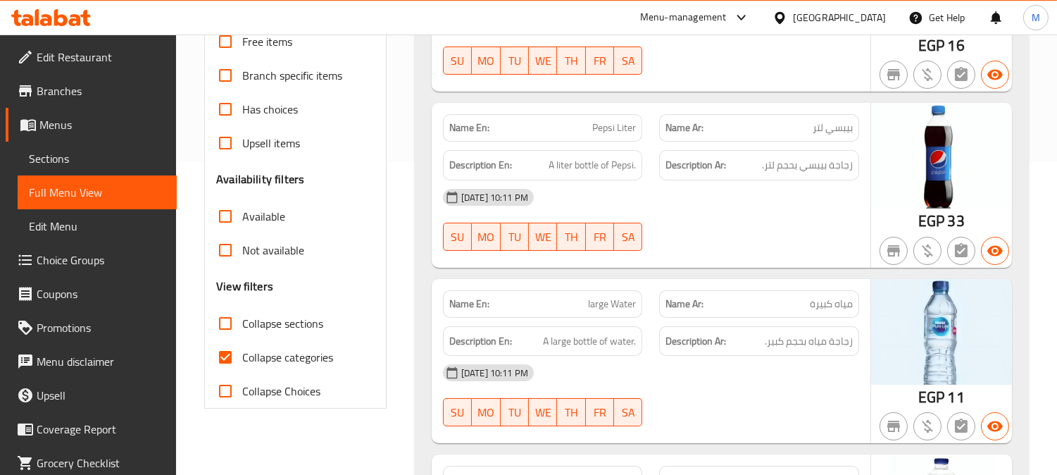
click at [582, 289] on div "Name En: large Water" at bounding box center [543, 304] width 217 height 44
click at [594, 299] on span "large Water" at bounding box center [612, 303] width 48 height 15
copy span "large Water"
click at [594, 299] on span "large Water" at bounding box center [612, 303] width 48 height 15
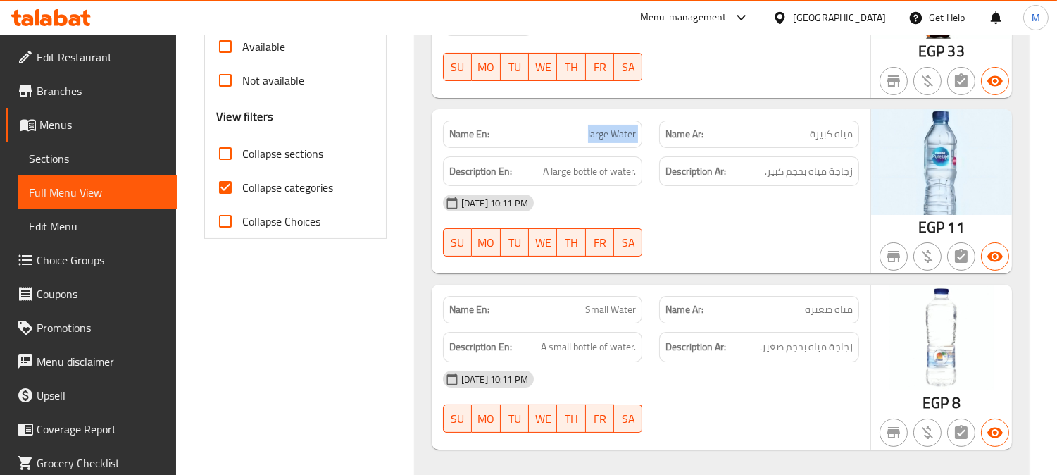
scroll to position [547, 0]
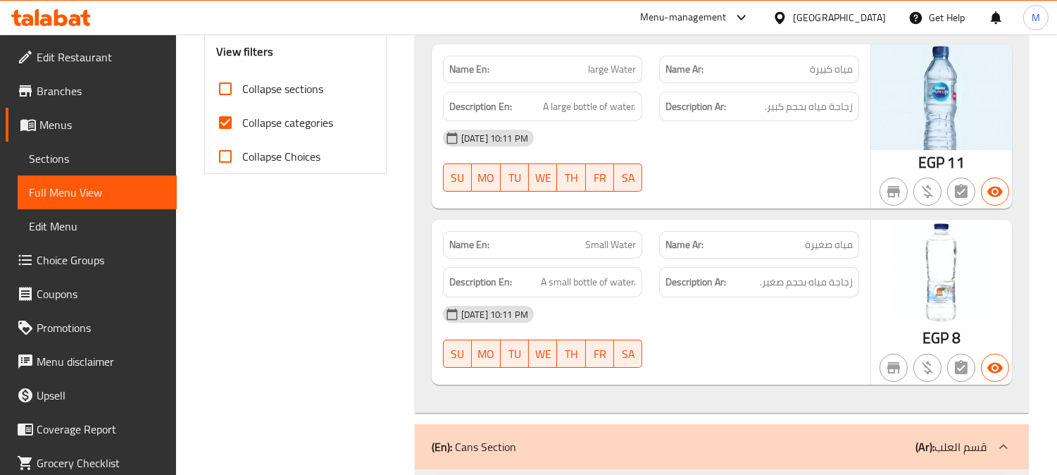
click at [620, 244] on span "Small Water" at bounding box center [610, 244] width 51 height 15
copy span "Small Water"
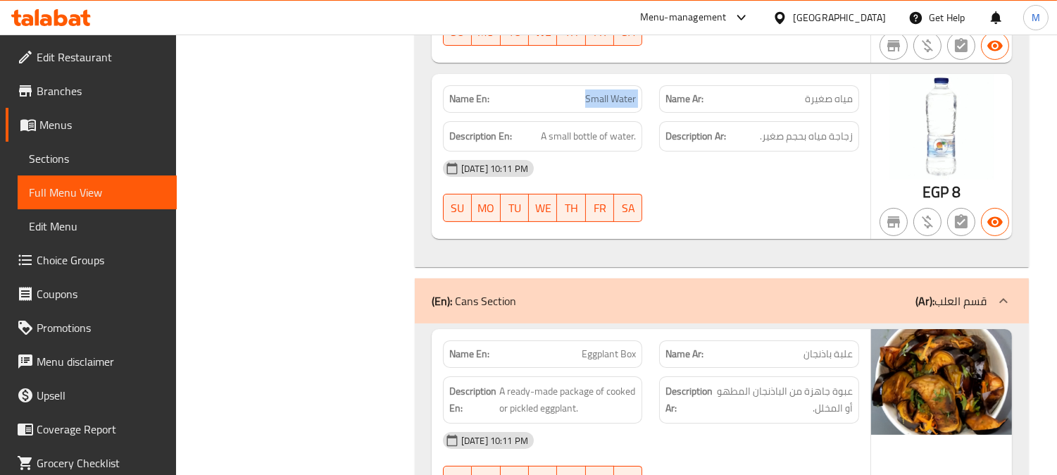
scroll to position [861, 0]
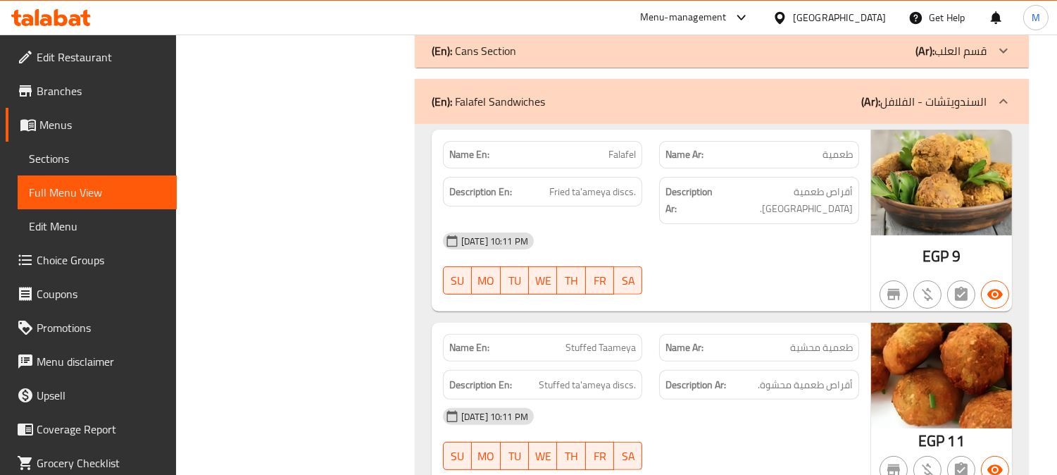
scroll to position [1017, 0]
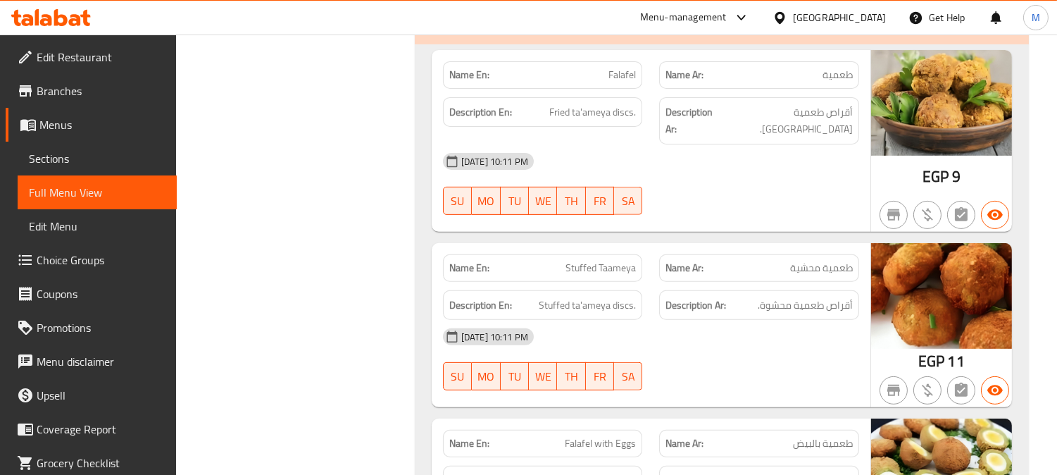
copy span "Falafel"
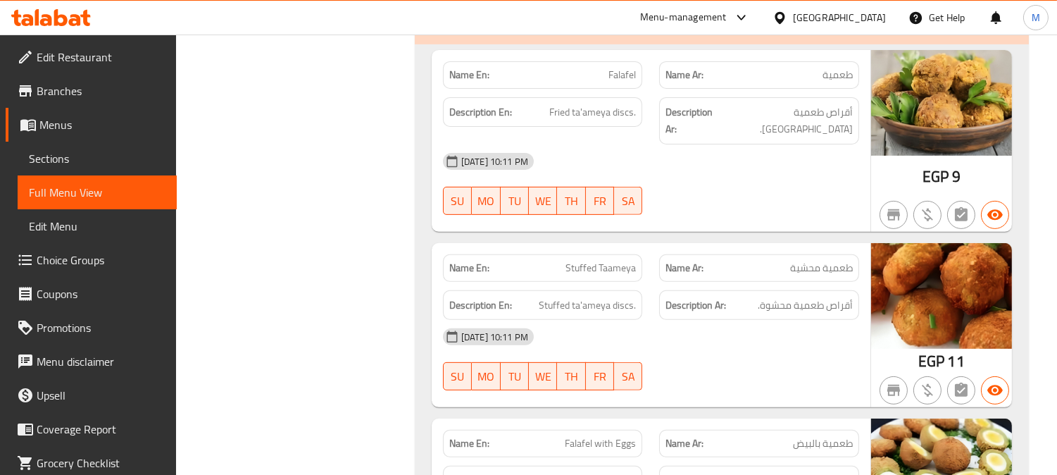
copy span "discs"
click at [630, 296] on span "Stuffed ta'ameya discs." at bounding box center [587, 305] width 97 height 18
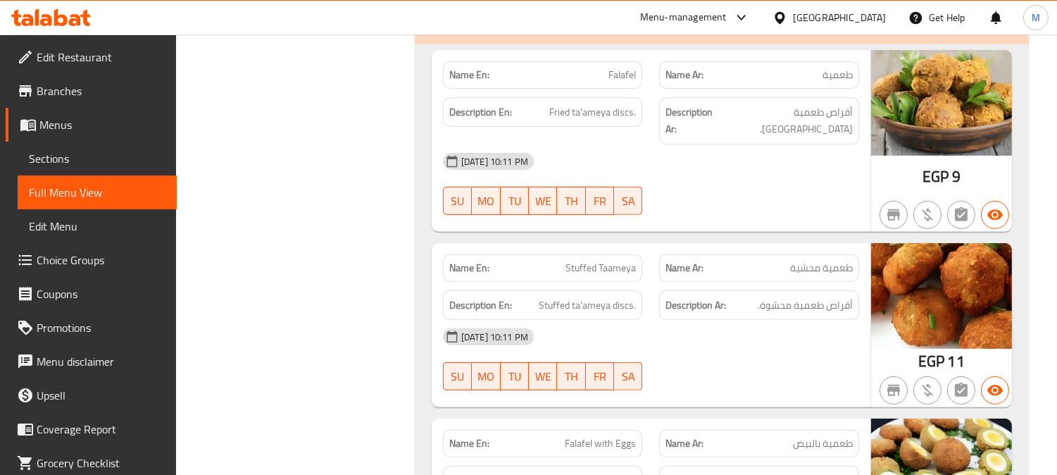
copy span "Stuffed Taameya"
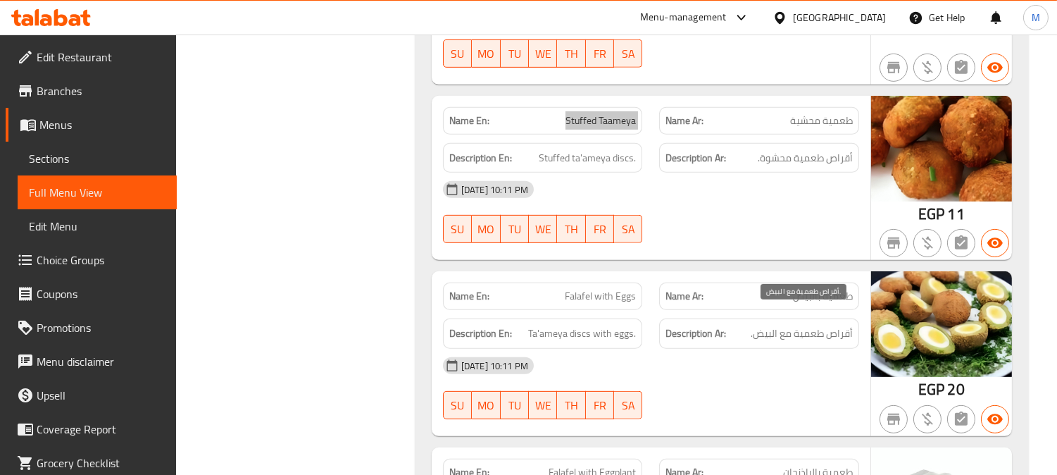
scroll to position [1173, 0]
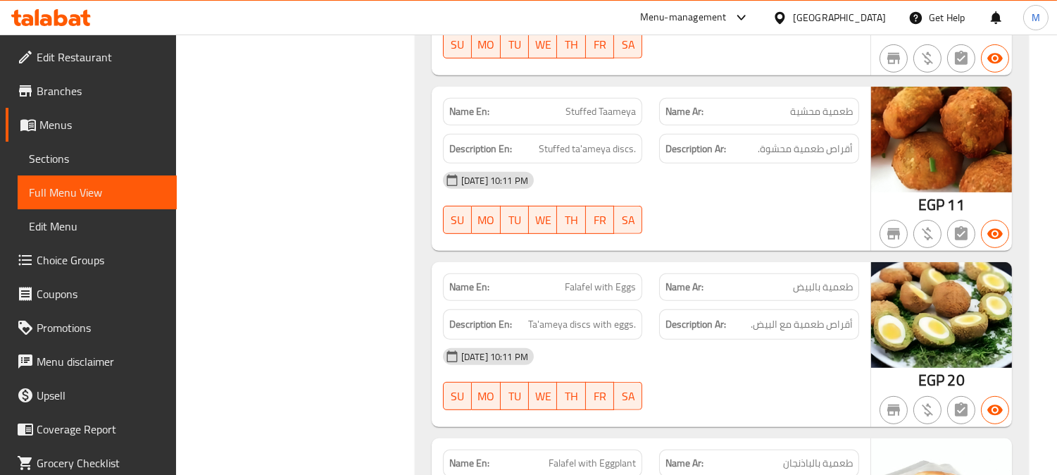
copy span "Falafel with Eggs"
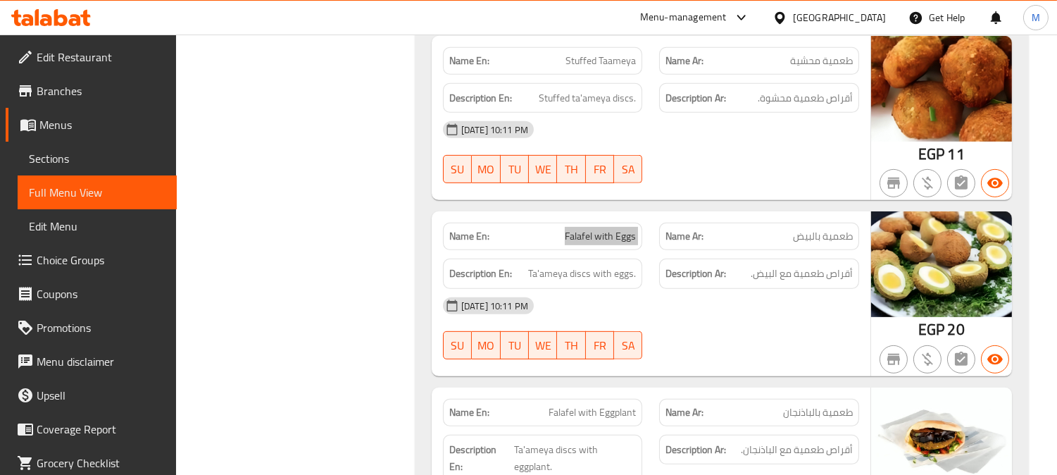
scroll to position [1330, 0]
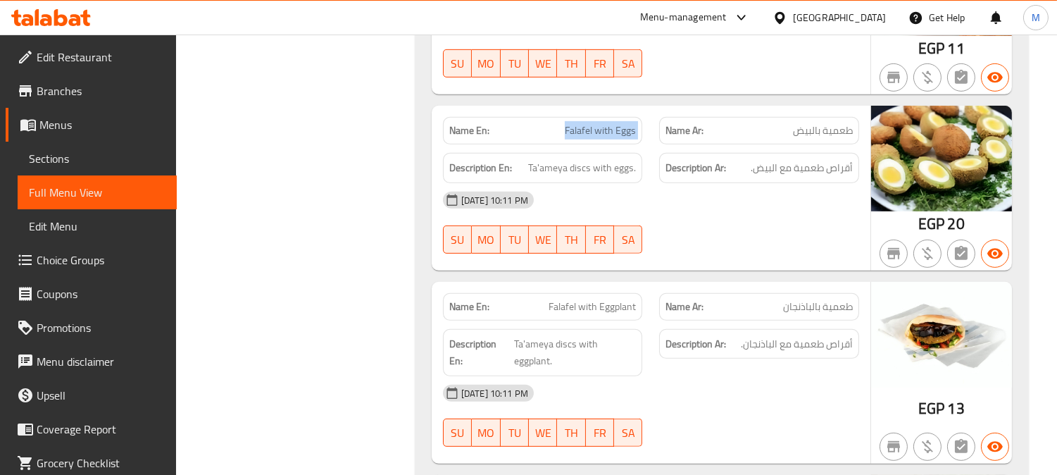
copy span "Falafel with Eggplant"
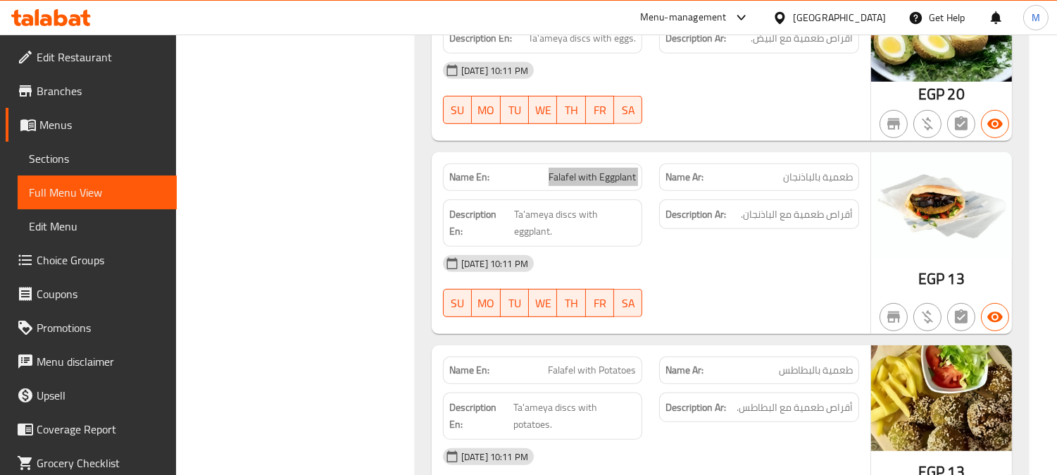
scroll to position [1565, 0]
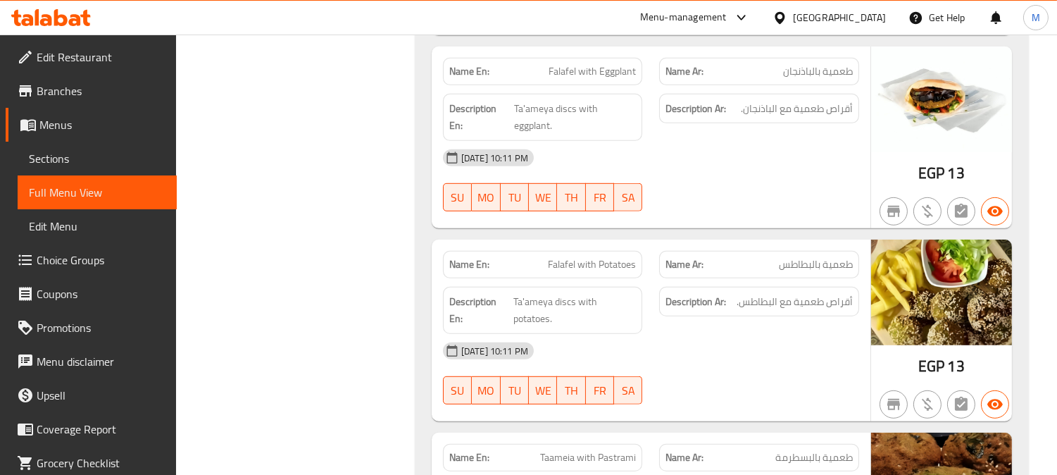
click at [617, 257] on span "Falafel with Potatoes" at bounding box center [592, 264] width 88 height 15
copy span "Falafel with Potatoes"
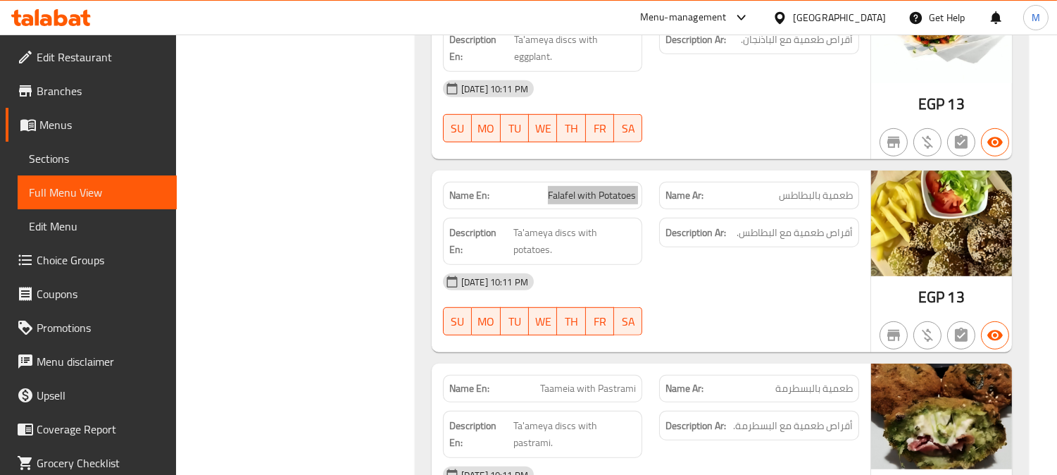
scroll to position [1799, 0]
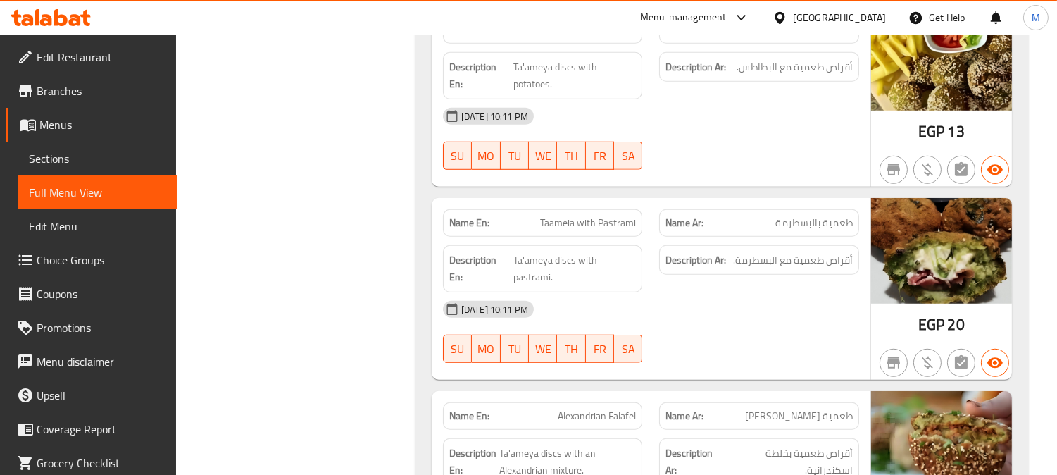
click at [596, 209] on div "Name En: Taameia with Pastrami" at bounding box center [543, 222] width 200 height 27
copy span "Taameia with Pastrami"
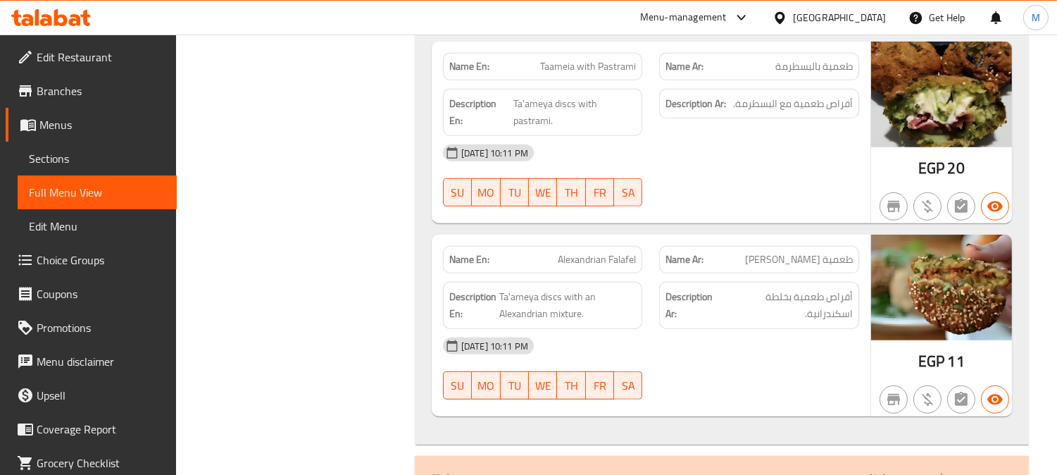
click at [589, 252] on span "Alexandrian Falafel" at bounding box center [597, 259] width 78 height 15
copy span "Alexandrian Falafel"
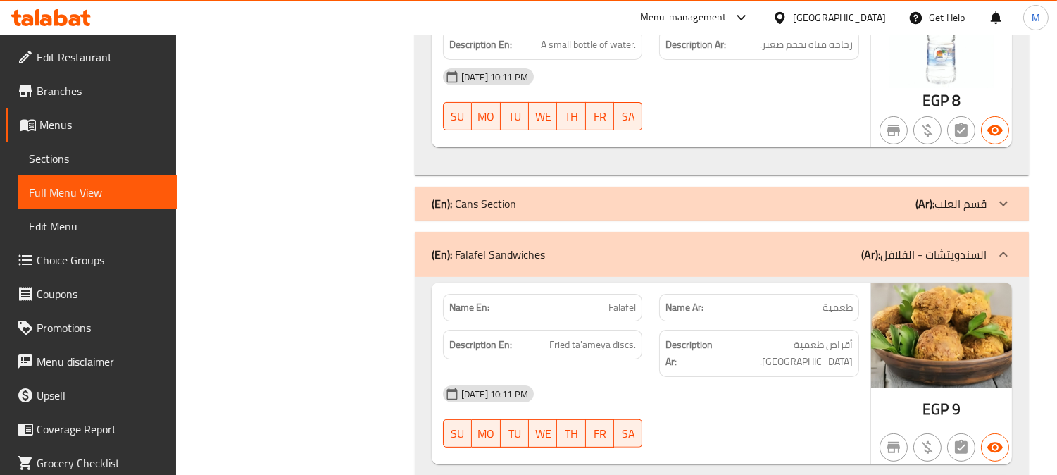
scroll to position [782, 0]
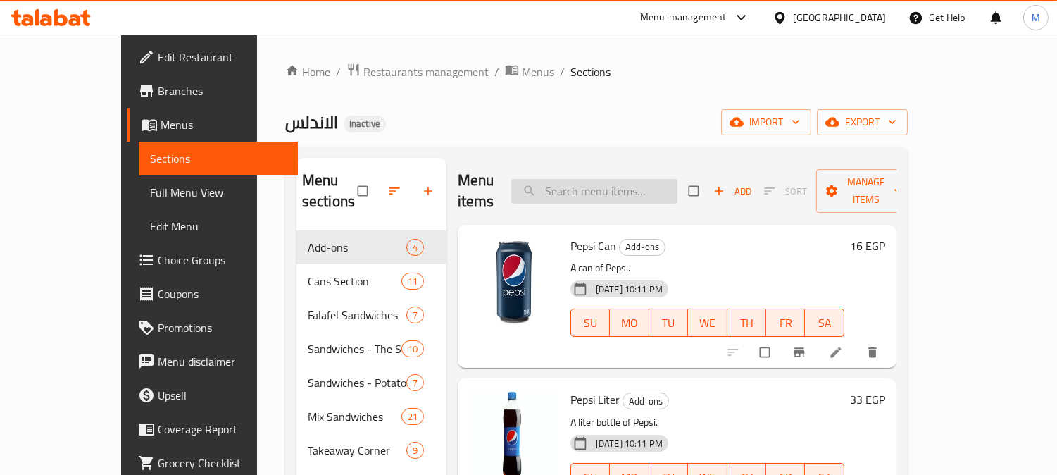
paste input "Pepsi Liter"
click at [576, 180] on input "search" at bounding box center [594, 191] width 166 height 25
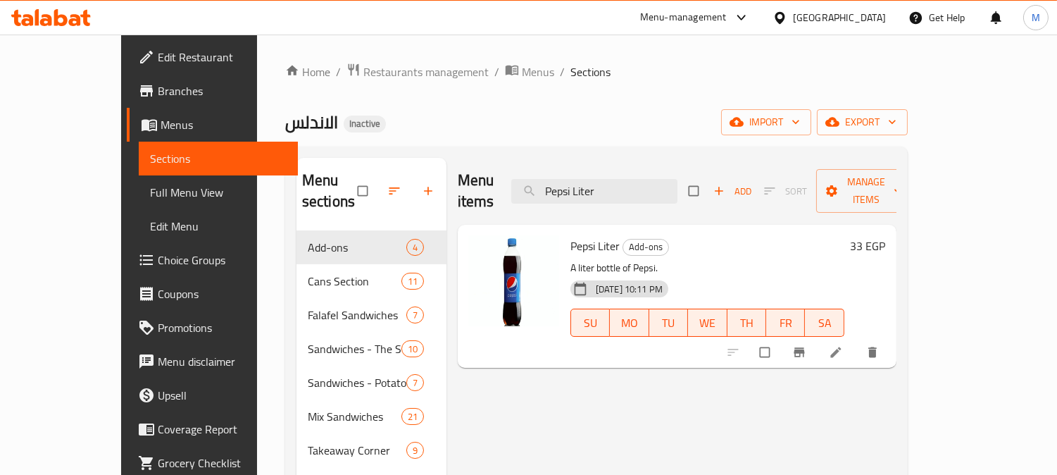
type input "Pepsi Liter"
click at [857, 341] on li at bounding box center [837, 352] width 39 height 23
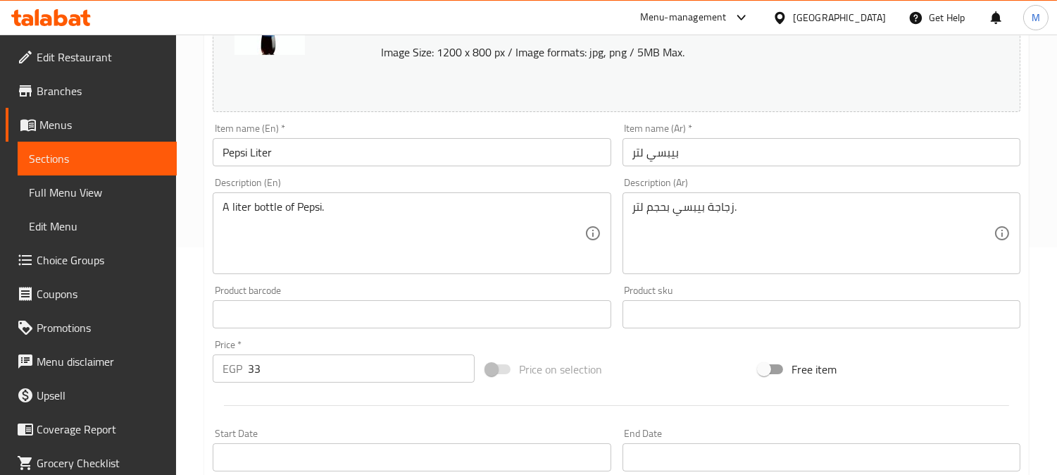
scroll to position [235, 0]
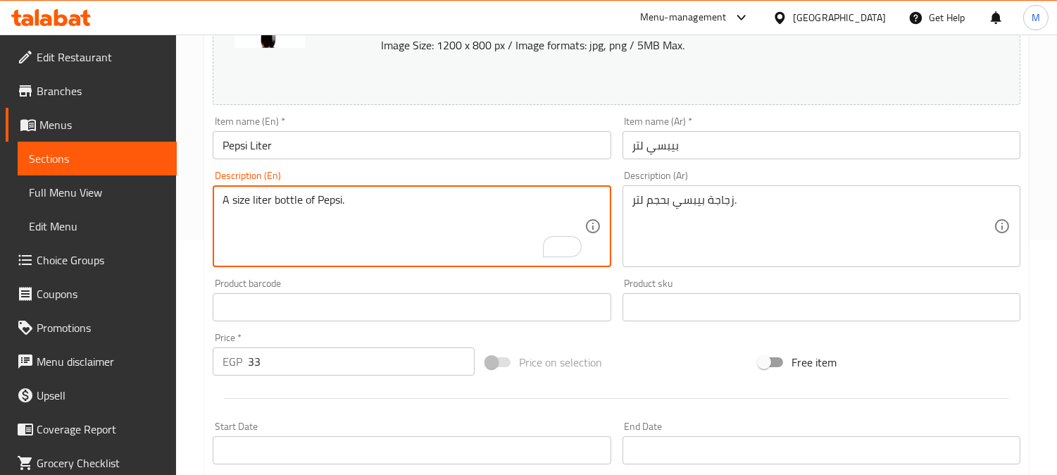
click at [405, 149] on input "Pepsi Liter" at bounding box center [412, 145] width 398 height 28
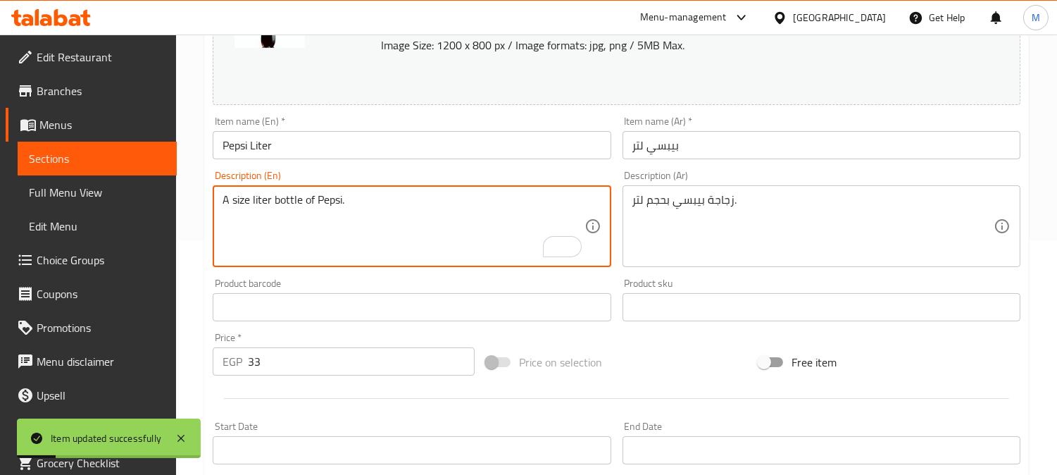
click at [246, 203] on textarea "A size liter bottle of Pepsi." at bounding box center [403, 226] width 361 height 67
click at [251, 203] on textarea "A liter bottle of Pepsi." at bounding box center [403, 226] width 361 height 67
paste textarea "size"
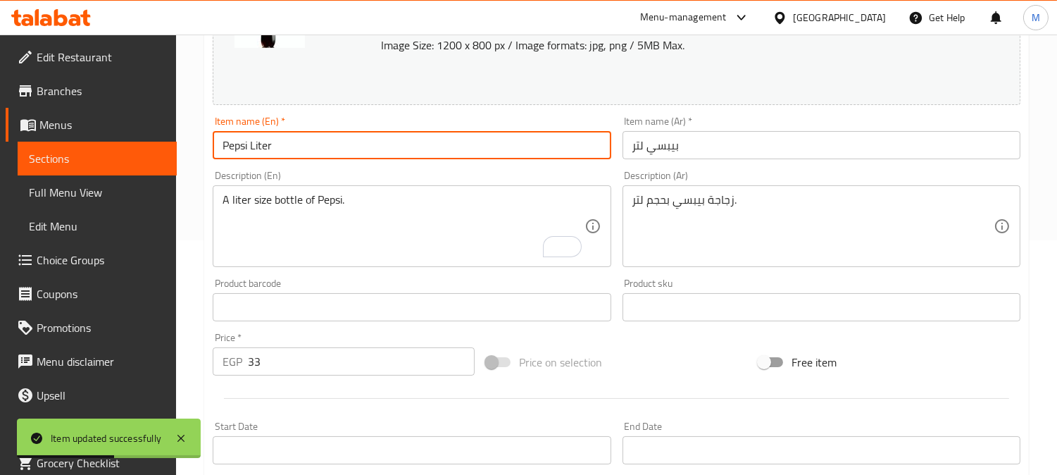
click at [342, 137] on input "Pepsi Liter" at bounding box center [412, 145] width 398 height 28
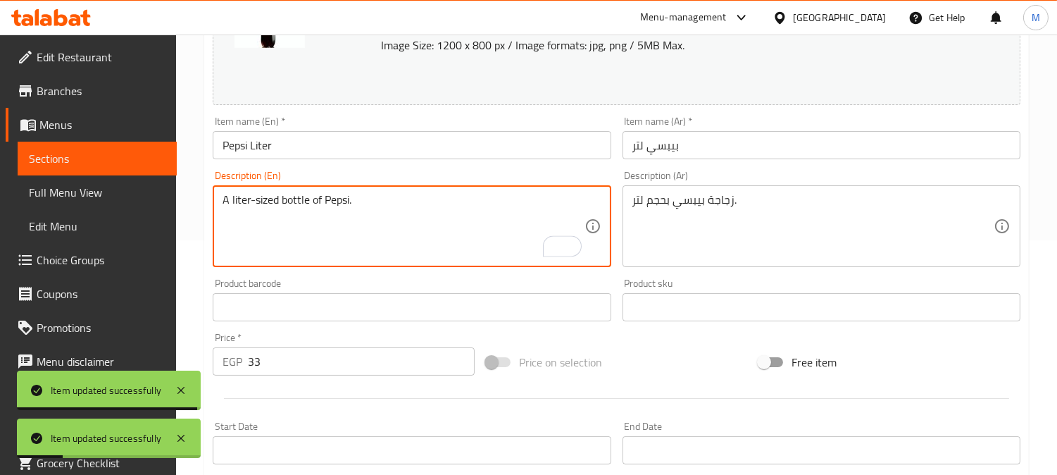
type textarea "A liter-sized bottle of Pepsi."
click at [340, 160] on div "Item name (En)   * Pepsi Liter Item name (En) *" at bounding box center [411, 138] width 409 height 54
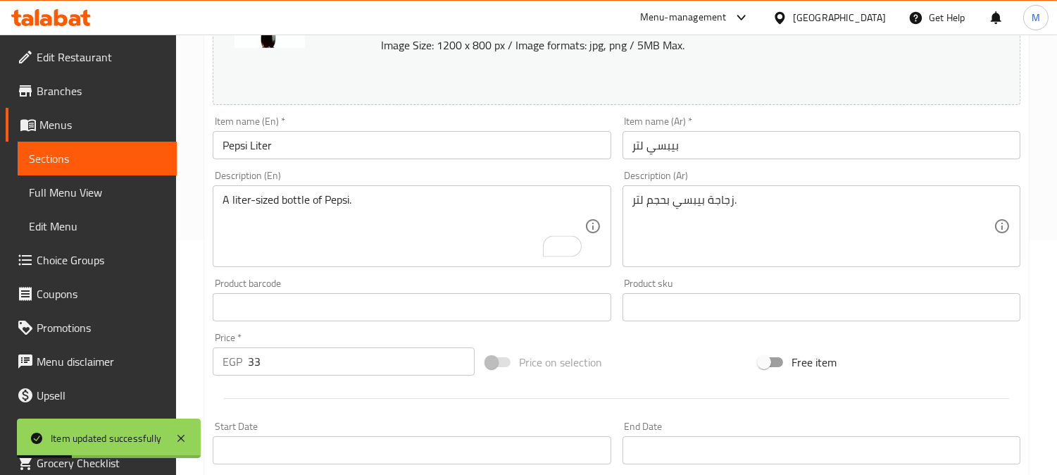
click at [342, 146] on input "Pepsi Liter" at bounding box center [412, 145] width 398 height 28
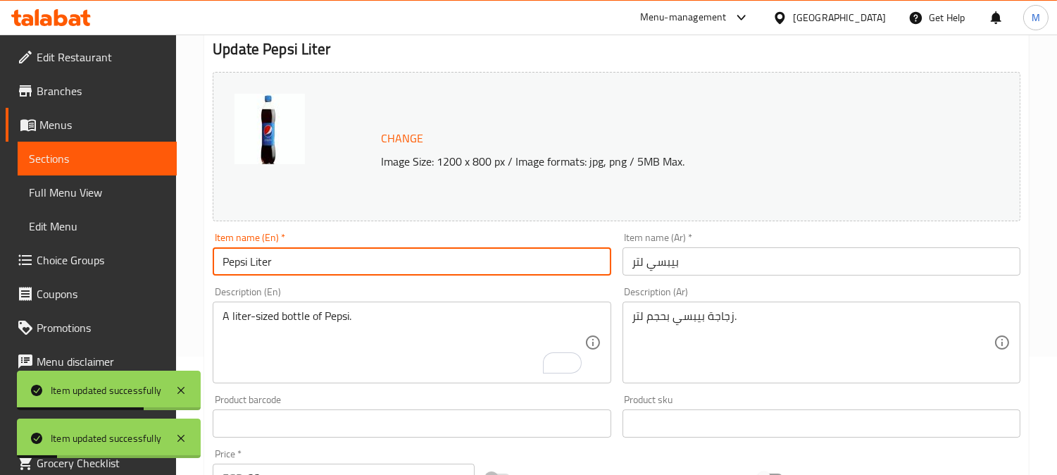
scroll to position [0, 0]
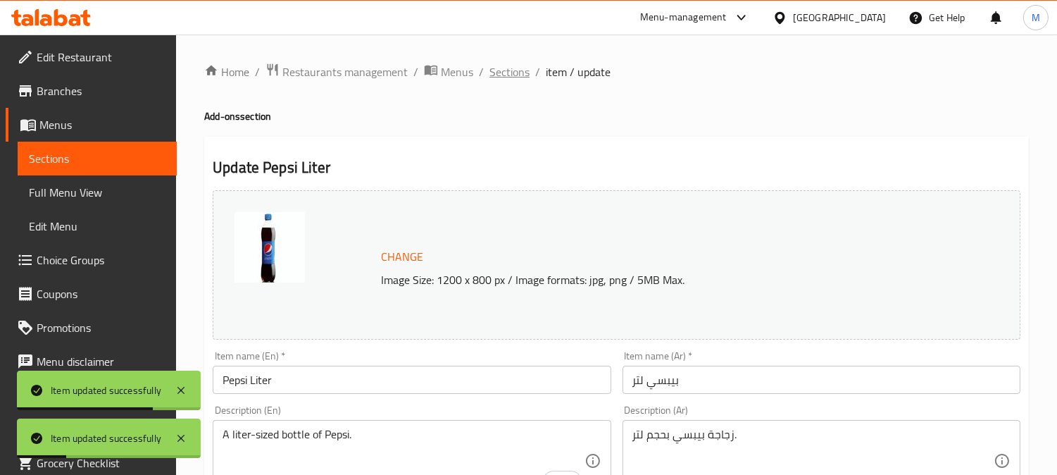
click at [511, 69] on span "Sections" at bounding box center [509, 71] width 40 height 17
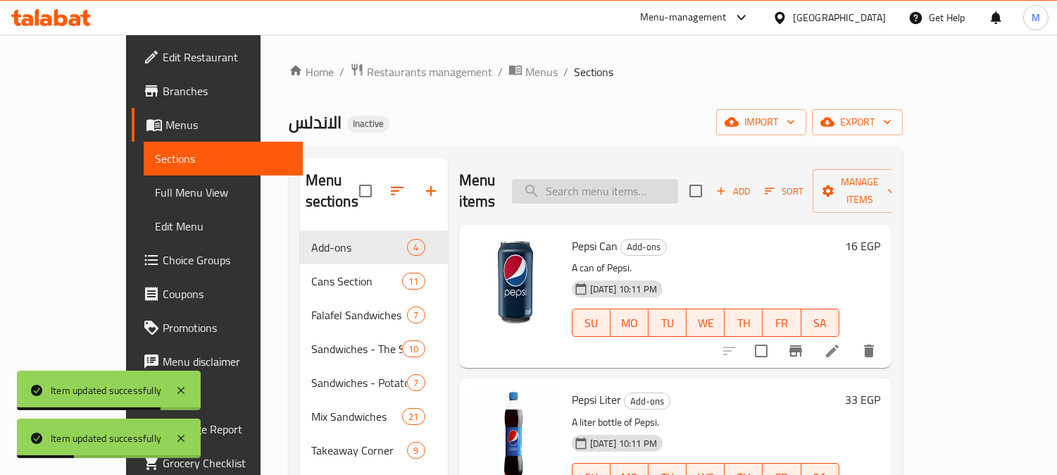
paste input "large Water"
click at [651, 185] on input "search" at bounding box center [595, 191] width 166 height 25
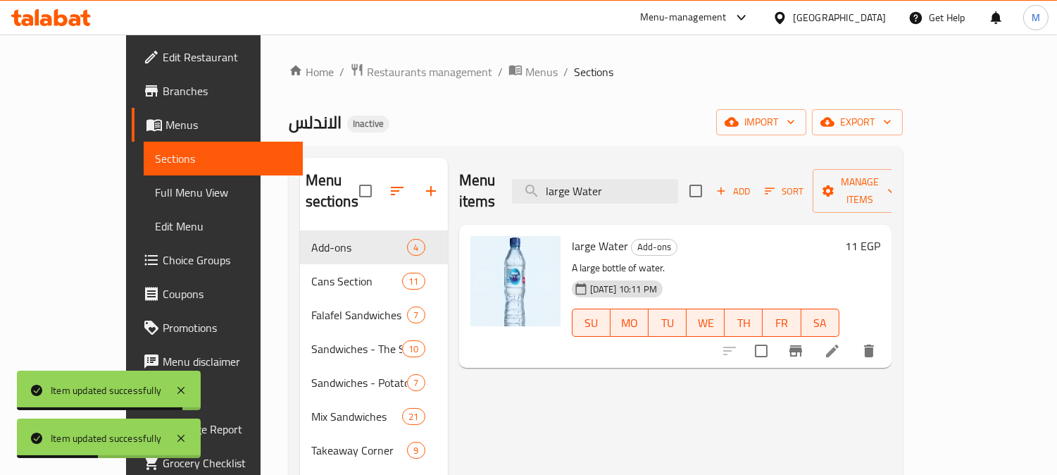
type input "large Water"
click at [841, 342] on icon at bounding box center [832, 350] width 17 height 17
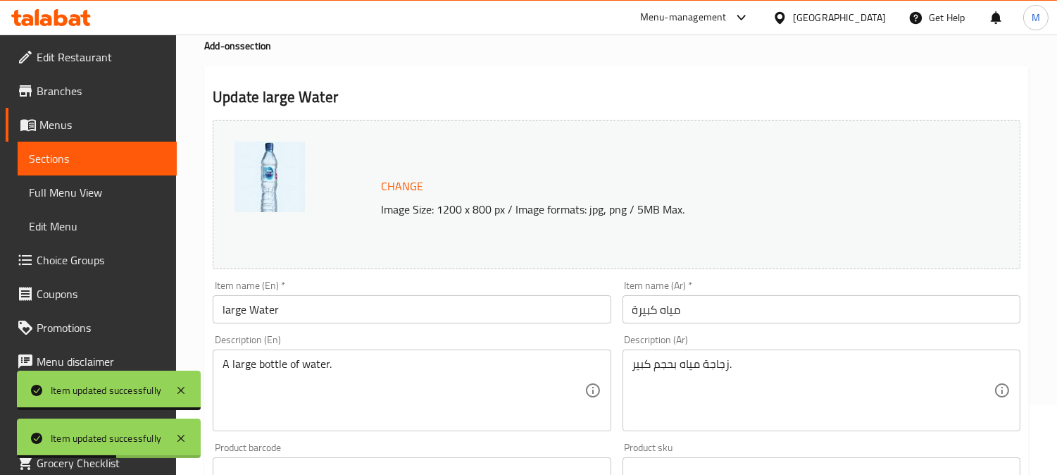
scroll to position [156, 0]
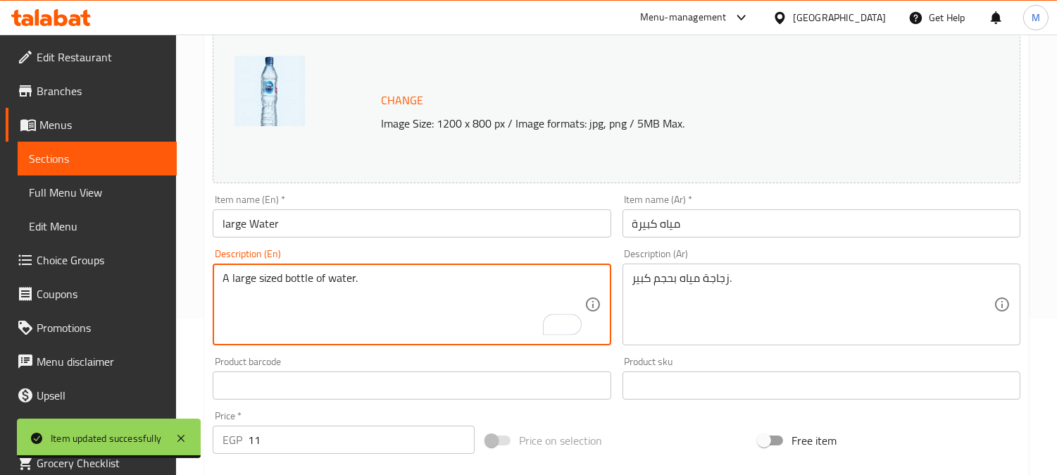
click at [367, 207] on div "Item name (En)   * large Water Item name (En) *" at bounding box center [412, 215] width 398 height 43
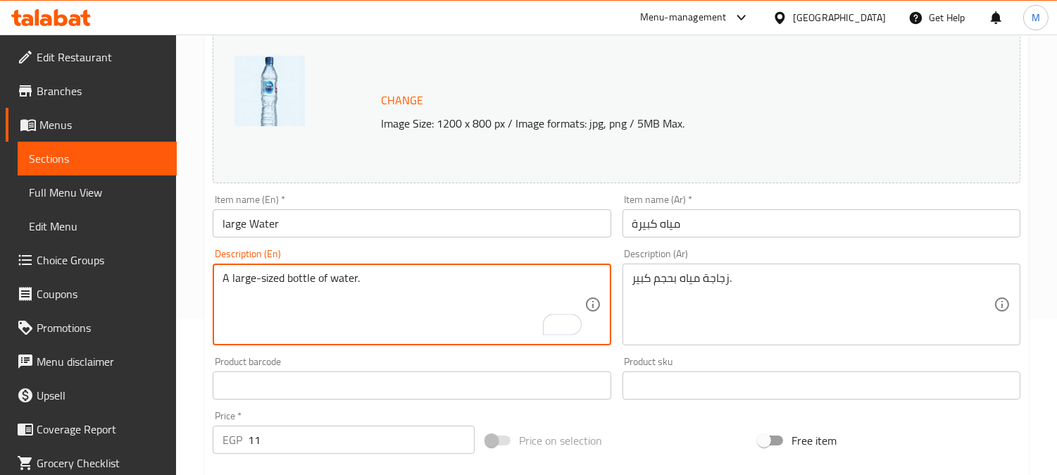
type textarea "A large-sized bottle of water."
click at [324, 223] on input "large Water" at bounding box center [412, 223] width 398 height 28
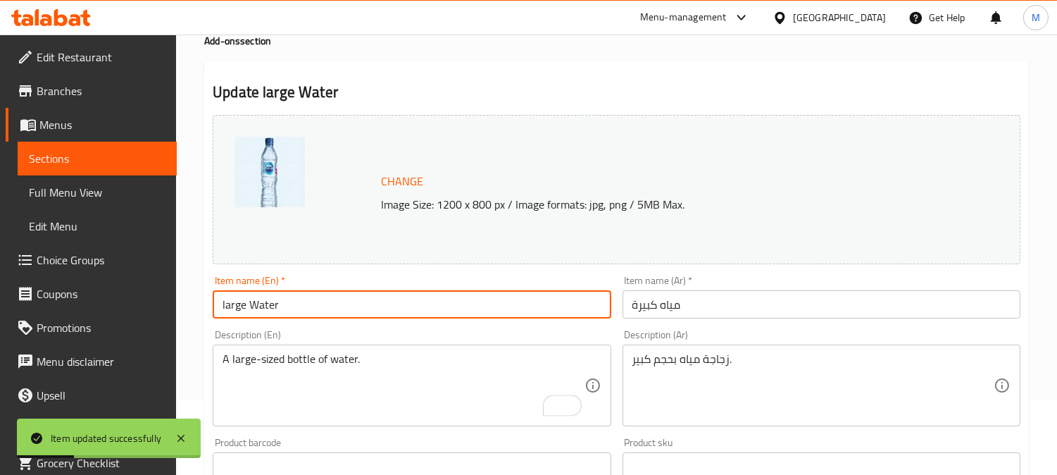
scroll to position [0, 0]
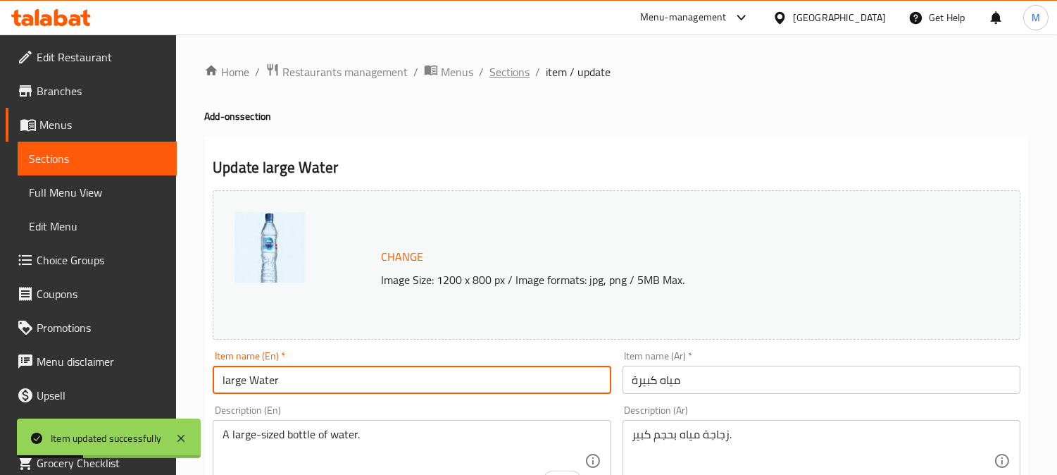
click at [506, 80] on span "Sections" at bounding box center [509, 71] width 40 height 17
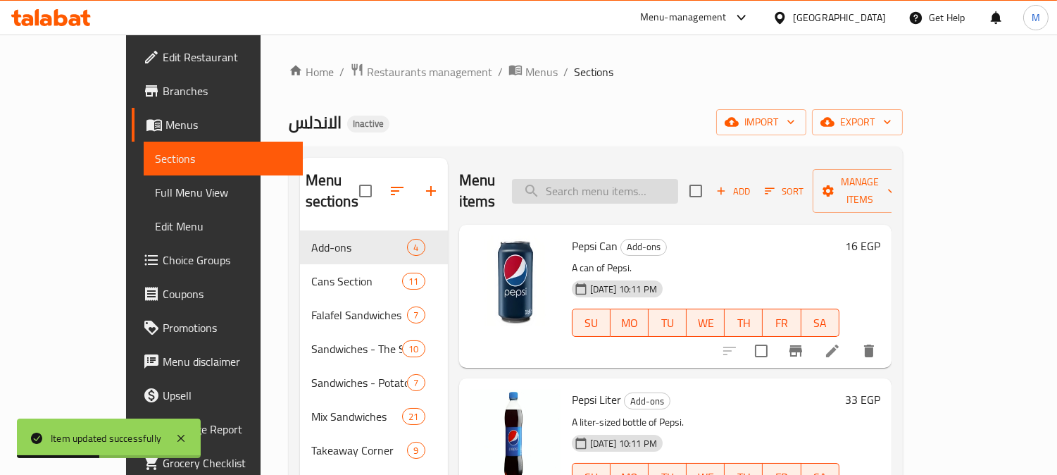
click at [579, 186] on input "search" at bounding box center [595, 191] width 166 height 25
paste input "Small Water"
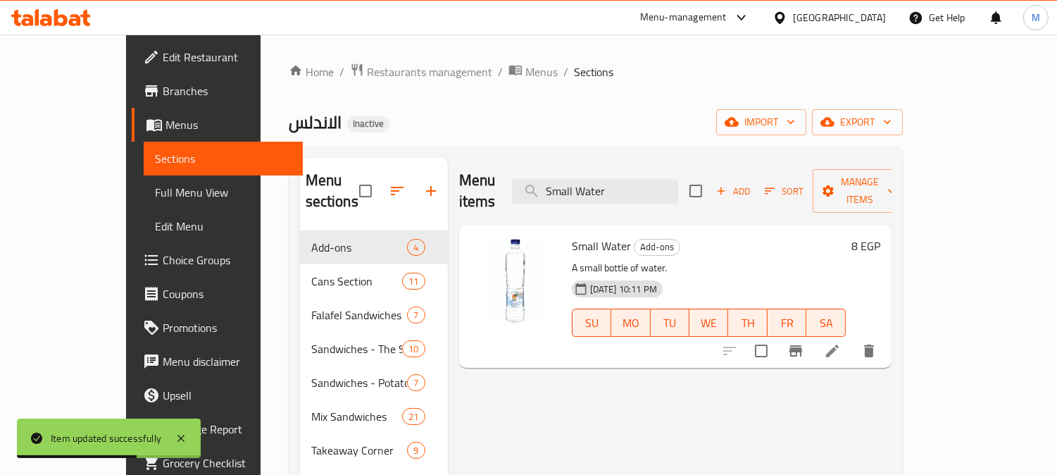
type input "Small Water"
click at [841, 342] on icon at bounding box center [832, 350] width 17 height 17
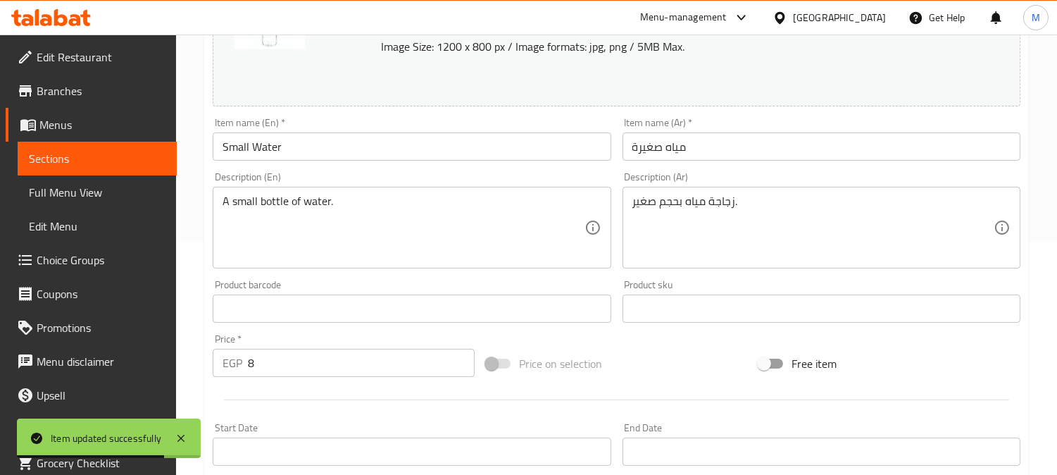
scroll to position [235, 0]
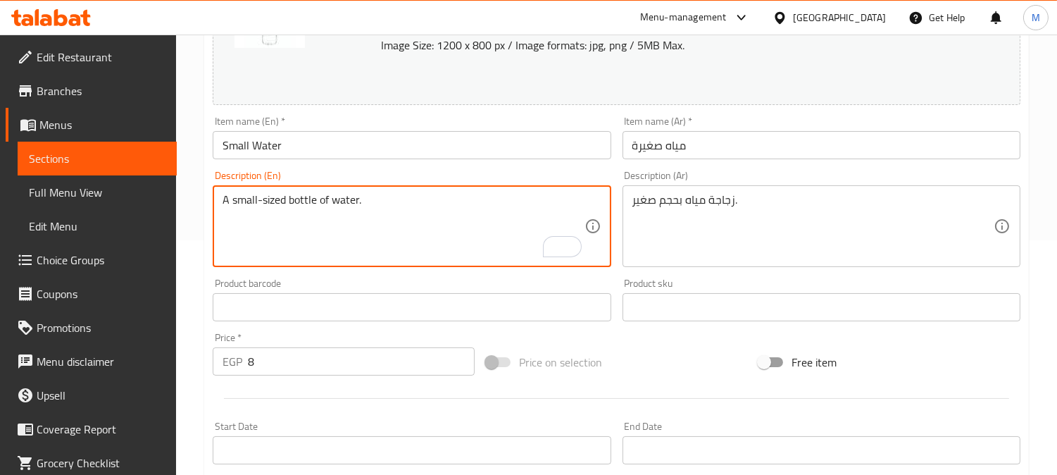
type textarea "A small-sized bottle of water."
click at [332, 131] on input "Small Water" at bounding box center [412, 145] width 398 height 28
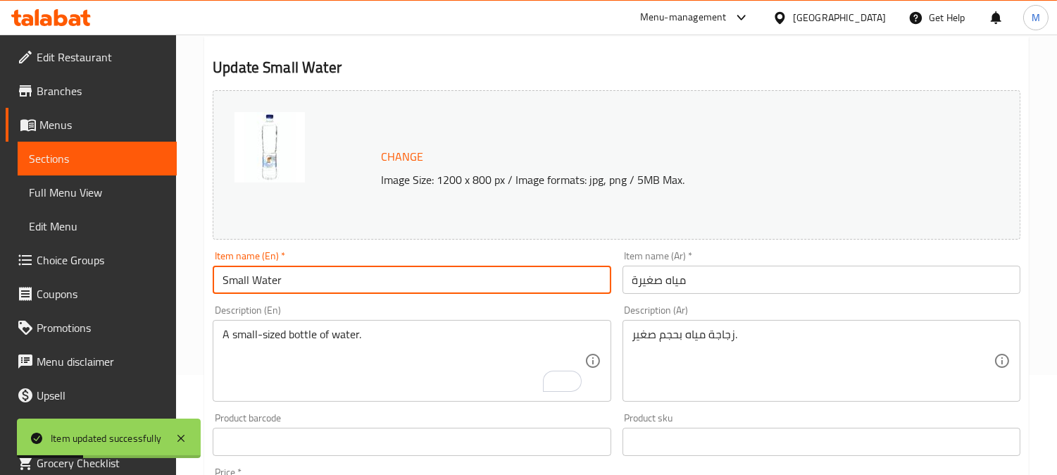
scroll to position [0, 0]
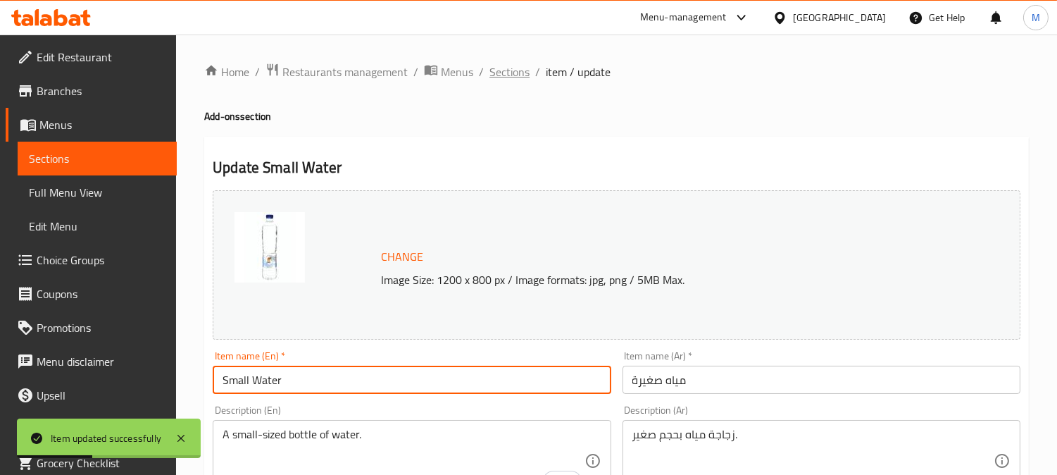
click at [512, 66] on span "Sections" at bounding box center [509, 71] width 40 height 17
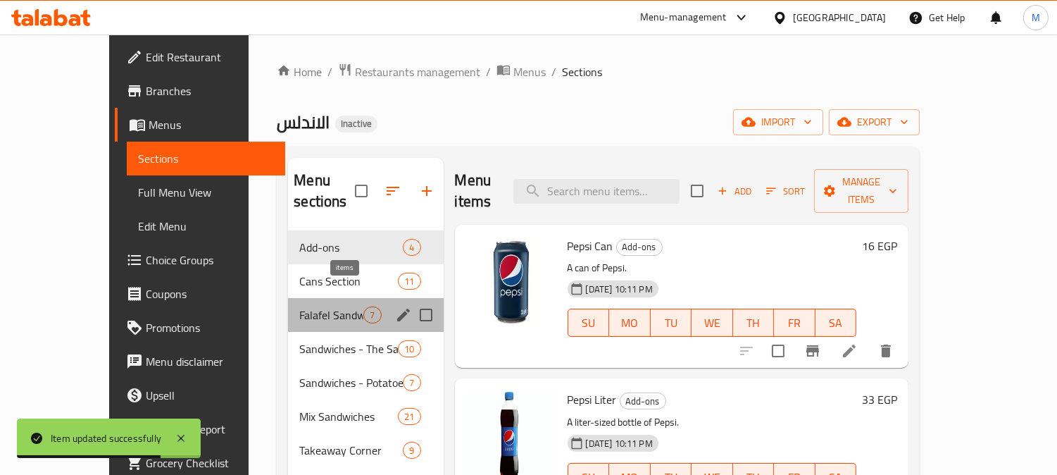
click at [364, 308] on span "7" at bounding box center [372, 314] width 16 height 13
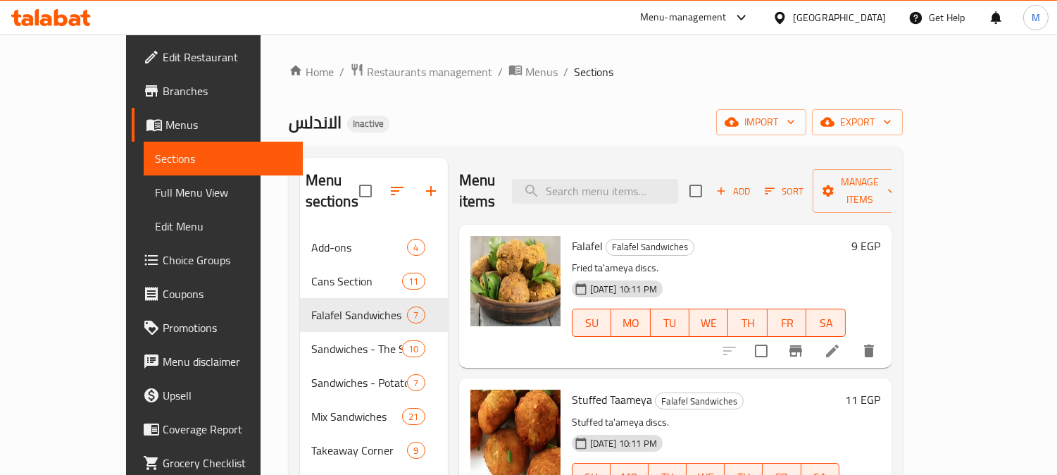
drag, startPoint x: 639, startPoint y: 199, endPoint x: 641, endPoint y: 185, distance: 14.2
click at [639, 197] on div "Menu items Add Sort Manage items" at bounding box center [675, 191] width 432 height 67
click at [642, 184] on input "search" at bounding box center [595, 191] width 166 height 25
paste input "Falafel"
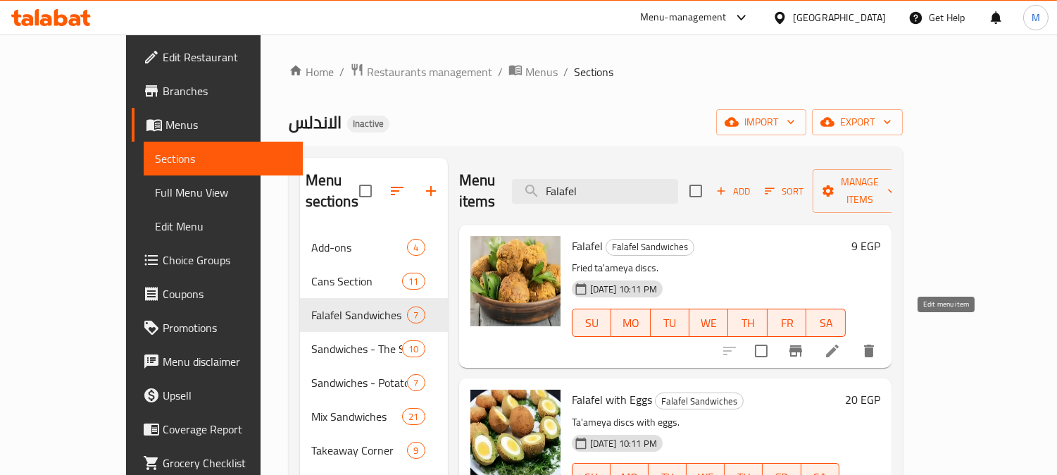
type input "Falafel"
click at [841, 342] on icon at bounding box center [832, 350] width 17 height 17
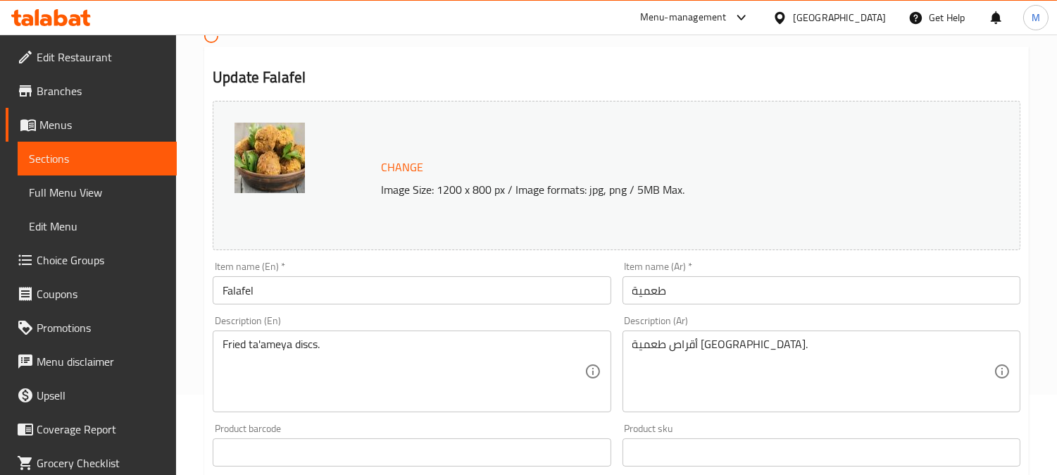
scroll to position [235, 0]
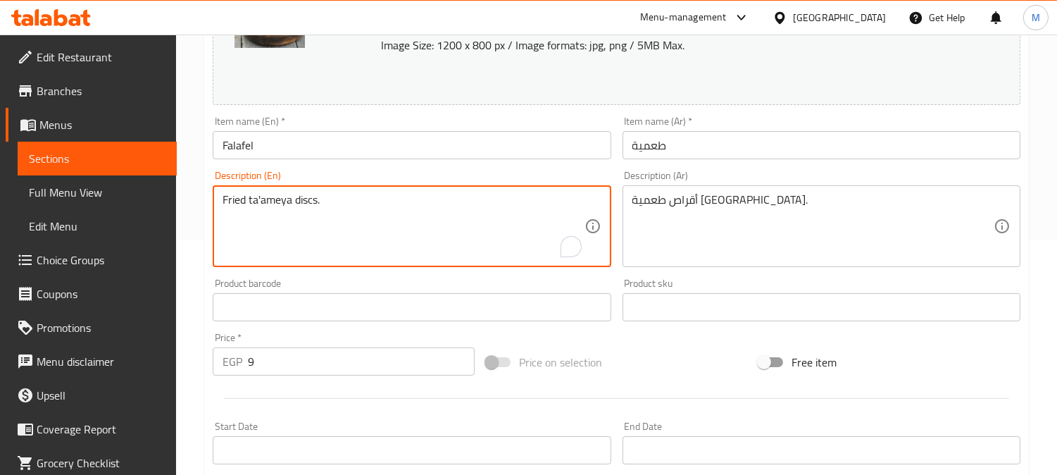
click at [308, 193] on textarea "Fried ta'ameya discs." at bounding box center [403, 226] width 361 height 67
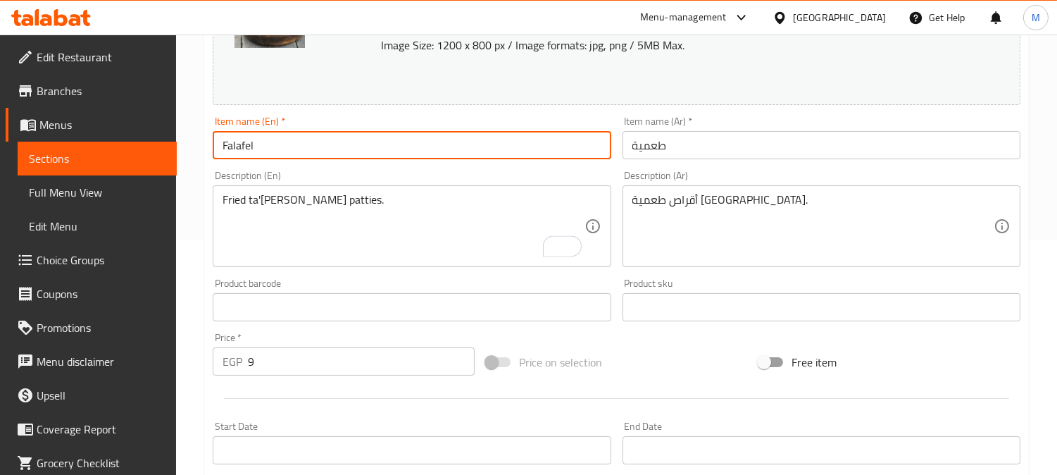
click at [342, 149] on input "Falafel" at bounding box center [412, 145] width 398 height 28
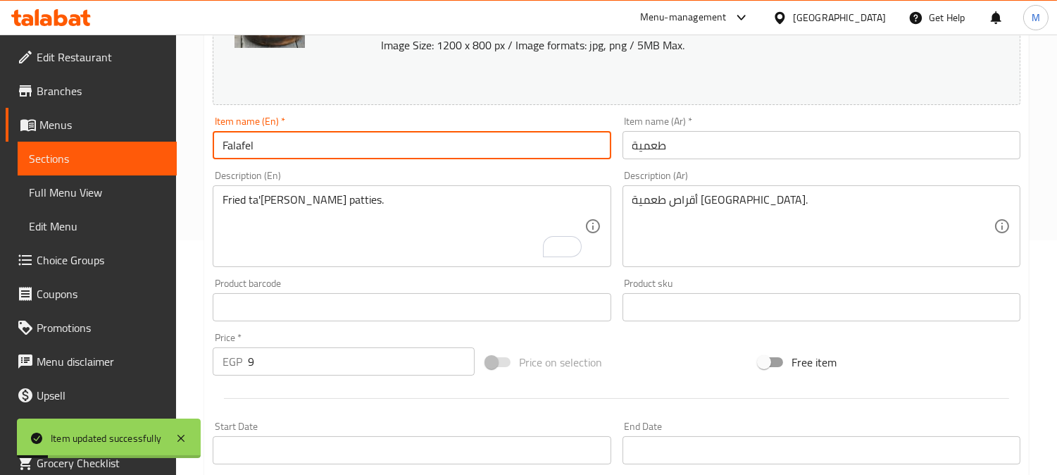
click at [244, 149] on input "Falafel" at bounding box center [412, 145] width 398 height 28
click at [245, 149] on input "Falafel" at bounding box center [412, 145] width 398 height 28
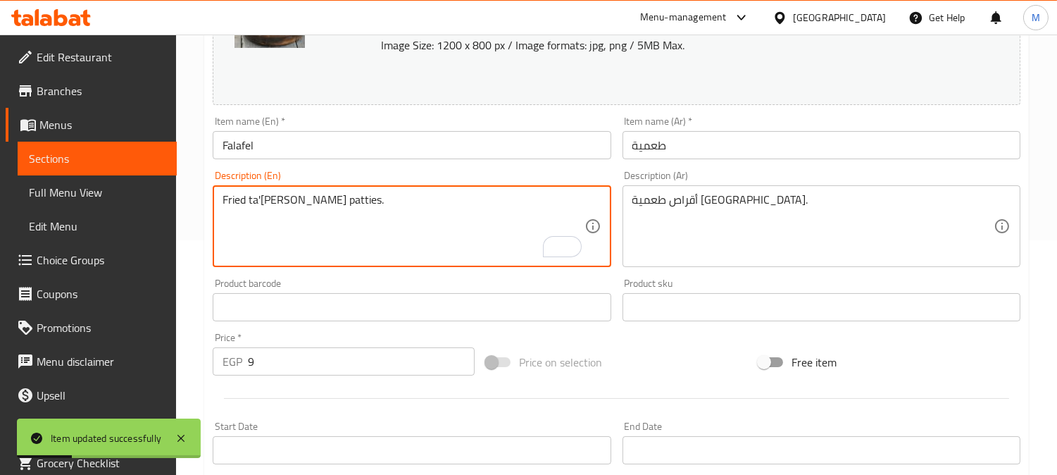
click at [270, 203] on textarea "Fried ta'[PERSON_NAME] patties." at bounding box center [403, 226] width 361 height 67
click at [374, 211] on textarea "Fried ta'[PERSON_NAME] patties." at bounding box center [403, 226] width 361 height 67
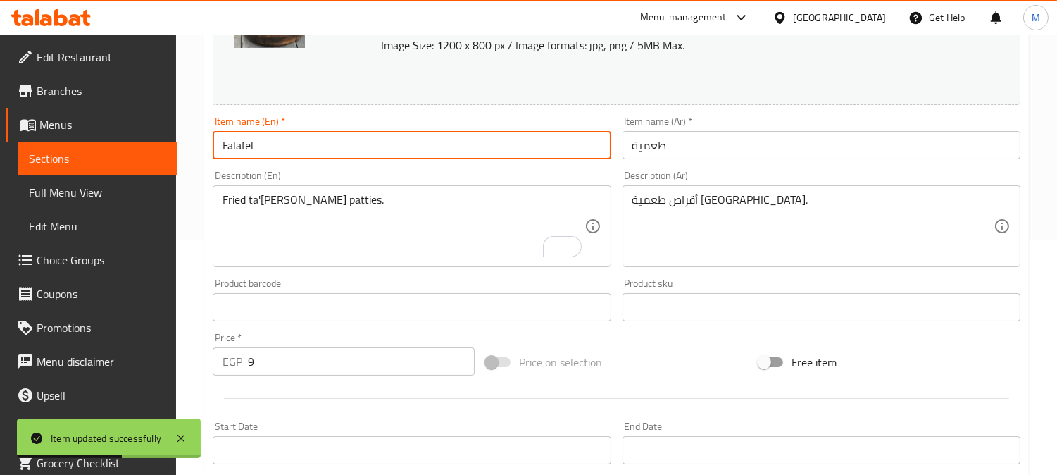
click at [361, 148] on input "Falafel" at bounding box center [412, 145] width 398 height 28
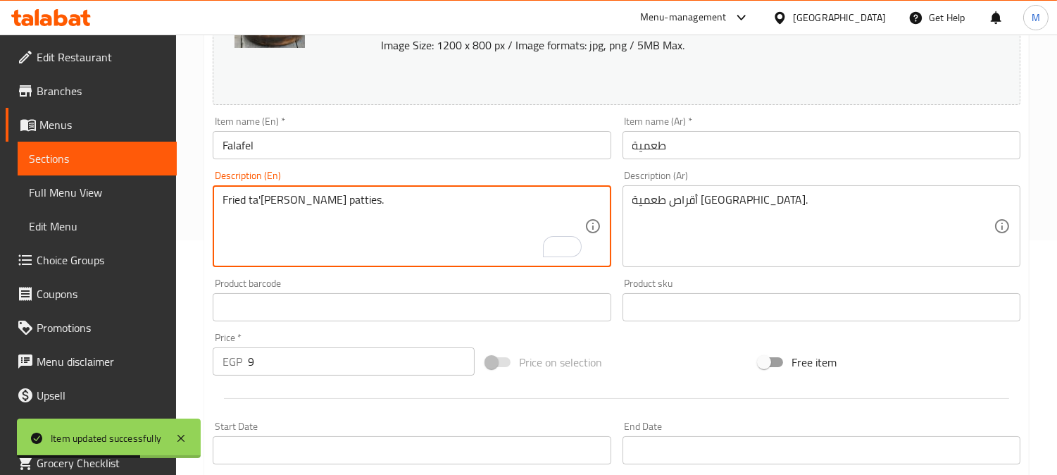
click at [273, 200] on textarea "Fried ta'[PERSON_NAME] patties." at bounding box center [403, 226] width 361 height 67
paste textarea "Falafel"
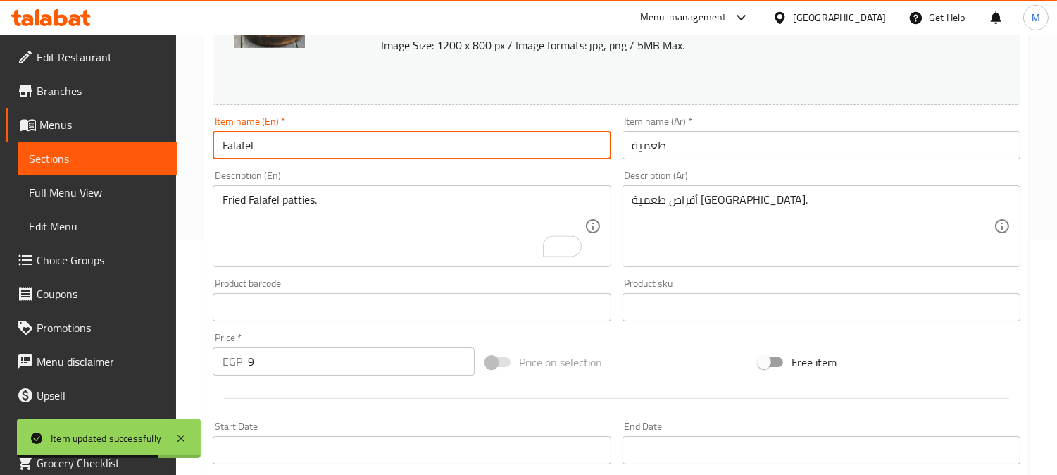
click at [315, 149] on input "Falafel" at bounding box center [412, 145] width 398 height 28
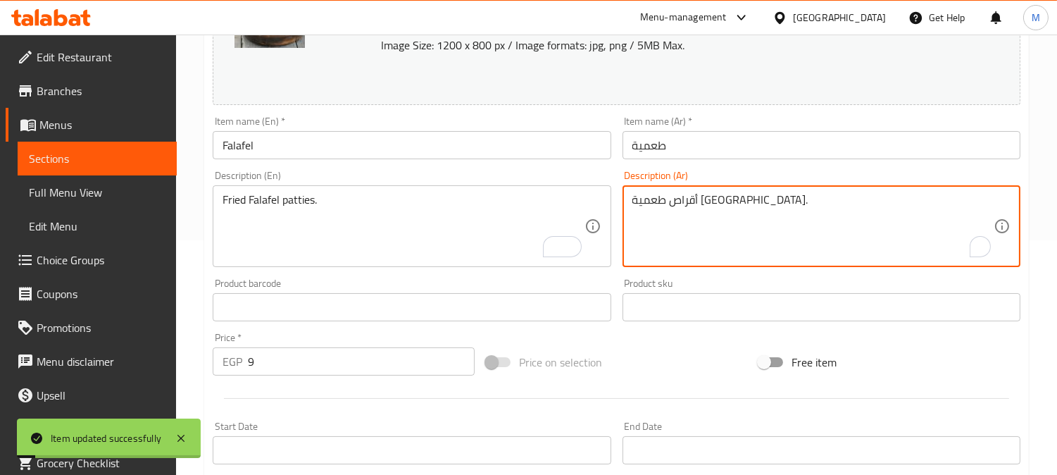
click at [671, 196] on textarea "أقراص طعمية [GEOGRAPHIC_DATA]." at bounding box center [812, 226] width 361 height 67
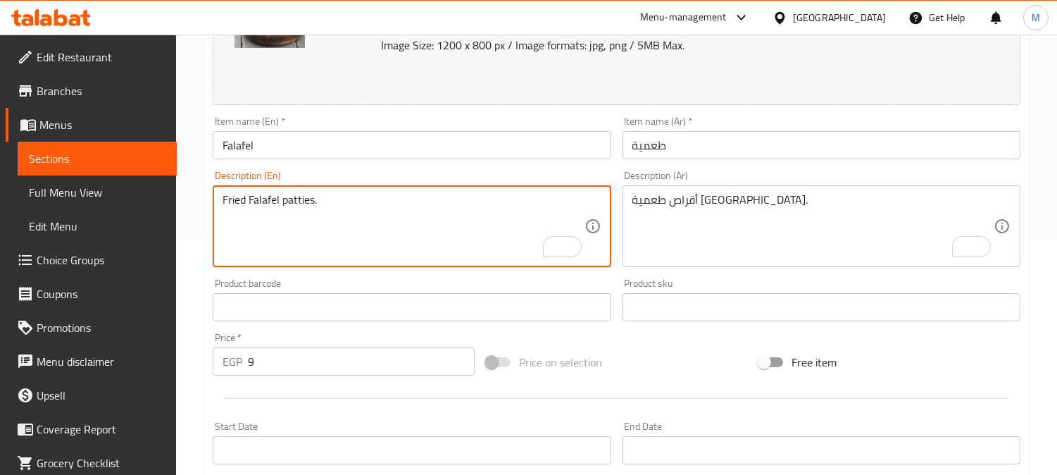
click at [269, 201] on textarea "Fried Falafel patties." at bounding box center [403, 226] width 361 height 67
paste textarea "Taamia"
type textarea "Fried Taamia patties."
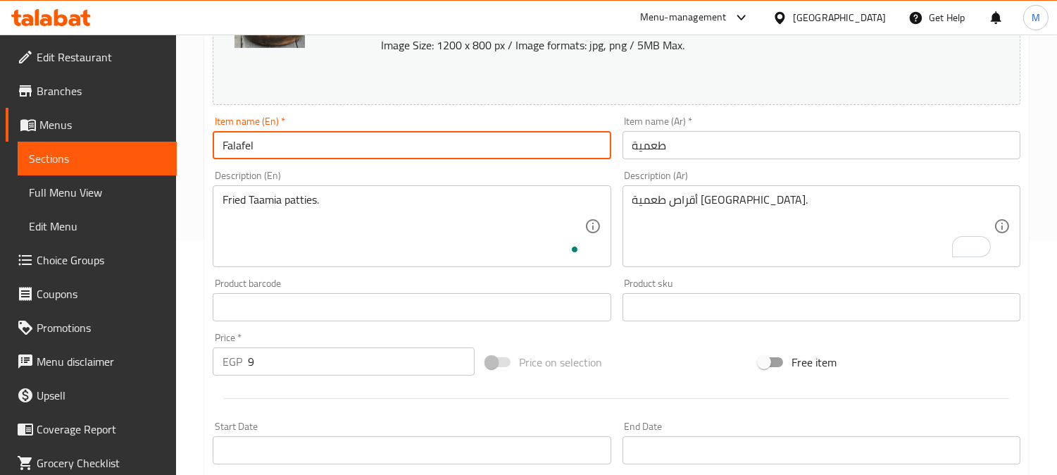
click at [246, 146] on input "Falafel" at bounding box center [412, 145] width 398 height 28
paste input "Taamia"
type input "Taamia"
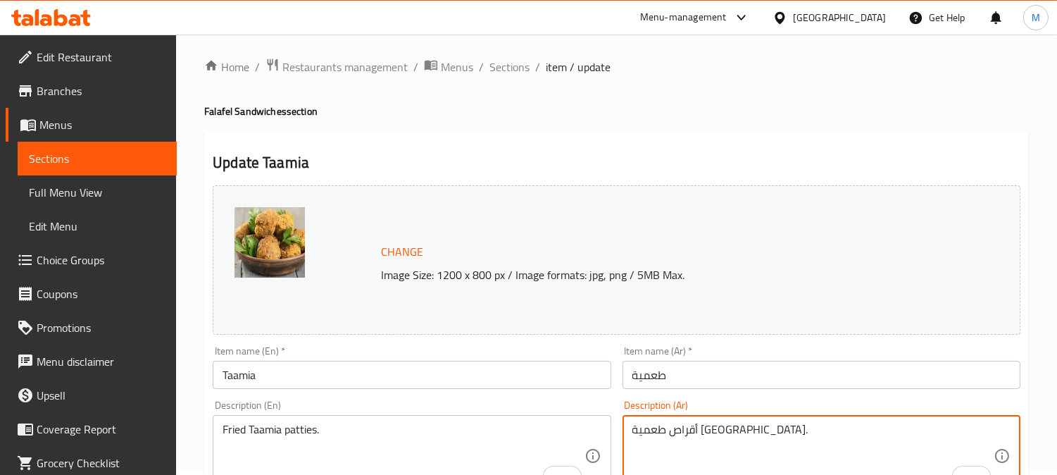
scroll to position [0, 0]
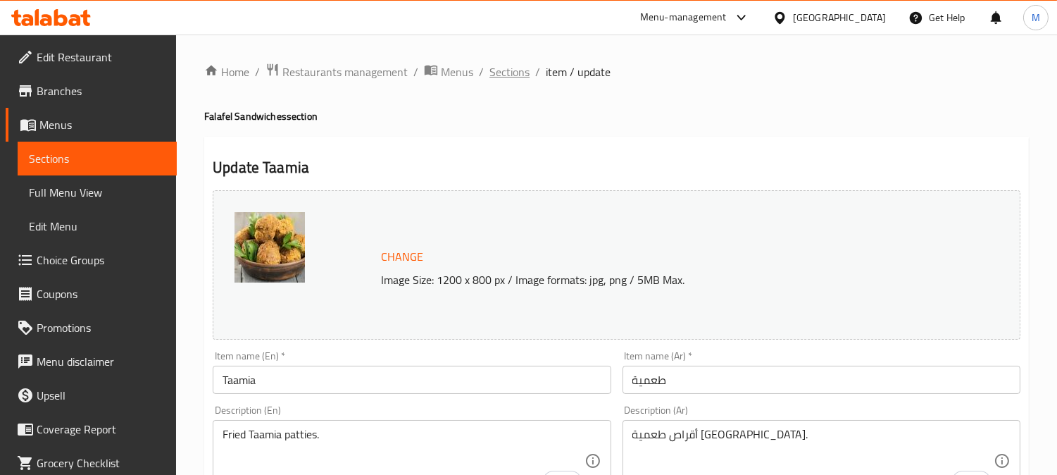
click at [524, 64] on span "Sections" at bounding box center [509, 71] width 40 height 17
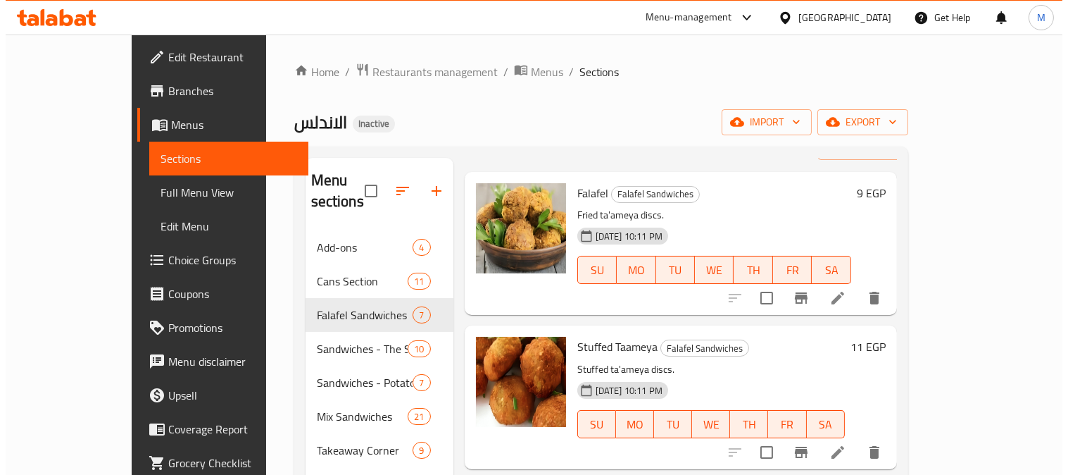
scroll to position [78, 0]
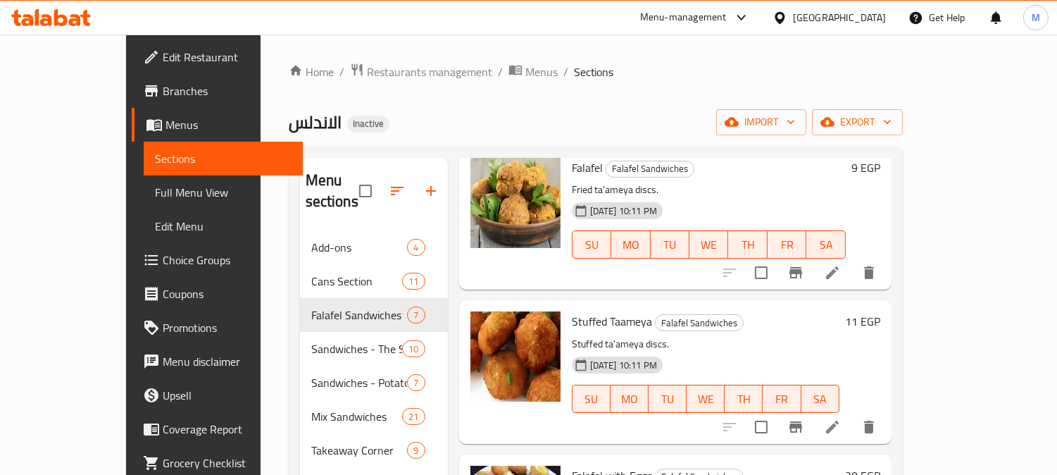
click at [841, 418] on icon at bounding box center [832, 426] width 17 height 17
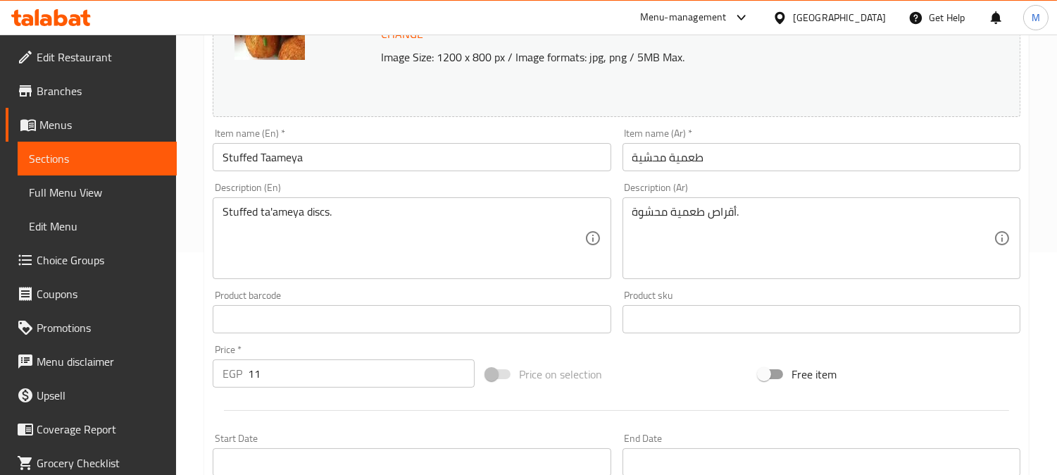
scroll to position [313, 0]
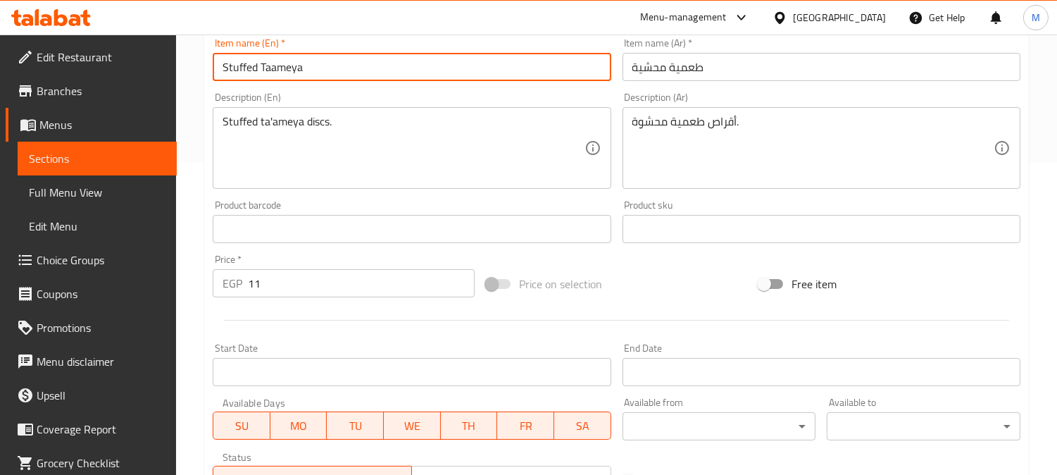
click at [276, 67] on input "Stuffed Taameya" at bounding box center [412, 67] width 398 height 28
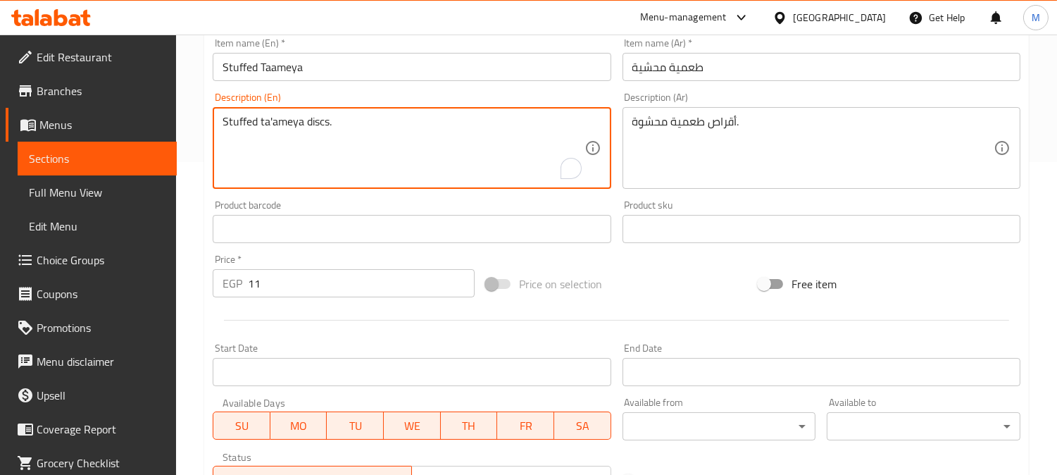
click at [282, 116] on textarea "Stuffed ta'ameya discs." at bounding box center [403, 148] width 361 height 67
paste textarea "Taameya"
click at [315, 123] on textarea "Stuffed Taameya discs." at bounding box center [403, 148] width 361 height 67
click at [306, 123] on textarea "Stuffed Taameya discs." at bounding box center [403, 148] width 361 height 67
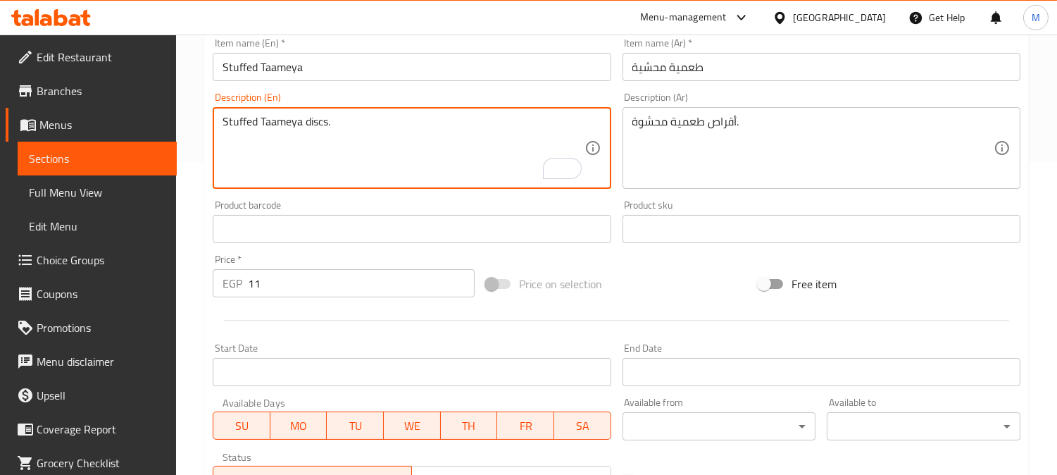
click at [306, 123] on textarea "Stuffed Taameya discs." at bounding box center [403, 148] width 361 height 67
paste textarea "[PERSON_NAME]"
type textarea "Stuffed Taameya patties."
click at [358, 70] on input "Stuffed Taameya" at bounding box center [412, 67] width 398 height 28
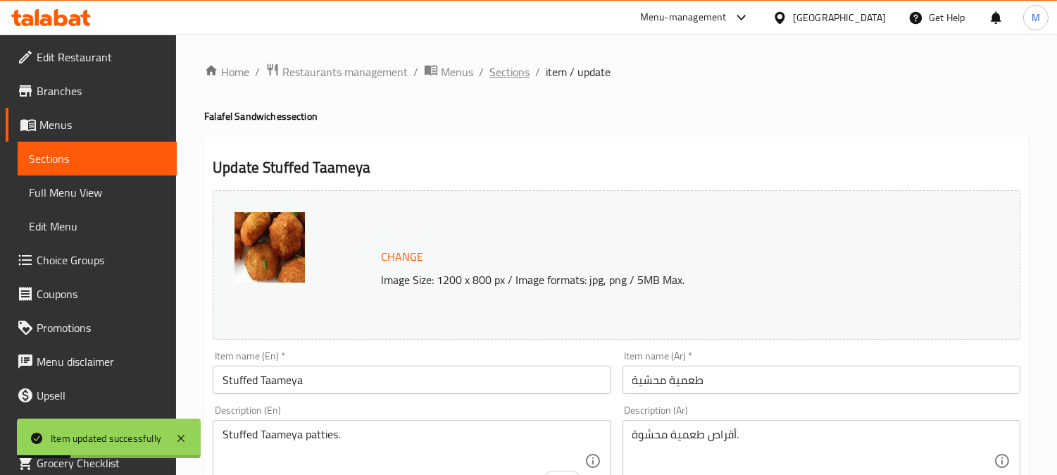
click at [508, 71] on span "Sections" at bounding box center [509, 71] width 40 height 17
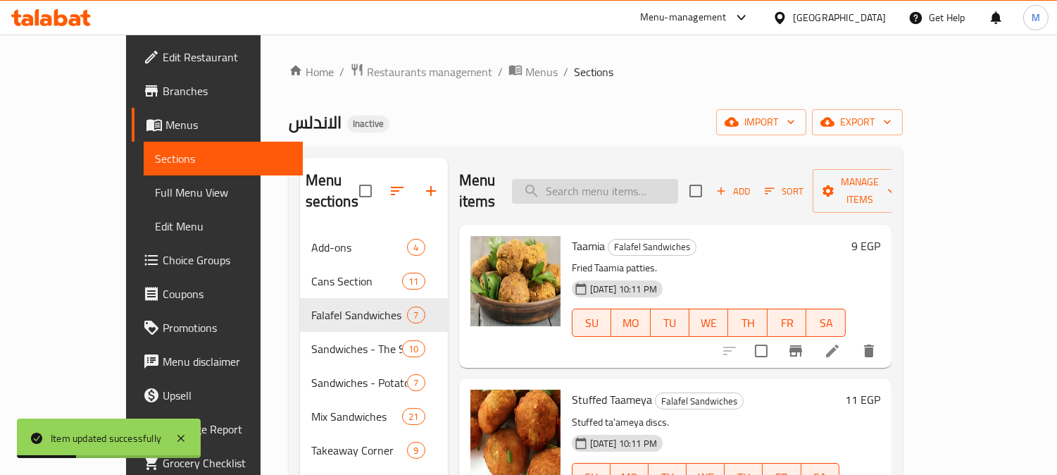
paste input "Falafel with Eggs"
click at [601, 192] on input "search" at bounding box center [595, 191] width 166 height 25
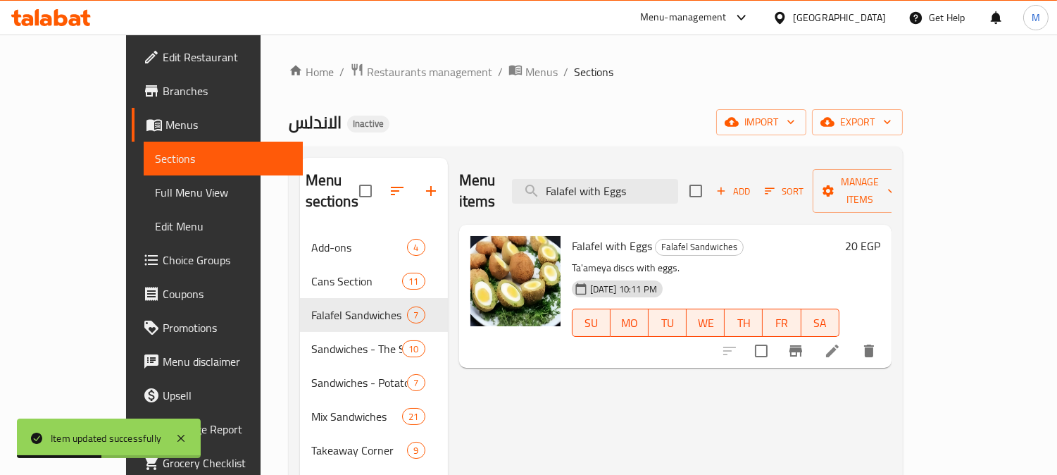
type input "Falafel with Eggs"
click at [852, 338] on li at bounding box center [832, 350] width 39 height 25
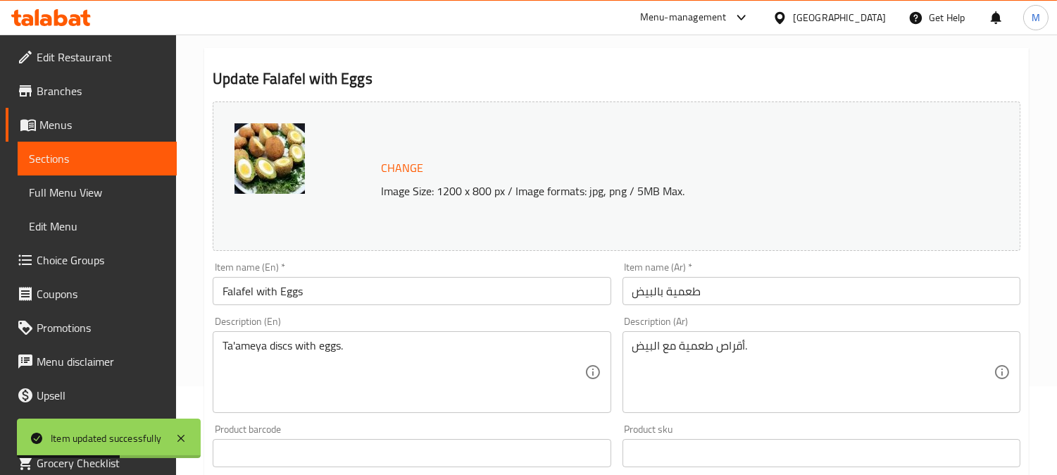
scroll to position [156, 0]
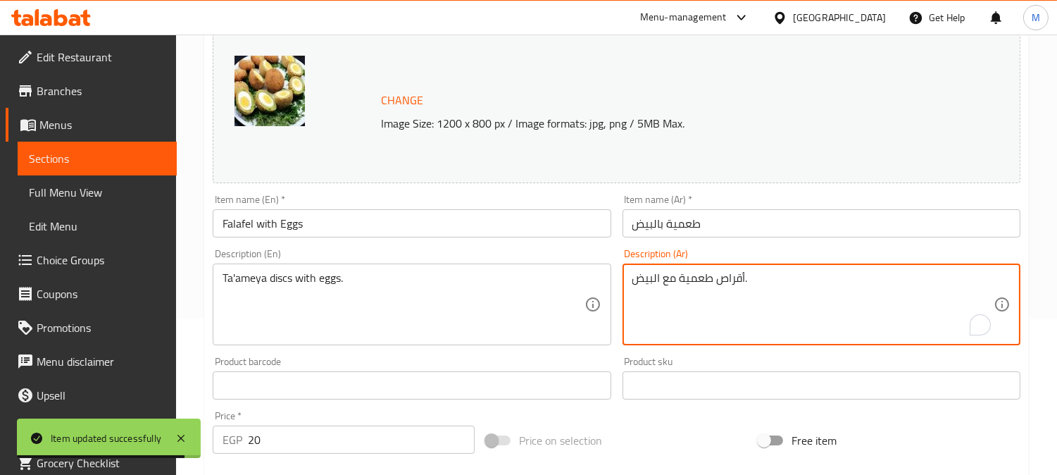
click at [735, 282] on textarea "أقراص طعمية مع البيض." at bounding box center [812, 304] width 361 height 67
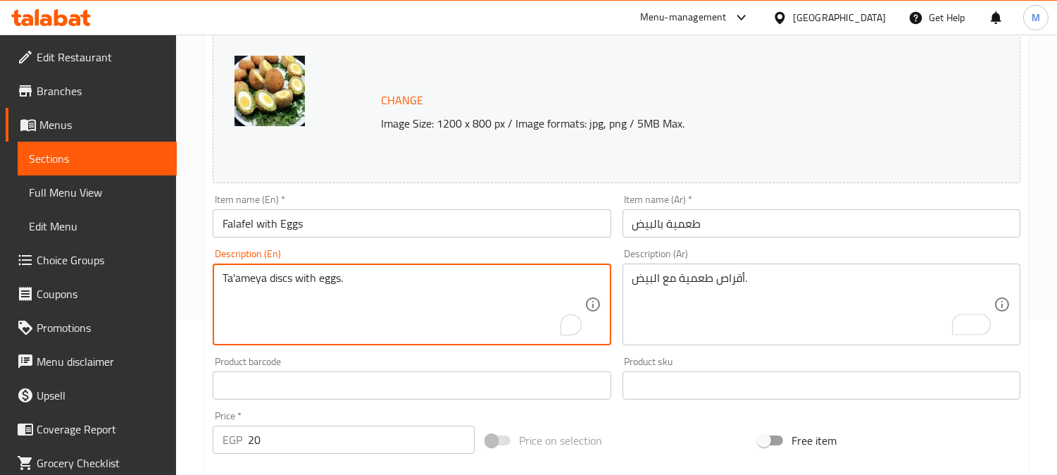
click at [279, 277] on textarea "Ta'ameya discs with eggs." at bounding box center [403, 304] width 361 height 67
type textarea "Ta'[PERSON_NAME] patties with eggs."
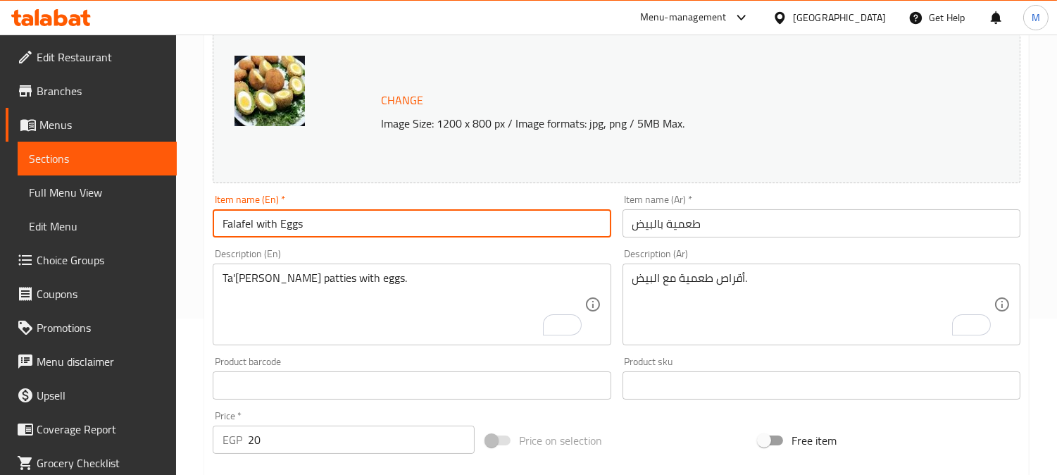
click at [242, 223] on input "Falafel with Eggs" at bounding box center [412, 223] width 398 height 28
paste input "Taamia"
type input "Taamia with Eggs"
click at [249, 268] on div "Ta'[PERSON_NAME] patties with eggs. Description (En)" at bounding box center [412, 304] width 398 height 82
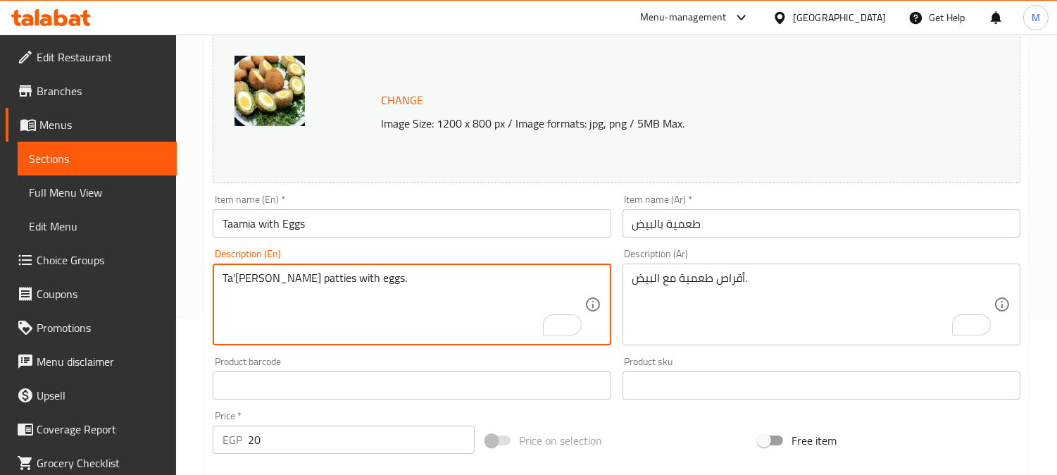
click at [249, 268] on div "Ta'[PERSON_NAME] patties with eggs. Description (En)" at bounding box center [412, 304] width 398 height 82
click at [249, 271] on textarea "Ta'[PERSON_NAME] patties with eggs." at bounding box center [403, 304] width 361 height 67
paste textarea "amia"
type textarea "Taamia patties with eggs."
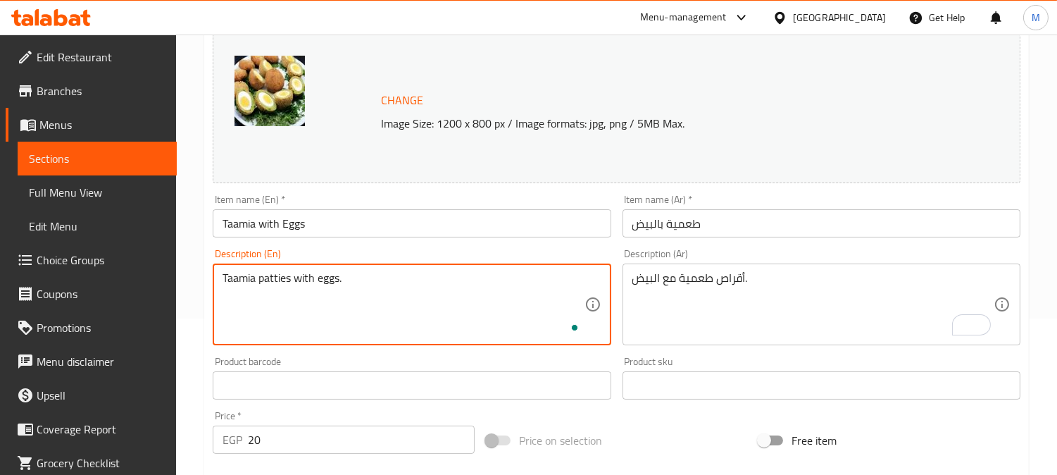
click at [373, 226] on input "Taamia with Eggs" at bounding box center [412, 223] width 398 height 28
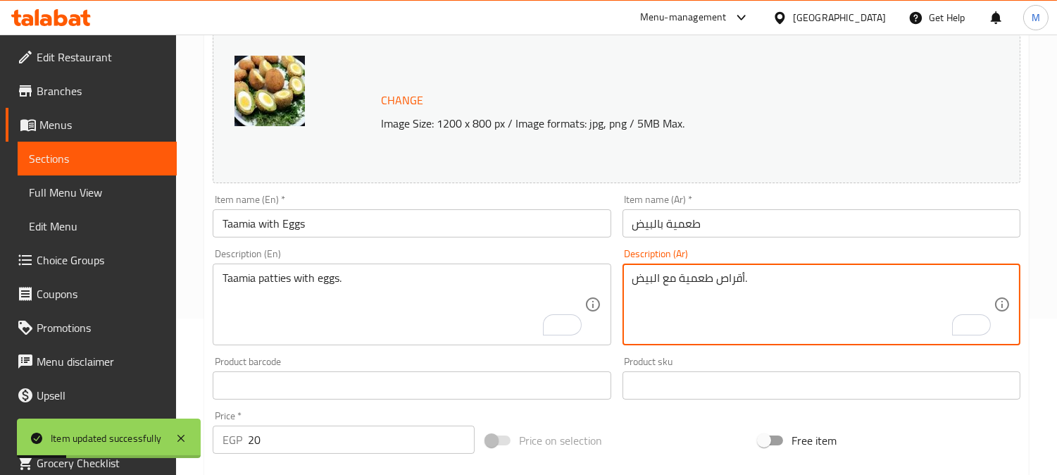
click at [724, 275] on textarea "أقراص طعمية مع البيض." at bounding box center [812, 304] width 361 height 67
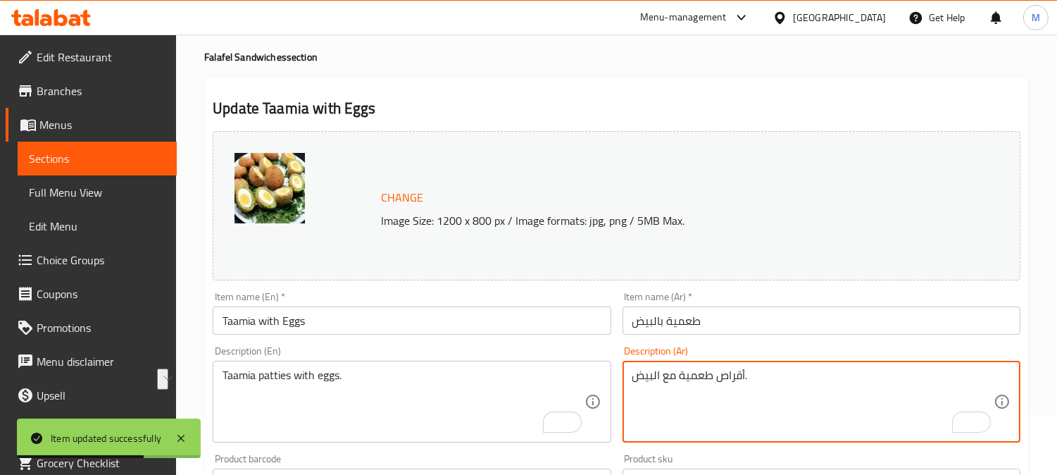
scroll to position [0, 0]
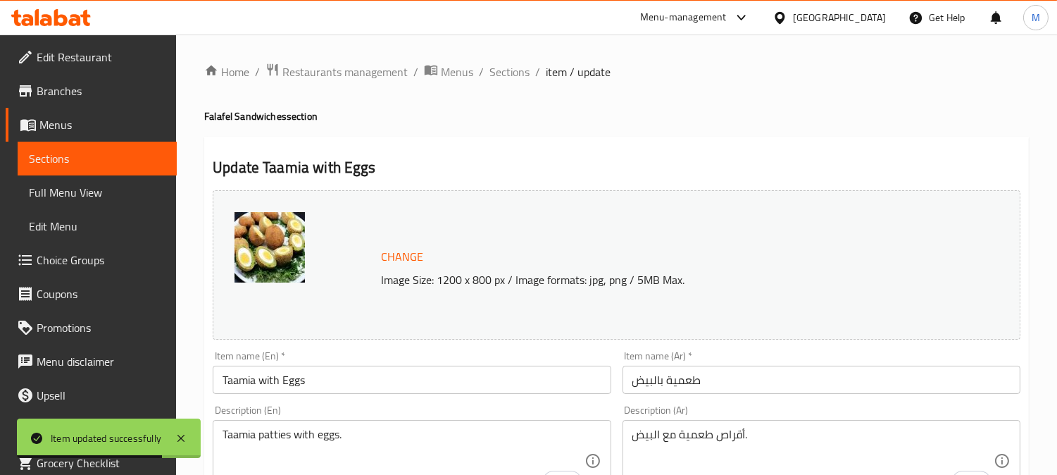
click at [506, 75] on span "Sections" at bounding box center [509, 71] width 40 height 17
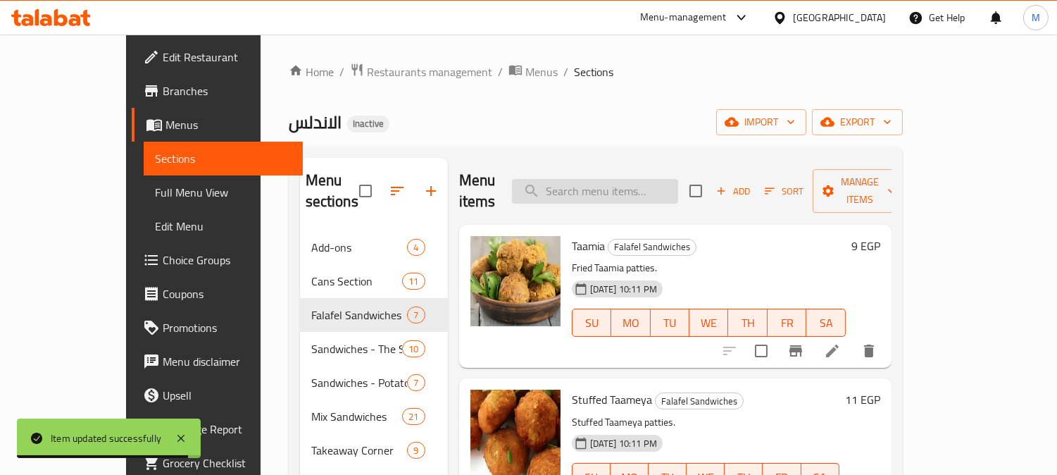
click at [655, 192] on input "search" at bounding box center [595, 191] width 166 height 25
paste input "Falafel with Eggplant"
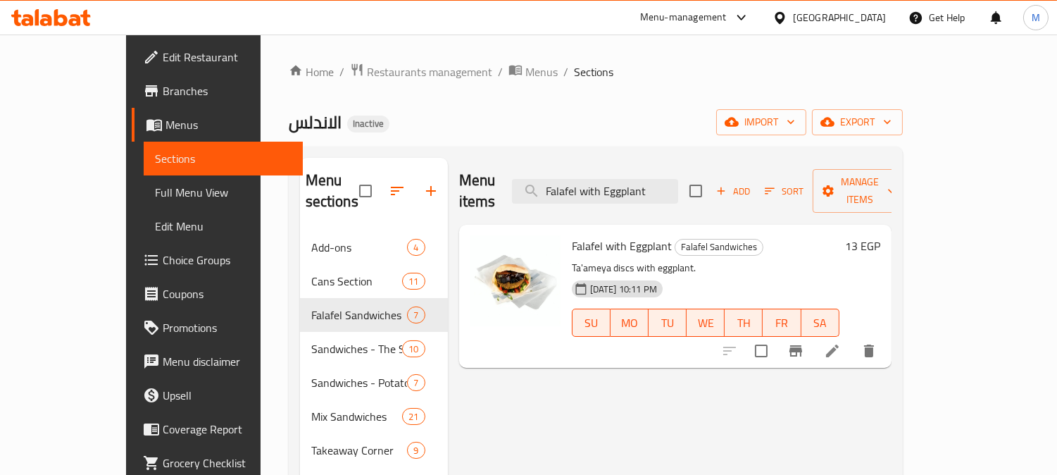
type input "Falafel with Eggplant"
click at [886, 343] on div at bounding box center [799, 351] width 173 height 34
click at [839, 344] on icon at bounding box center [832, 350] width 13 height 13
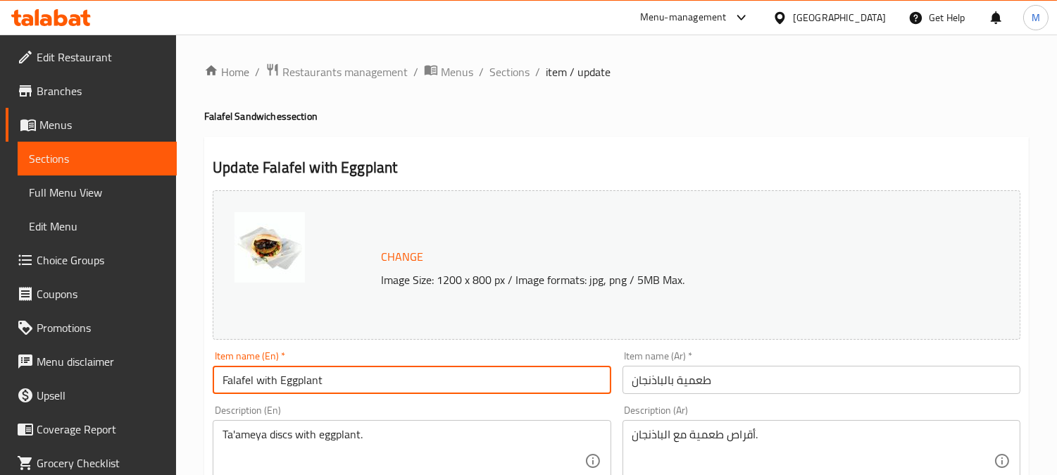
click at [237, 385] on input "Falafel with Eggplant" at bounding box center [412, 380] width 398 height 28
paste input "Taamia"
type input "Taamia with Eggplant"
click at [248, 433] on textarea "Ta'ameya discs with eggplant." at bounding box center [403, 460] width 361 height 67
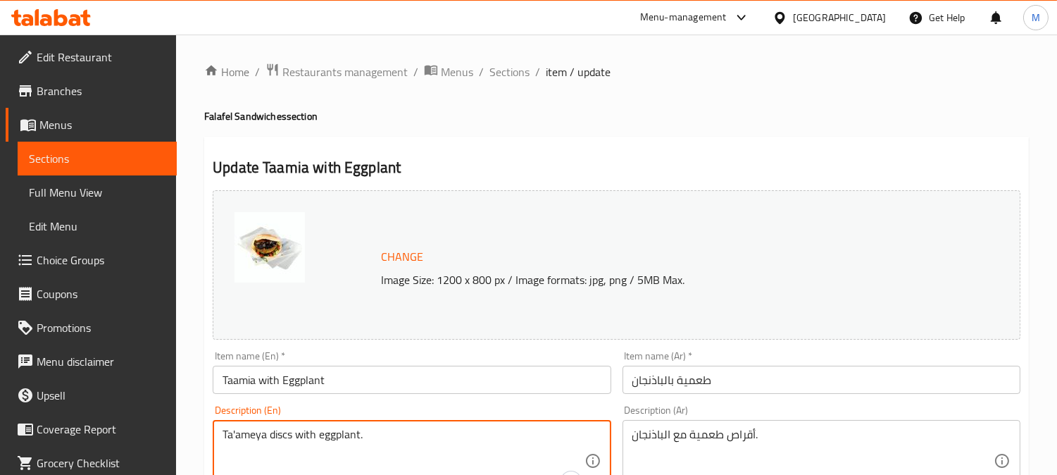
click at [248, 433] on textarea "Ta'ameya discs with eggplant." at bounding box center [403, 460] width 361 height 67
paste textarea "amia"
click at [249, 437] on textarea "Ta'ameya discs with eggplant." at bounding box center [403, 460] width 361 height 67
paste textarea "amia"
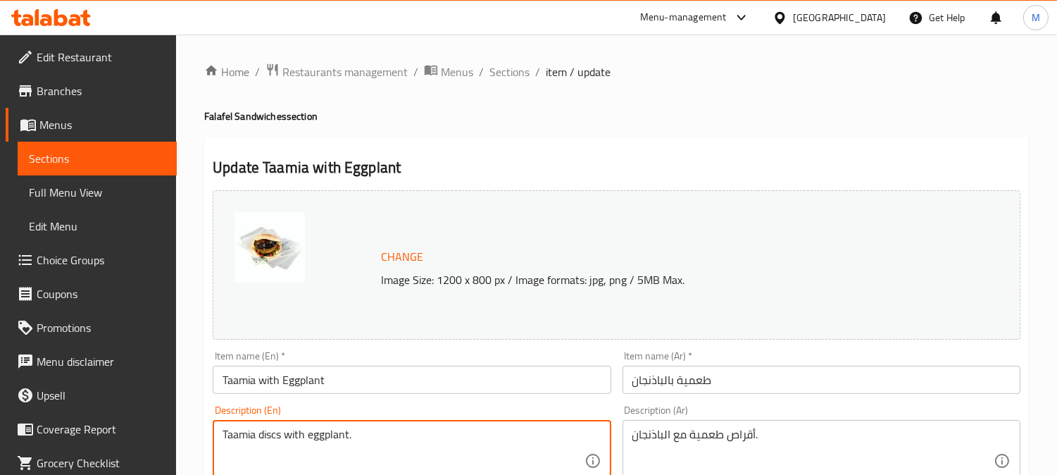
click at [270, 437] on textarea "Taamia discs with eggplant." at bounding box center [403, 460] width 361 height 67
type textarea "Taamia patties with eggplant."
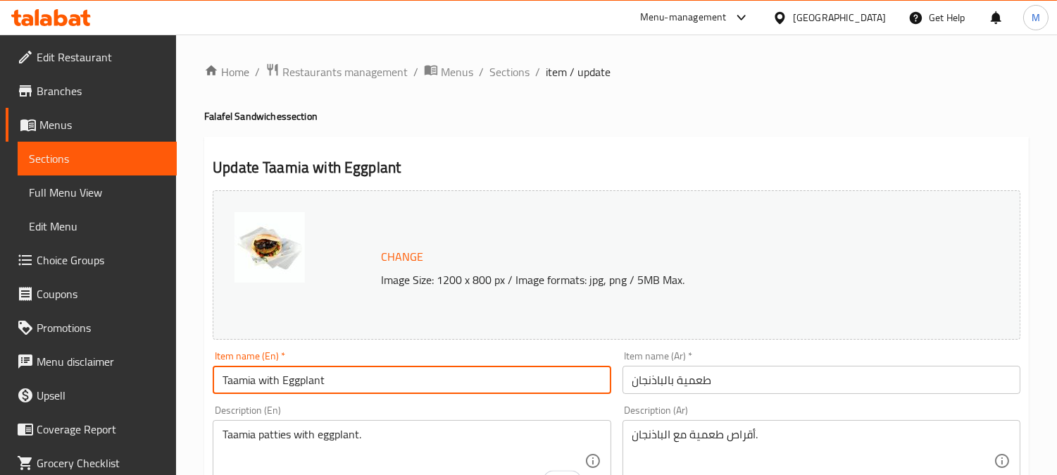
click at [341, 368] on input "Taamia with Eggplant" at bounding box center [412, 380] width 398 height 28
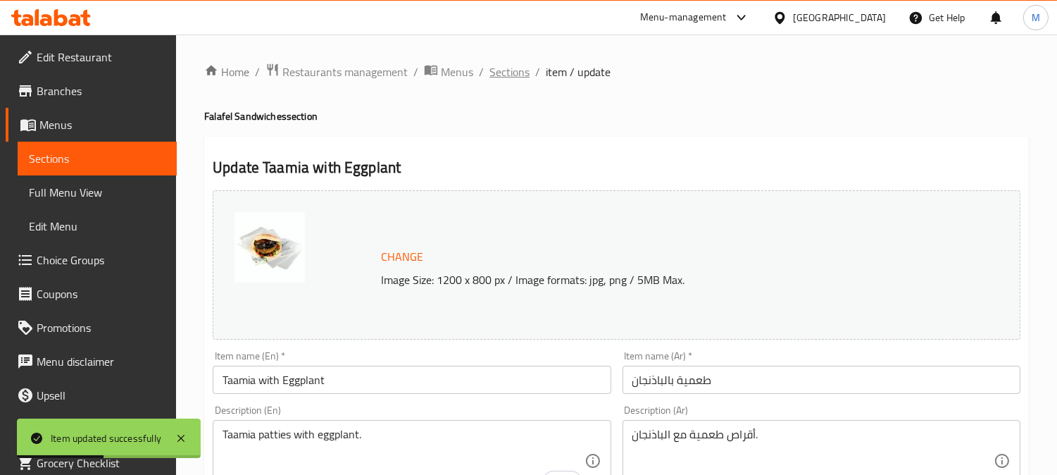
click at [506, 76] on span "Sections" at bounding box center [509, 71] width 40 height 17
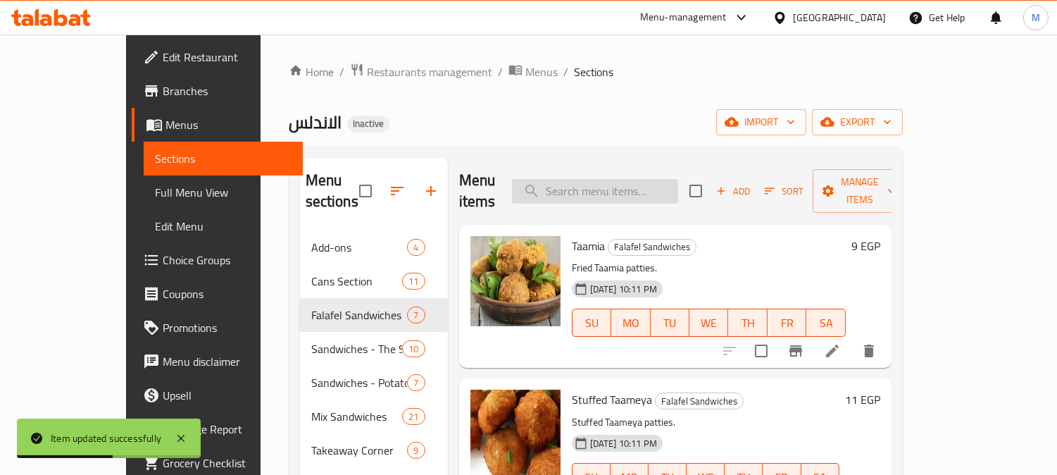
click at [601, 188] on input "search" at bounding box center [595, 191] width 166 height 25
paste input "Falafel with Potatoes"
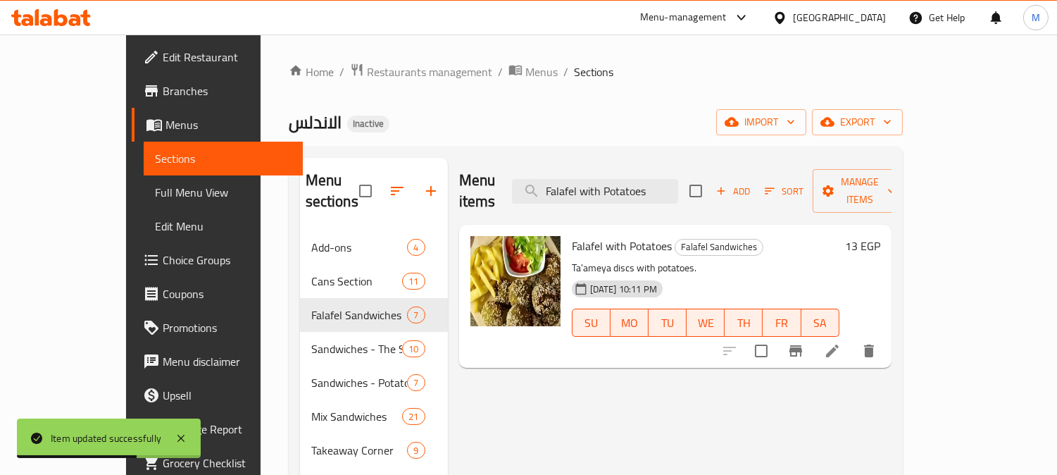
type input "Falafel with Potatoes"
click at [852, 339] on li at bounding box center [832, 350] width 39 height 25
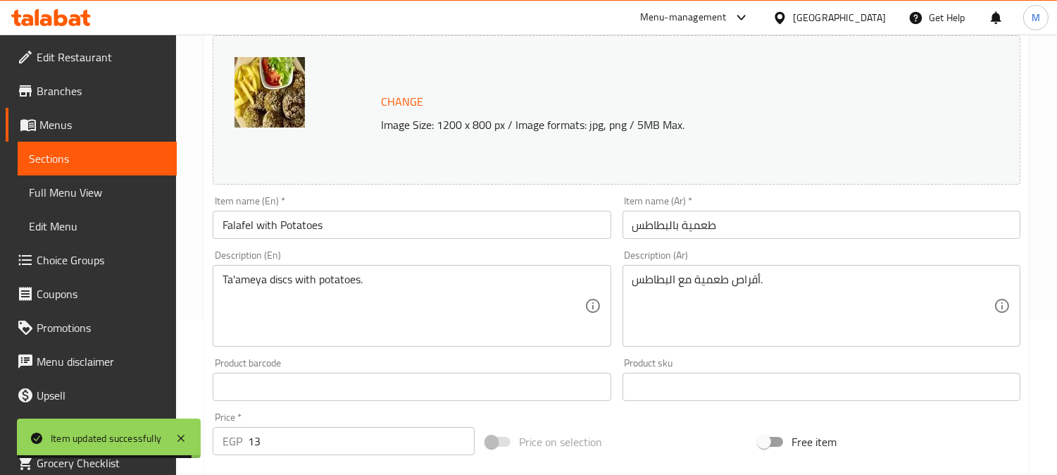
scroll to position [156, 0]
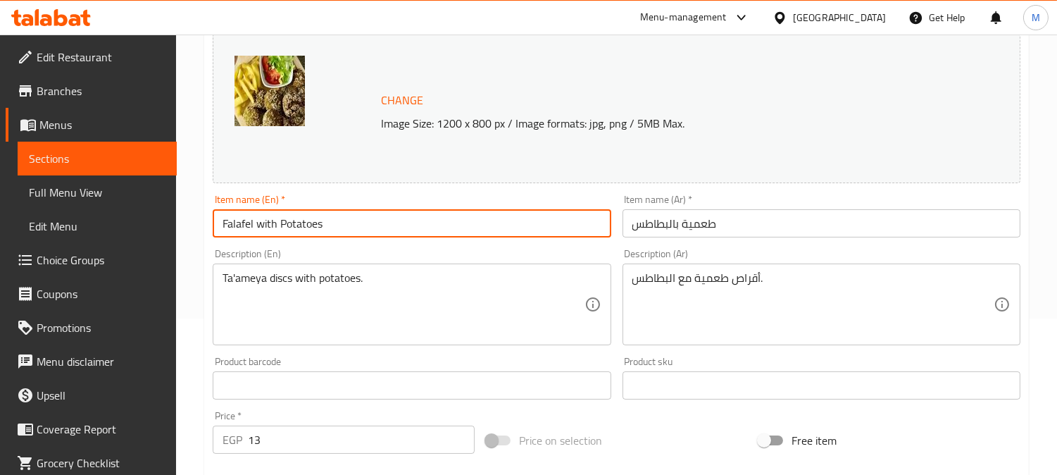
click at [247, 222] on input "Falafel with Potatoes" at bounding box center [412, 223] width 398 height 28
paste input "Taamia"
type input "Taamia with Potatoes"
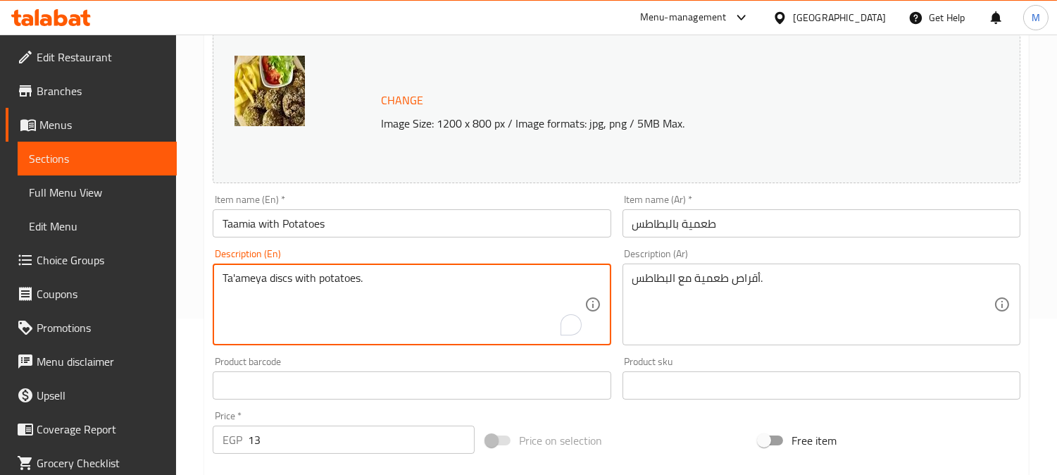
click at [254, 286] on textarea "Ta'ameya discs with potatoes." at bounding box center [403, 304] width 361 height 67
paste textarea "amia"
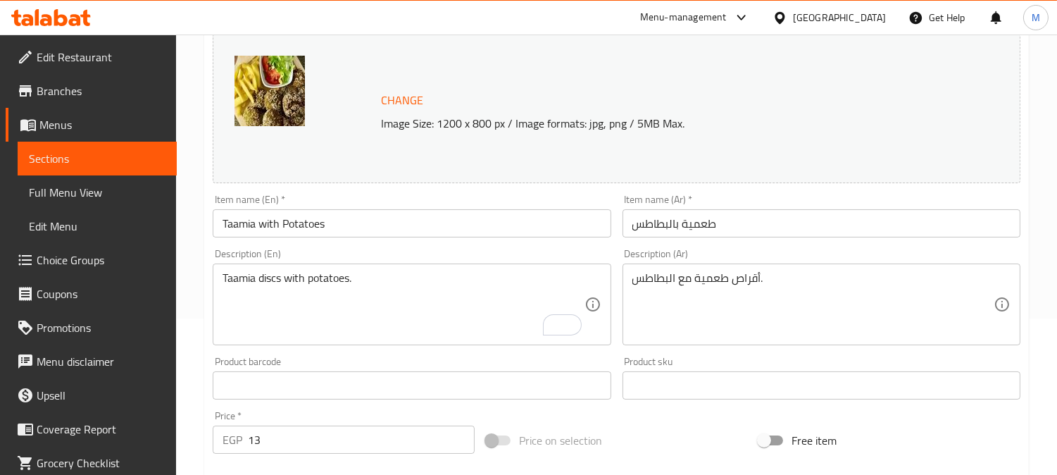
click at [270, 270] on div "Taamia discs with potatoes. Description (En)" at bounding box center [412, 304] width 398 height 82
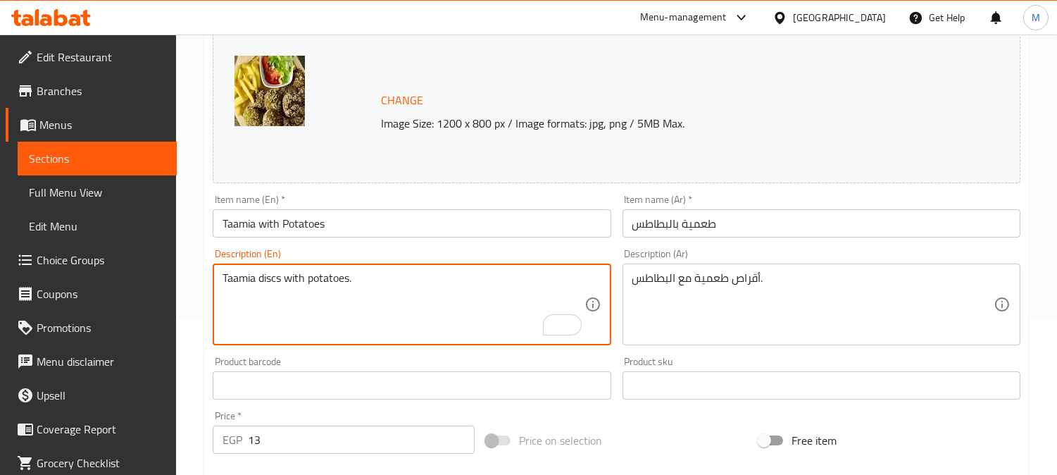
click at [270, 270] on div "Taamia discs with potatoes. Description (En)" at bounding box center [412, 304] width 398 height 82
click at [272, 283] on textarea "Taamia discs with potatoes." at bounding box center [403, 304] width 361 height 67
paste textarea "patties"
type textarea "Taamia patties with potatoes."
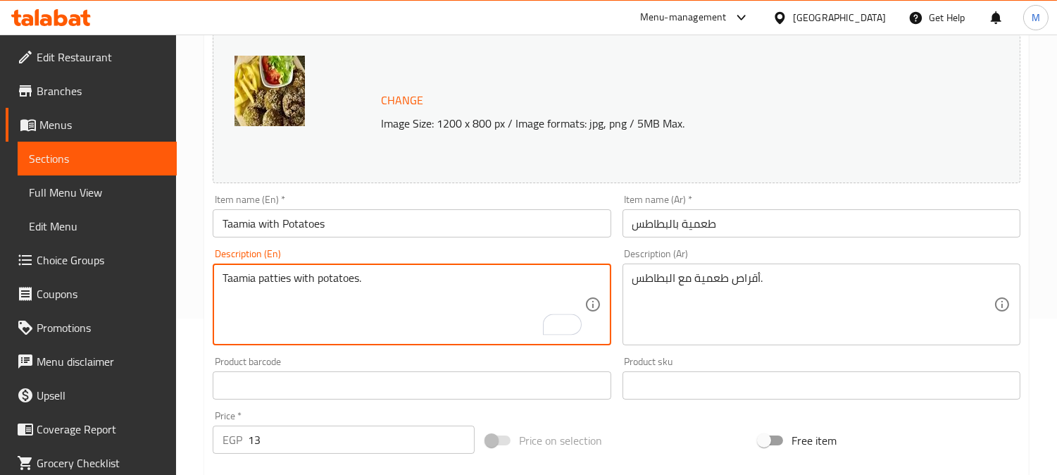
click at [354, 204] on div "Item name (En)   * Taamia with Potatoes Item name (En) *" at bounding box center [412, 215] width 398 height 43
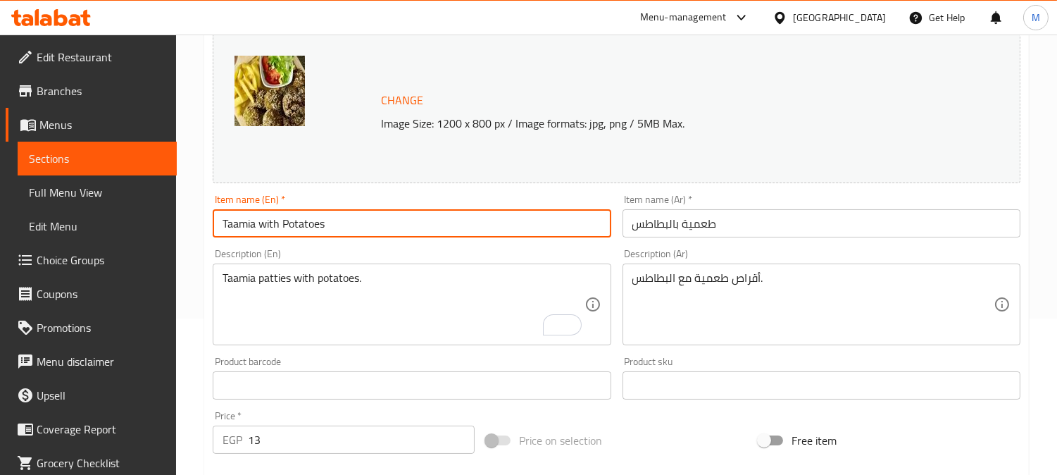
click at [368, 217] on input "Taamia with Potatoes" at bounding box center [412, 223] width 398 height 28
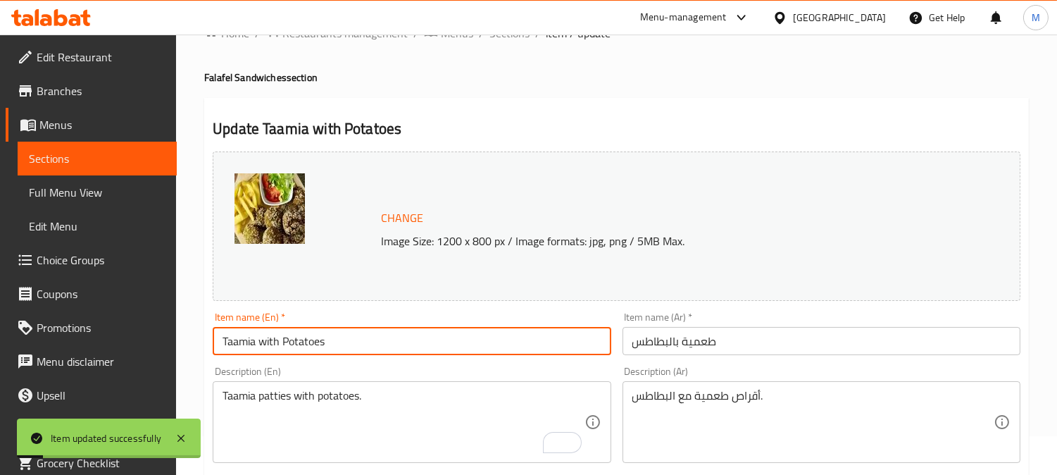
scroll to position [0, 0]
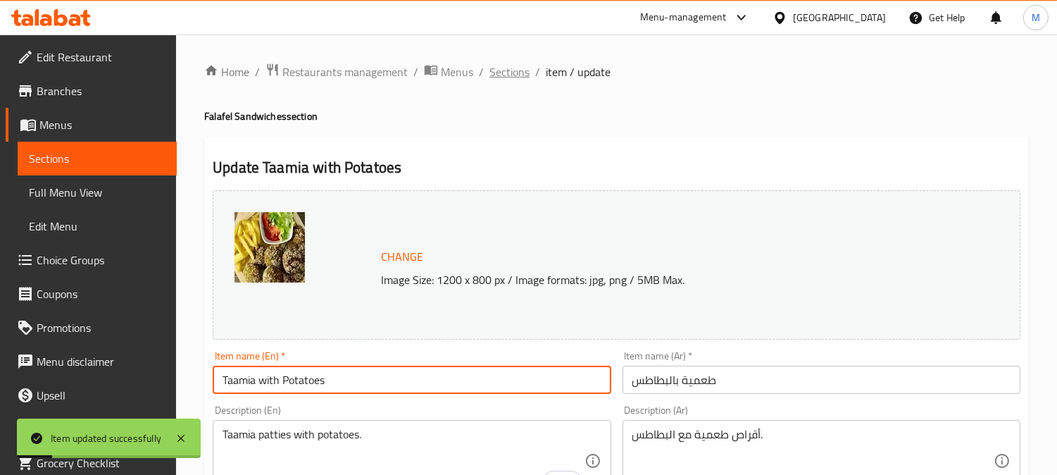
click at [519, 65] on span "Sections" at bounding box center [509, 71] width 40 height 17
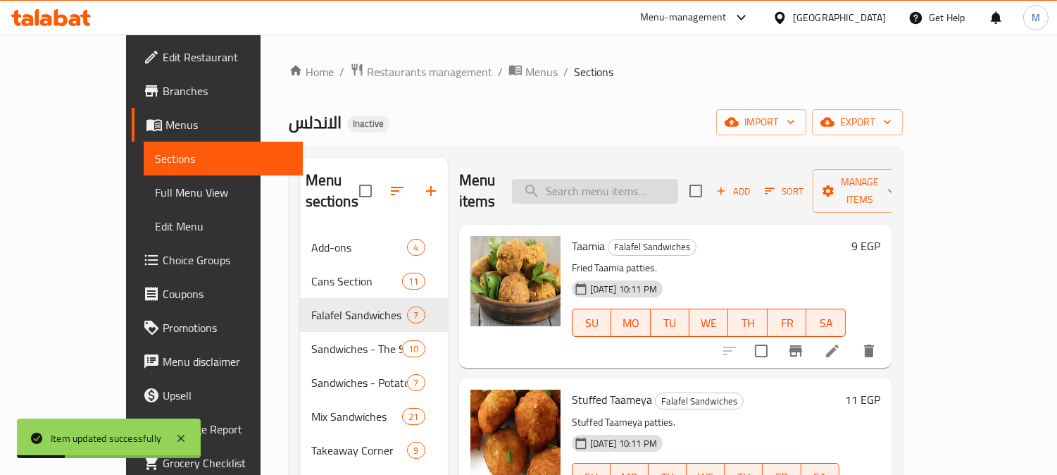
paste input "Taameia with Pastrami"
click at [606, 187] on input "Taameia with Pastrami" at bounding box center [595, 191] width 166 height 25
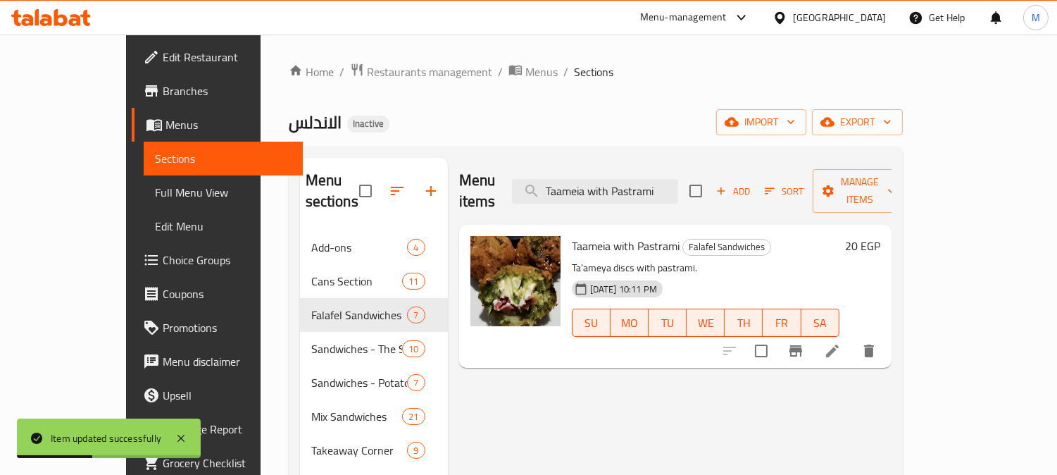
type input "Taameia with Pastrami"
click at [841, 342] on icon at bounding box center [832, 350] width 17 height 17
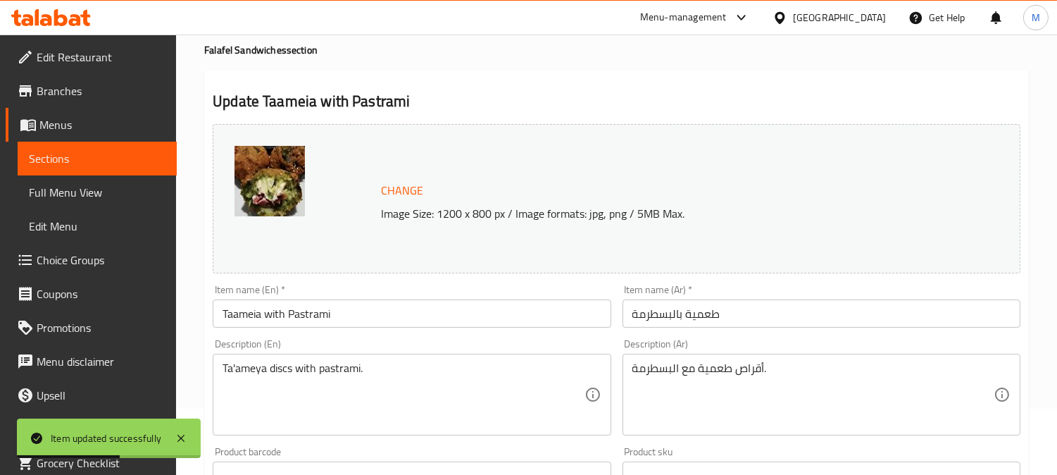
scroll to position [156, 0]
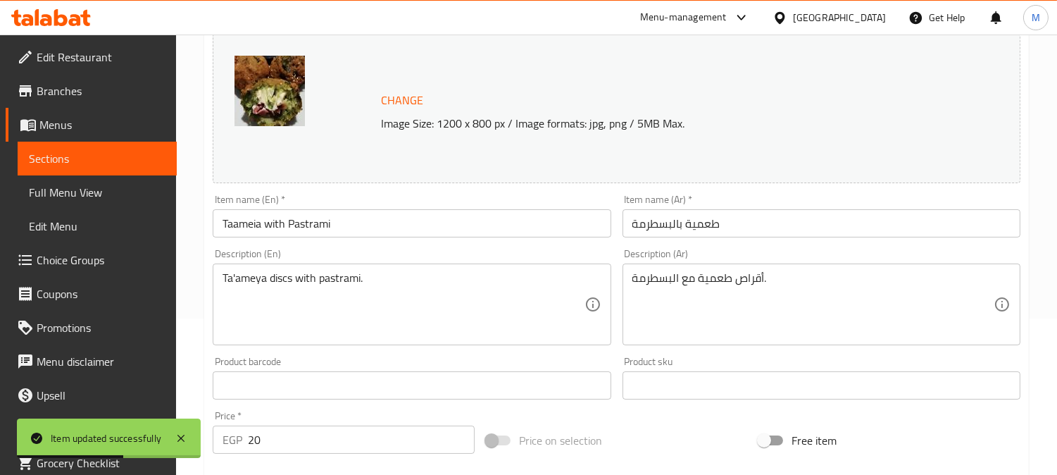
click at [227, 219] on input "Taameia with Pastrami" at bounding box center [412, 223] width 398 height 28
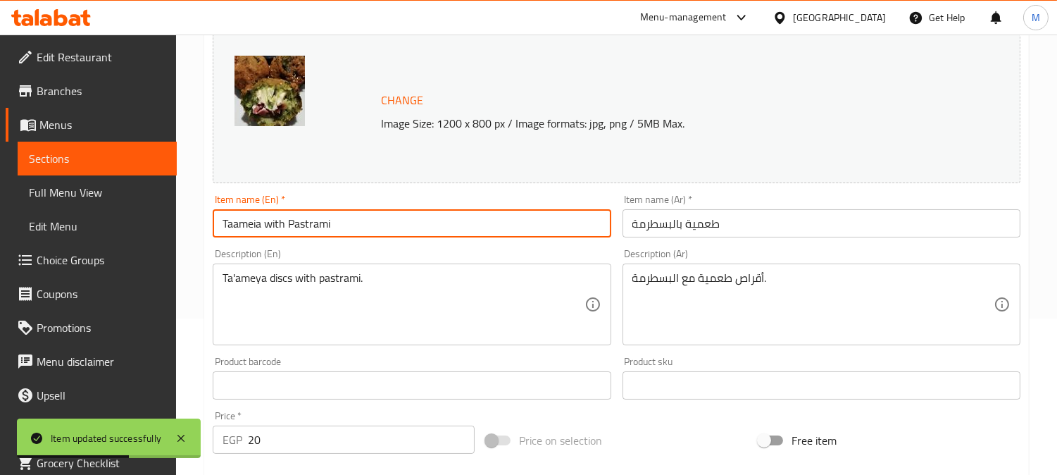
click at [227, 219] on input "Taameia with Pastrami" at bounding box center [412, 223] width 398 height 28
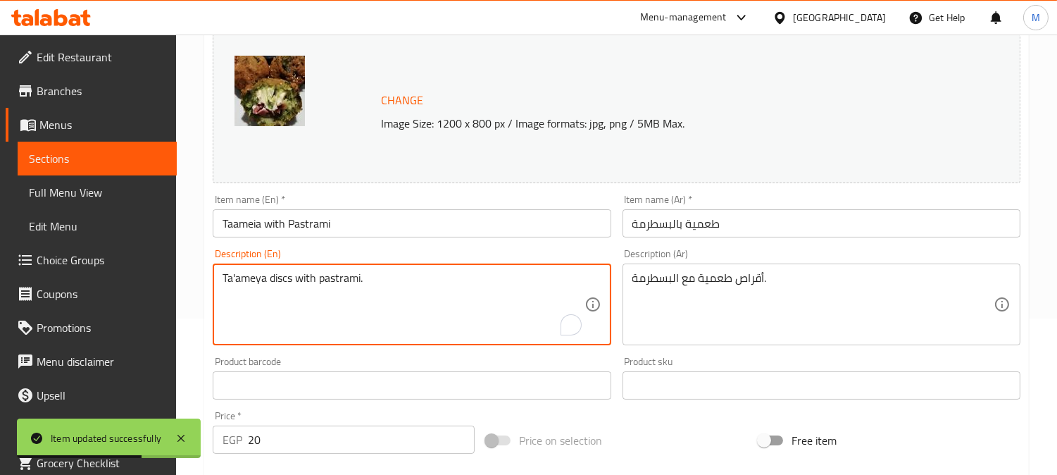
click at [242, 271] on textarea "Ta'ameya discs with pastrami." at bounding box center [403, 304] width 361 height 67
paste textarea "amei"
click at [270, 280] on textarea "Taameia discs with pastrami." at bounding box center [403, 304] width 361 height 67
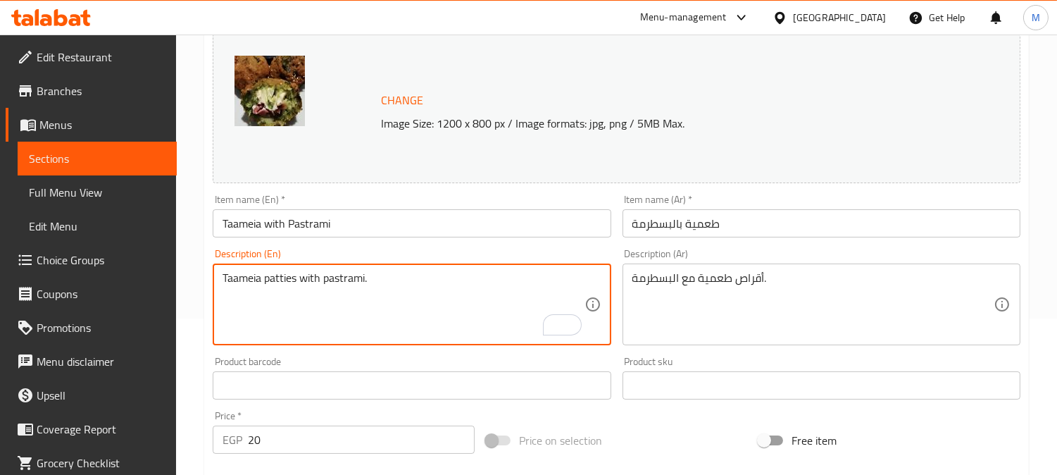
type textarea "Taameia patties with pastrami."
click at [382, 227] on input "Taameia with Pastrami" at bounding box center [412, 223] width 398 height 28
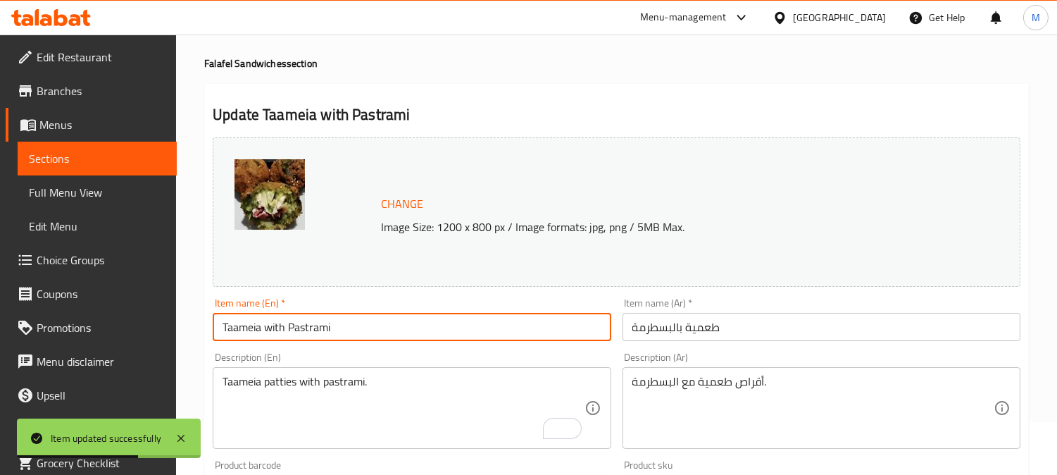
scroll to position [0, 0]
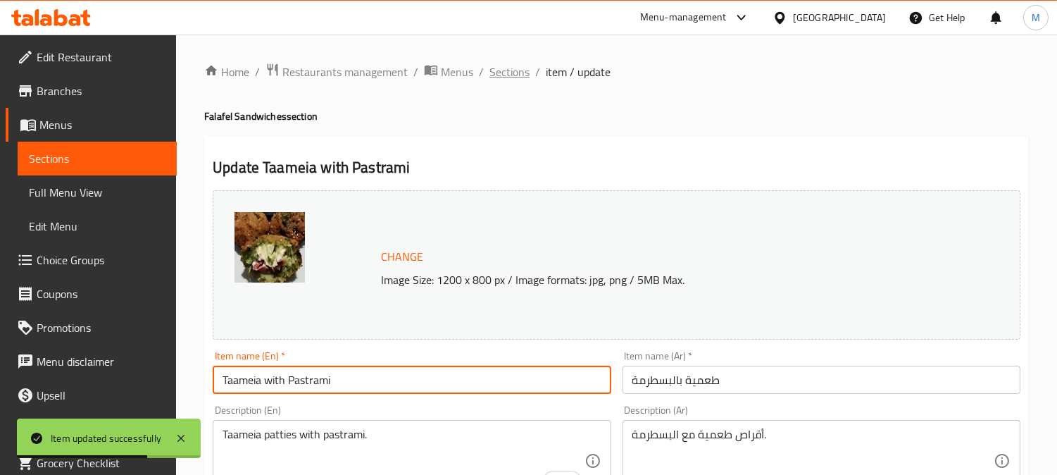
click at [500, 69] on span "Sections" at bounding box center [509, 71] width 40 height 17
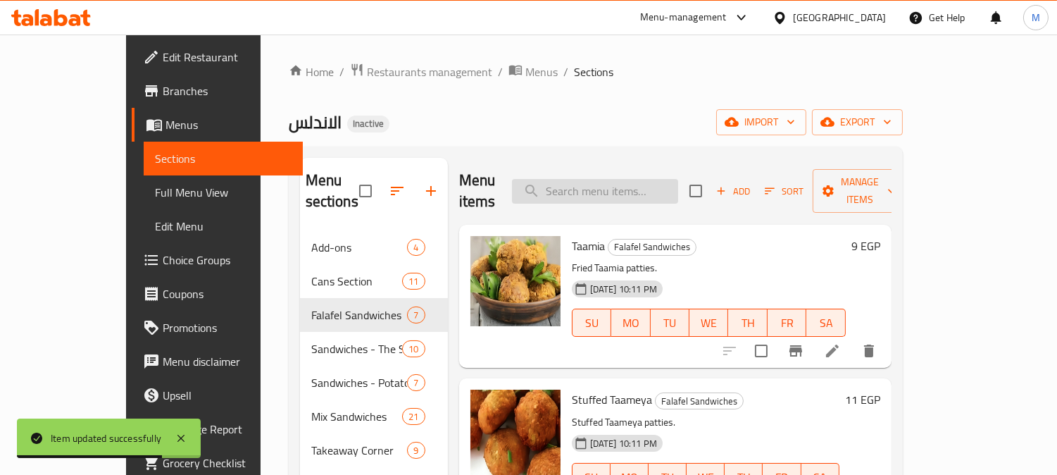
click at [604, 186] on input "search" at bounding box center [595, 191] width 166 height 25
paste input "Alexandrian Falafel"
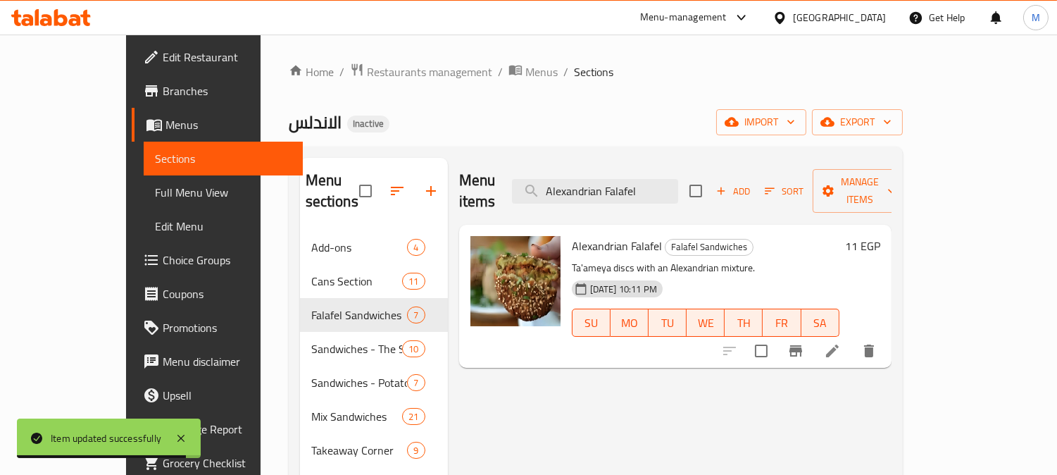
type input "Alexandrian Falafel"
click at [892, 349] on div "Menu items Alexandrian Falafel Add Sort Manage items Alexandrian Falafel Falafe…" at bounding box center [670, 395] width 444 height 475
click at [841, 342] on icon at bounding box center [832, 350] width 17 height 17
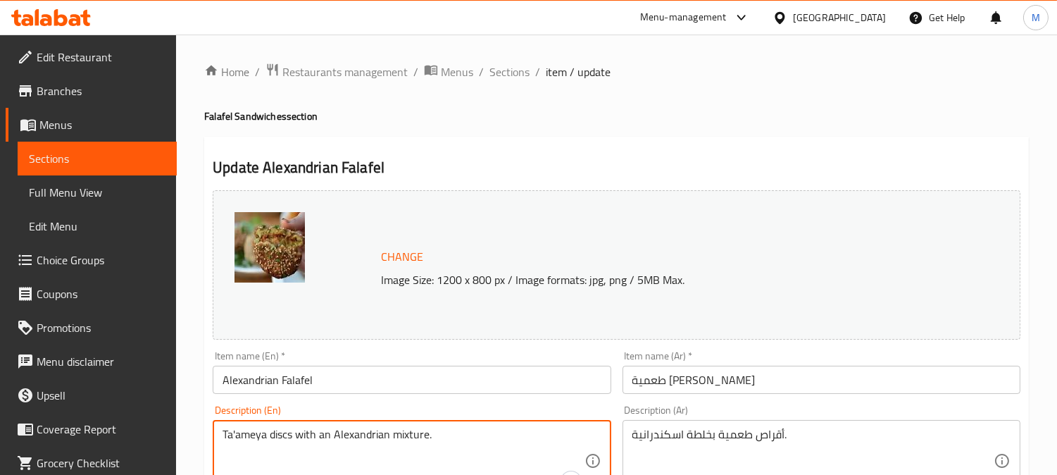
click at [273, 442] on textarea "Ta'ameya discs with an Alexandrian mixture." at bounding box center [403, 460] width 361 height 67
click at [275, 433] on textarea "Ta'ameya discs with an Alexandrian mixture." at bounding box center [403, 460] width 361 height 67
paste textarea "patties"
type textarea "Ta'[PERSON_NAME] patties with an Alexandrian mixture."
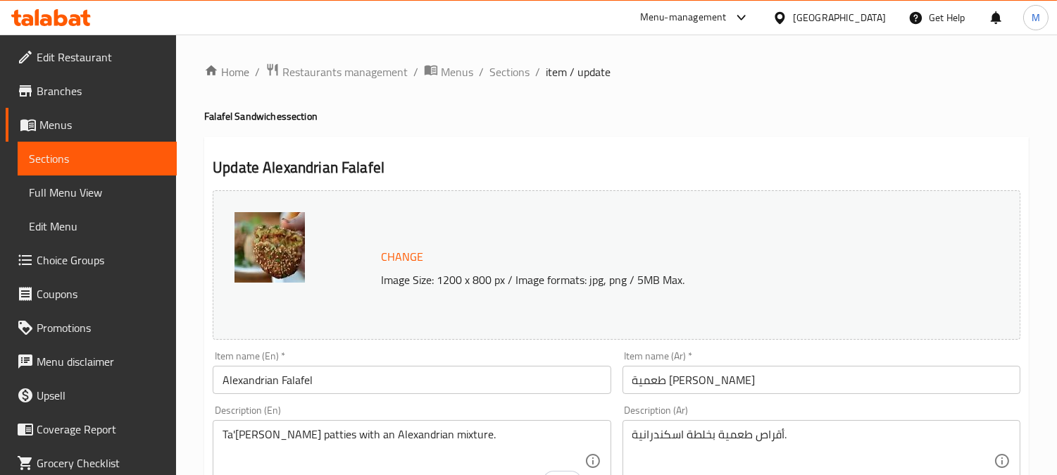
click at [234, 382] on input "Alexandrian Falafel" at bounding box center [412, 380] width 398 height 28
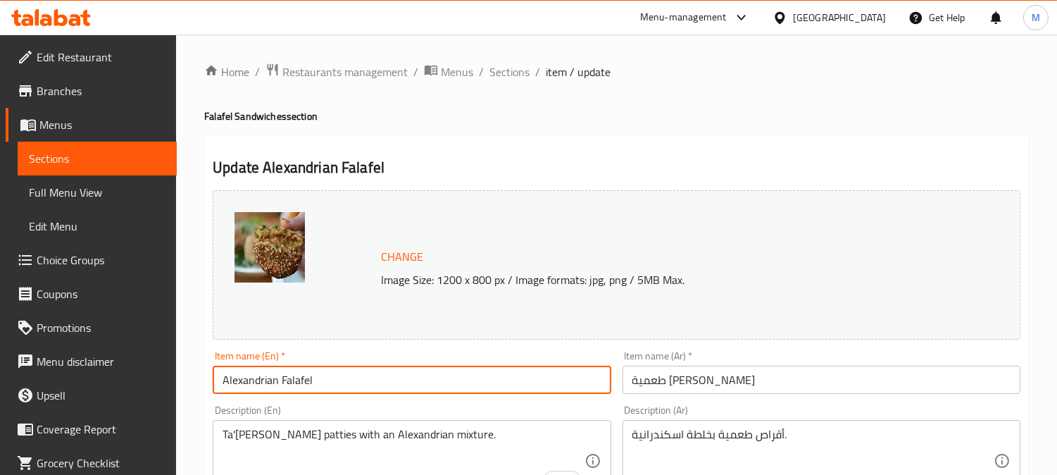
click at [234, 382] on input "Alexandrian Falafel" at bounding box center [412, 380] width 398 height 28
click at [301, 378] on input "Alexandrian Falafel" at bounding box center [412, 380] width 398 height 28
paste input "Taamia"
type input "Alexandrian Taamia"
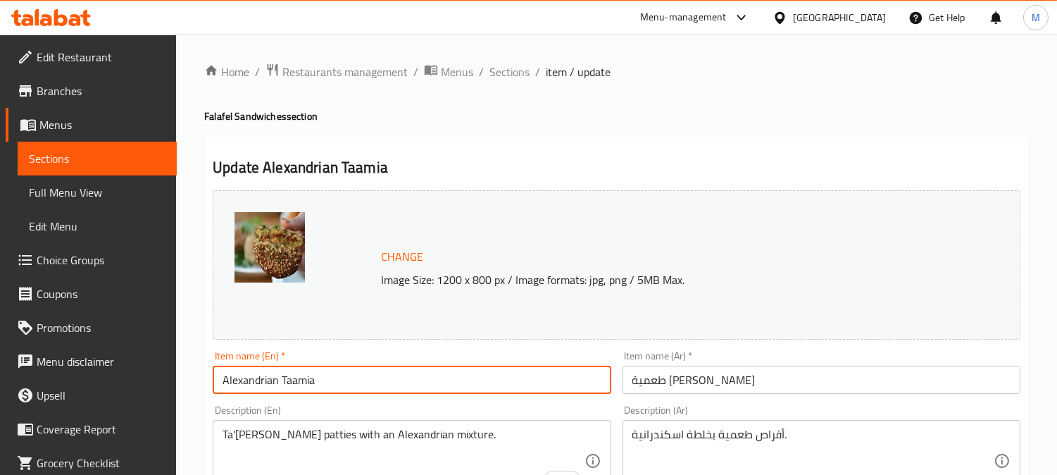
click at [230, 418] on div "Description (En) Ta'[PERSON_NAME] patties with an Alexandrian mixture. Descript…" at bounding box center [412, 453] width 398 height 96
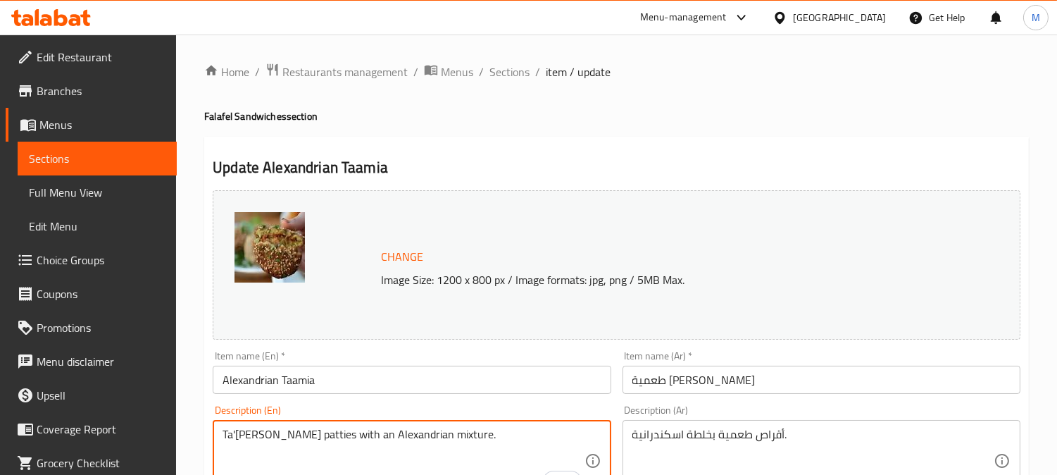
click at [242, 438] on textarea "Ta'[PERSON_NAME] patties with an Alexandrian mixture." at bounding box center [403, 460] width 361 height 67
paste textarea "amia"
type textarea "Taamia patties with an Alexandrian mixture."
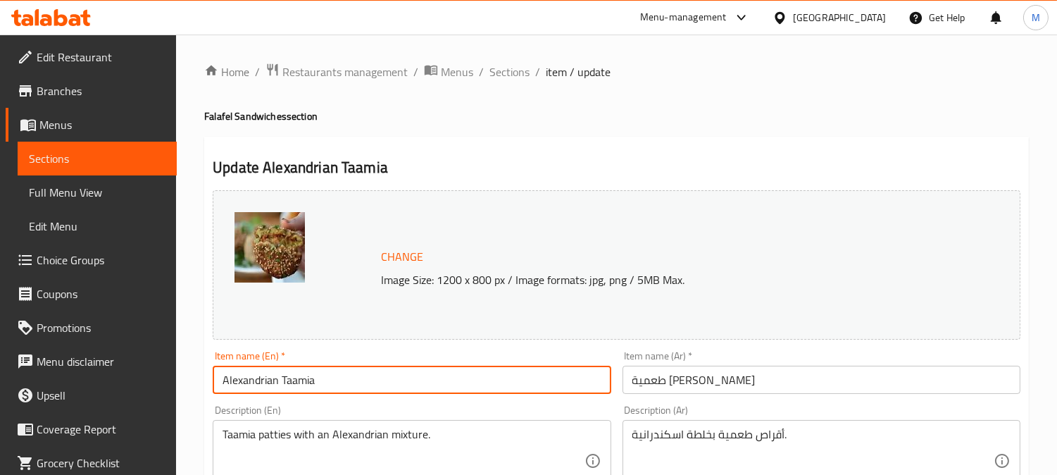
click at [375, 385] on input "Alexandrian Taamia" at bounding box center [412, 380] width 398 height 28
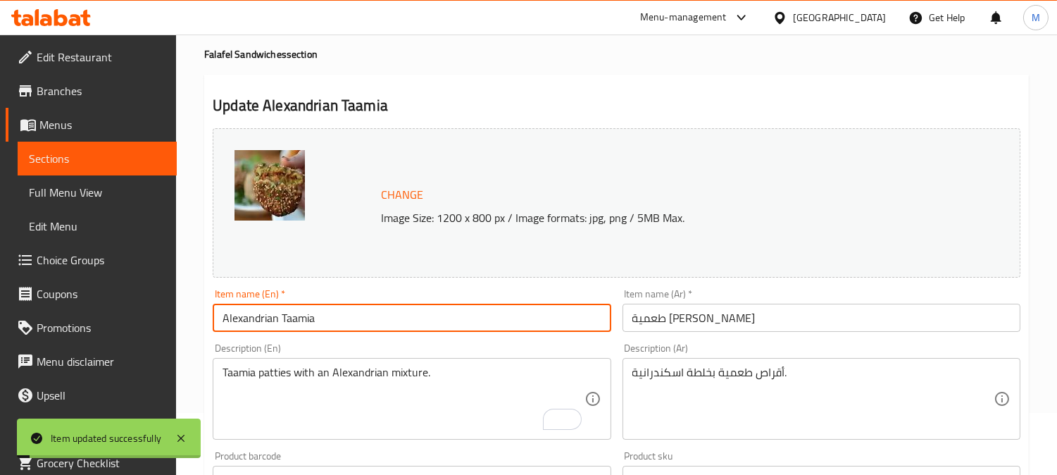
scroll to position [78, 0]
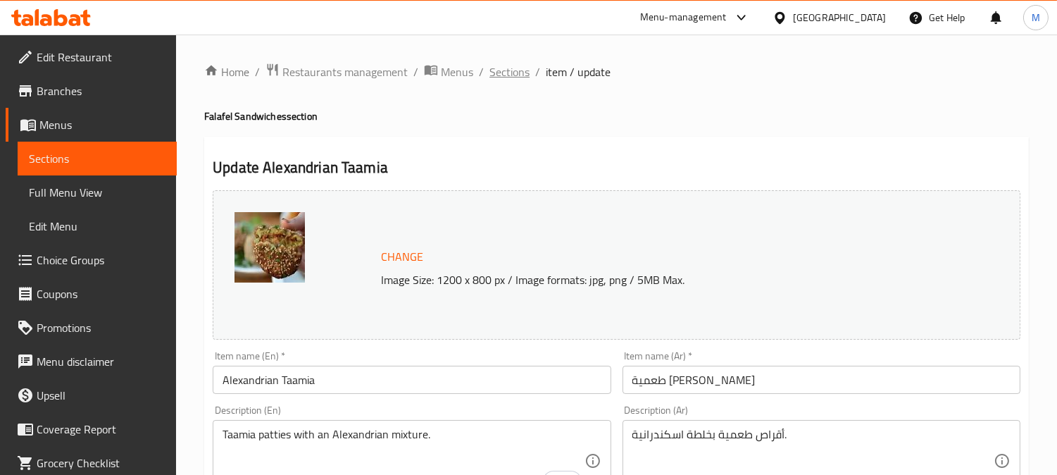
click at [505, 69] on span "Sections" at bounding box center [509, 71] width 40 height 17
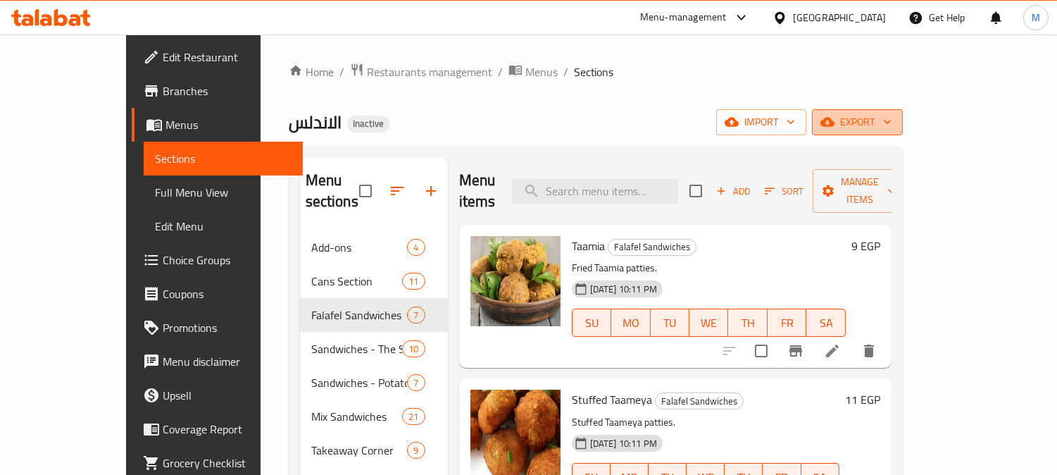
click at [892, 122] on span "export" at bounding box center [857, 122] width 68 height 18
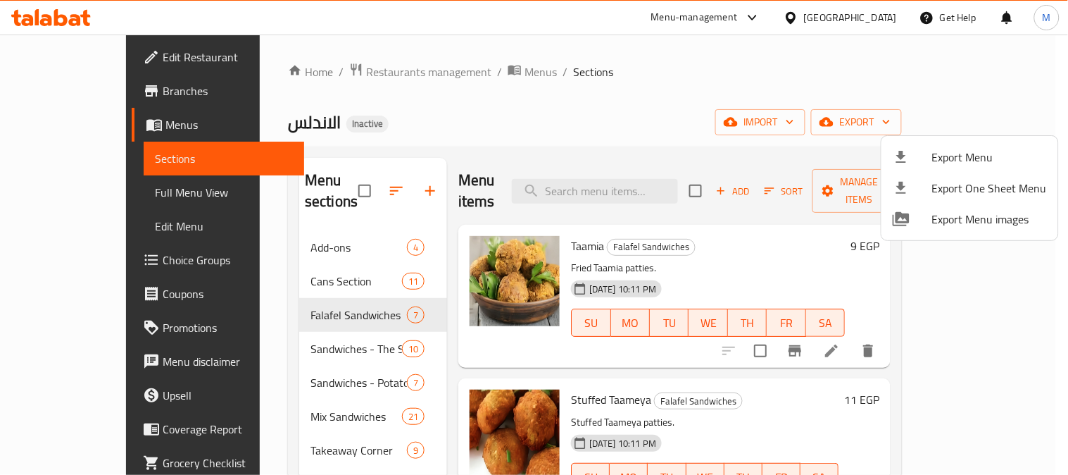
click at [934, 165] on span "Export Menu" at bounding box center [989, 157] width 115 height 17
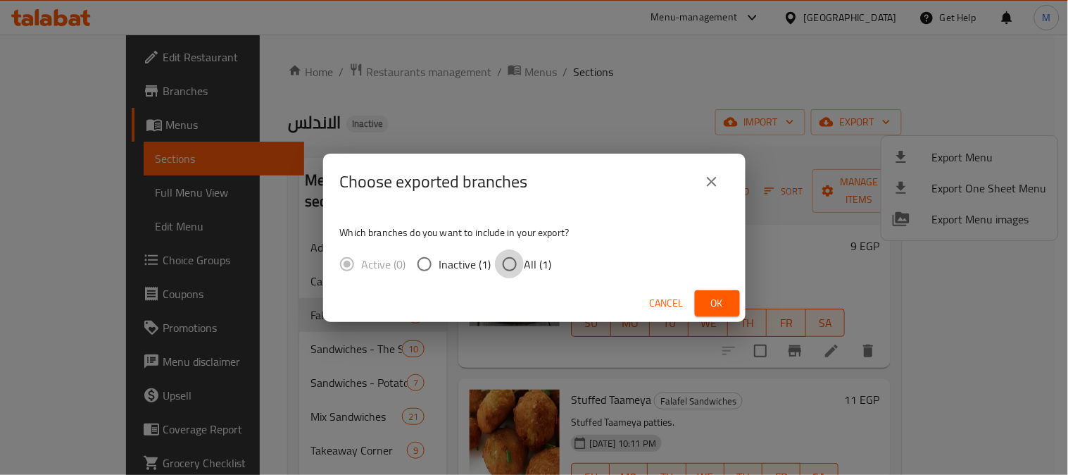
drag, startPoint x: 514, startPoint y: 271, endPoint x: 585, endPoint y: 284, distance: 71.6
click at [516, 270] on input "All (1)" at bounding box center [510, 264] width 30 height 30
radio input "true"
click at [723, 308] on span "Ok" at bounding box center [717, 303] width 23 height 18
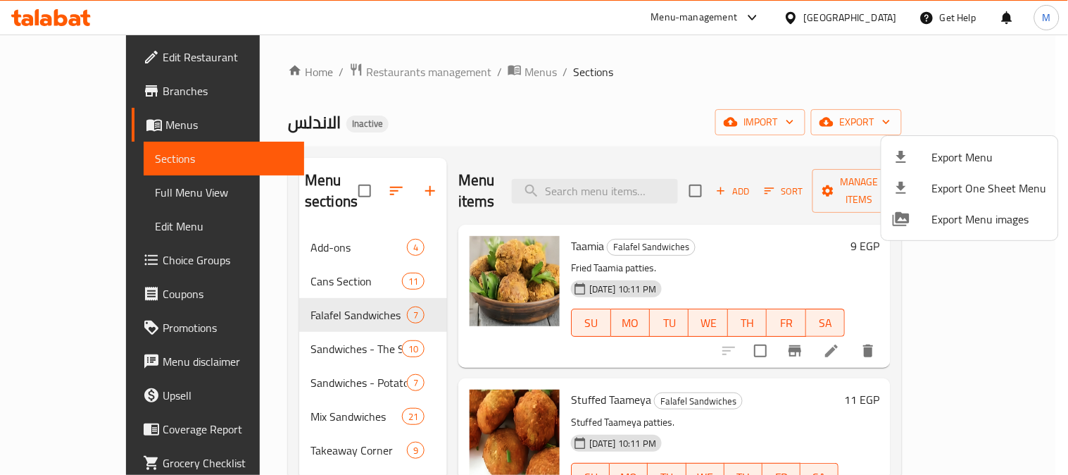
drag, startPoint x: 409, startPoint y: 287, endPoint x: 396, endPoint y: 297, distance: 16.6
click at [409, 287] on div at bounding box center [534, 237] width 1068 height 475
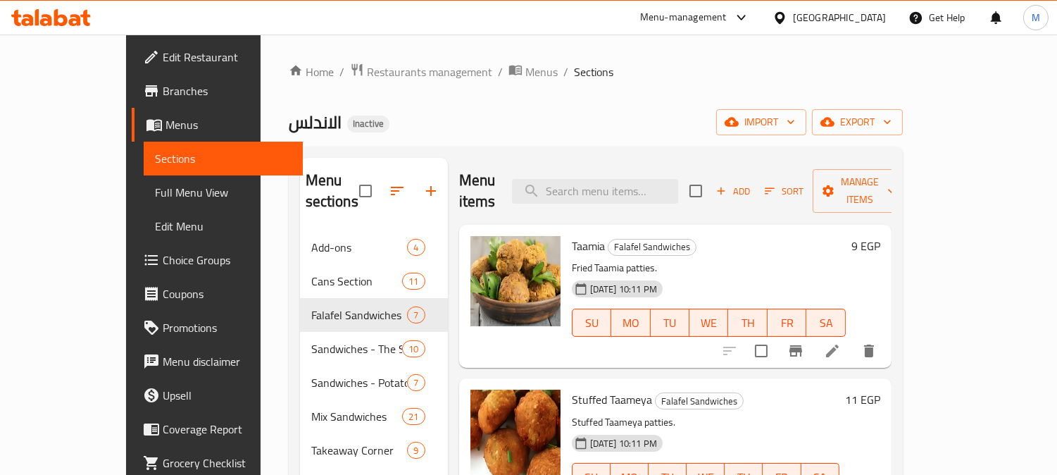
click at [345, 306] on span "Falafel Sandwiches" at bounding box center [359, 314] width 96 height 17
click at [401, 298] on div "Falafel Sandwiches 7" at bounding box center [374, 315] width 148 height 34
click at [408, 241] on span "4" at bounding box center [416, 247] width 16 height 13
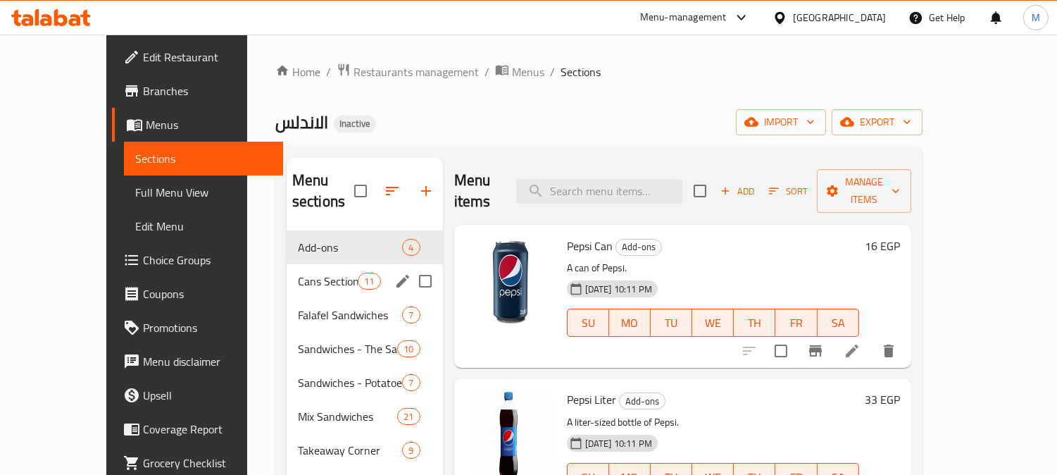
click at [403, 308] on span "7" at bounding box center [411, 314] width 16 height 13
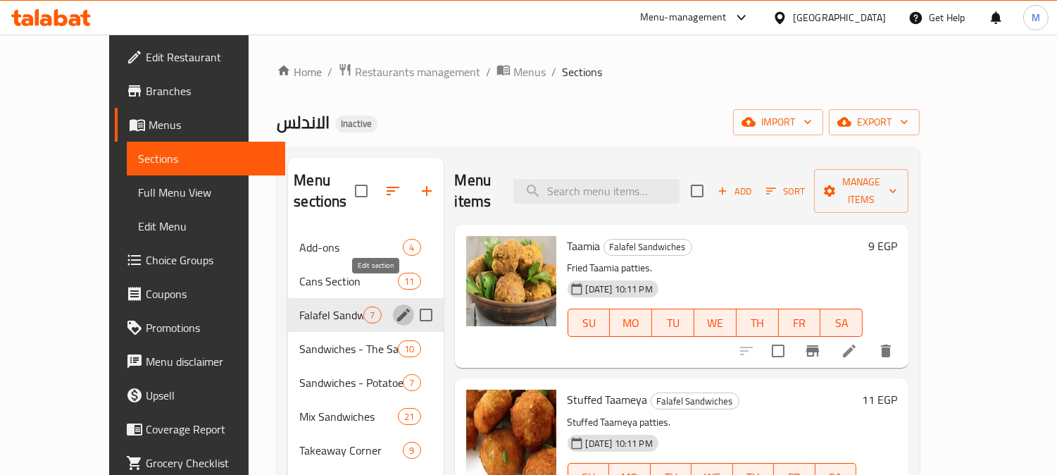
click at [395, 306] on icon "edit" at bounding box center [403, 314] width 17 height 17
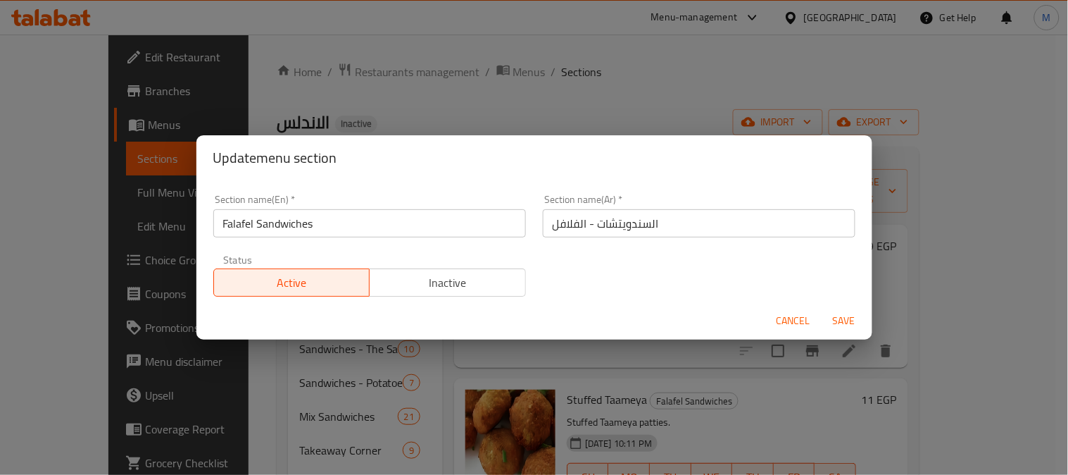
click at [264, 225] on input "Falafel Sandwiches" at bounding box center [369, 223] width 313 height 28
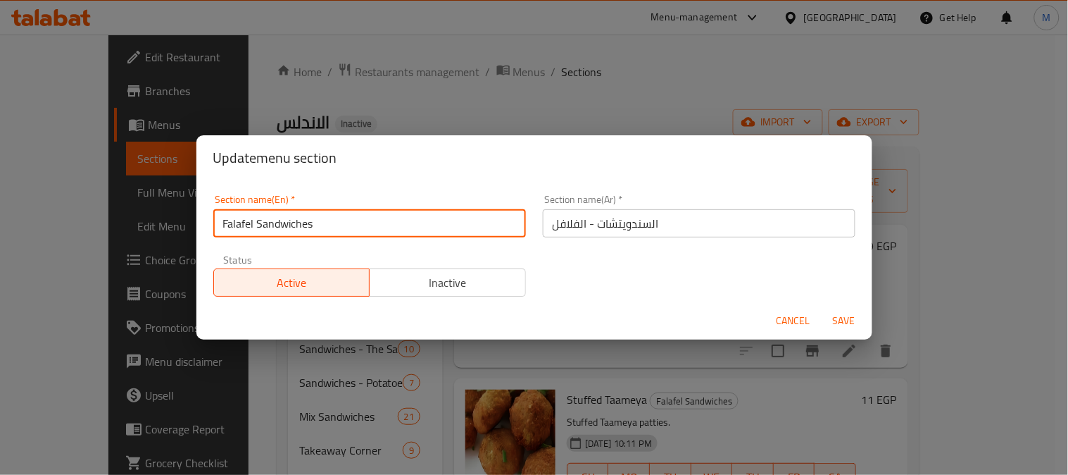
click at [319, 219] on input "Falafel Sandwiches" at bounding box center [369, 223] width 313 height 28
click at [416, 224] on input "Falafel Sandwiches" at bounding box center [369, 223] width 313 height 28
click at [325, 236] on input "Falafel Sandwiches" at bounding box center [369, 223] width 313 height 28
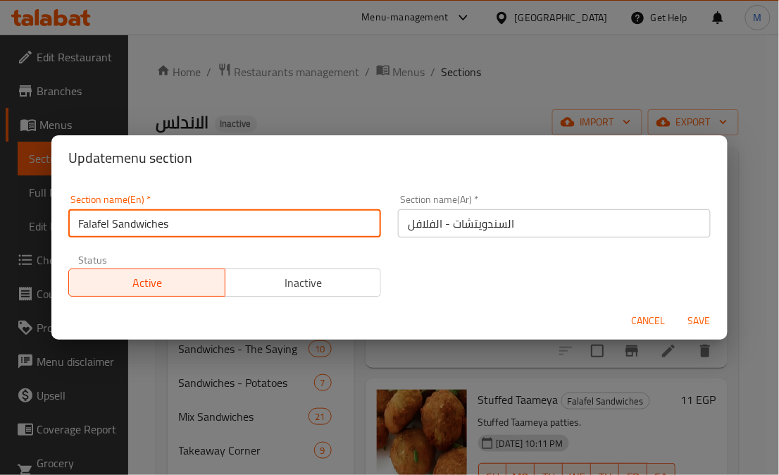
click at [325, 234] on input "Falafel Sandwiches" at bounding box center [224, 223] width 313 height 28
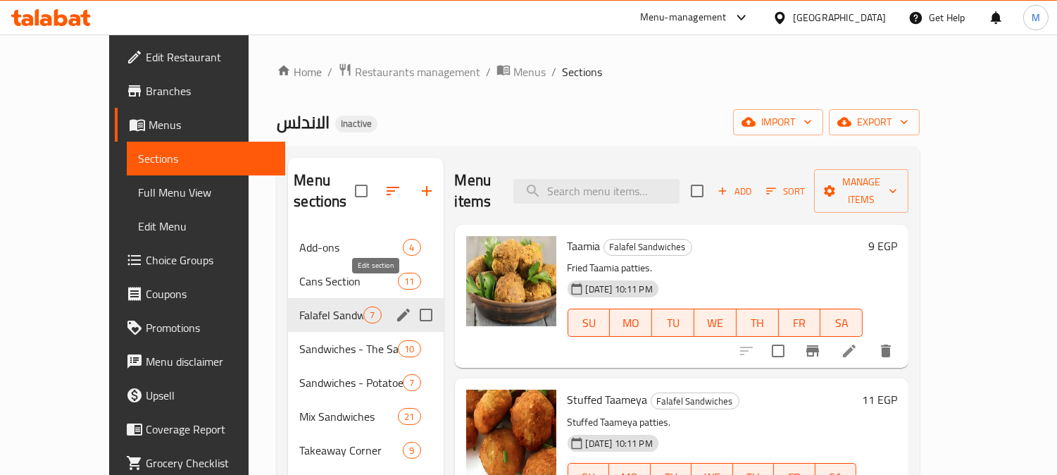
click at [395, 306] on icon "edit" at bounding box center [403, 314] width 17 height 17
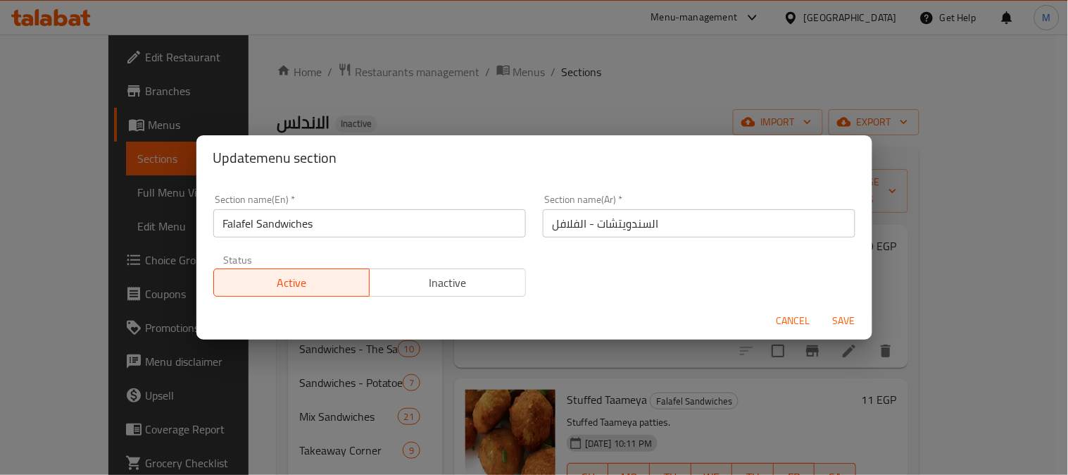
click at [297, 222] on input "Falafel Sandwiches" at bounding box center [369, 223] width 313 height 28
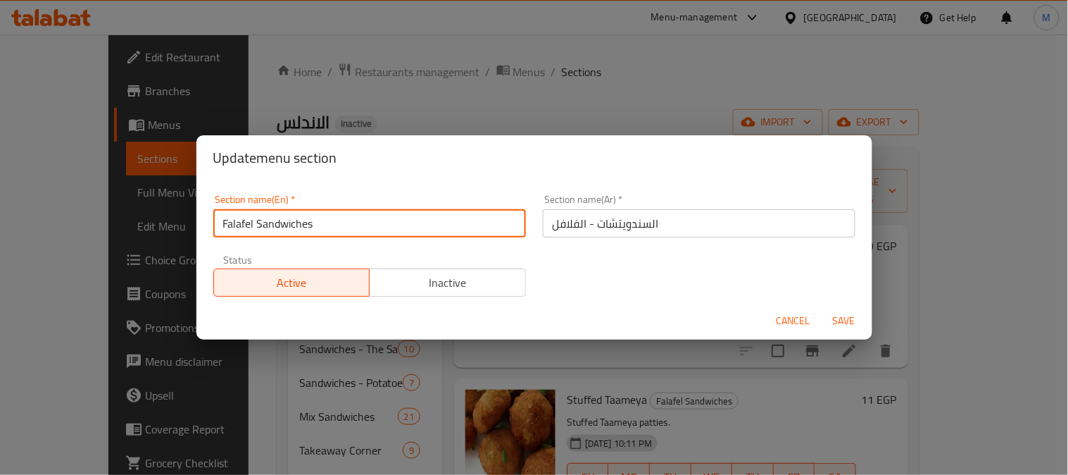
click at [297, 222] on input "Falafel Sandwiches" at bounding box center [369, 223] width 313 height 28
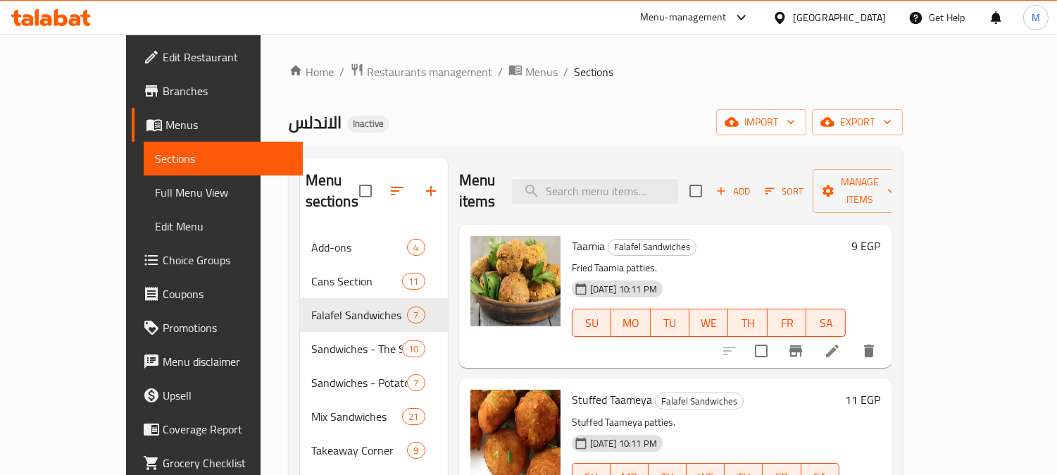
click at [572, 259] on p "Fried Taamia patties." at bounding box center [709, 268] width 274 height 18
click at [572, 235] on span "Taamia" at bounding box center [588, 245] width 33 height 21
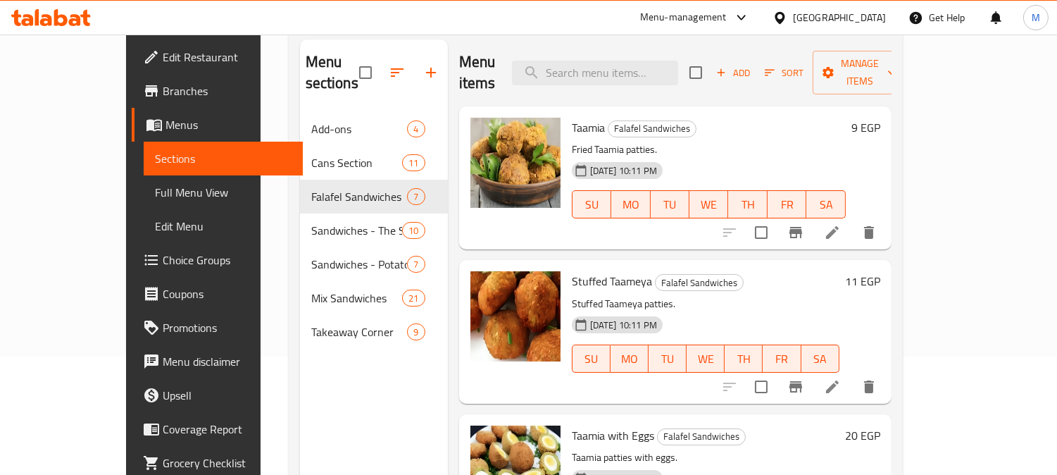
click at [613, 141] on p "Fried Taamia patties." at bounding box center [709, 150] width 274 height 18
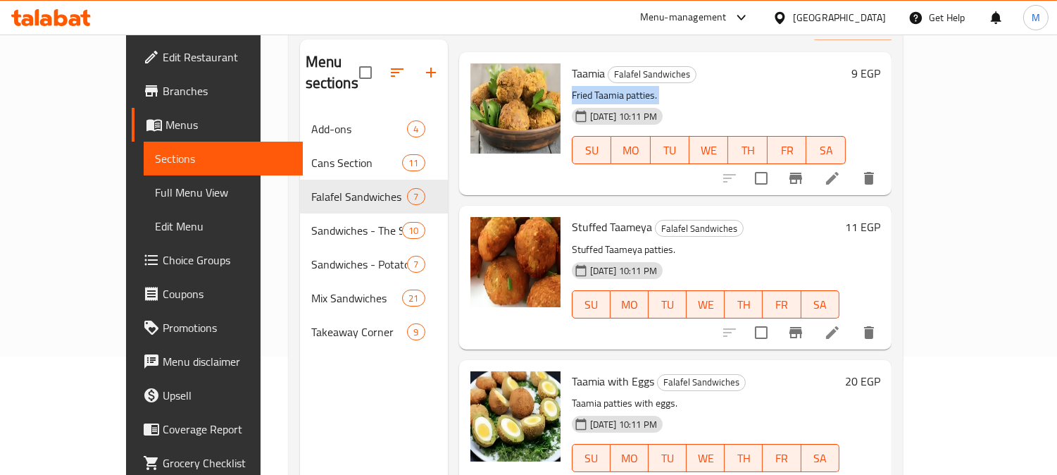
scroll to position [156, 0]
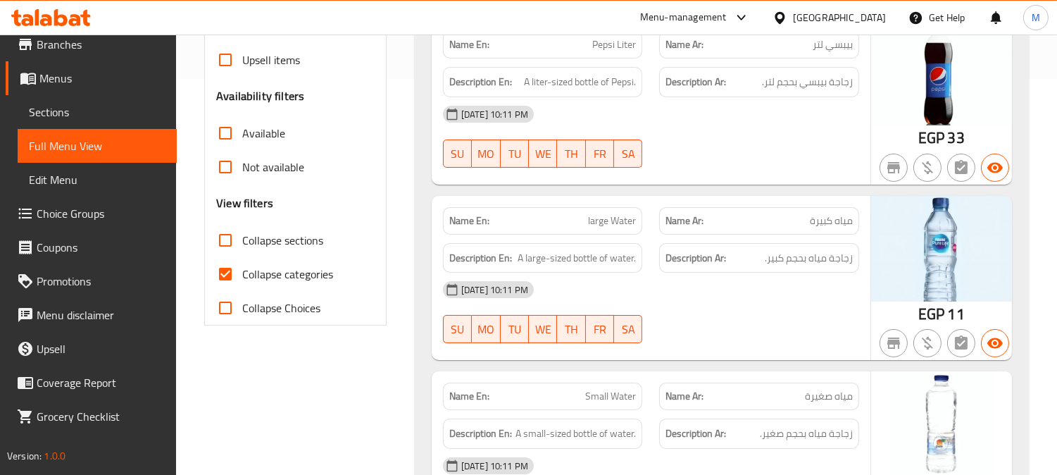
scroll to position [547, 0]
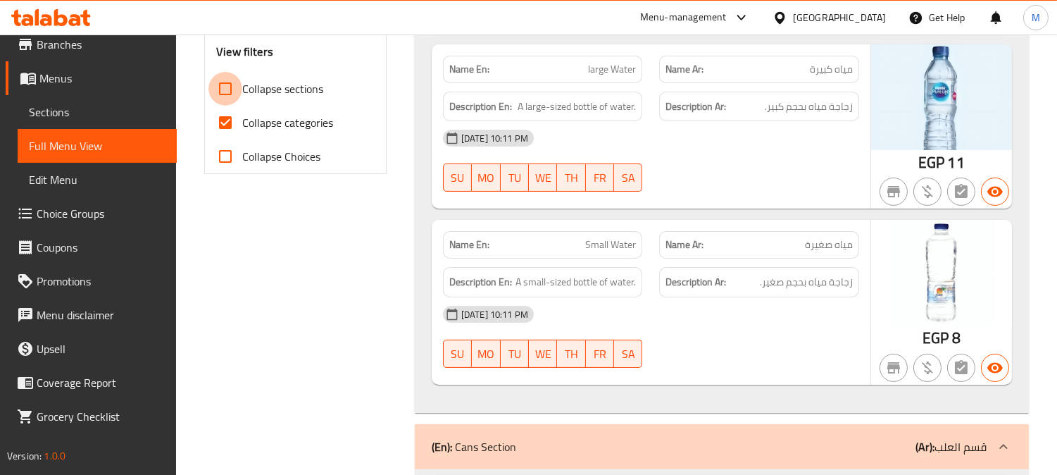
click at [226, 85] on input "Collapse sections" at bounding box center [225, 89] width 34 height 34
checkbox input "true"
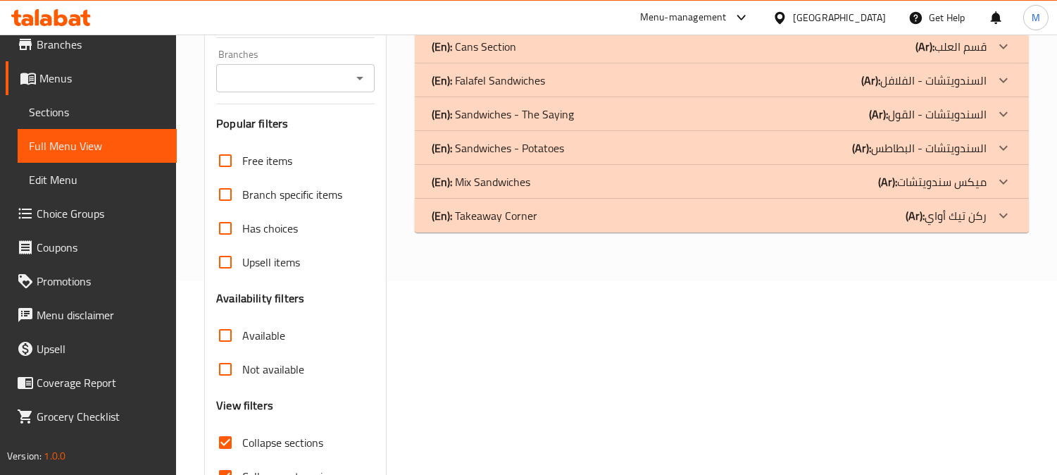
scroll to position [118, 0]
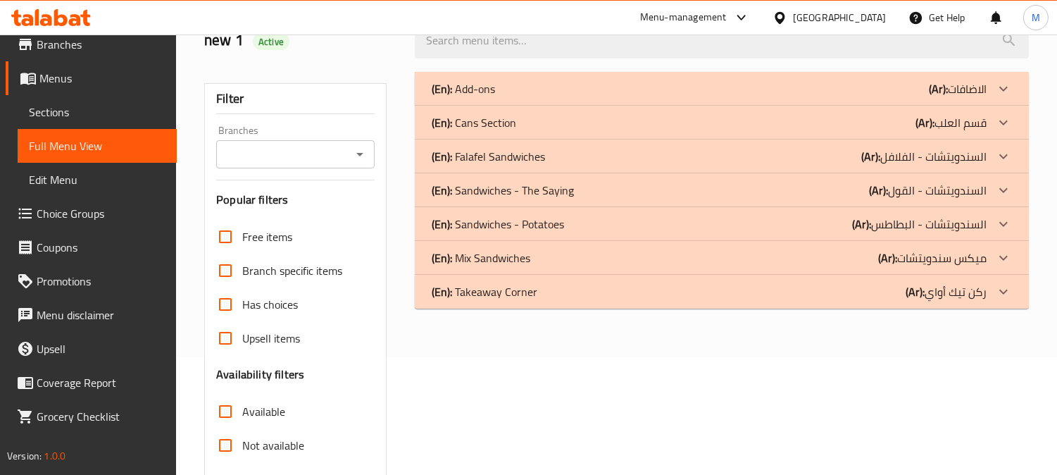
drag, startPoint x: 981, startPoint y: 154, endPoint x: 544, endPoint y: 156, distance: 437.3
click at [495, 97] on p "(En): Falafel Sandwiches" at bounding box center [463, 88] width 63 height 17
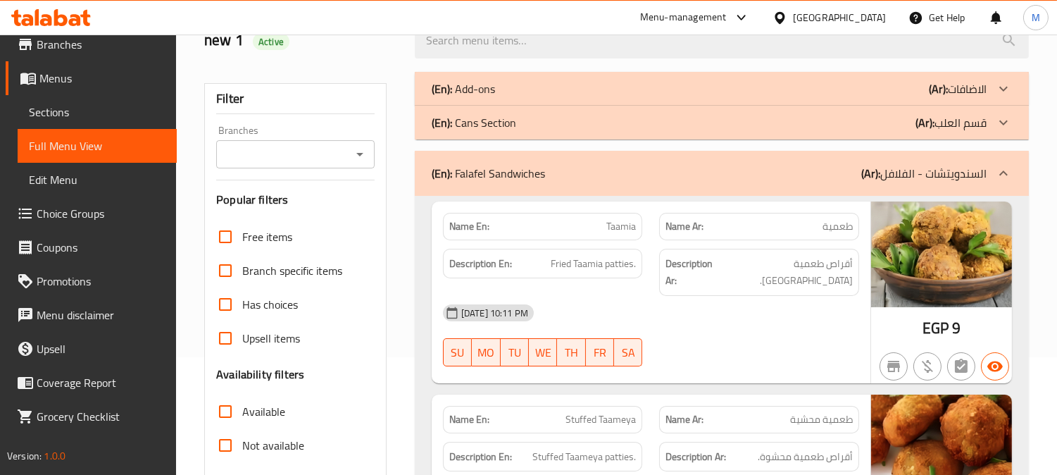
click at [979, 88] on p "(Ar): الاضافات" at bounding box center [958, 88] width 58 height 17
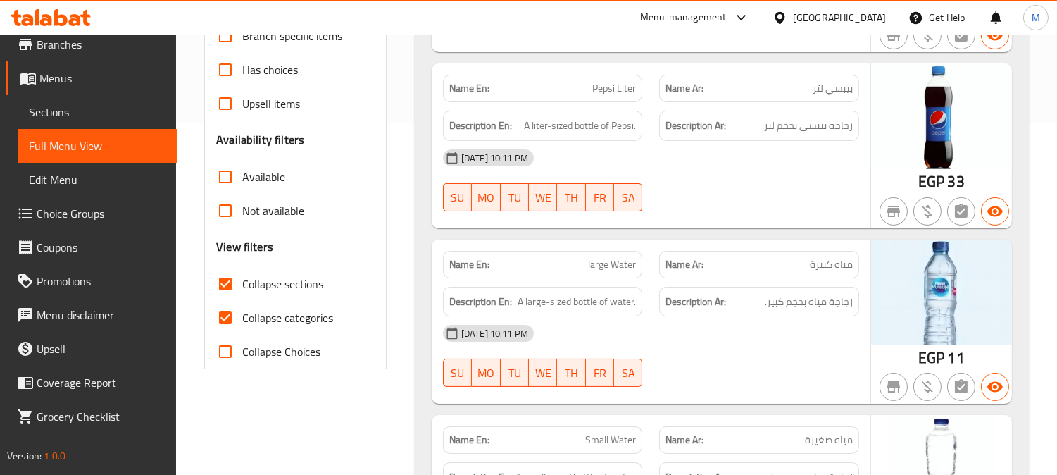
scroll to position [353, 0]
click at [223, 315] on input "Collapse categories" at bounding box center [225, 317] width 34 height 34
checkbox input "false"
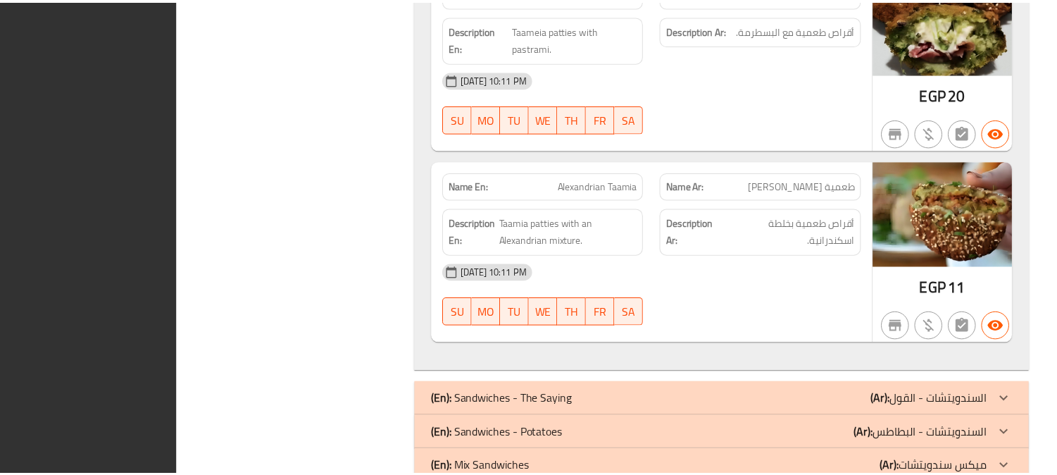
scroll to position [2050, 0]
